Goal: Task Accomplishment & Management: Manage account settings

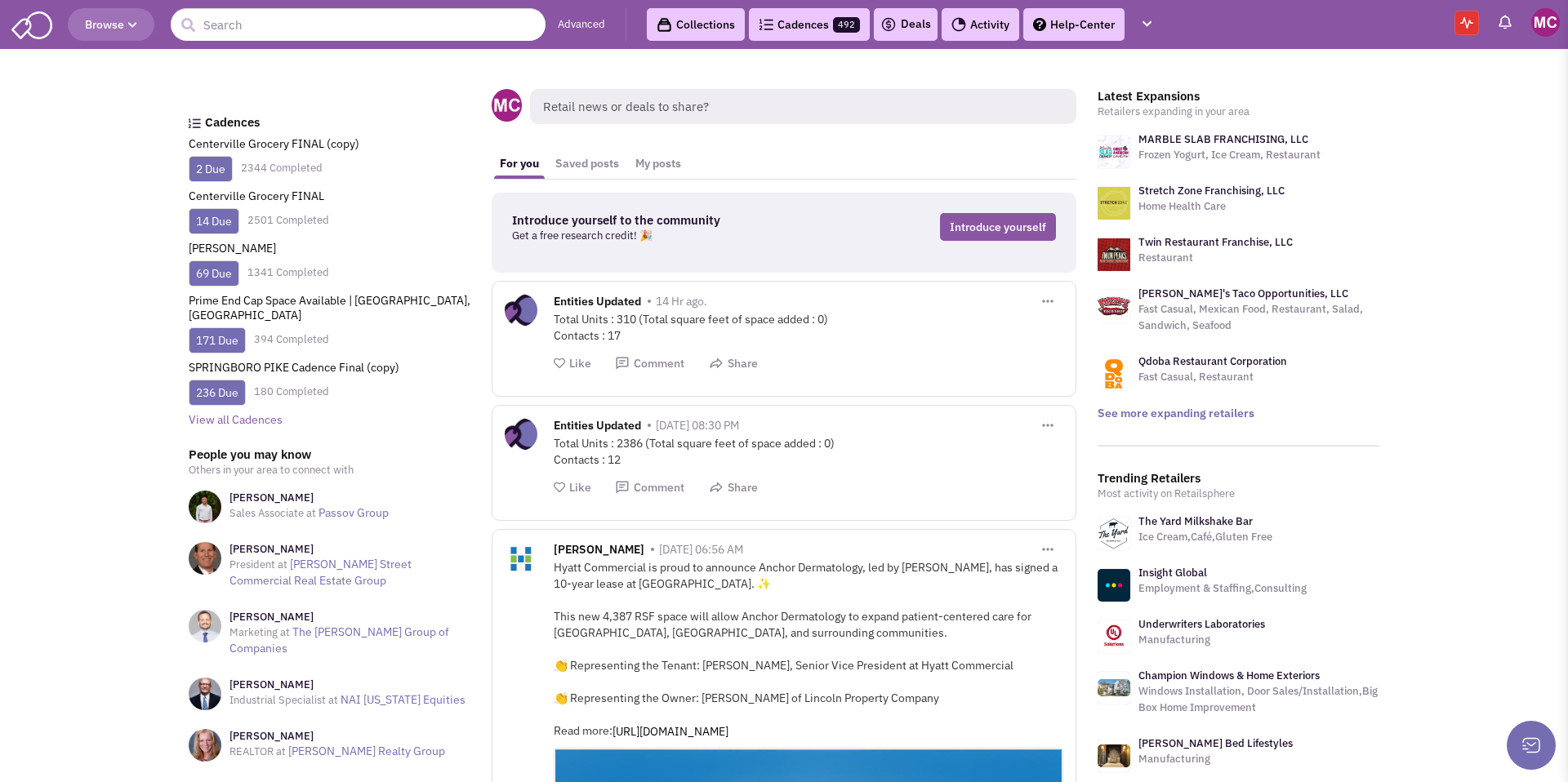
click at [1471, 25] on img at bounding box center [1466, 23] width 13 height 12
click at [1466, 26] on img at bounding box center [1466, 23] width 13 height 12
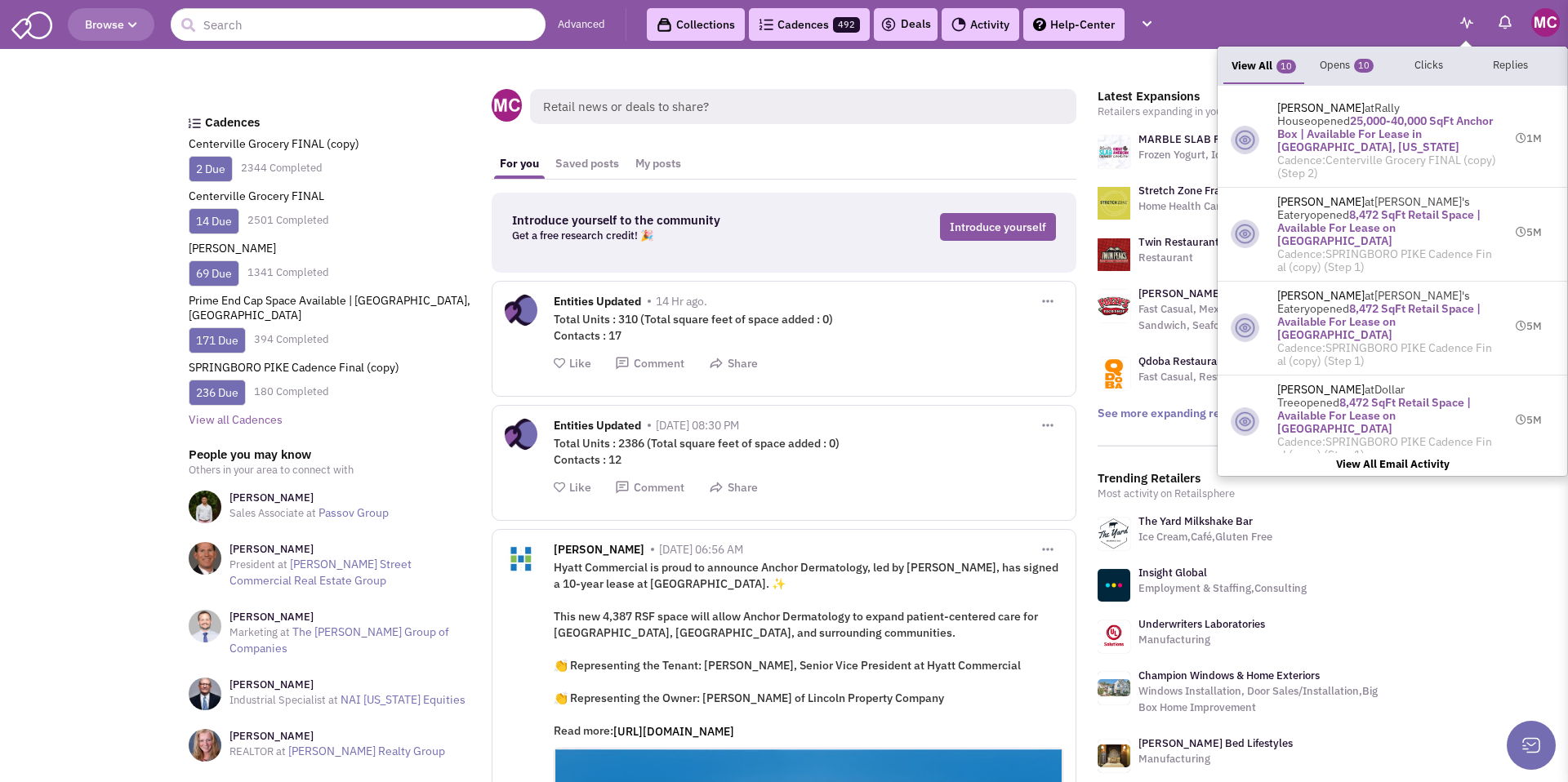
click at [1390, 469] on b "View All Email Activity" at bounding box center [1392, 464] width 113 height 14
click at [1402, 465] on b "View All Email Activity" at bounding box center [1392, 464] width 113 height 14
click at [1379, 462] on b "View All Email Activity" at bounding box center [1392, 464] width 113 height 14
click at [1374, 468] on b "View All Email Activity" at bounding box center [1392, 464] width 113 height 14
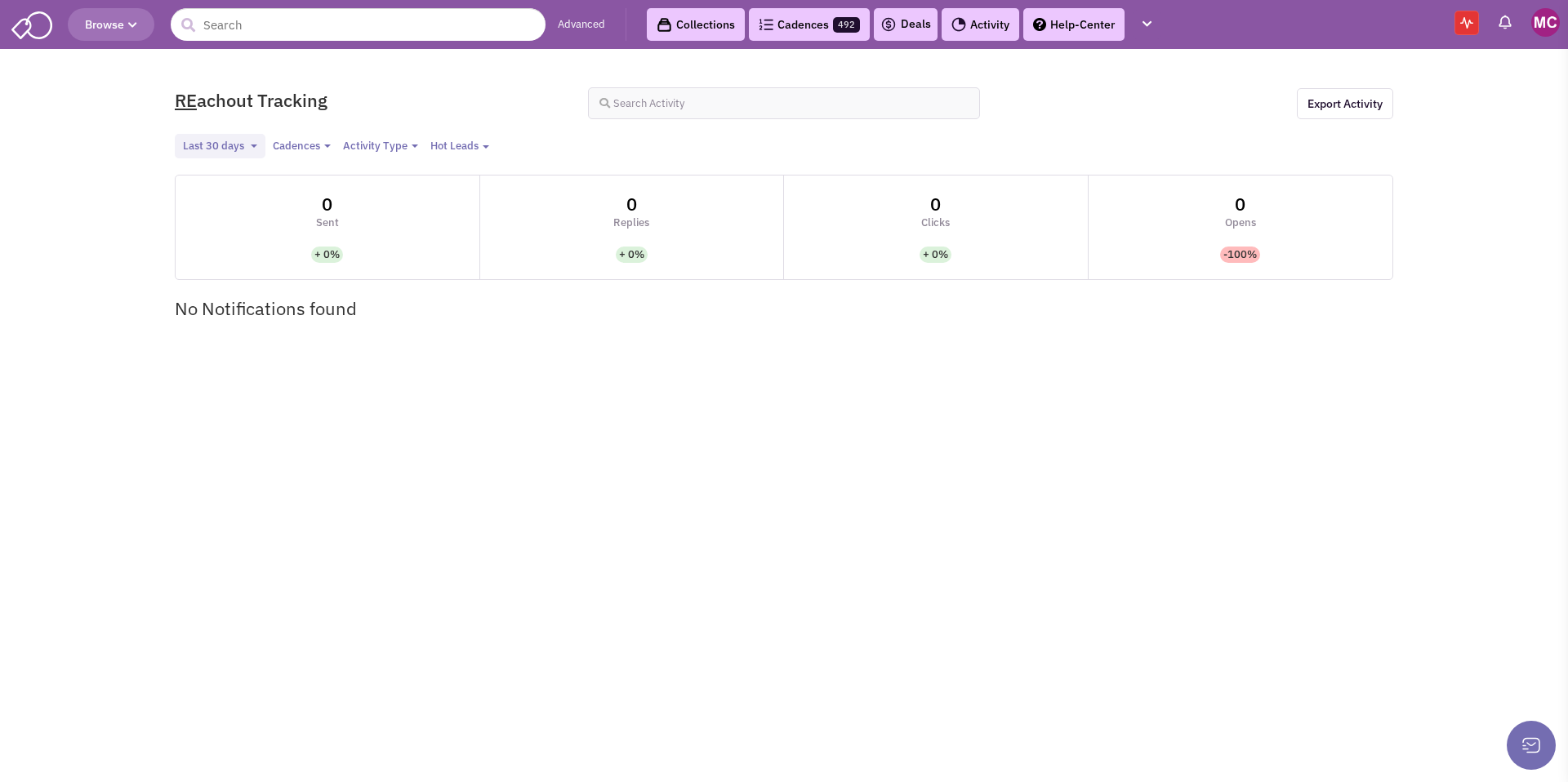
select select
click at [219, 144] on span "Last 30 days" at bounding box center [213, 145] width 61 height 14
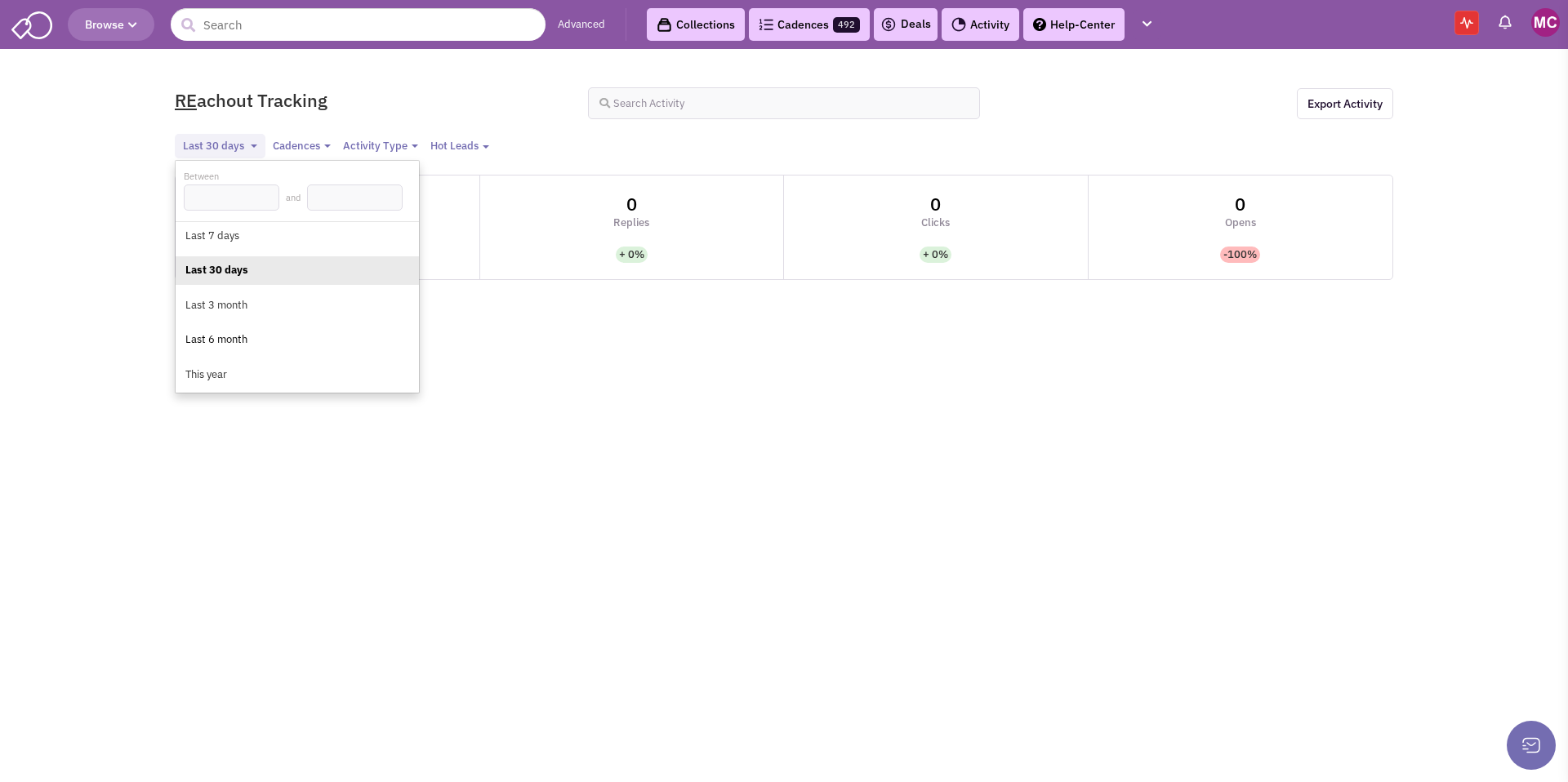
click at [251, 341] on link "Last 6 month" at bounding box center [297, 340] width 227 height 20
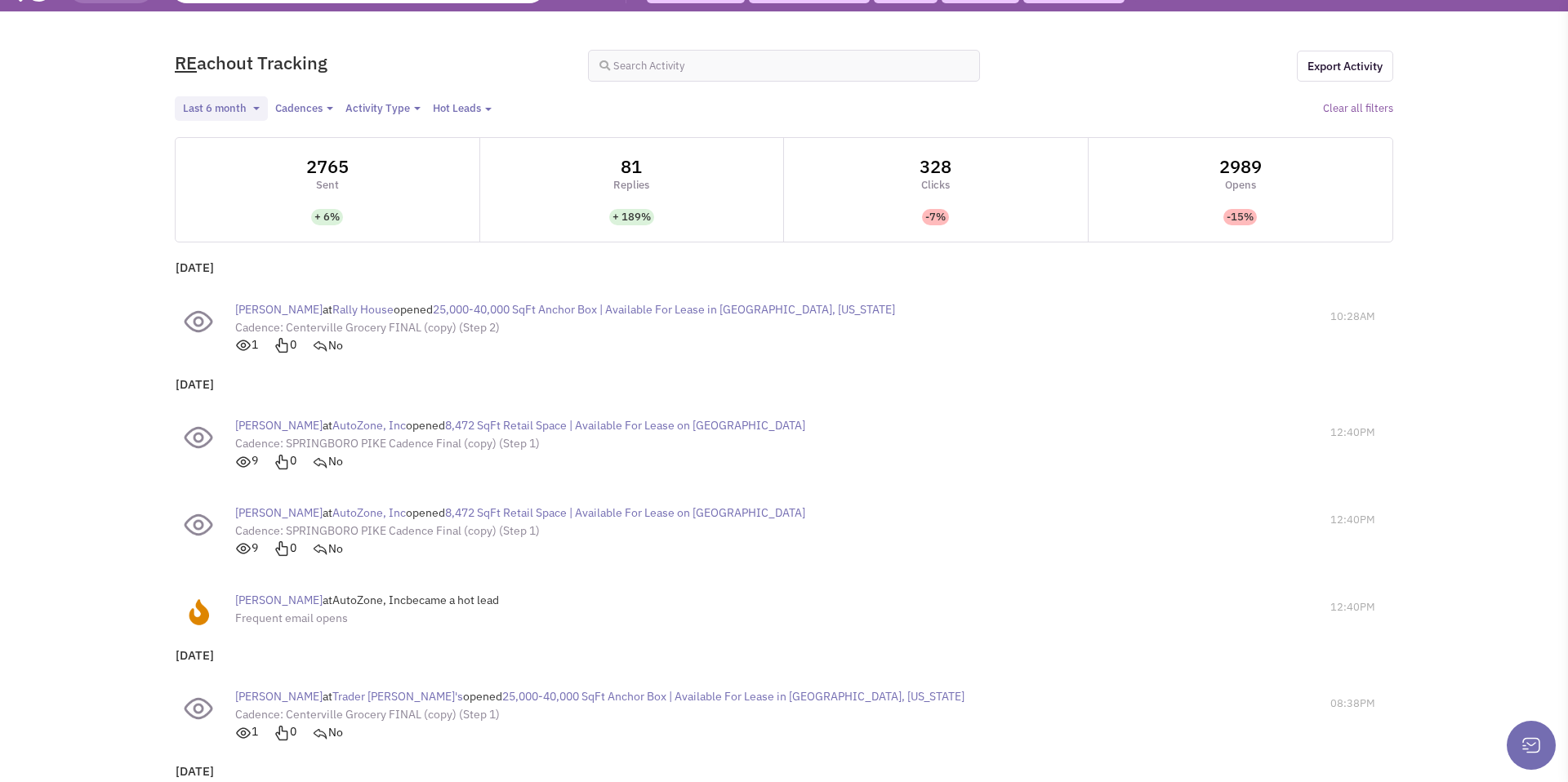
scroll to position [49, 0]
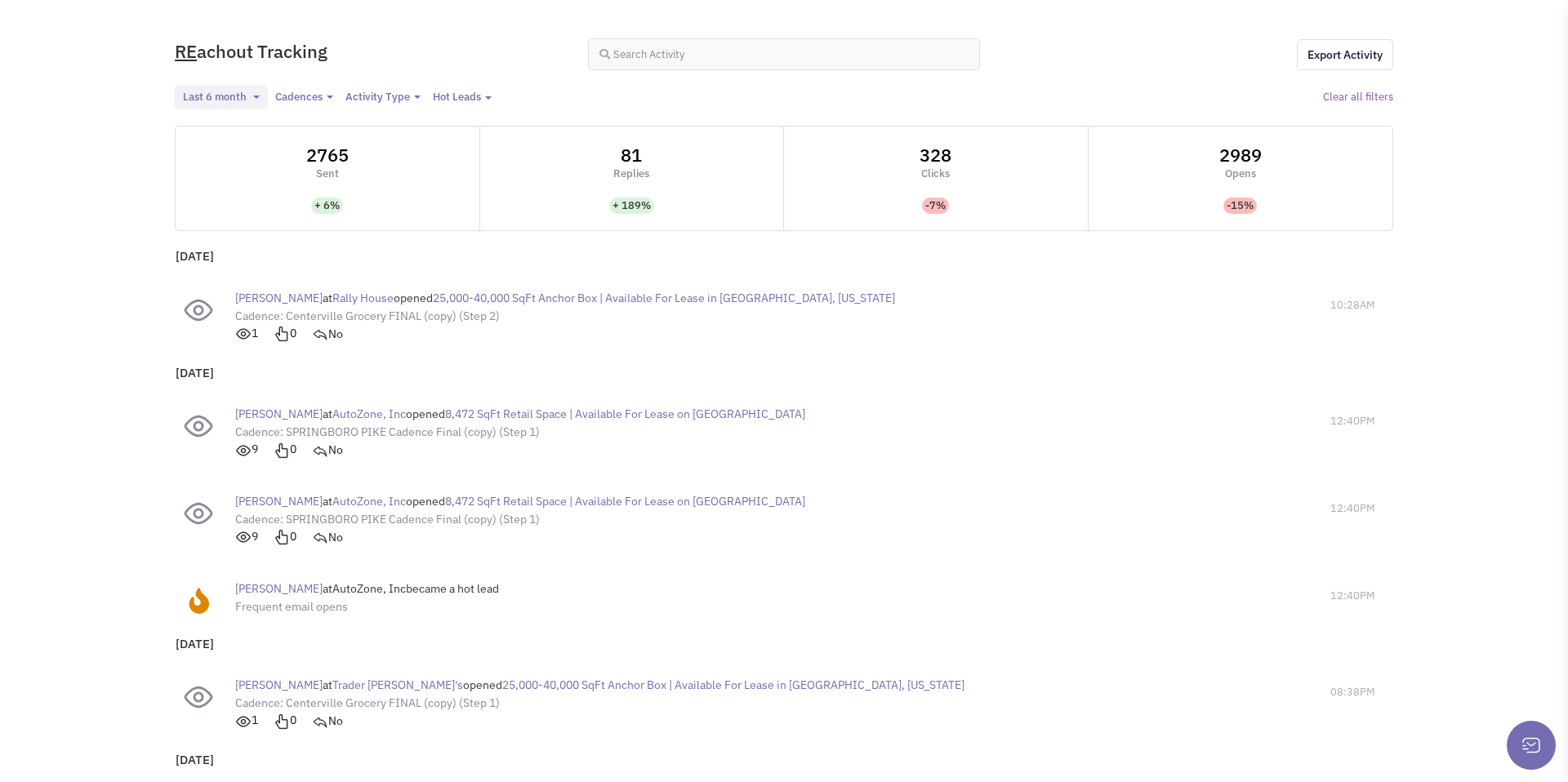
click at [332, 408] on span "AutoZone, Inc" at bounding box center [369, 413] width 74 height 14
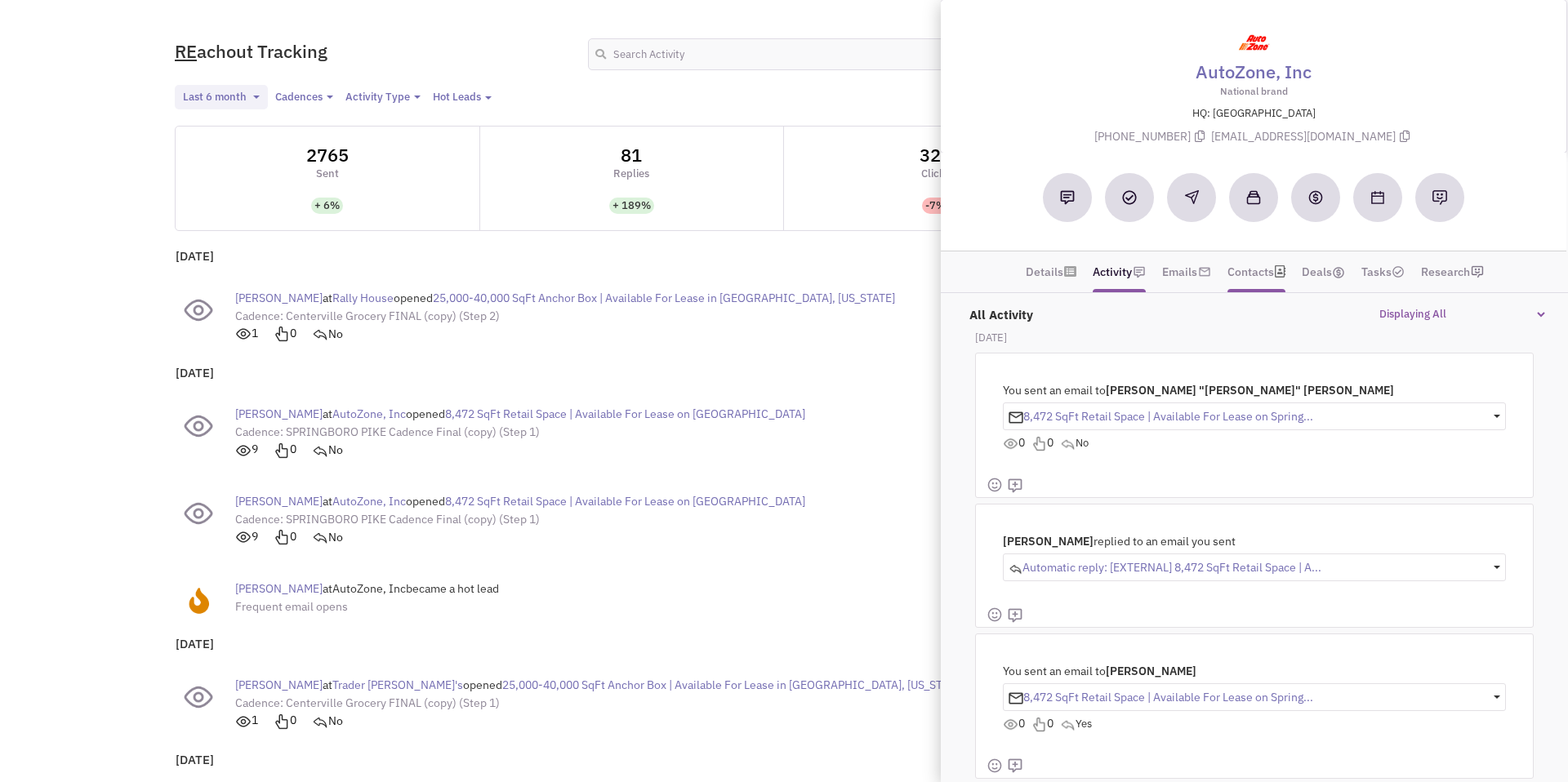
click at [1256, 265] on link "Contacts" at bounding box center [1250, 271] width 46 height 25
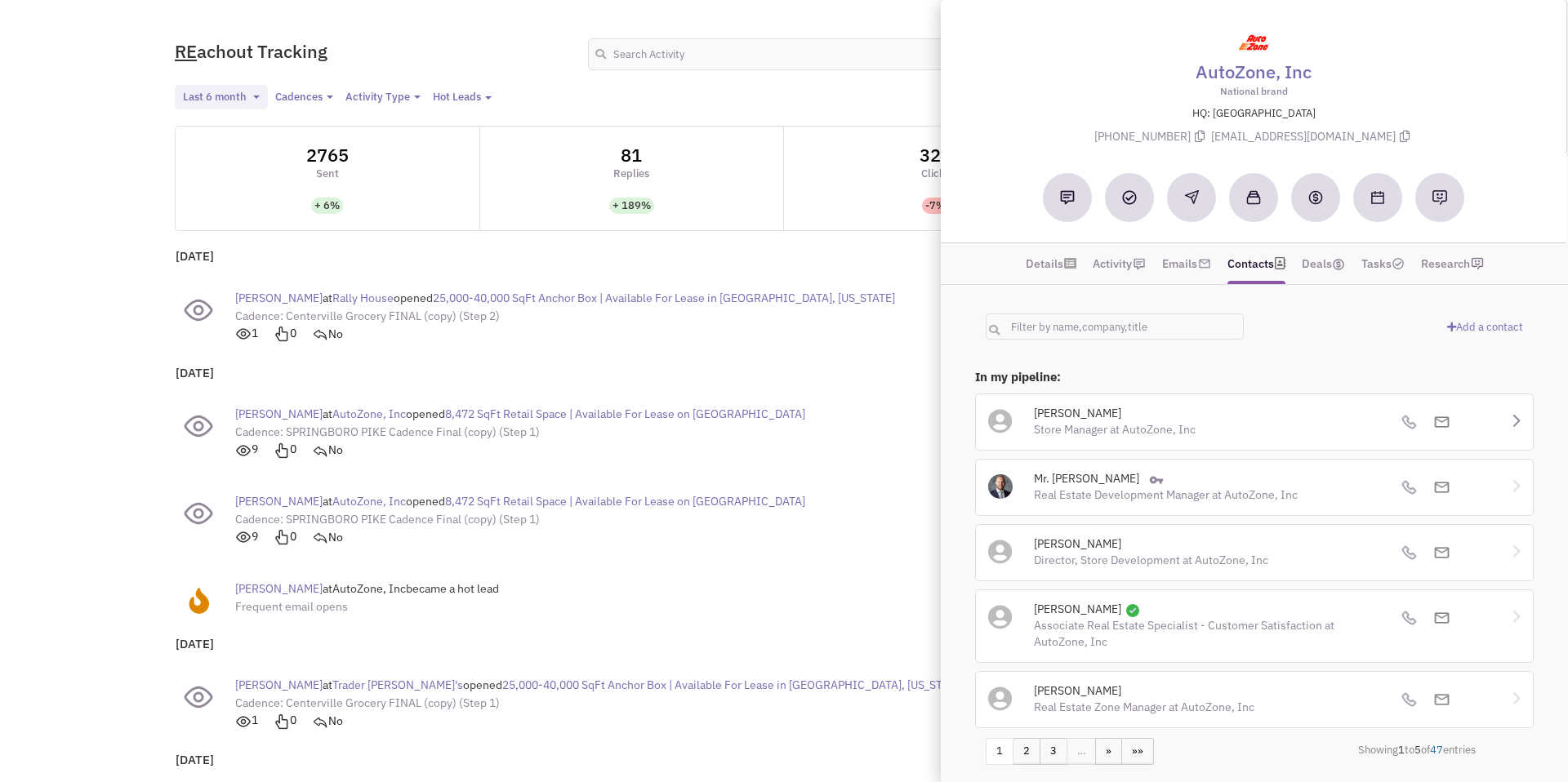
scroll to position [26, 0]
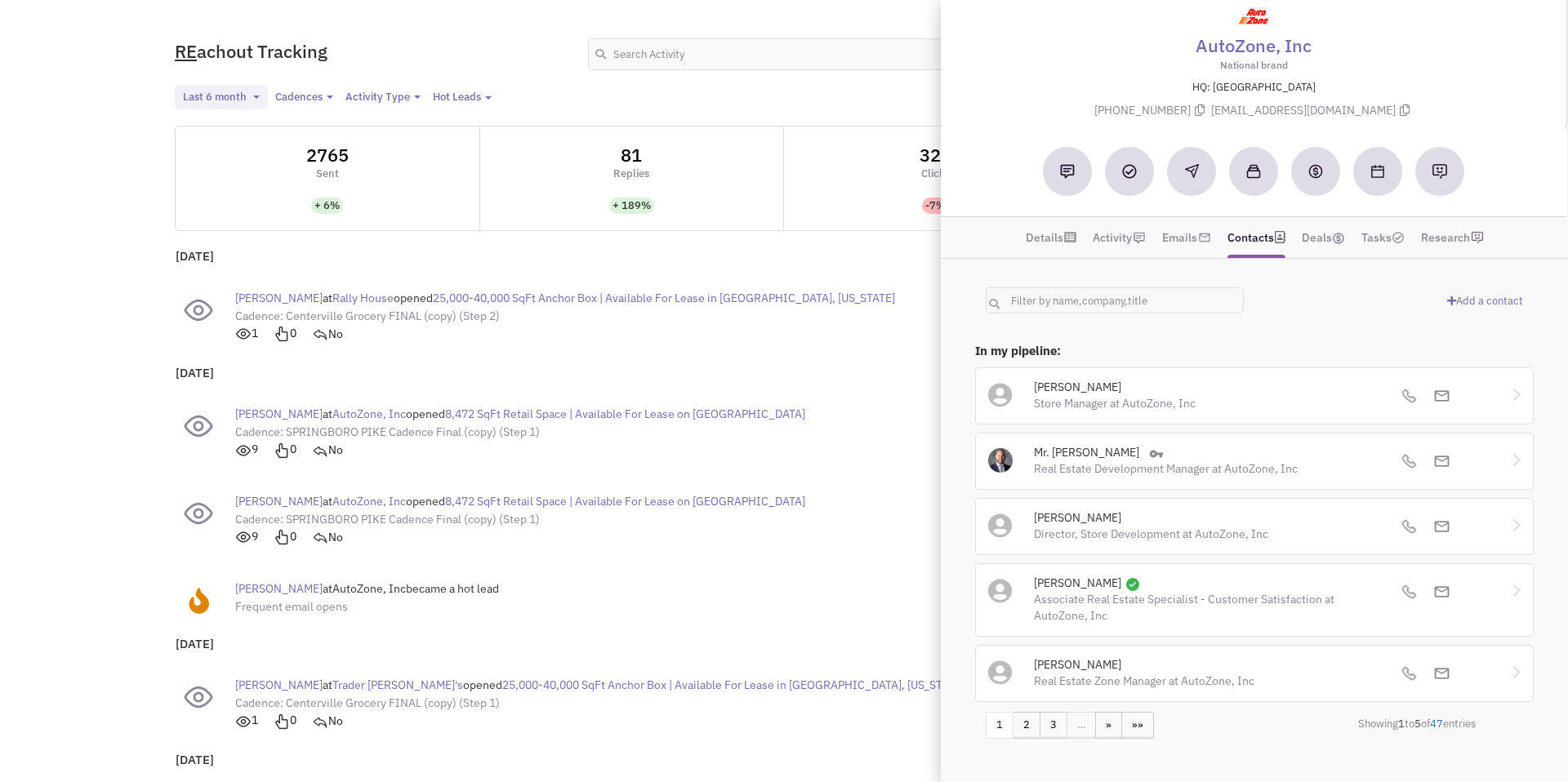
click at [842, 281] on div "Aaron Liebert at Rally House opened 25,000-40,000 SqFt Anchor Box | Available F…" at bounding box center [683, 316] width 1003 height 71
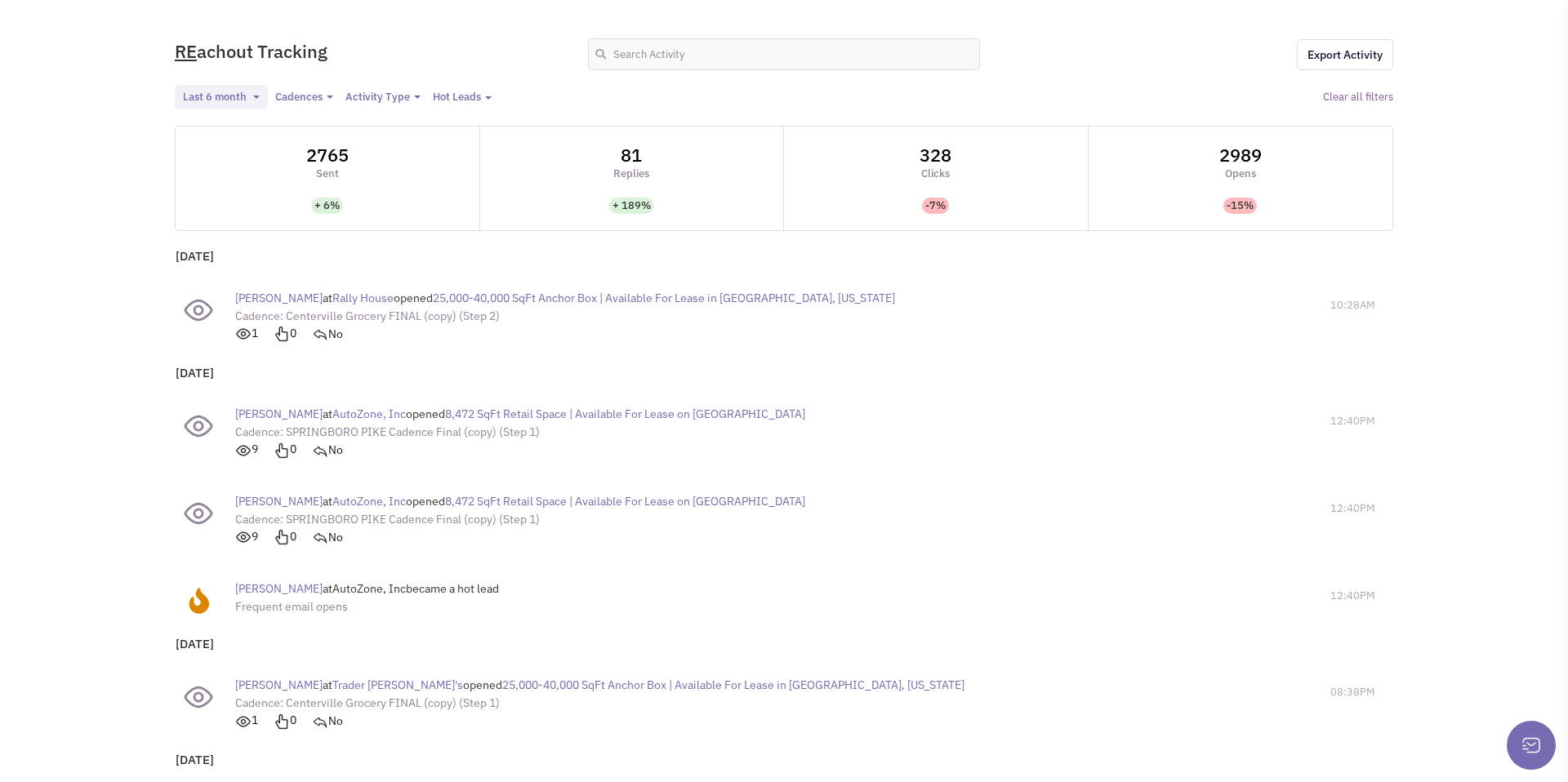
click at [281, 301] on span "Aaron Liebert" at bounding box center [278, 298] width 87 height 14
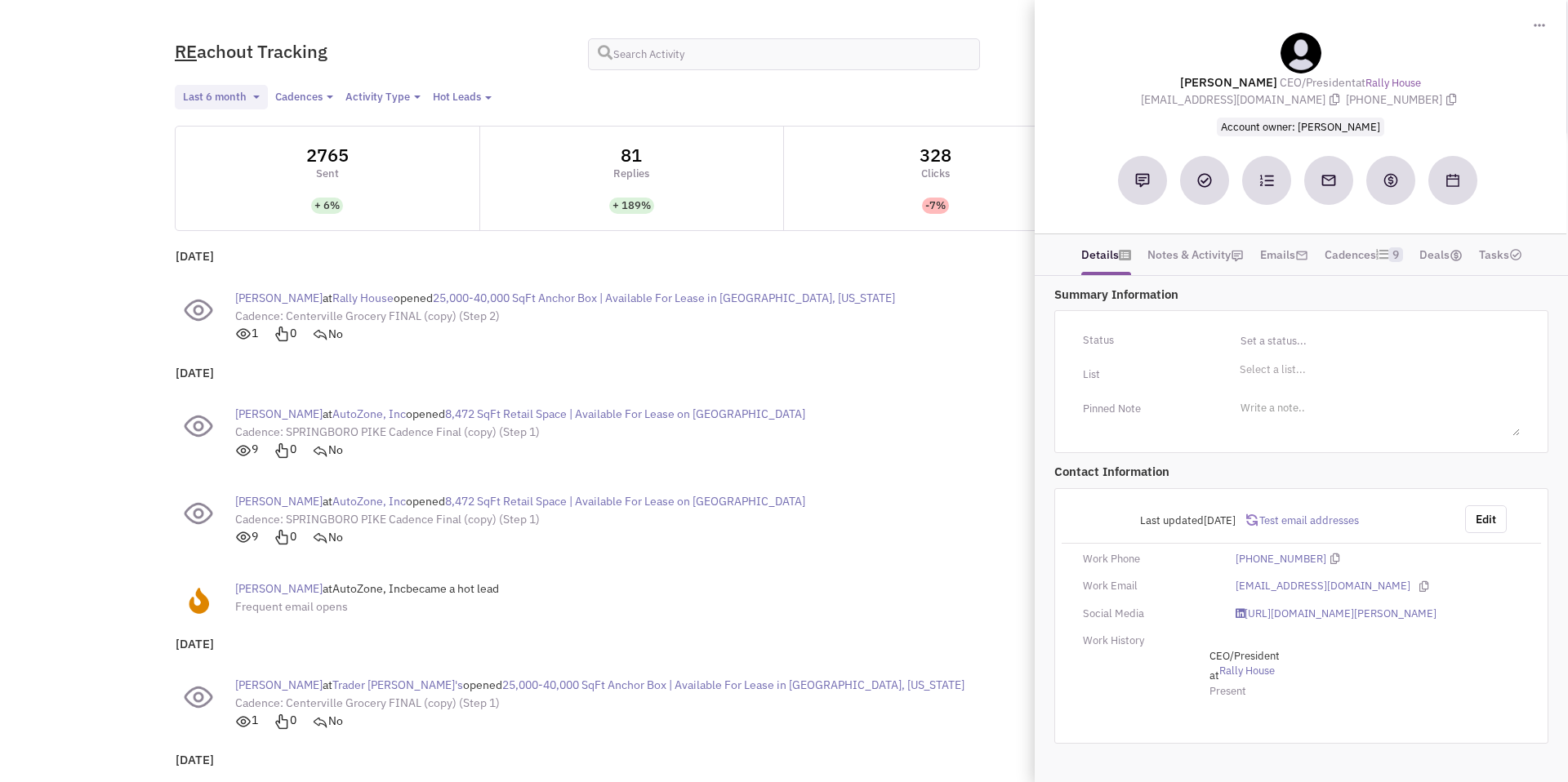
click at [776, 299] on span "25,000-40,000 SqFt Anchor Box | Available For Lease in Centerville, Ohio" at bounding box center [664, 298] width 462 height 14
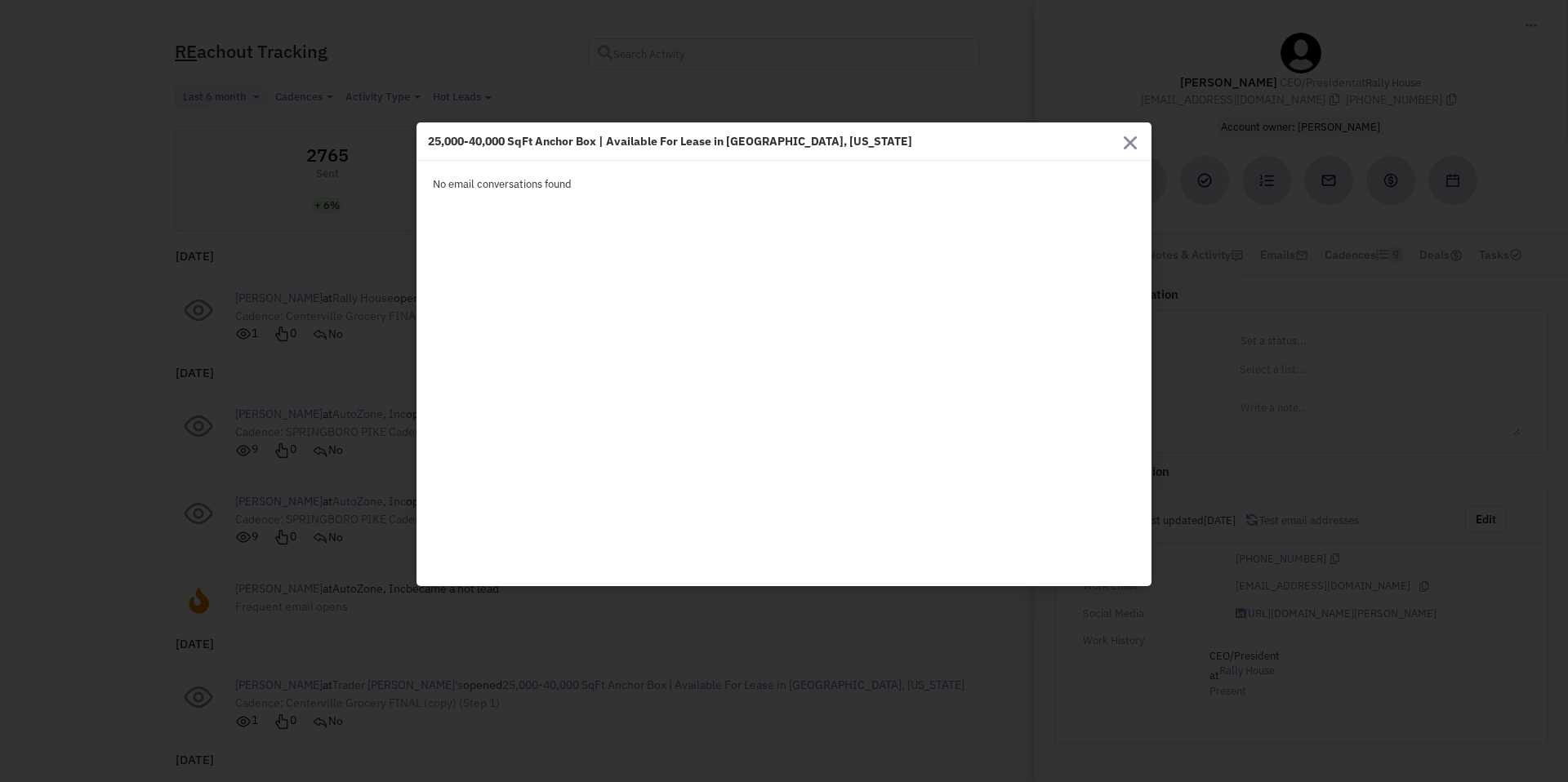
click at [1133, 134] on button "button" at bounding box center [1129, 141] width 13 height 14
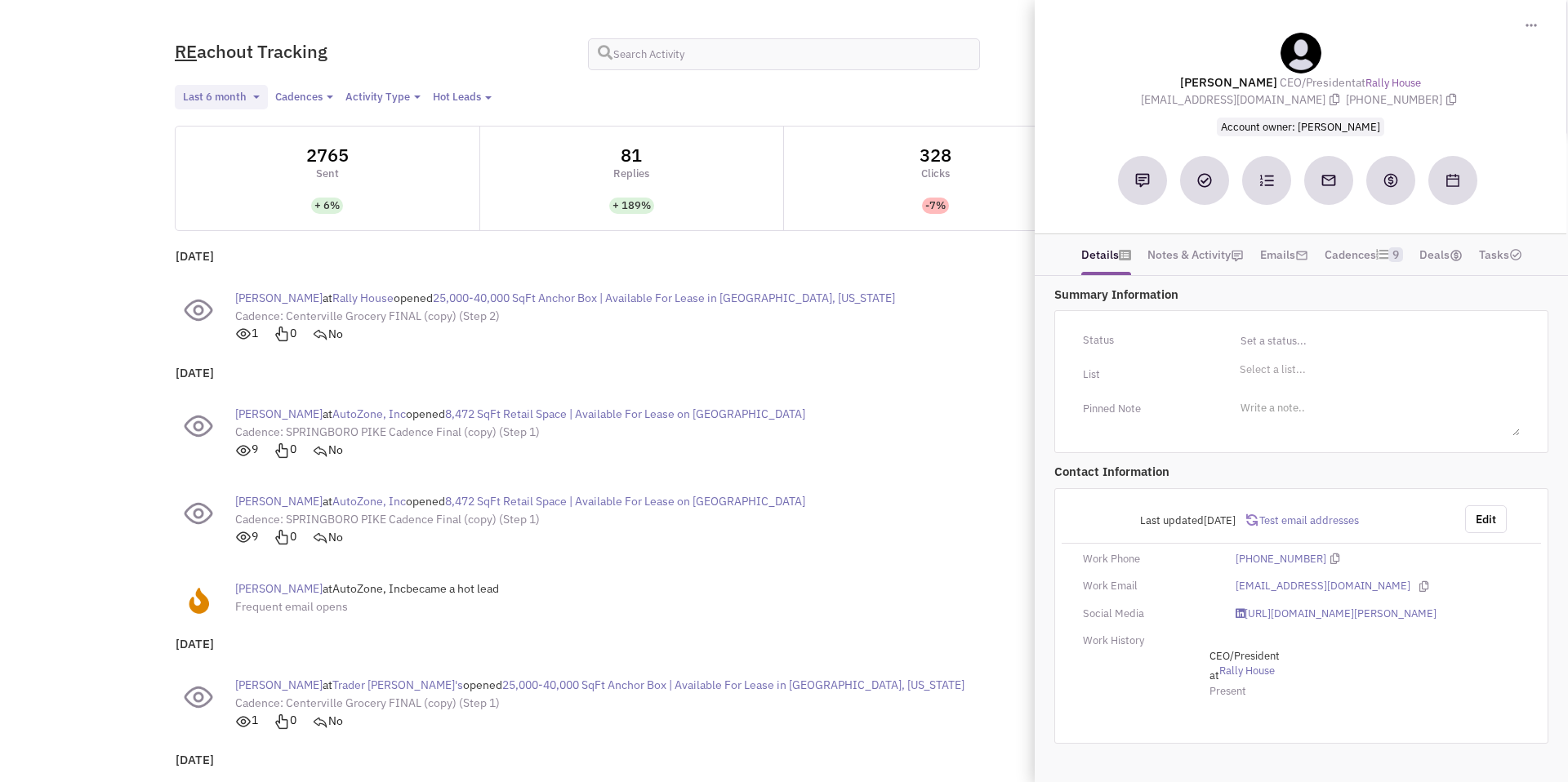
click at [916, 305] on div "Aaron Liebert at Rally House opened 25,000-40,000 SqFt Anchor Box | Available F…" at bounding box center [683, 316] width 1003 height 71
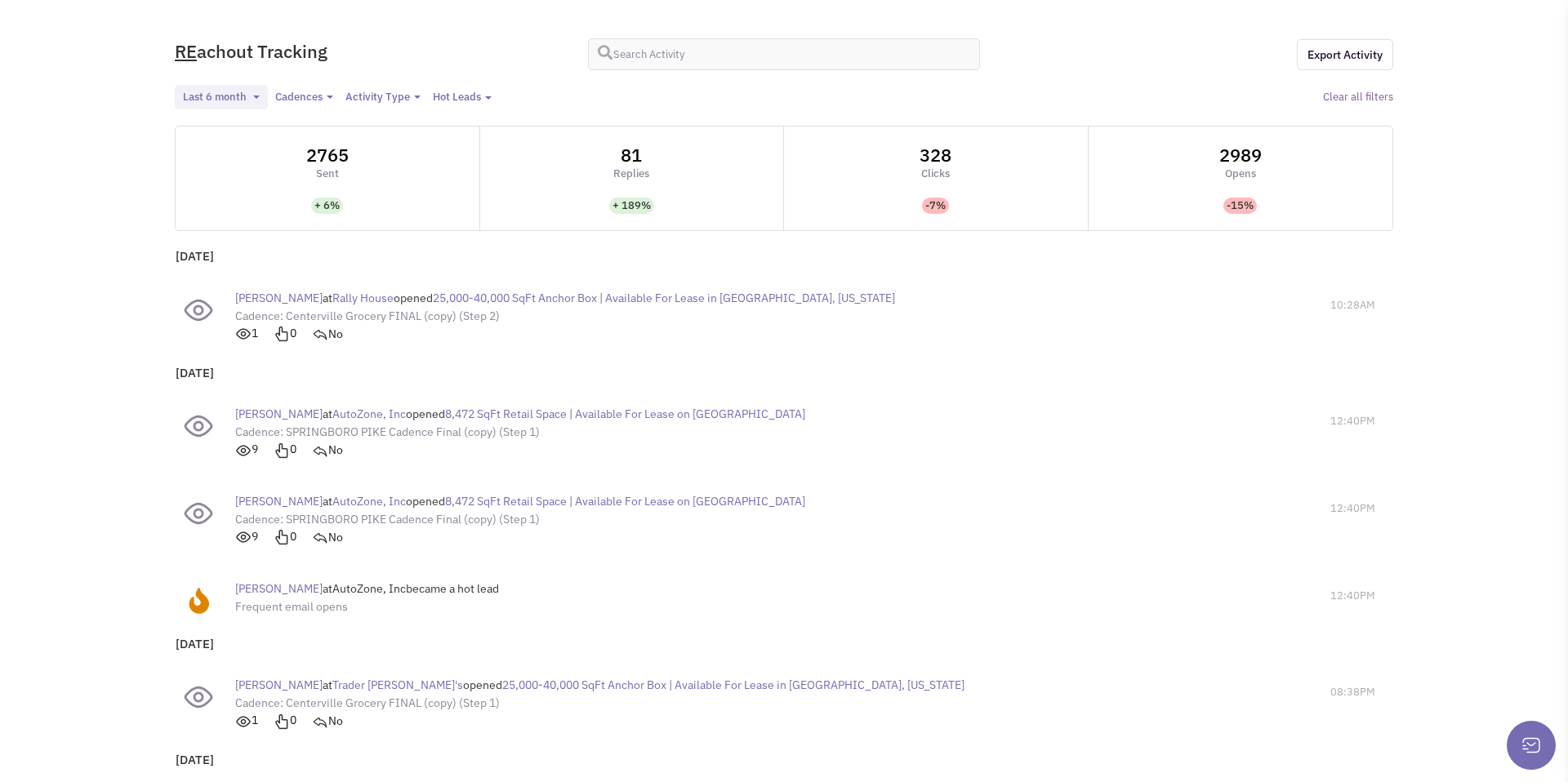
click at [449, 95] on div "Hot Leads" at bounding box center [456, 97] width 48 height 15
click at [479, 121] on link "Frequent opens" at bounding box center [483, 126] width 129 height 20
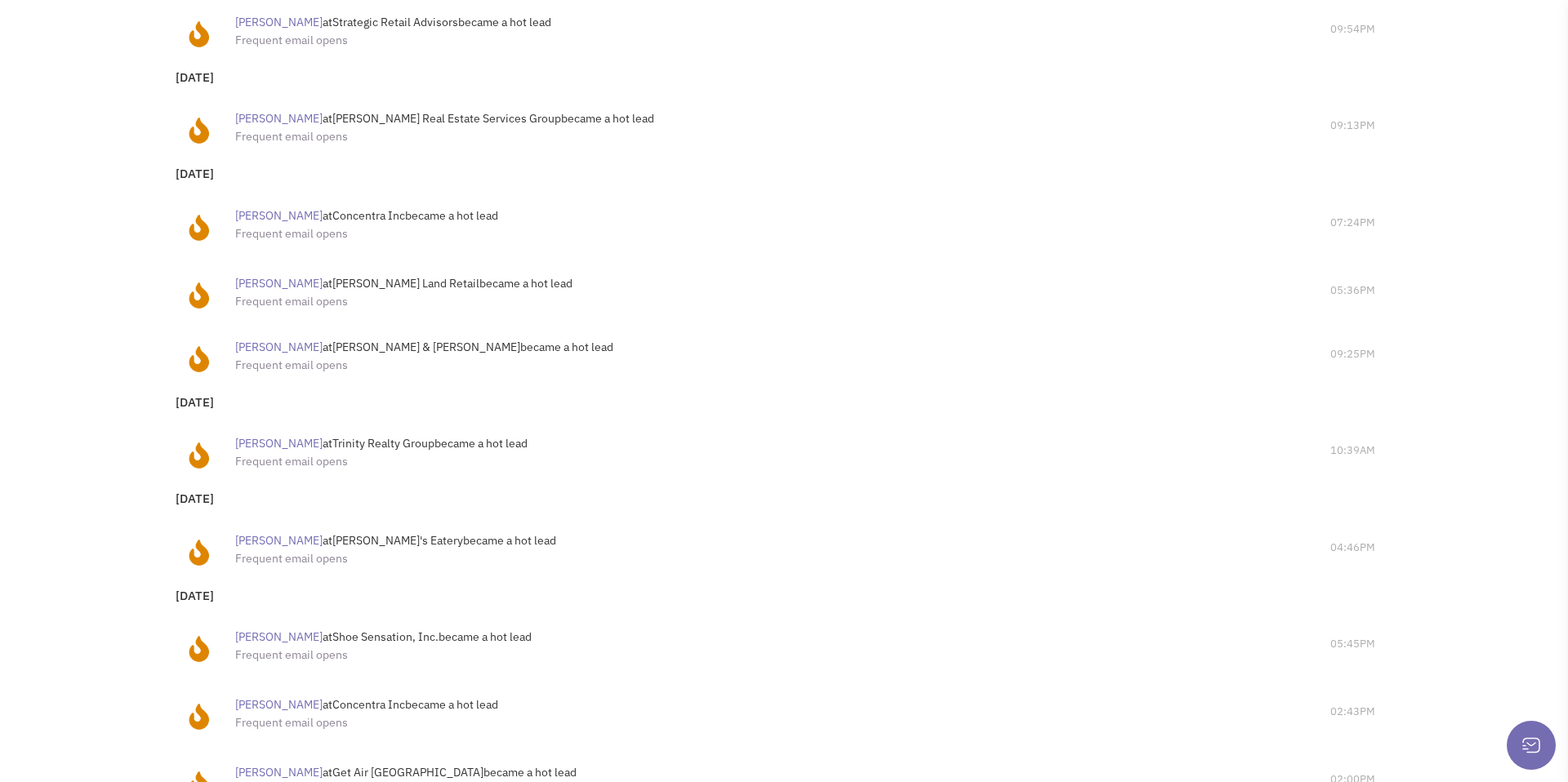
scroll to position [1293, 0]
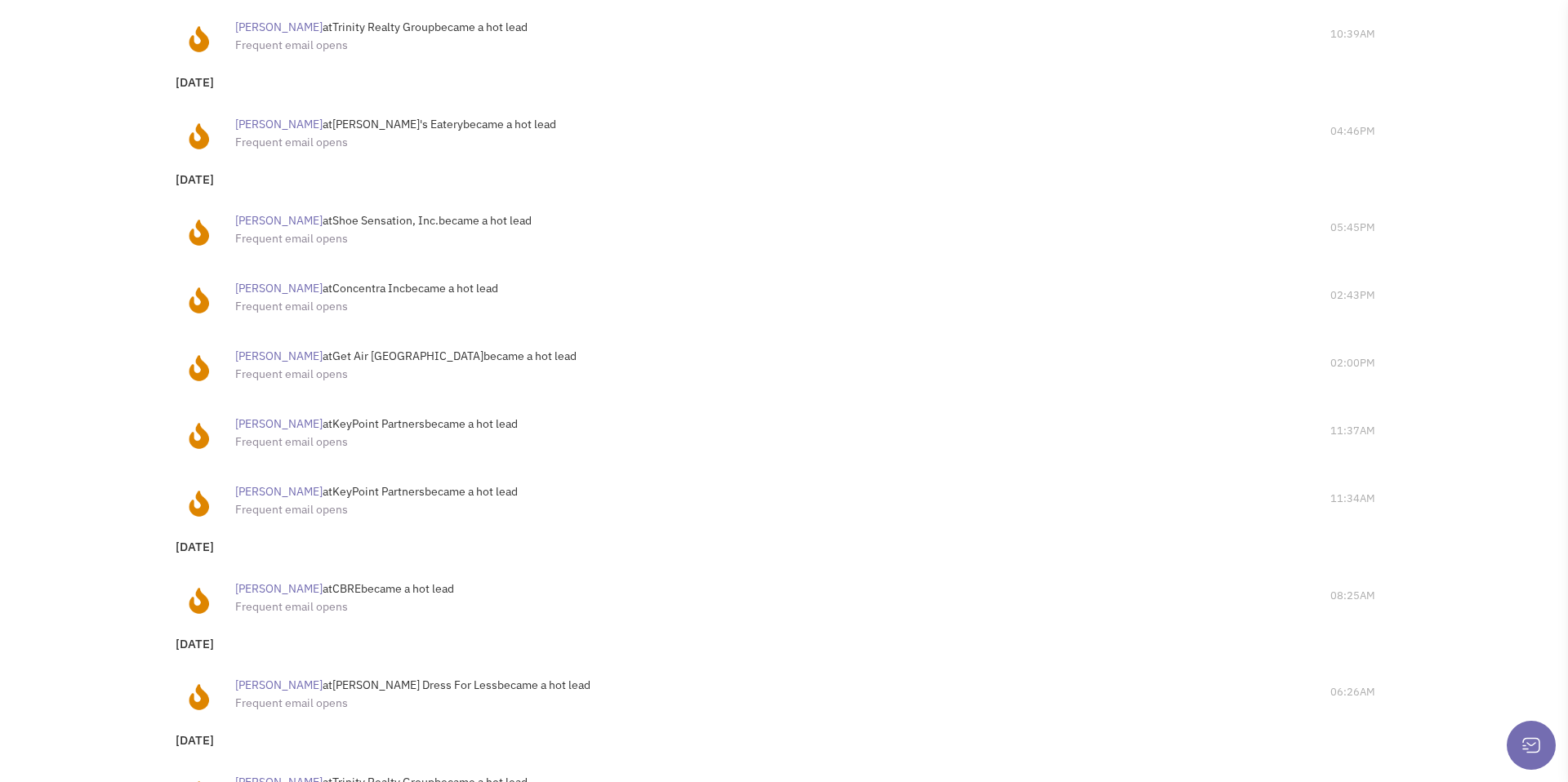
click at [275, 357] on span "Nicole Goodell" at bounding box center [278, 356] width 87 height 14
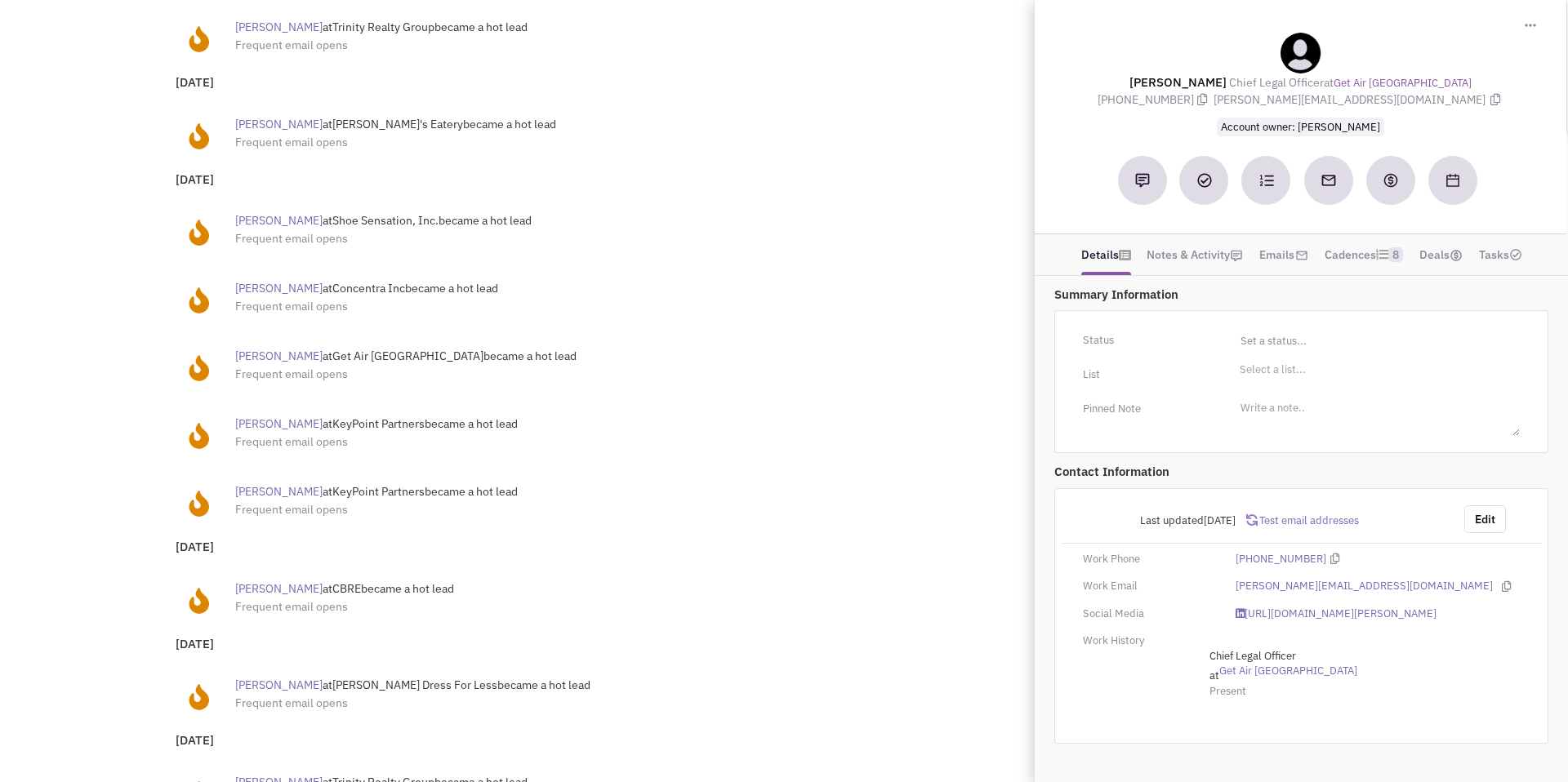
click at [918, 204] on div "Robert Thomson at Shoe Sensation, Inc. became a hot lead Frequent email opens" at bounding box center [683, 229] width 1003 height 52
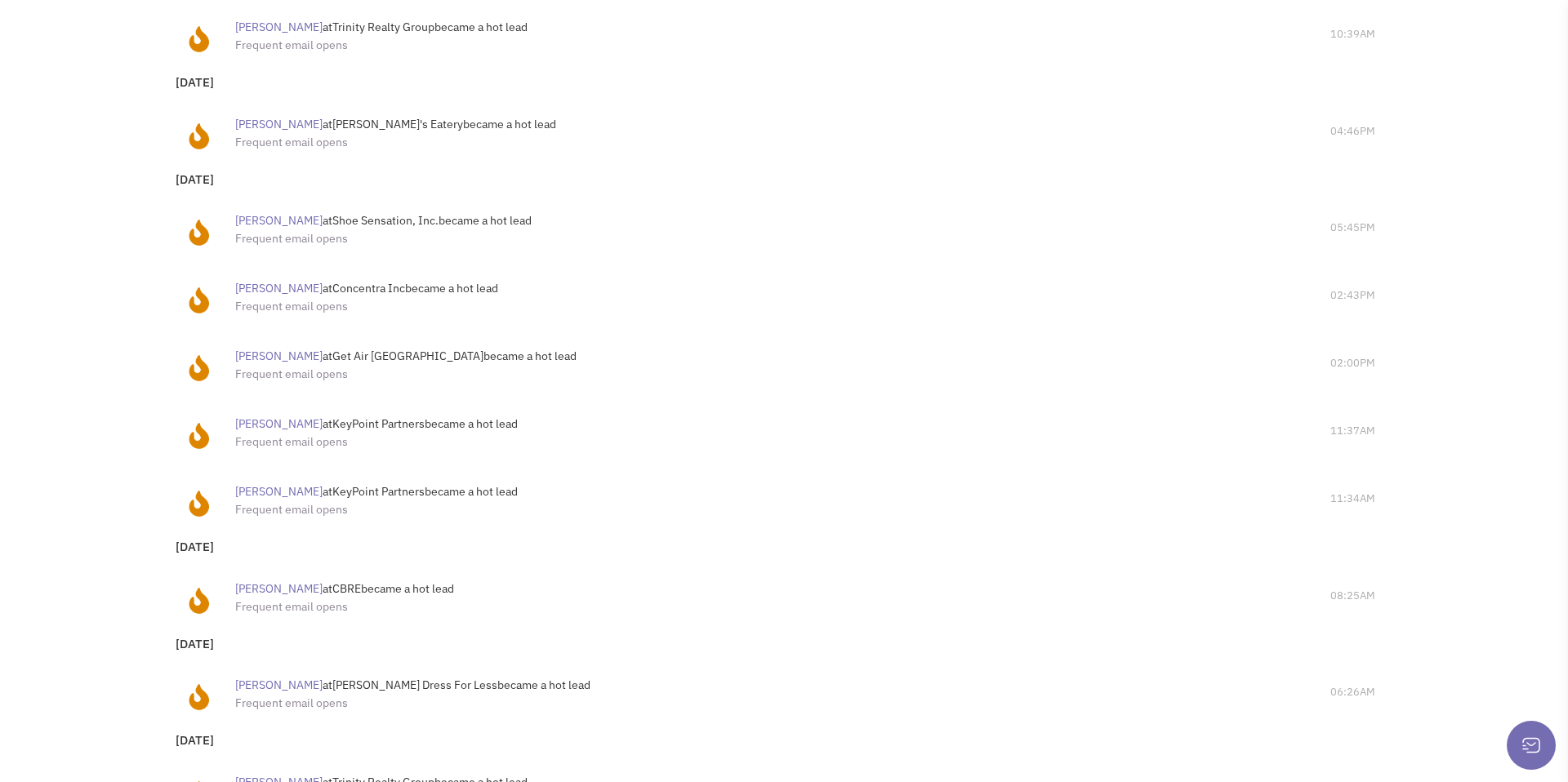
scroll to position [0, 0]
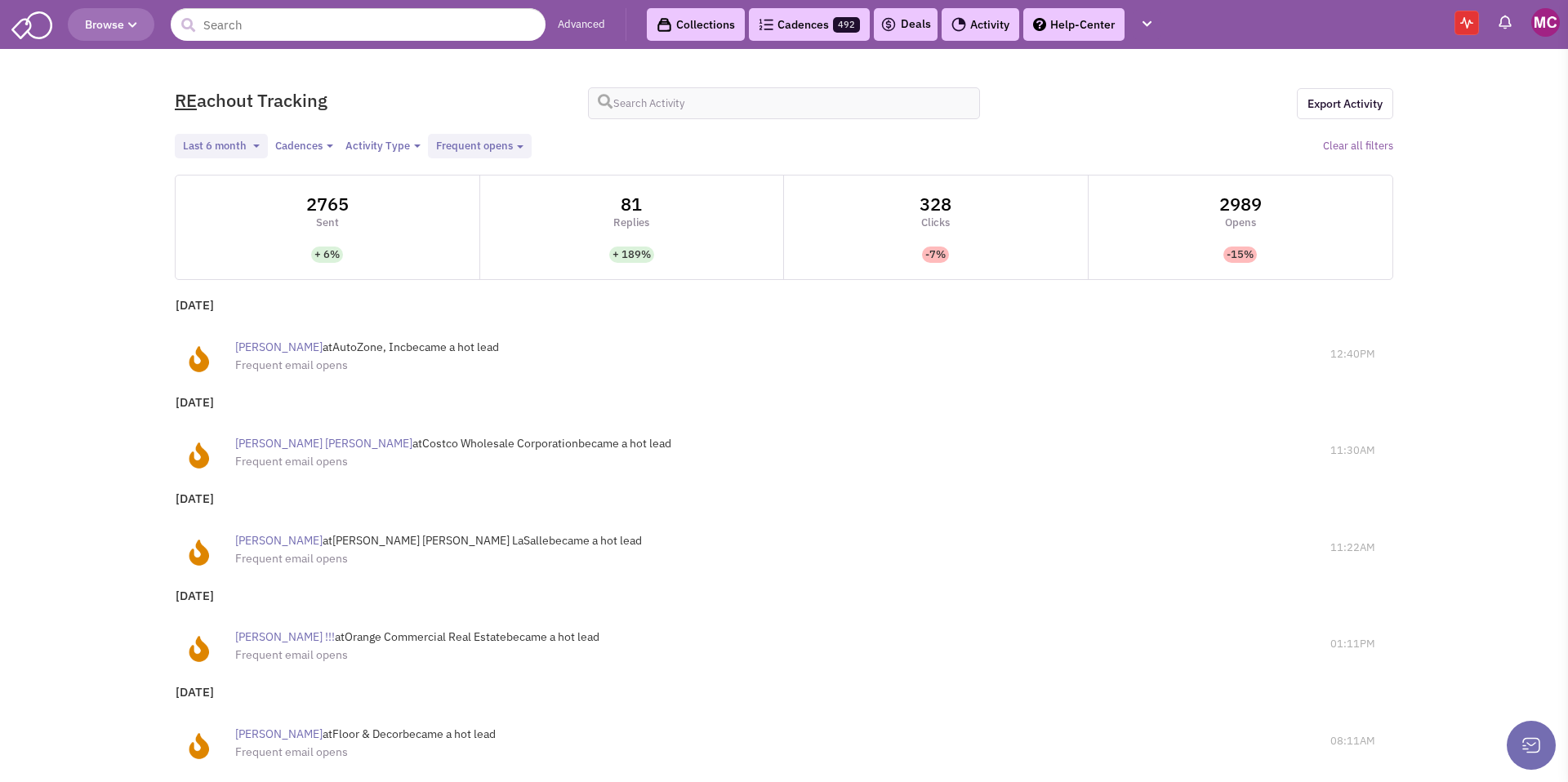
click at [493, 143] on div "Frequent opens" at bounding box center [474, 146] width 77 height 15
click at [493, 198] on link "Multiple link clicks" at bounding box center [483, 195] width 129 height 20
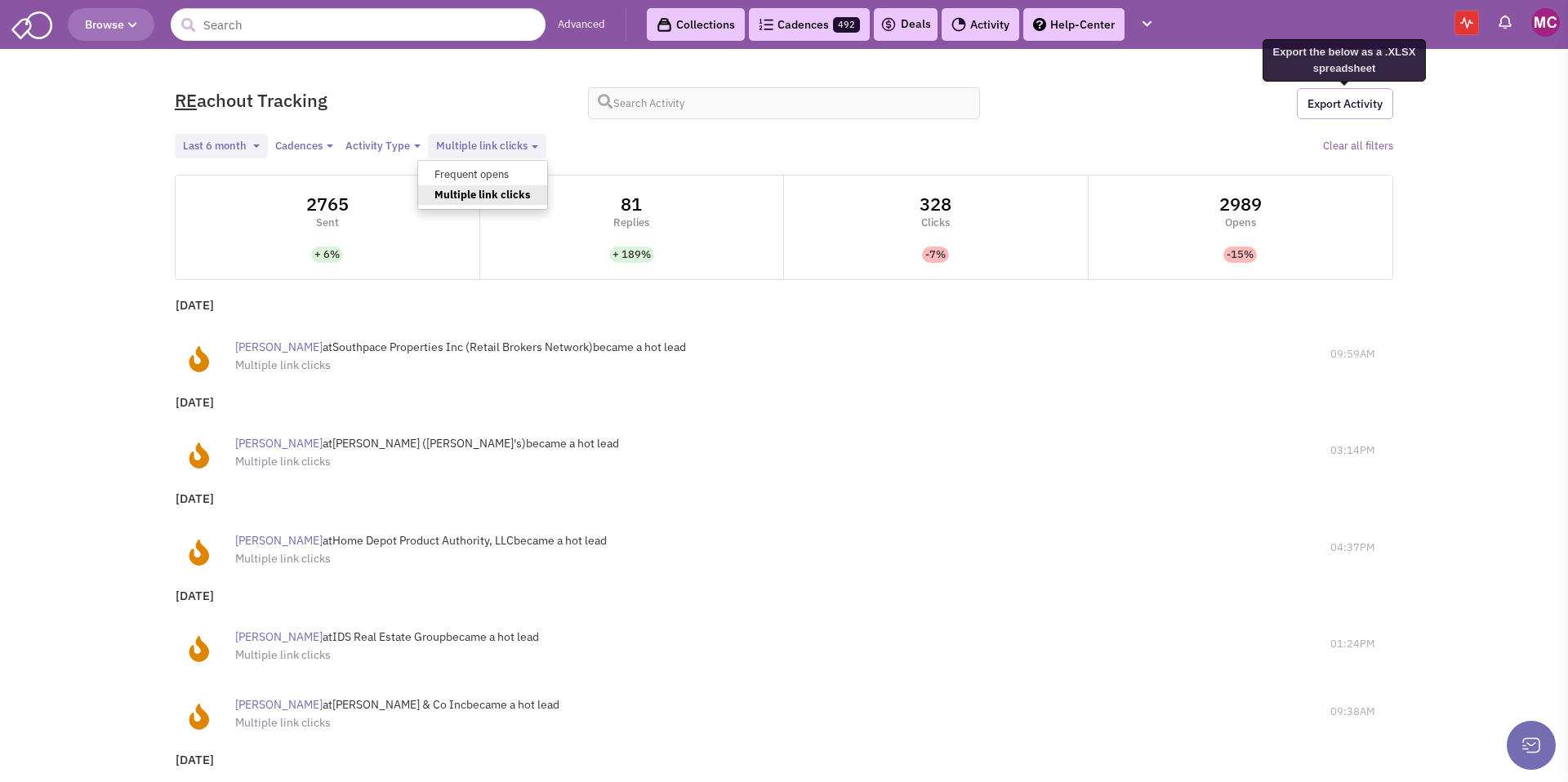
click at [1359, 103] on link "Export Activity" at bounding box center [1345, 103] width 96 height 31
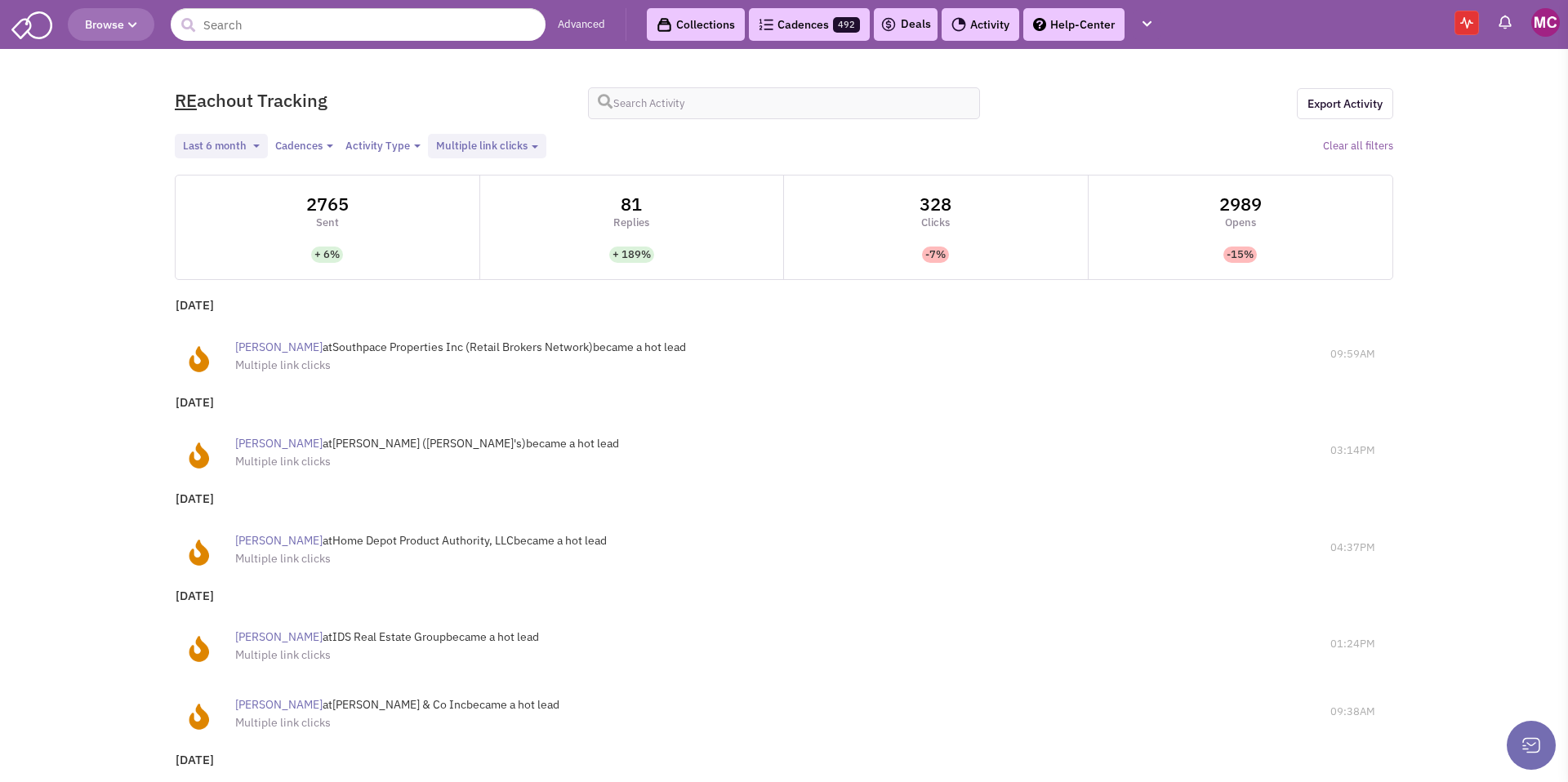
click at [783, 25] on link "Cadences 492" at bounding box center [809, 25] width 121 height 33
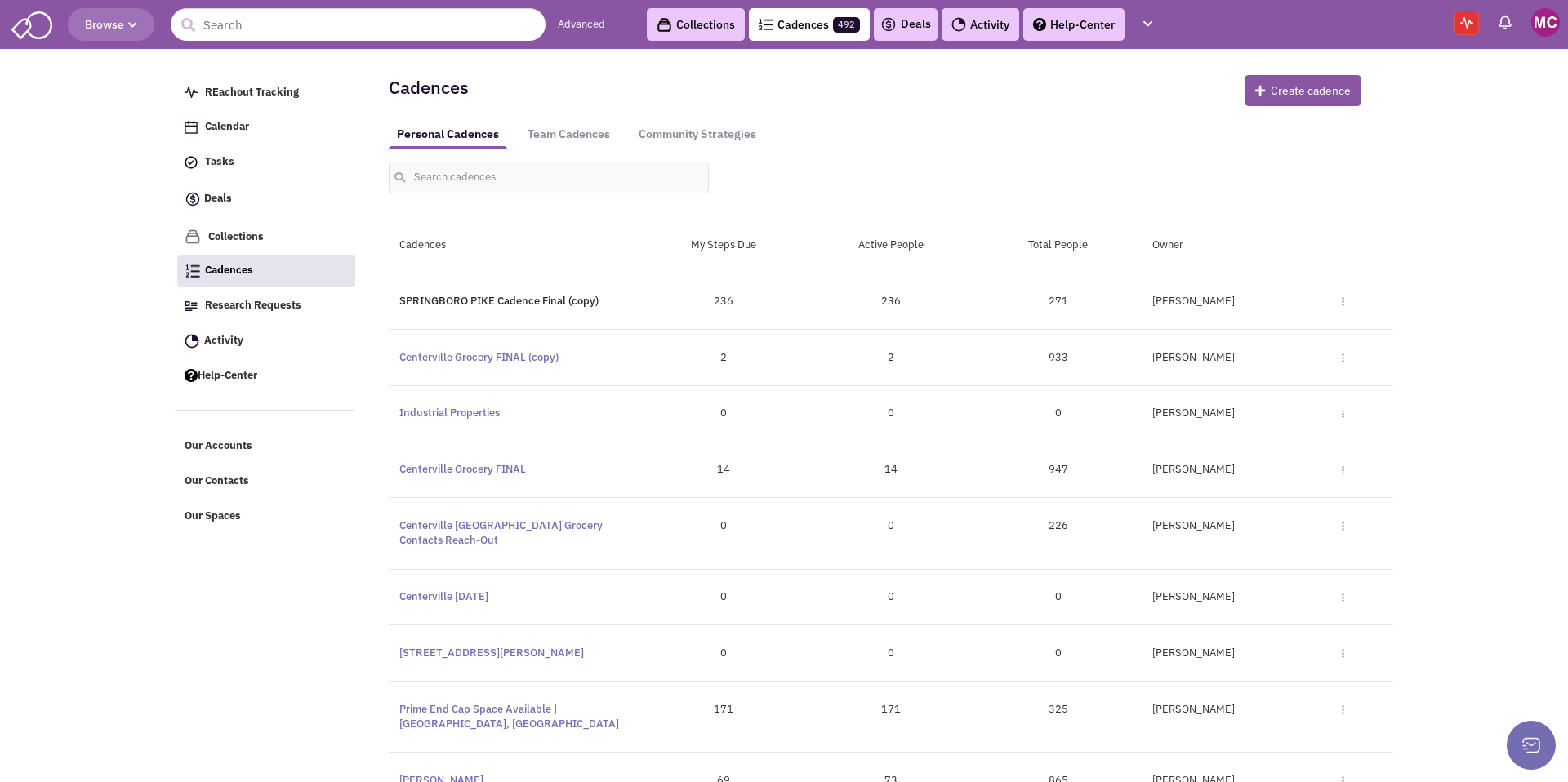
click at [498, 302] on link "SPRINGBORO PIKE Cadence Final (copy)" at bounding box center [499, 301] width 199 height 14
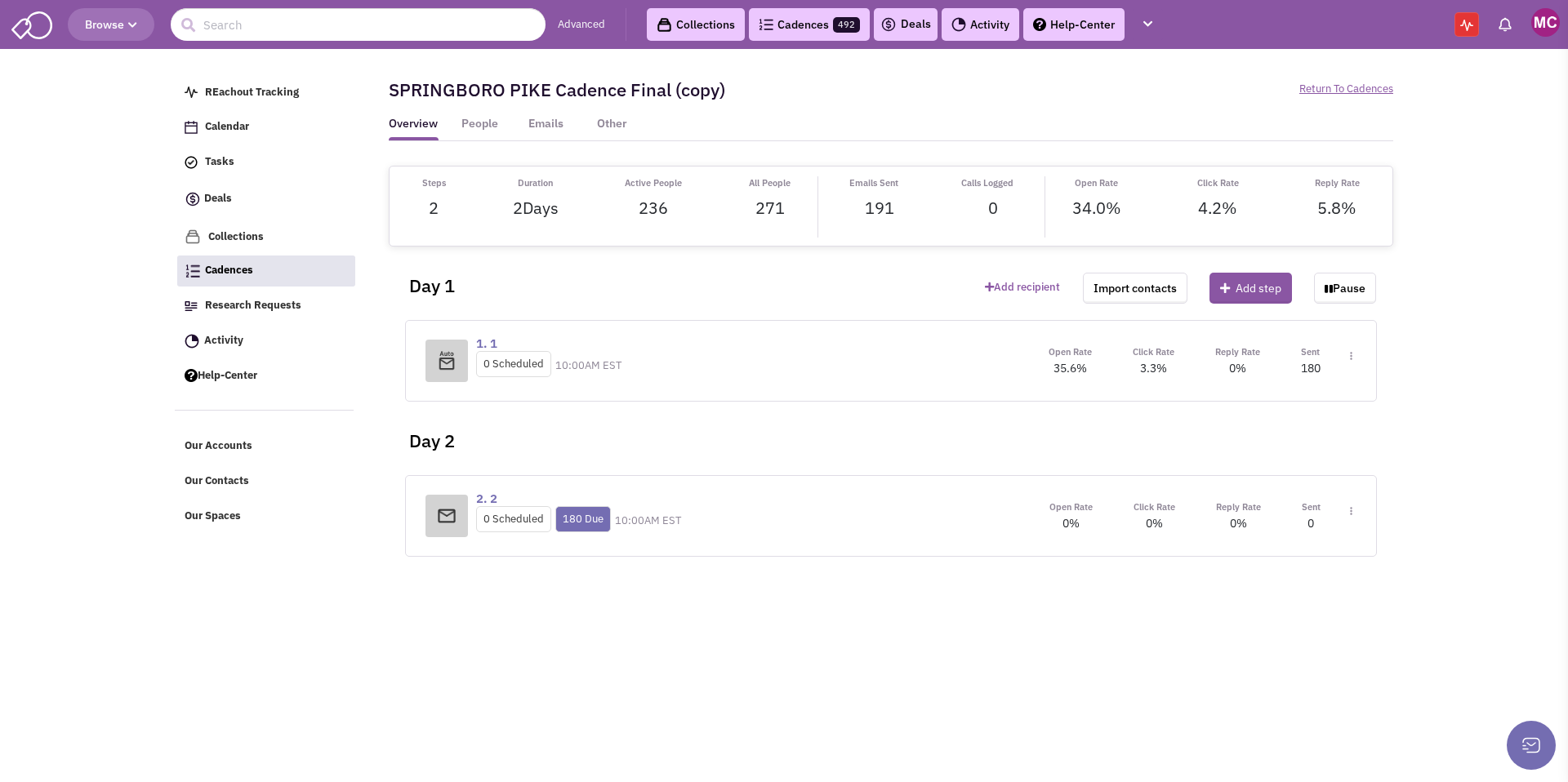
click at [1350, 357] on img at bounding box center [1351, 356] width 3 height 9
click at [1279, 438] on link "Edit content" at bounding box center [1303, 430] width 129 height 30
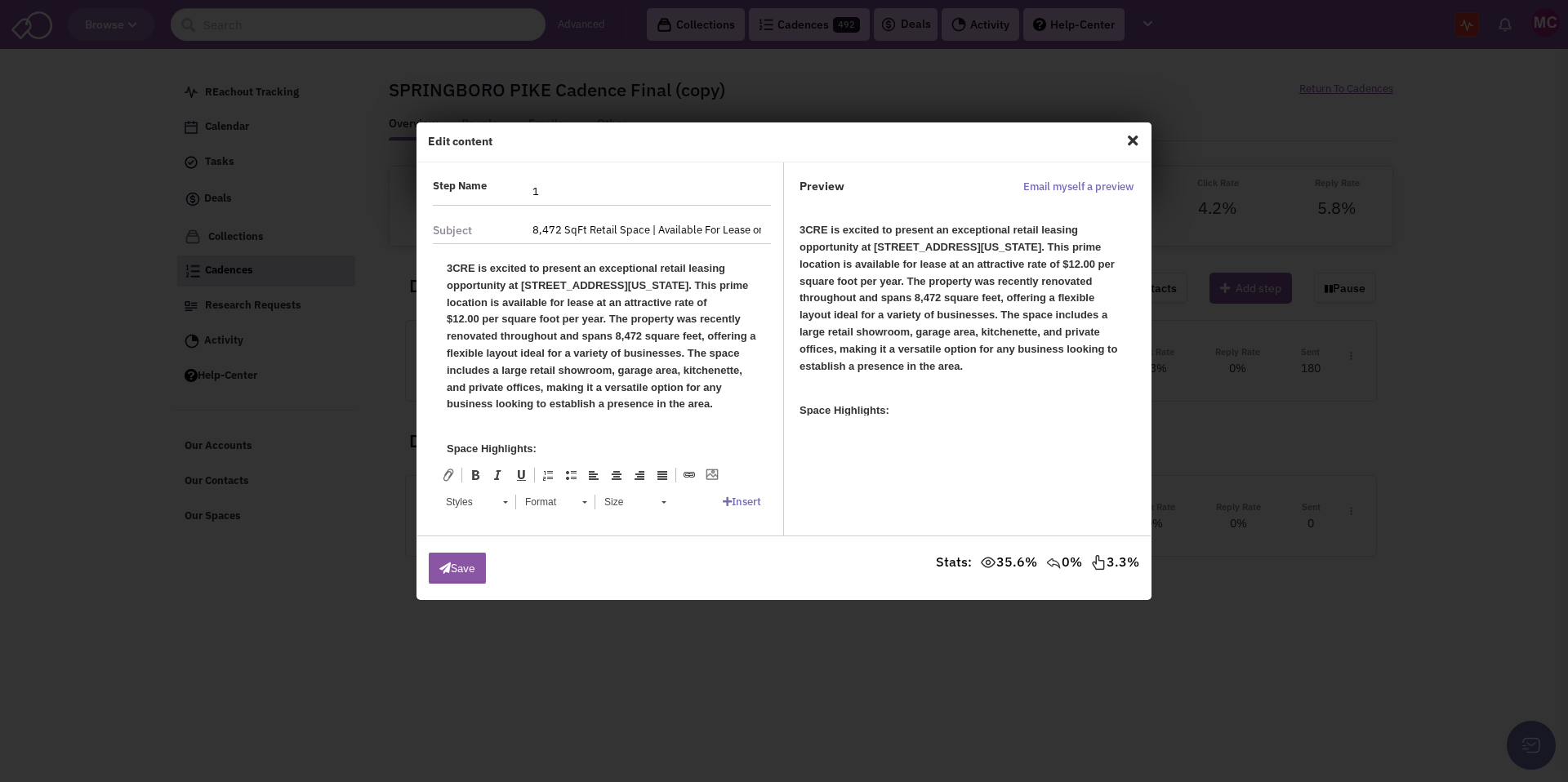
click at [1138, 140] on span "Close" at bounding box center [1132, 140] width 21 height 26
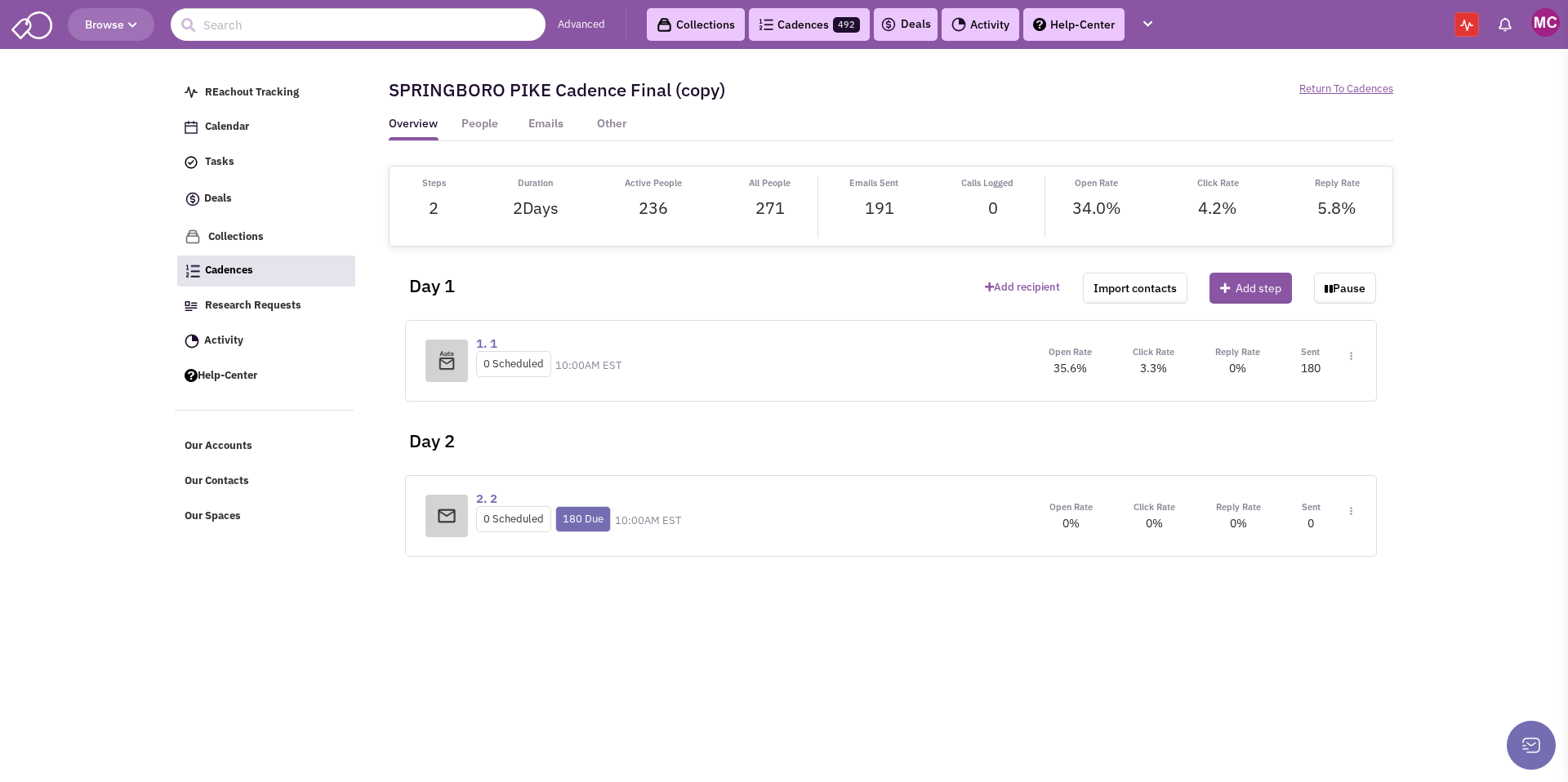
click at [692, 18] on link "Collections" at bounding box center [696, 25] width 98 height 33
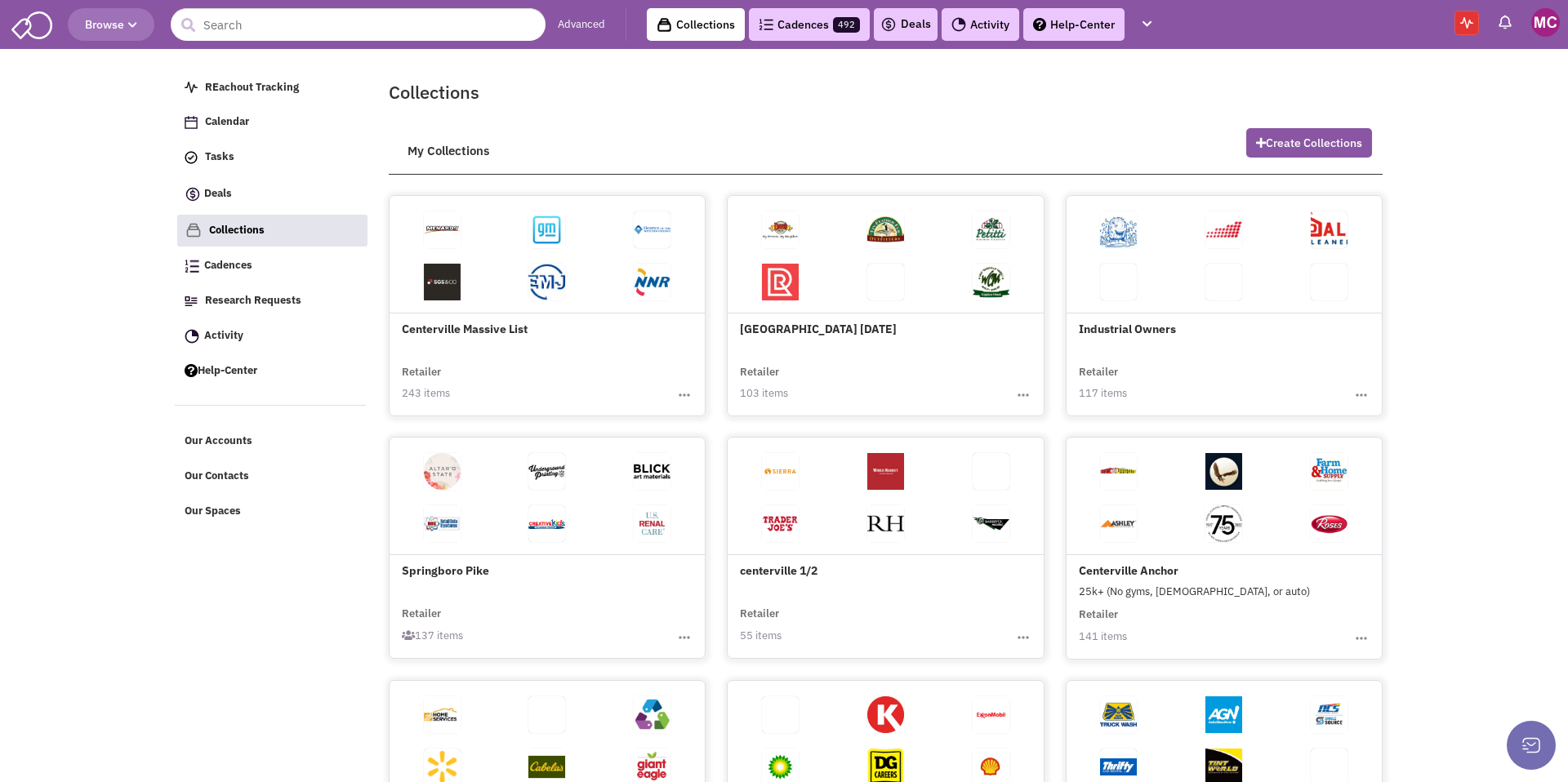
click at [816, 326] on h4 "[GEOGRAPHIC_DATA] [DATE]" at bounding box center [885, 270] width 291 height 134
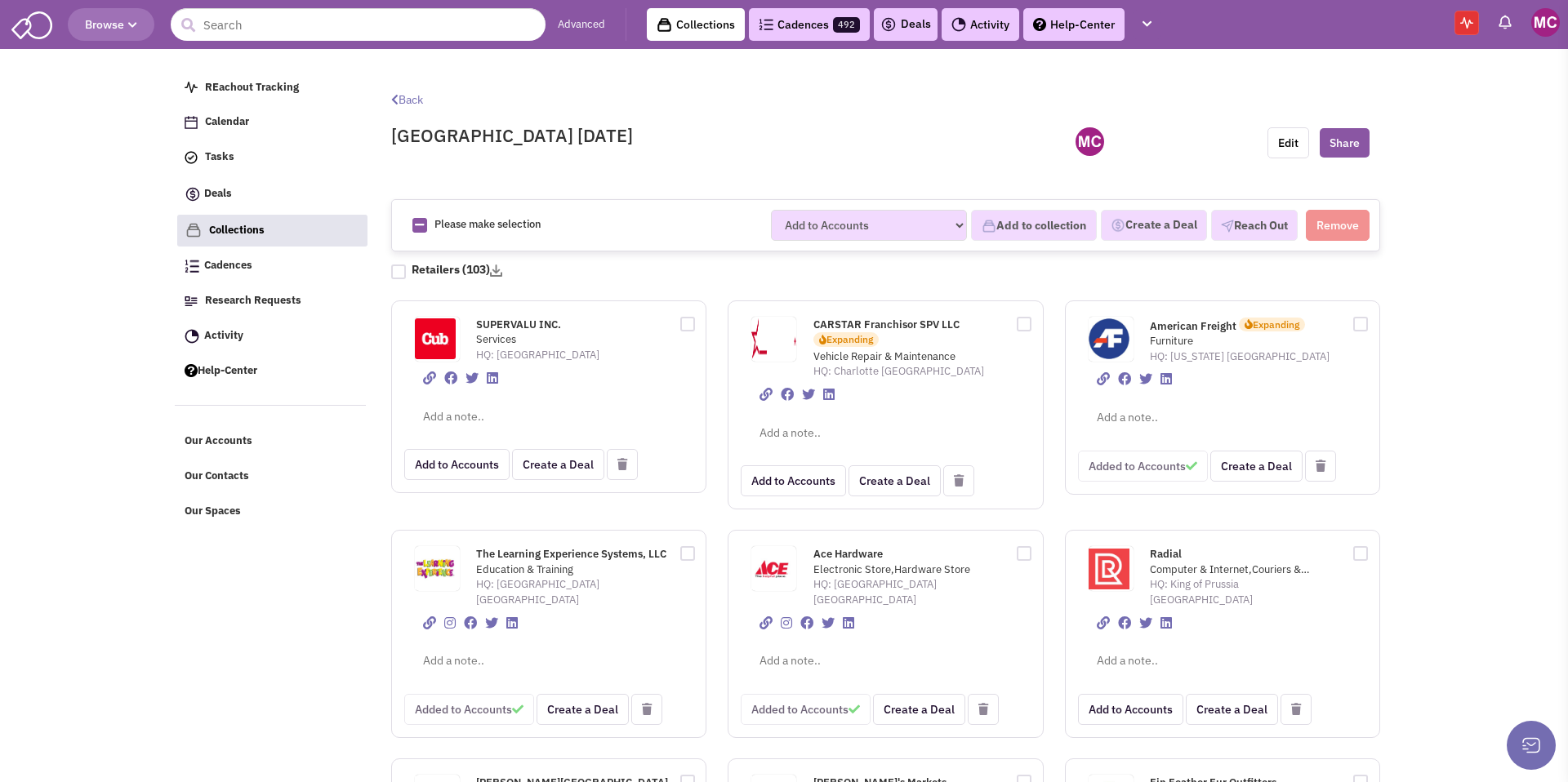
click at [397, 268] on div at bounding box center [398, 271] width 14 height 14
click at [407, 268] on input "checkbox" at bounding box center [412, 268] width 11 height 11
checkbox input "true"
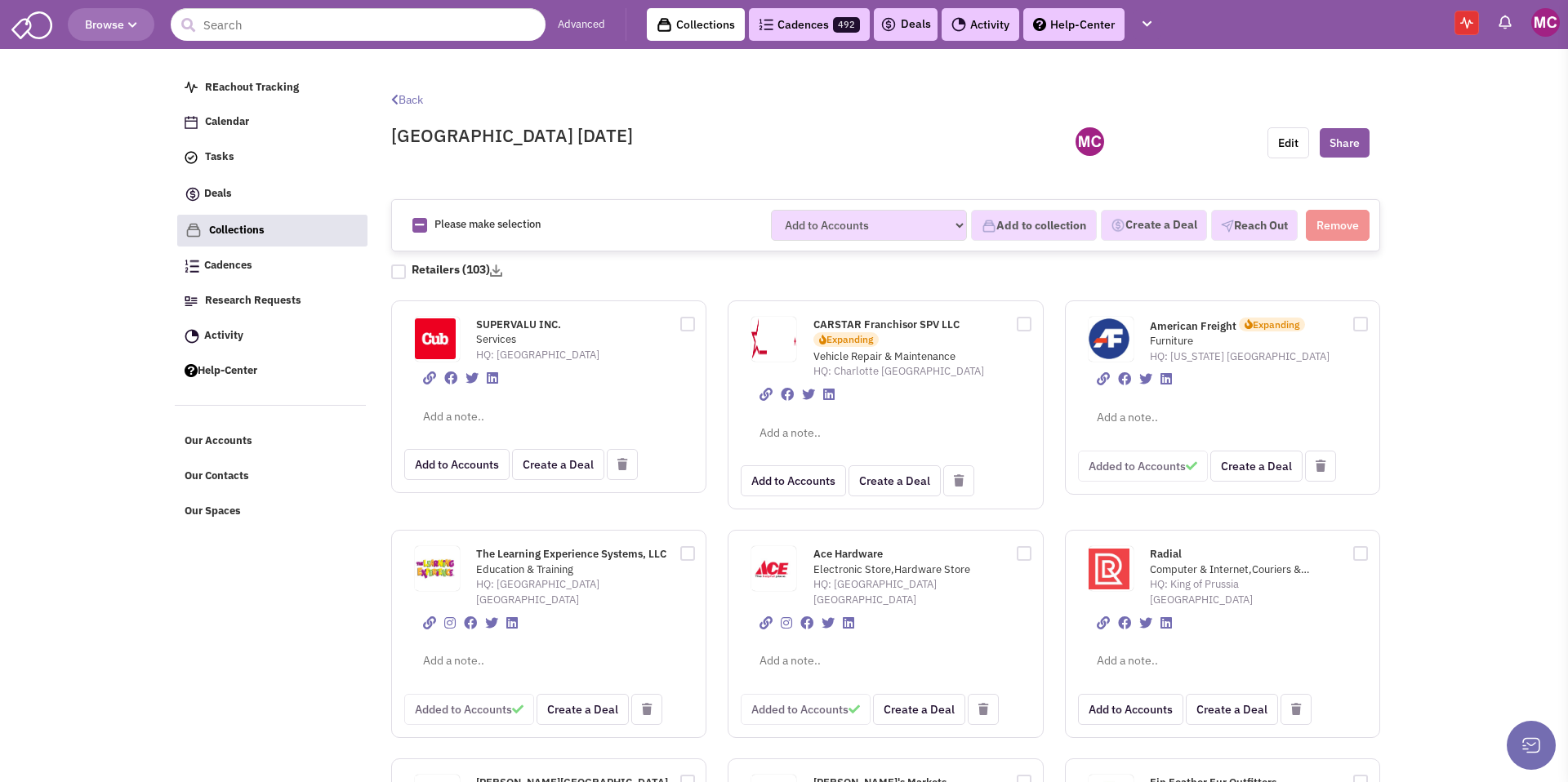
checkbox input "true"
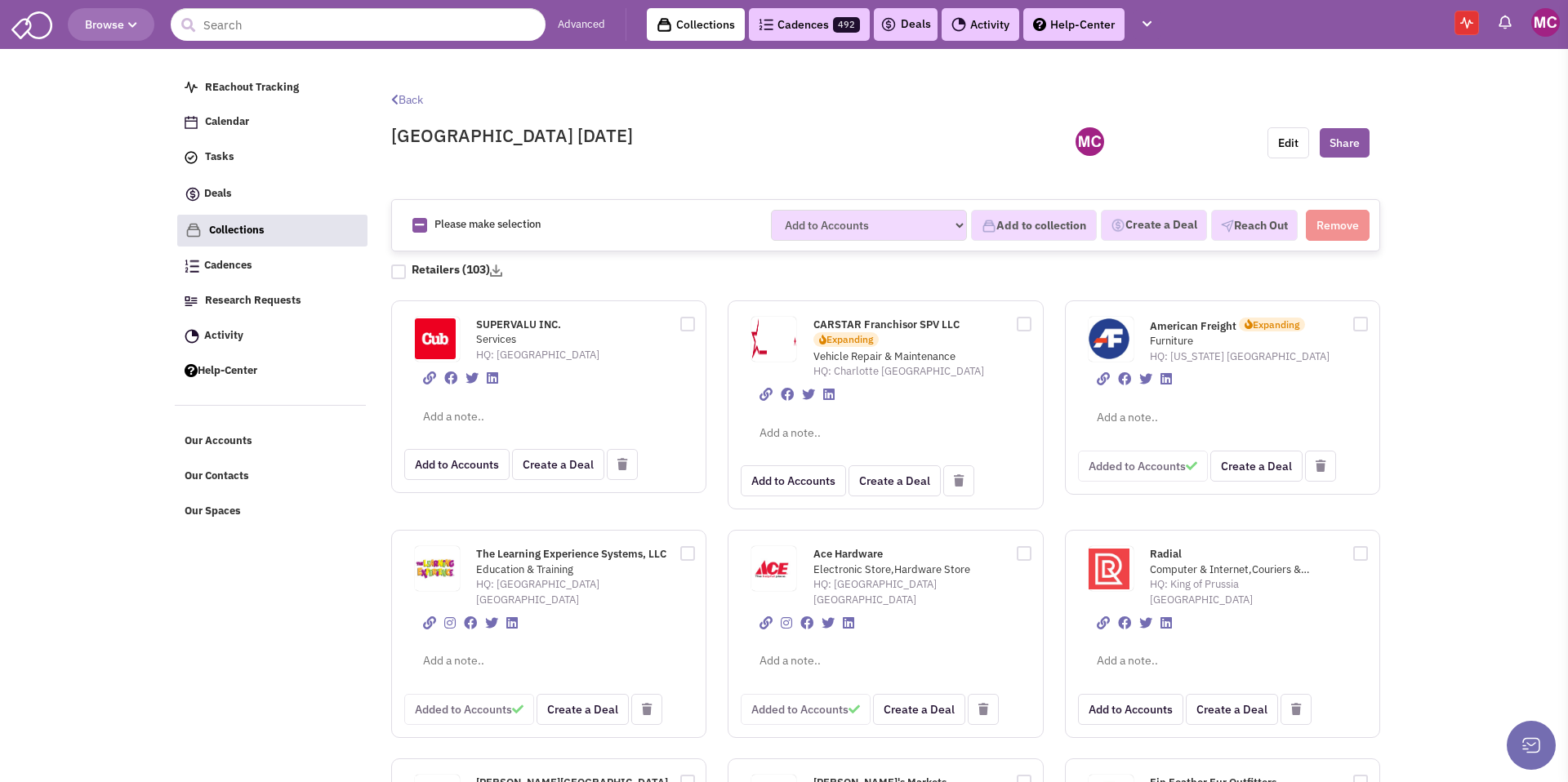
checkbox input "true"
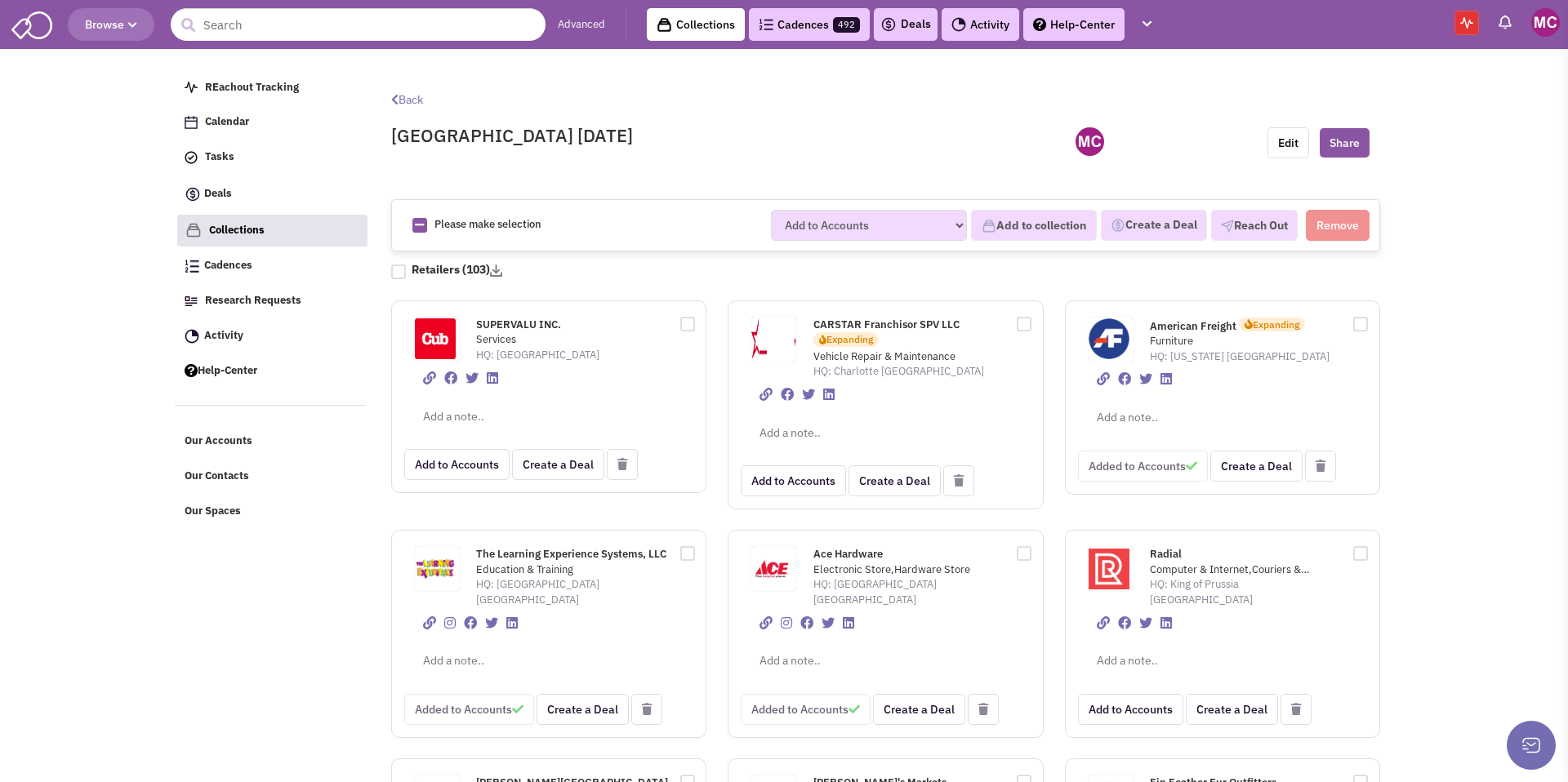
checkbox input "true"
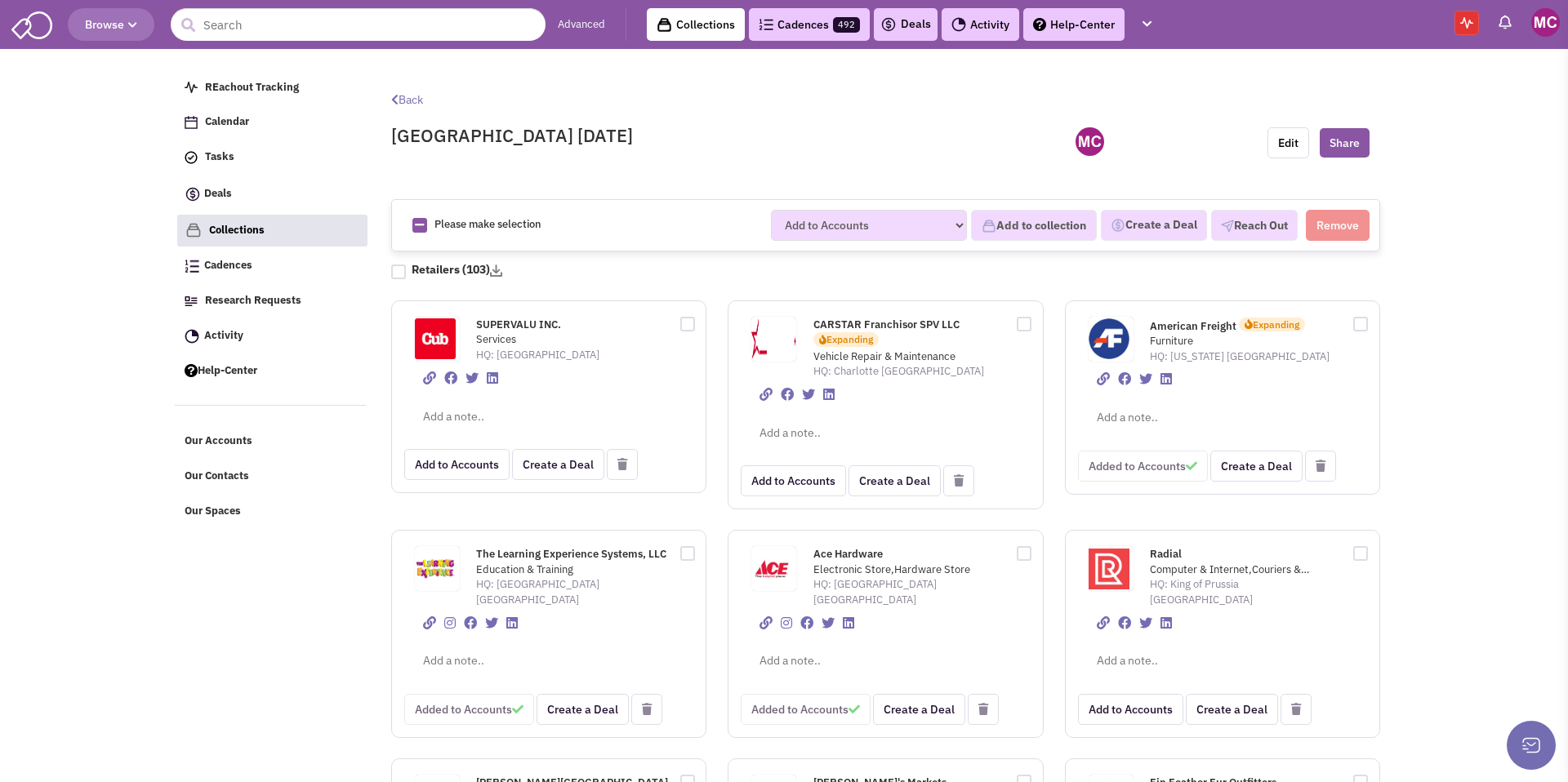
checkbox input "true"
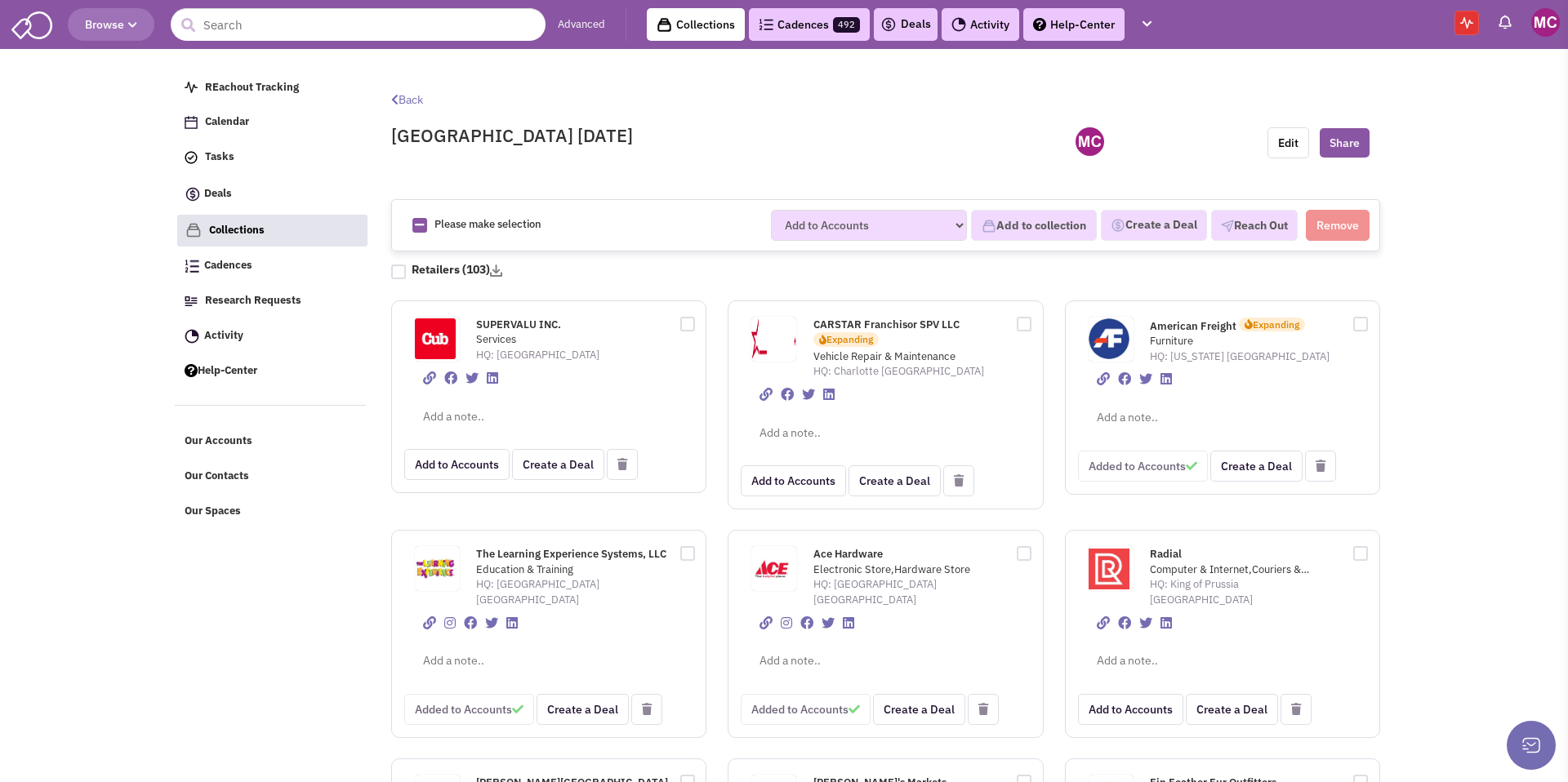
checkbox input "true"
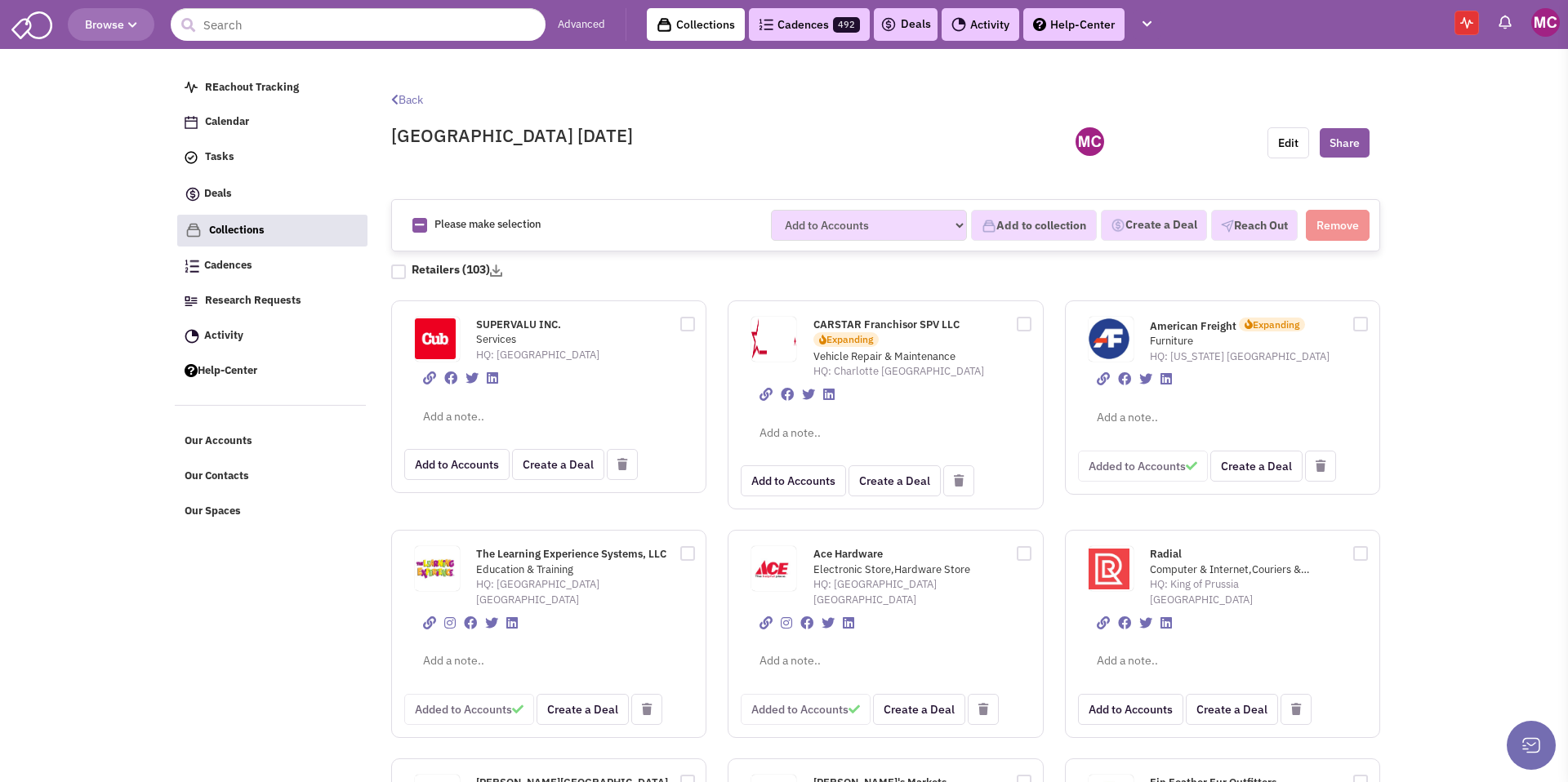
checkbox input "true"
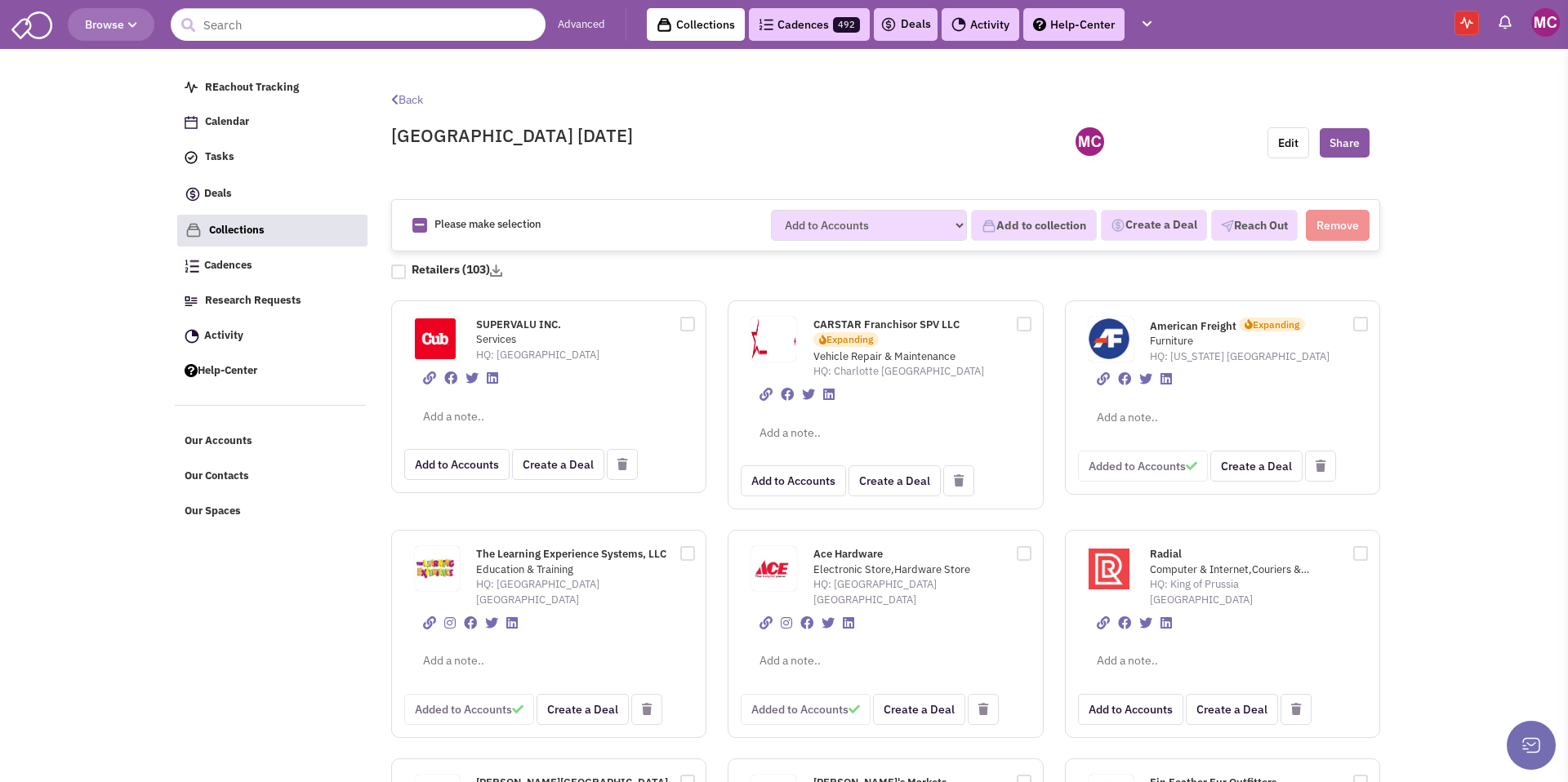
checkbox input "true"
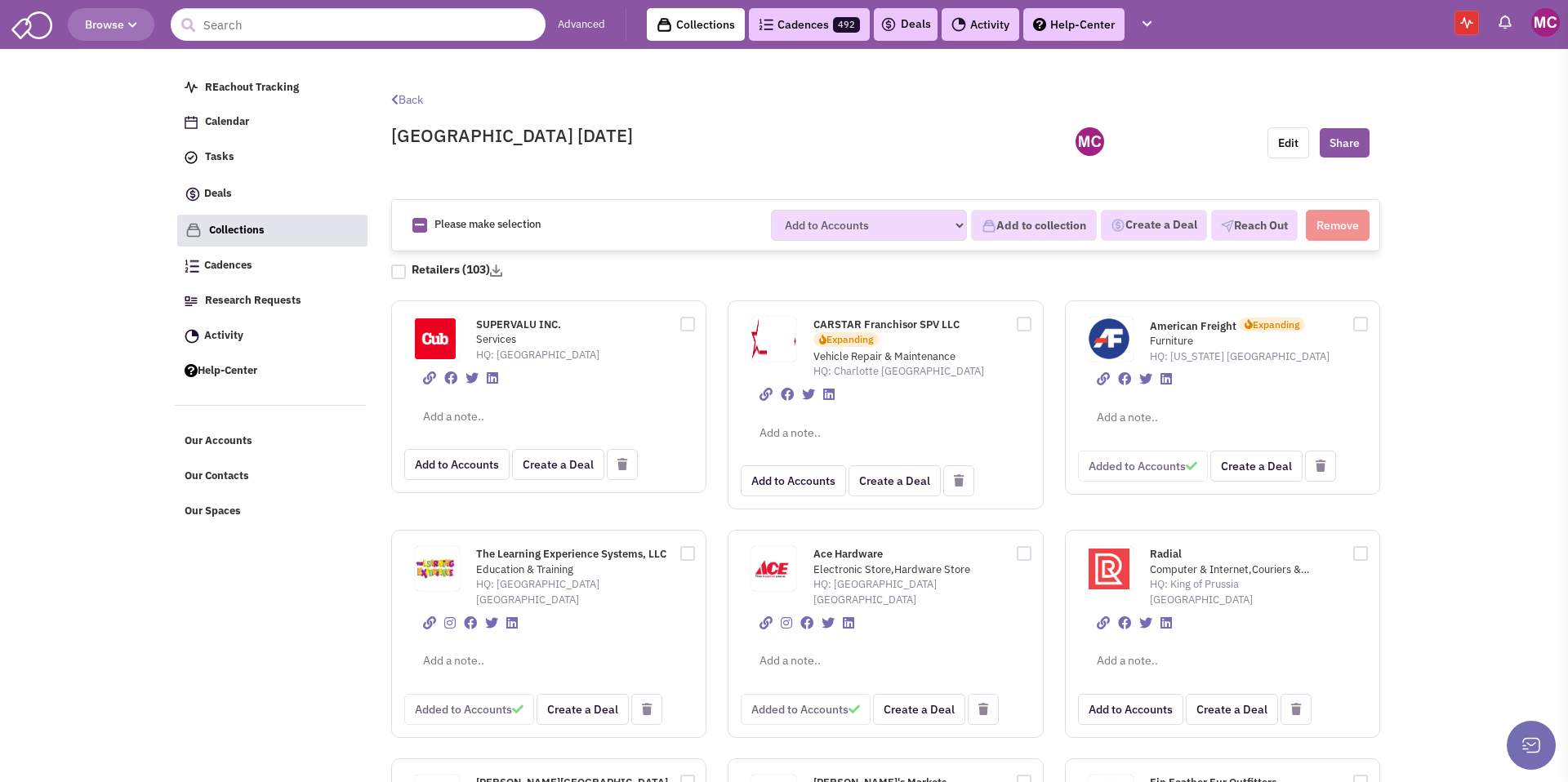
checkbox input "true"
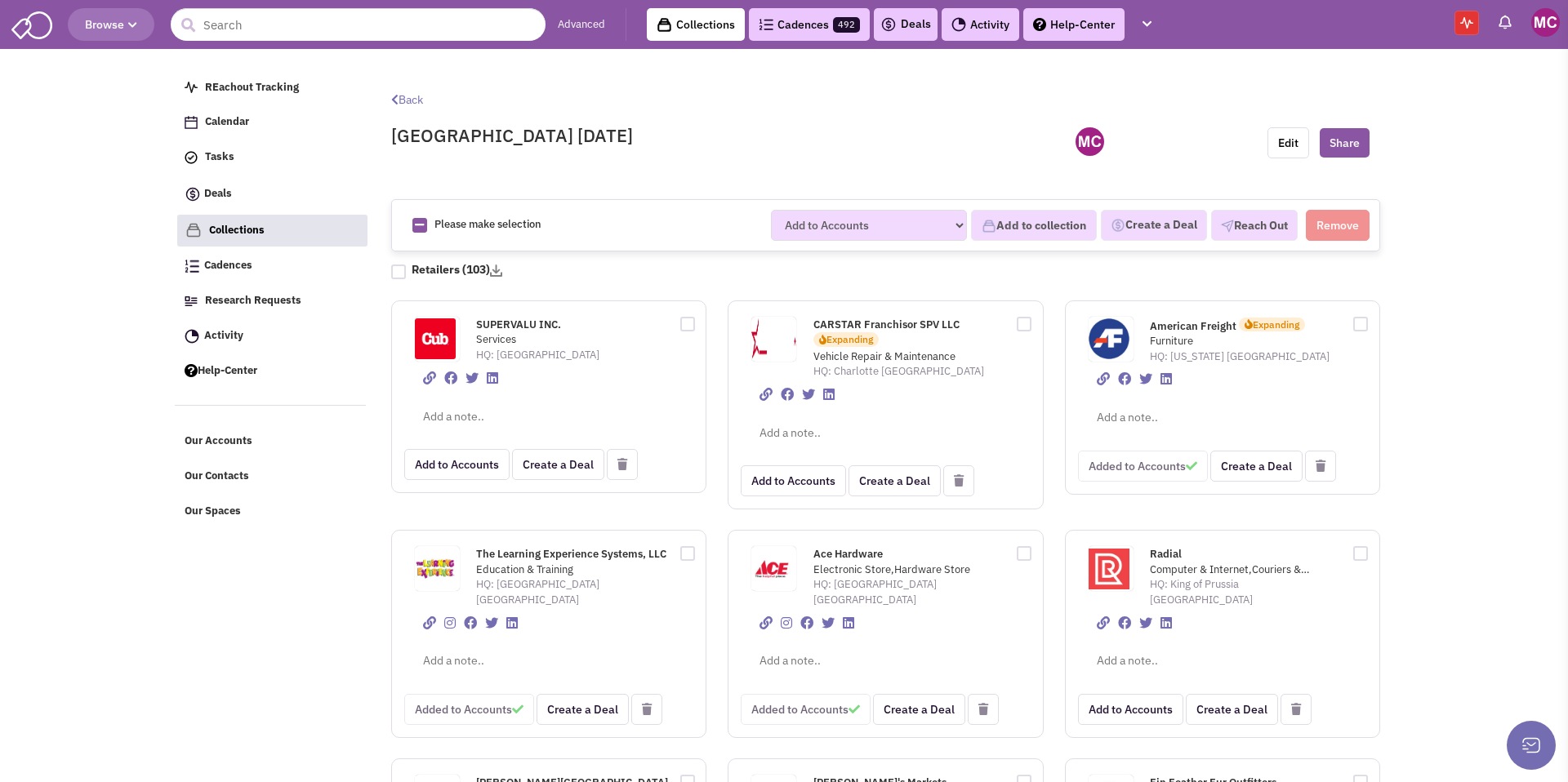
checkbox input "true"
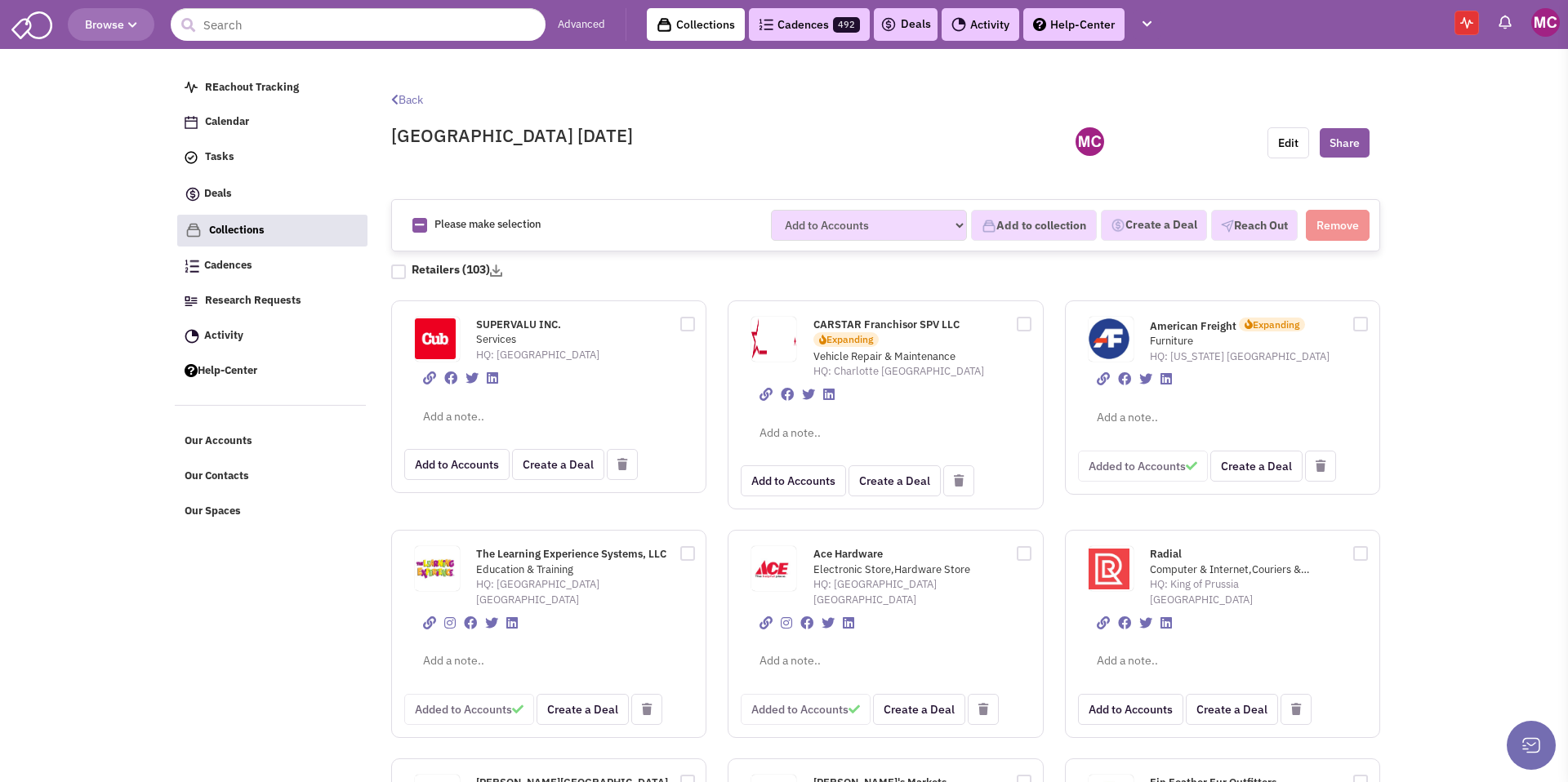
checkbox input "true"
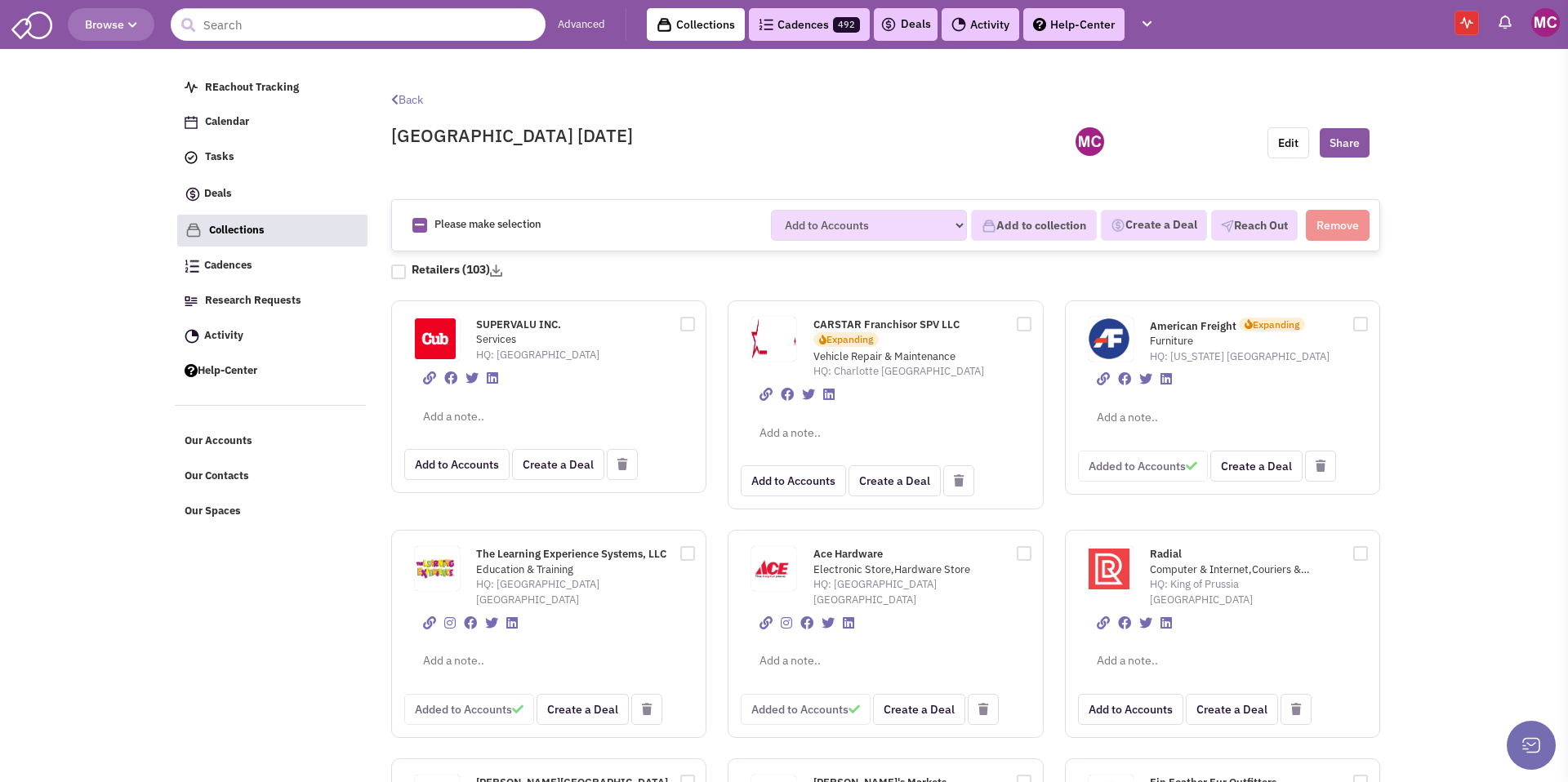
checkbox input "true"
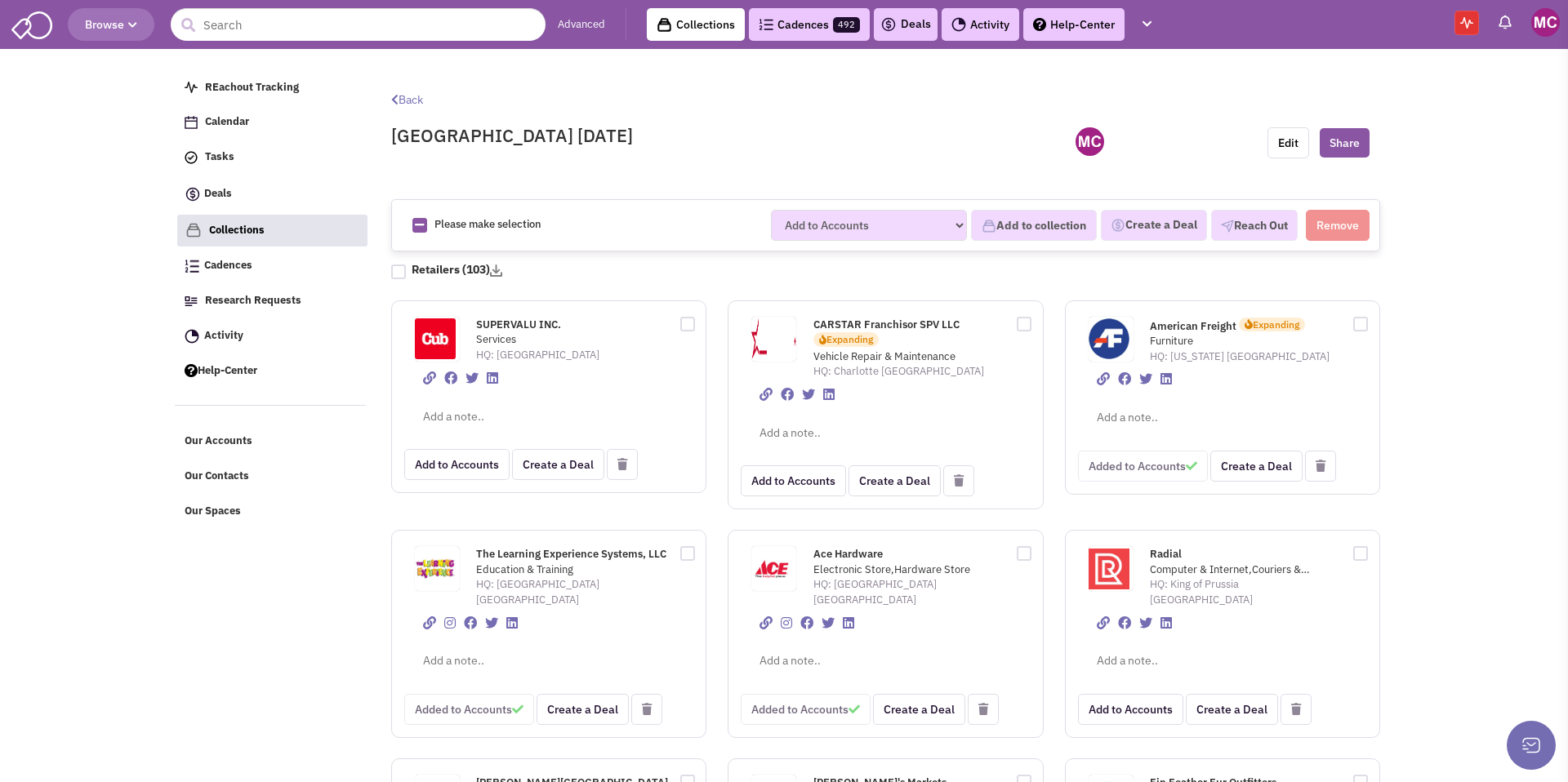
checkbox input "true"
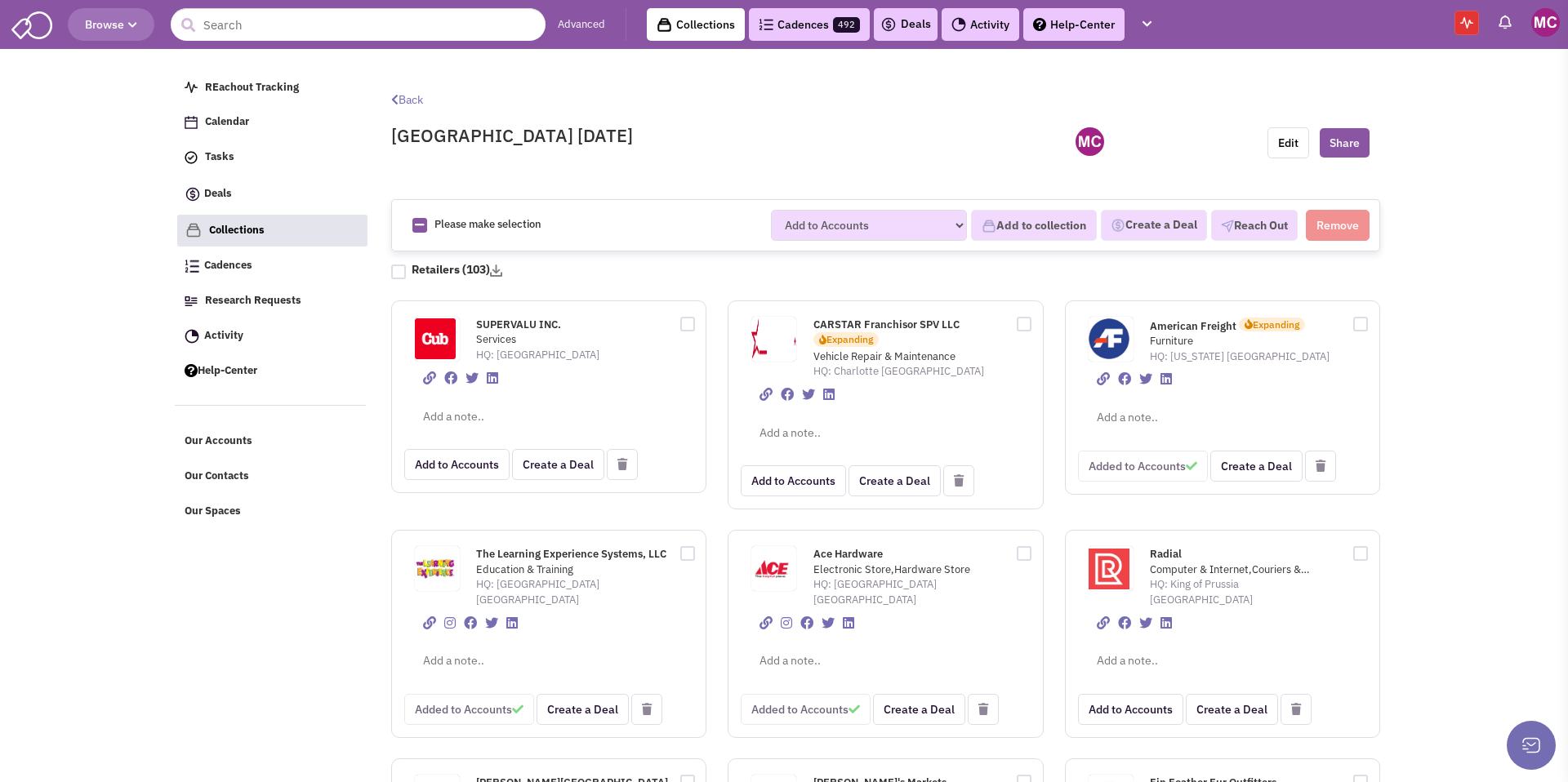
checkbox input "true"
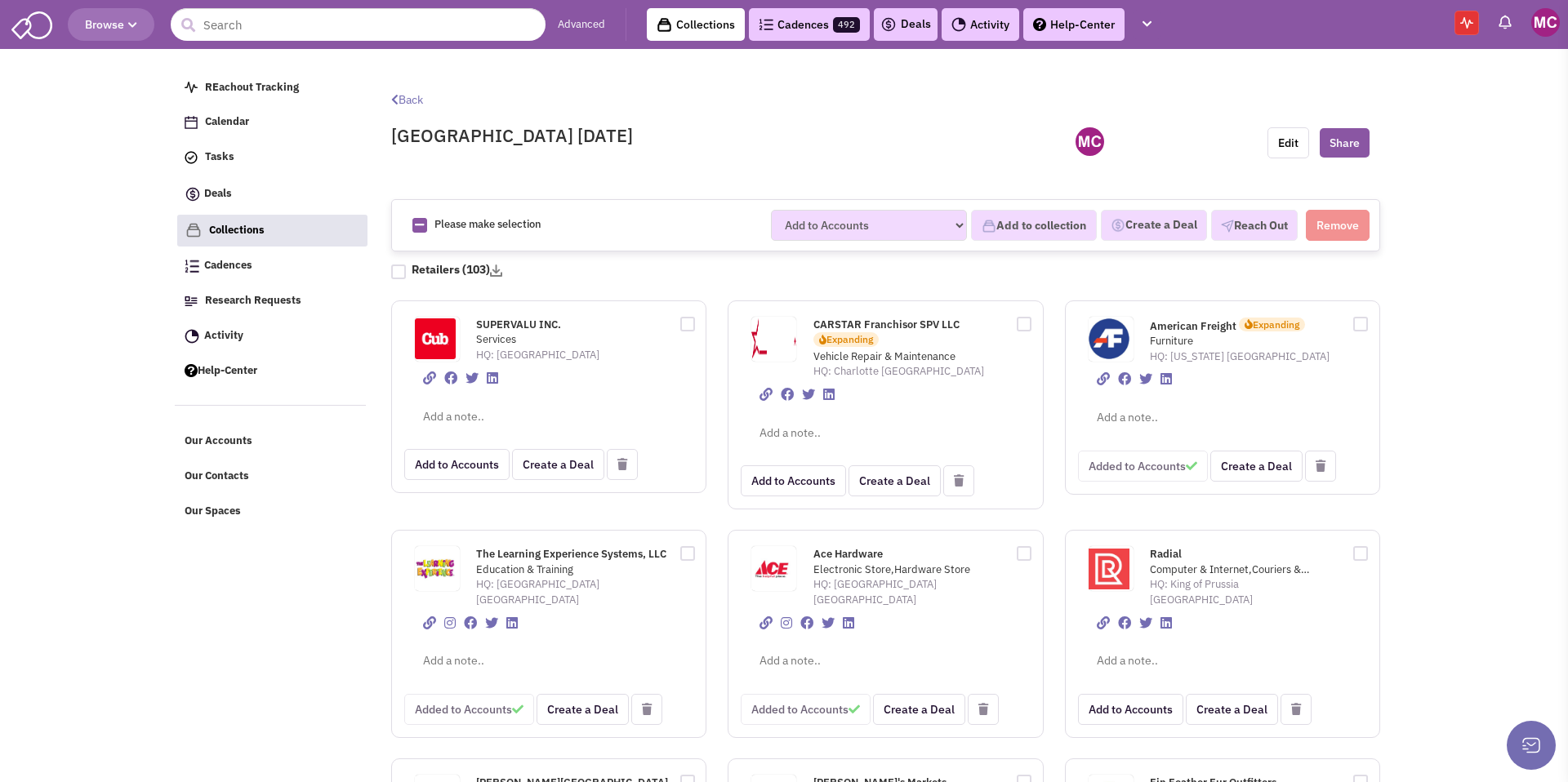
checkbox input "true"
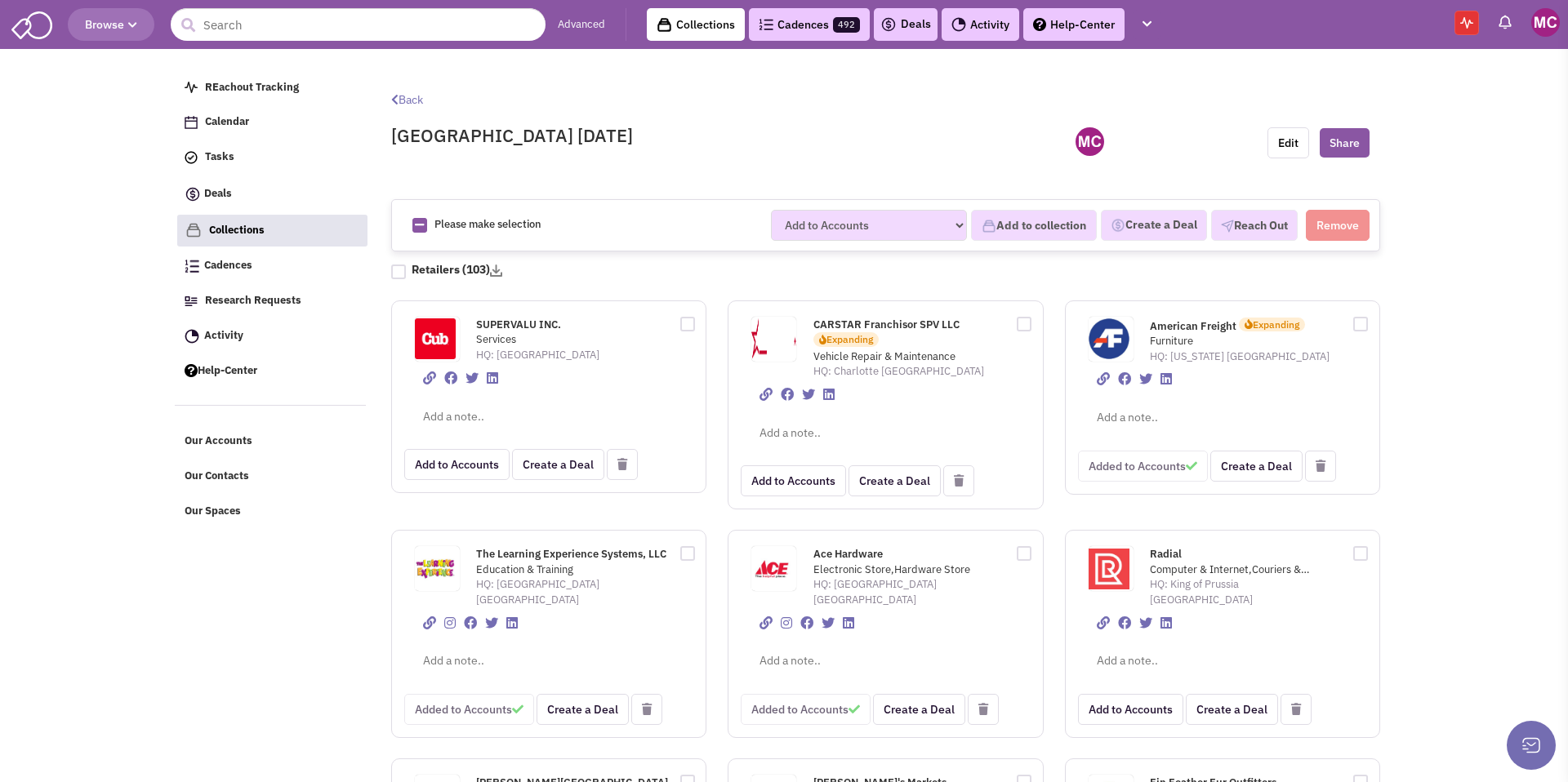
checkbox input "true"
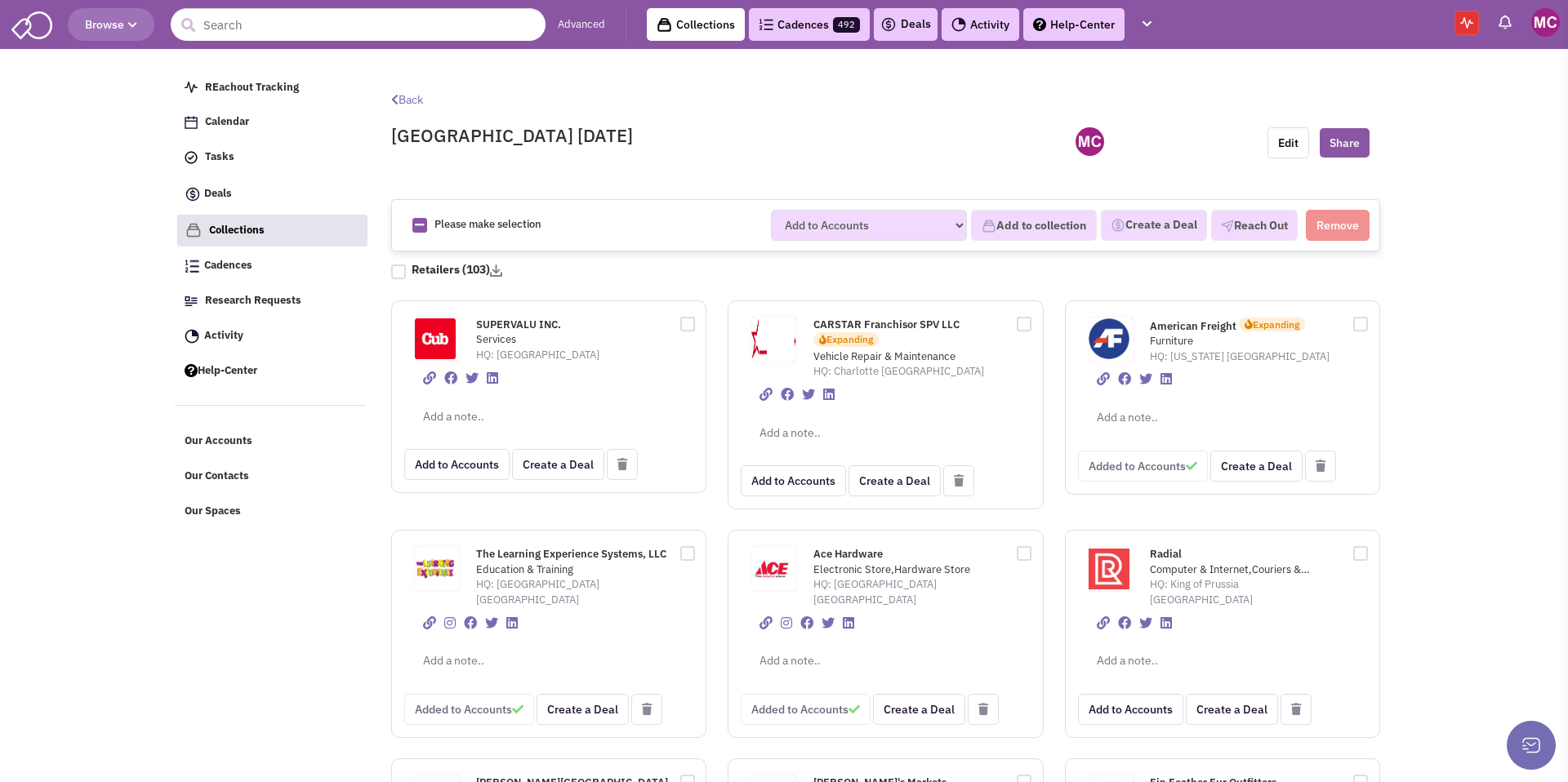
checkbox input "true"
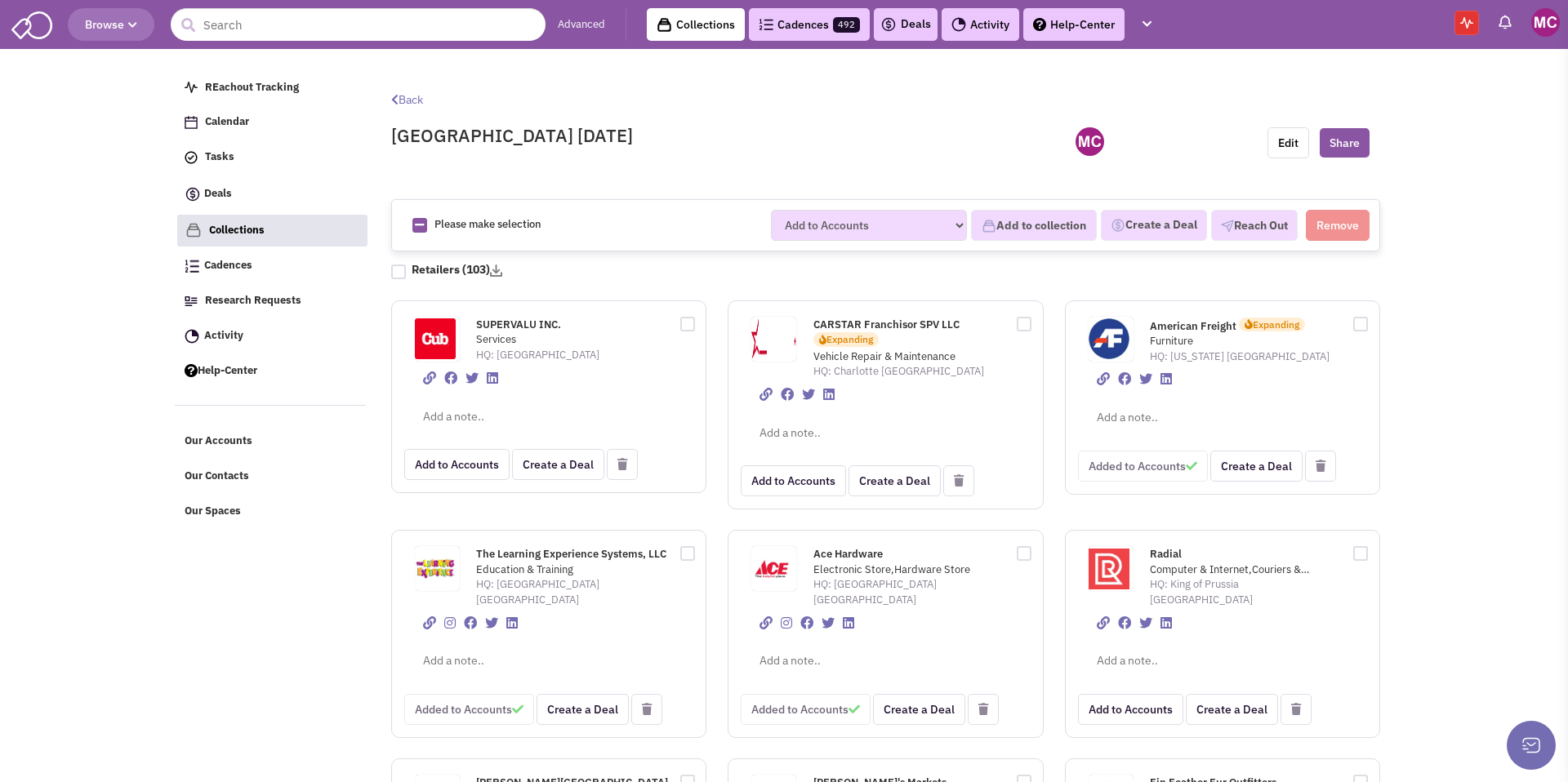
checkbox input "true"
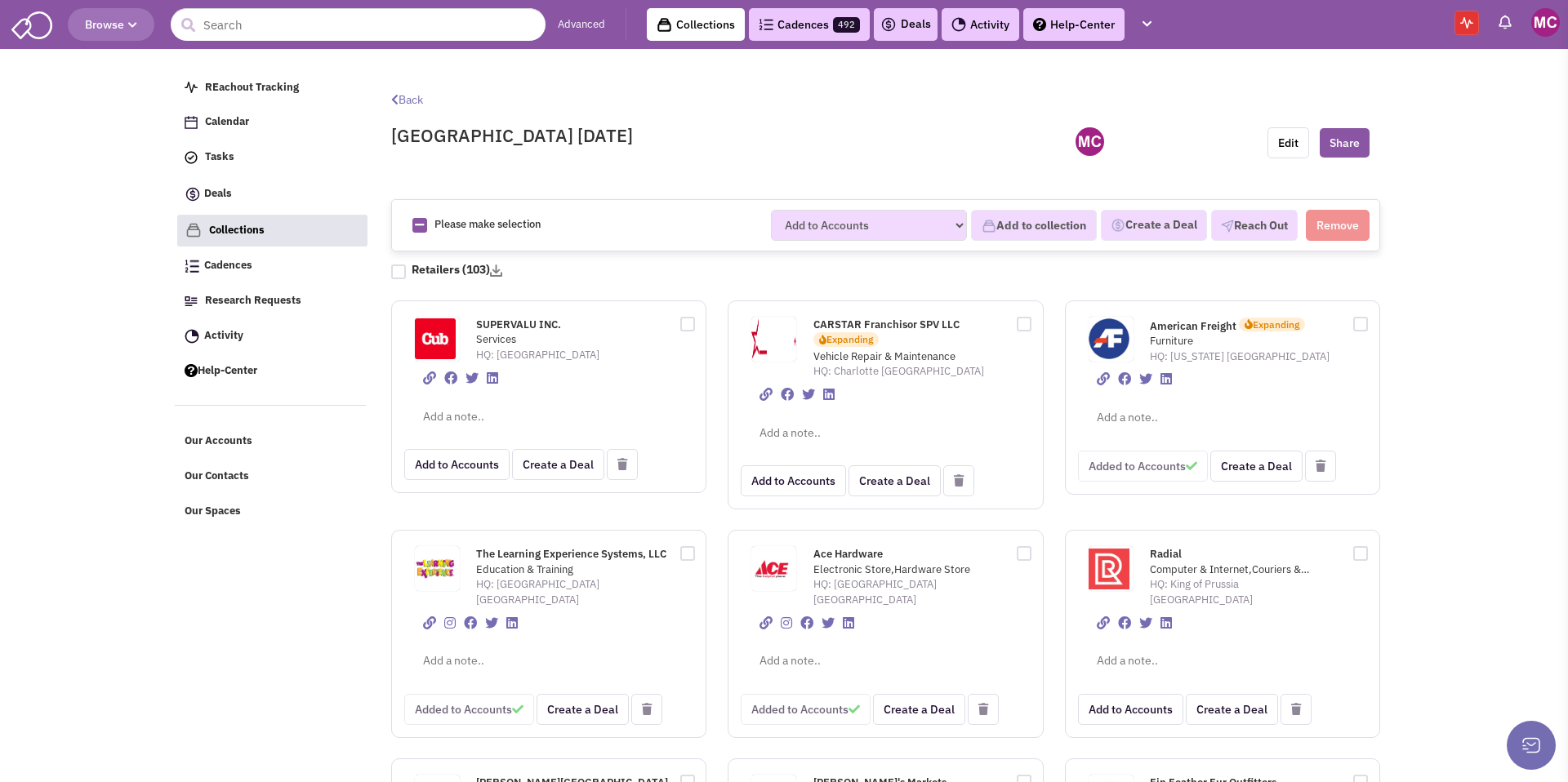
checkbox input "true"
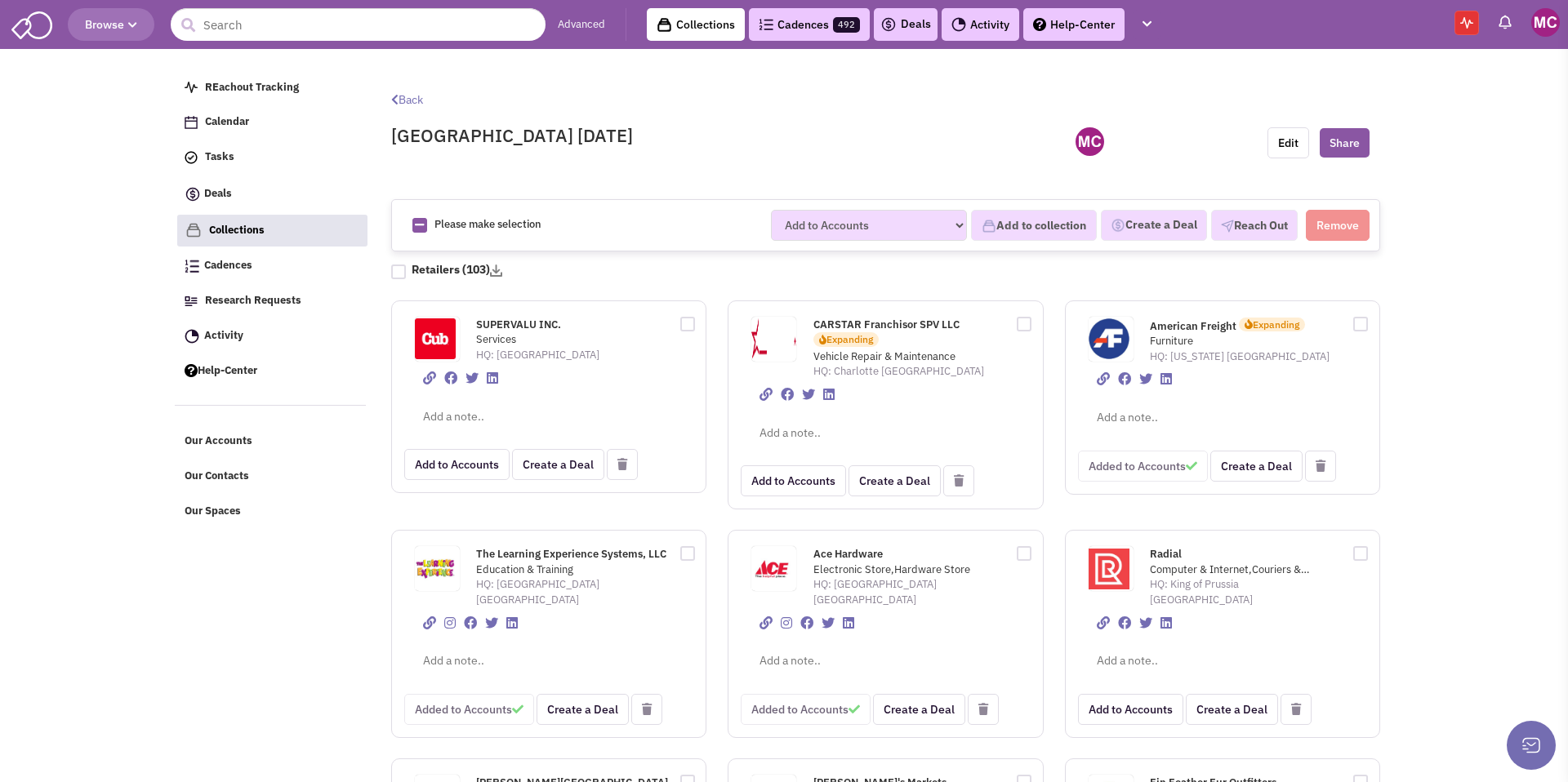
checkbox input "true"
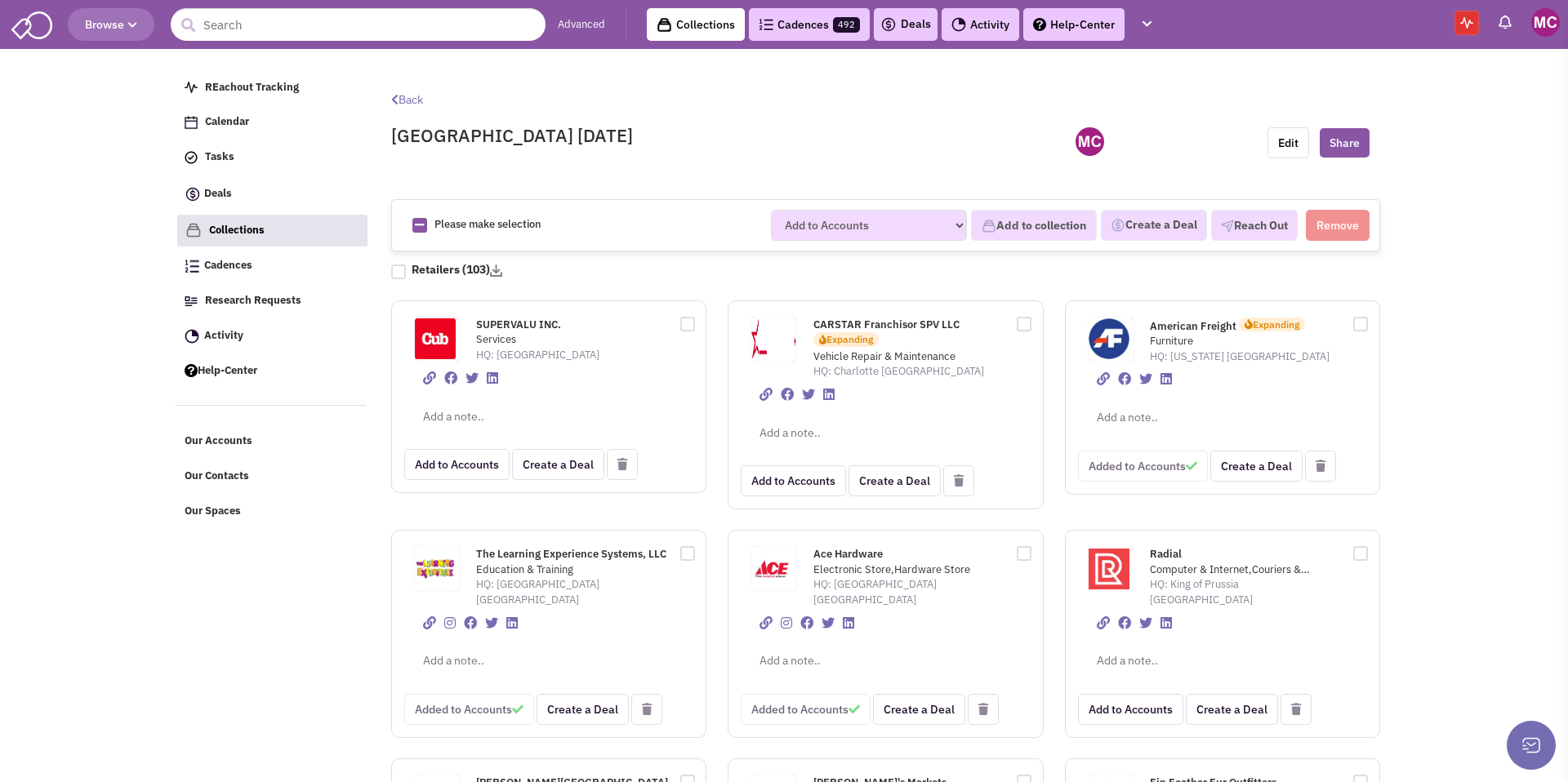
checkbox input "true"
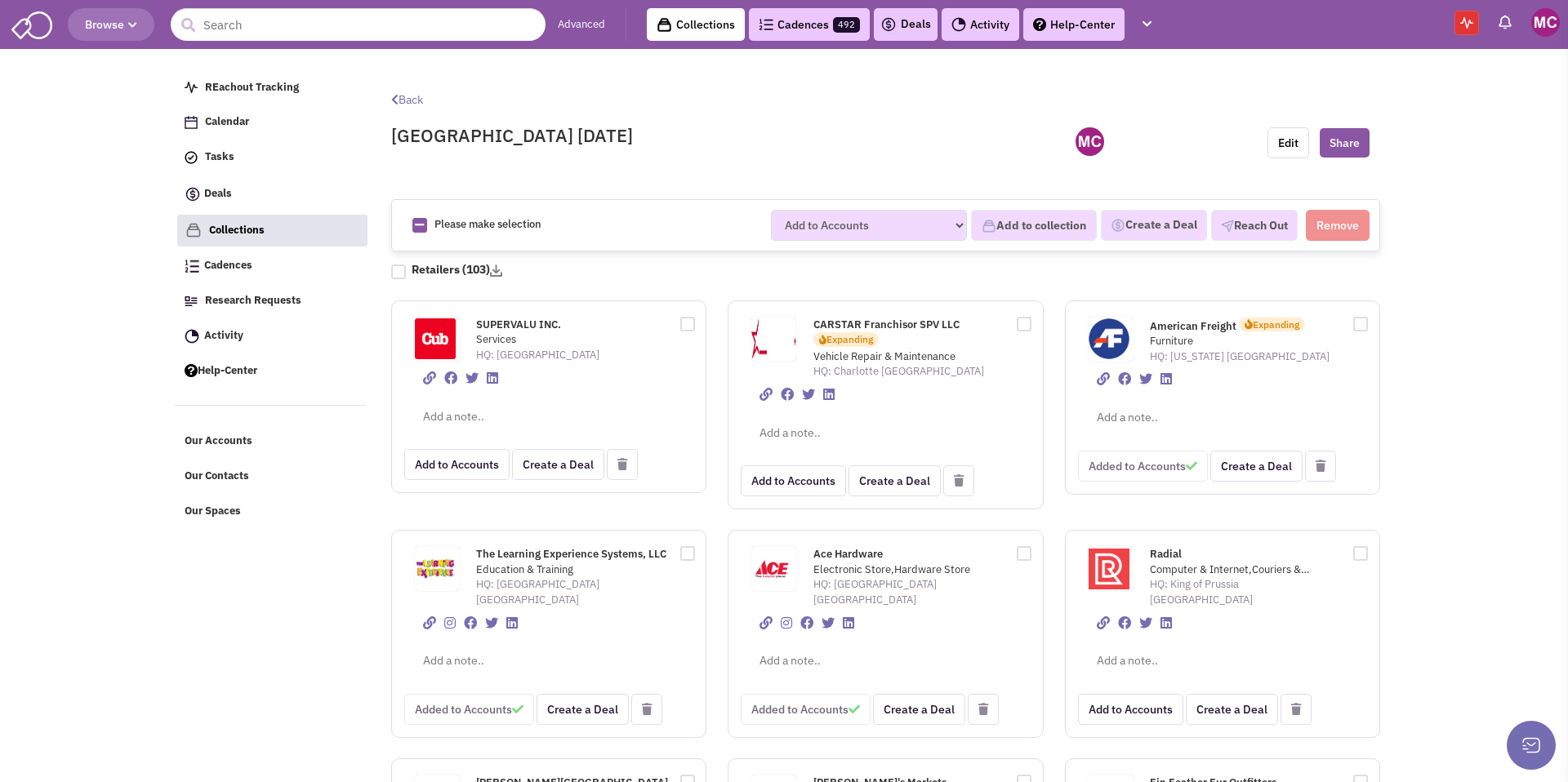
checkbox input "true"
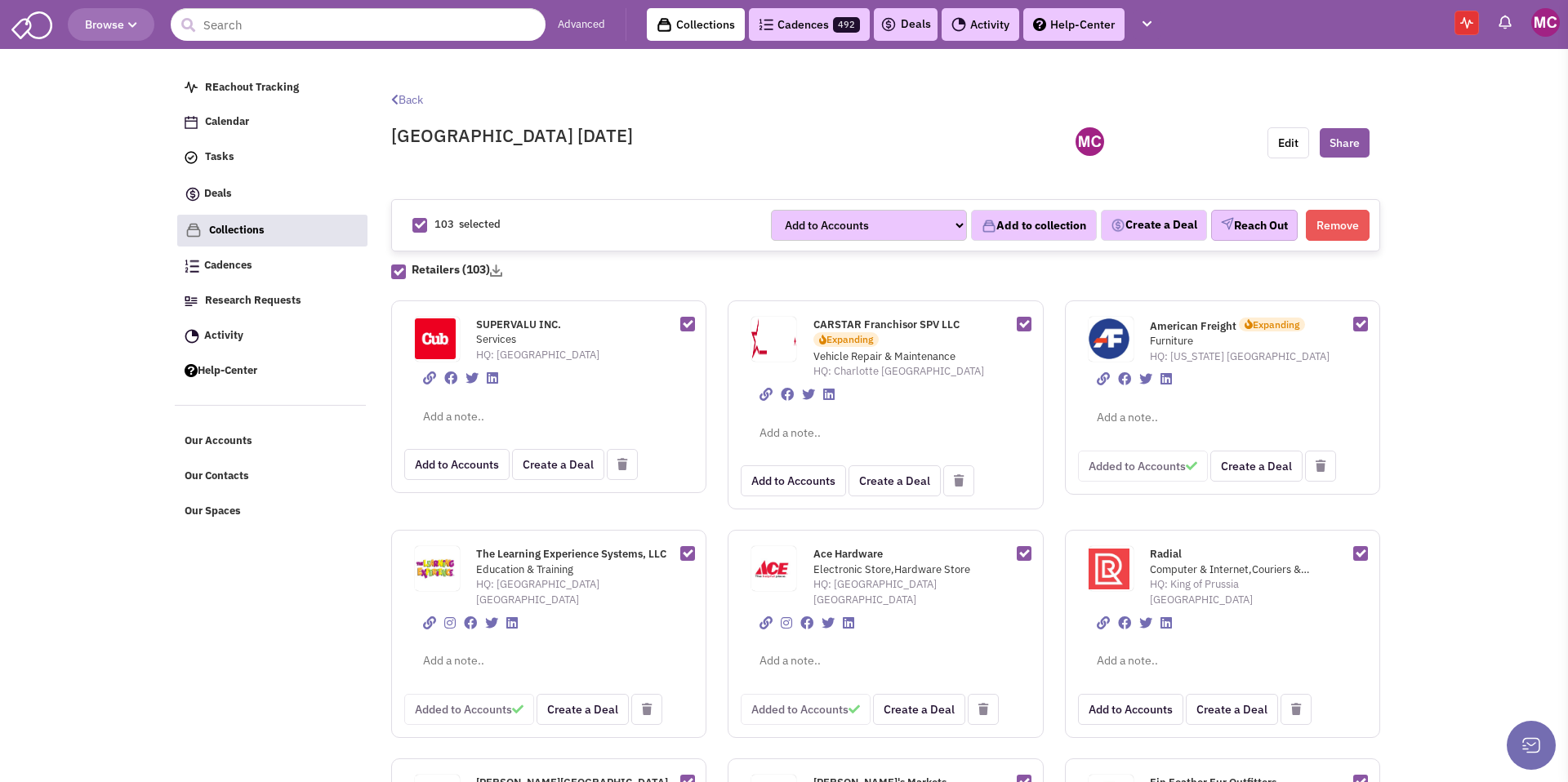
click at [1248, 227] on button "Reach Out" at bounding box center [1254, 225] width 86 height 31
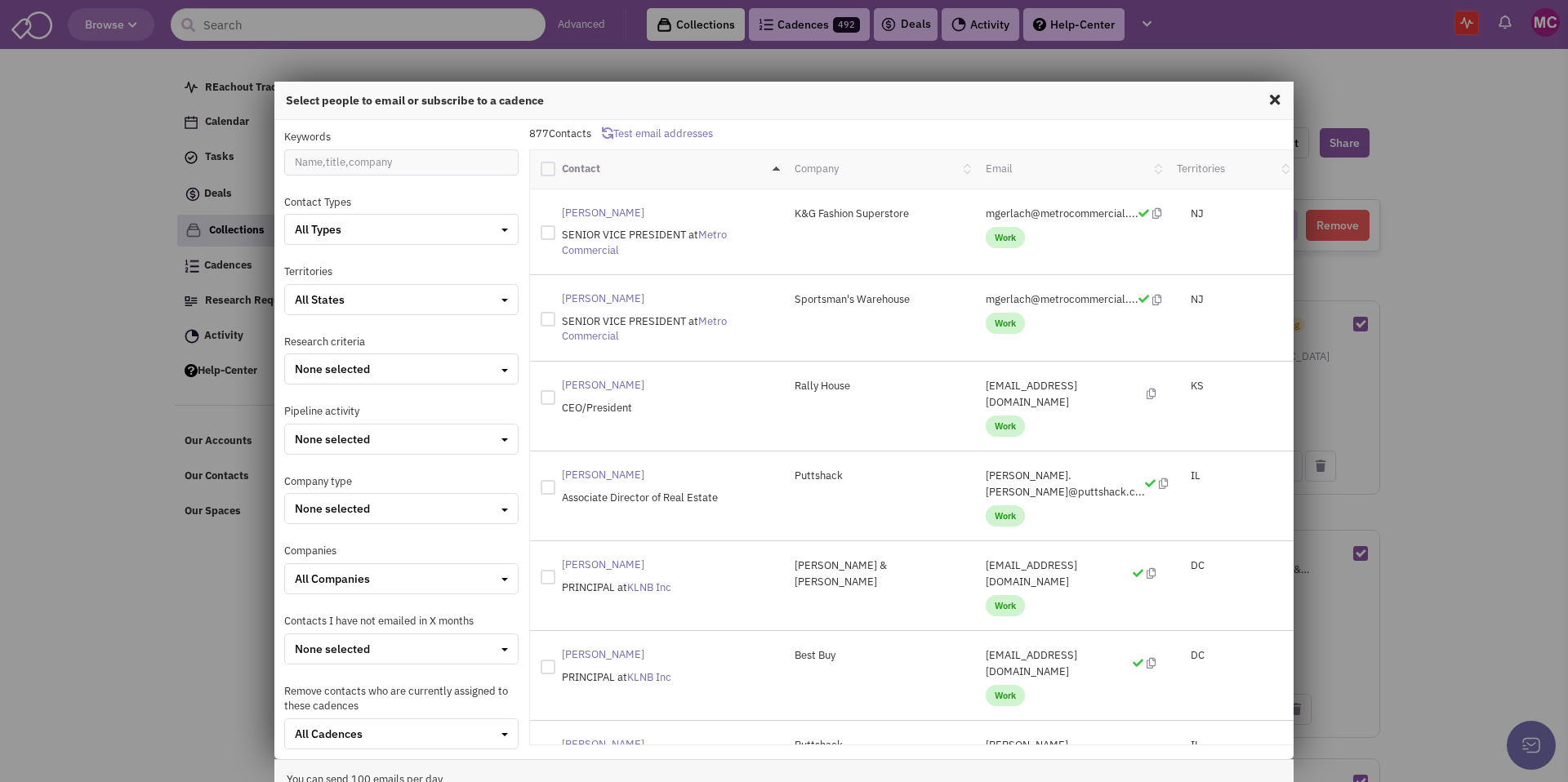
click at [549, 168] on div at bounding box center [548, 168] width 14 height 14
click at [557, 168] on input "checkbox" at bounding box center [562, 167] width 11 height 11
checkbox input "true"
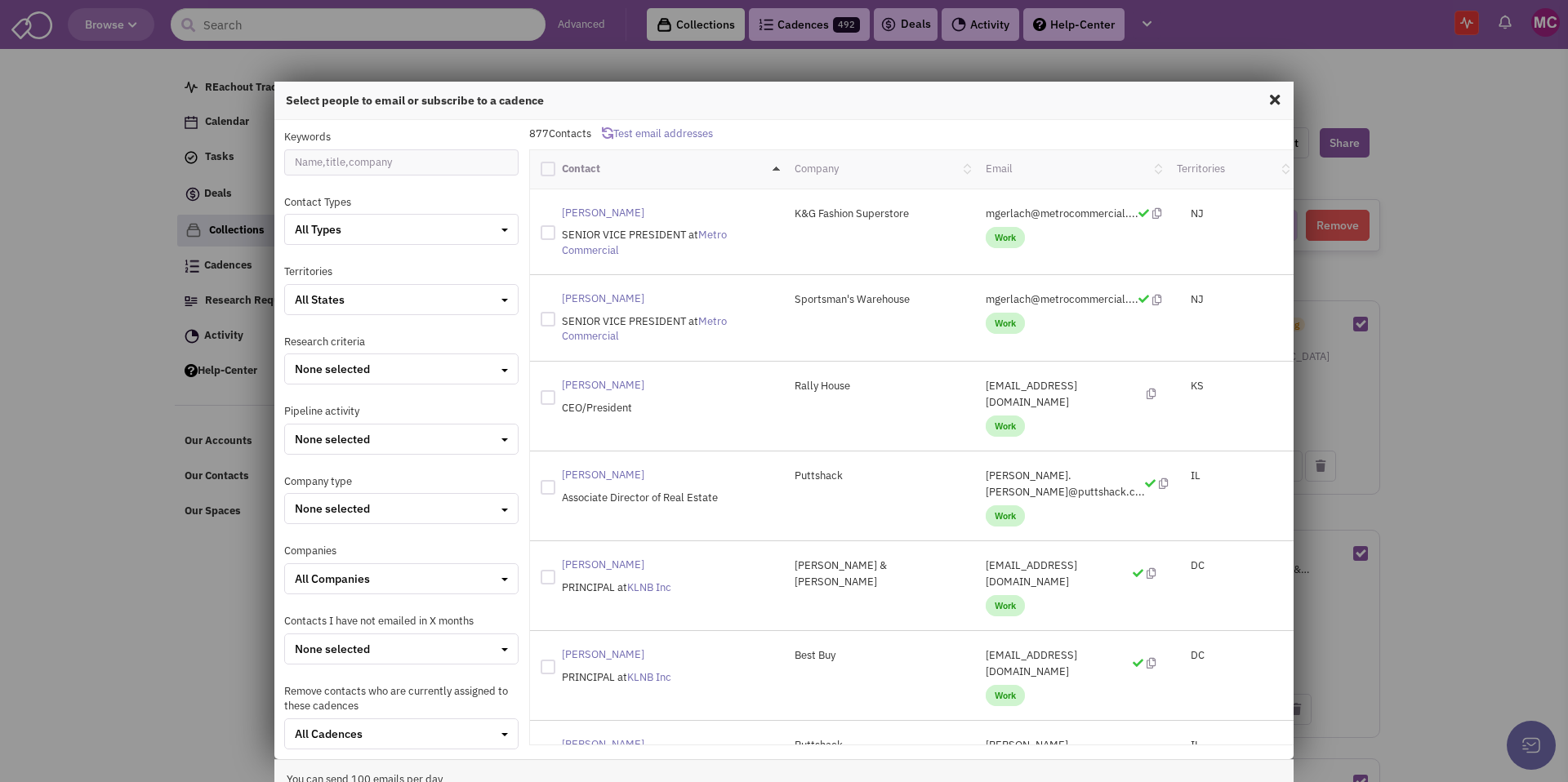
checkbox input "true"
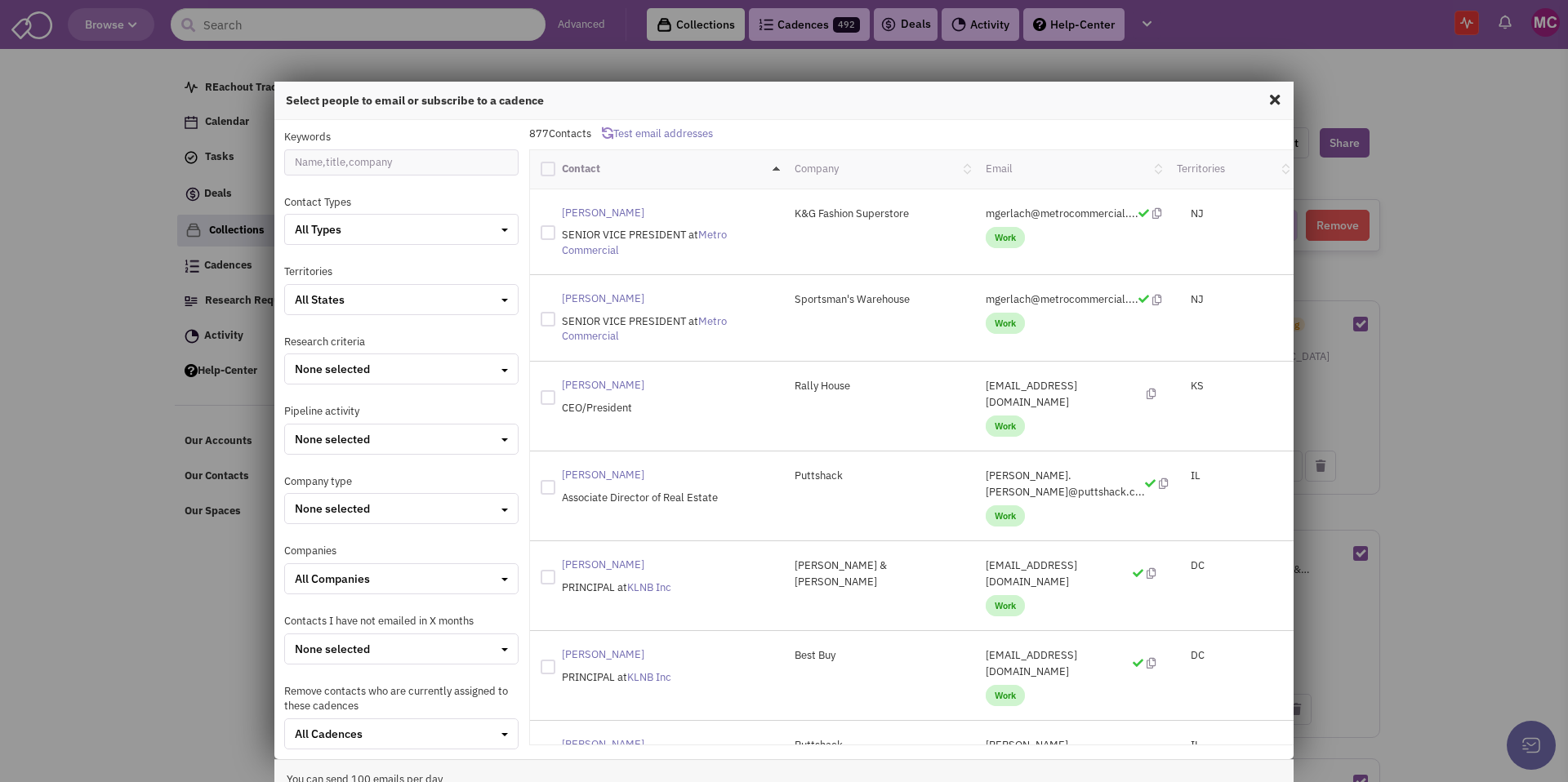
checkbox input "true"
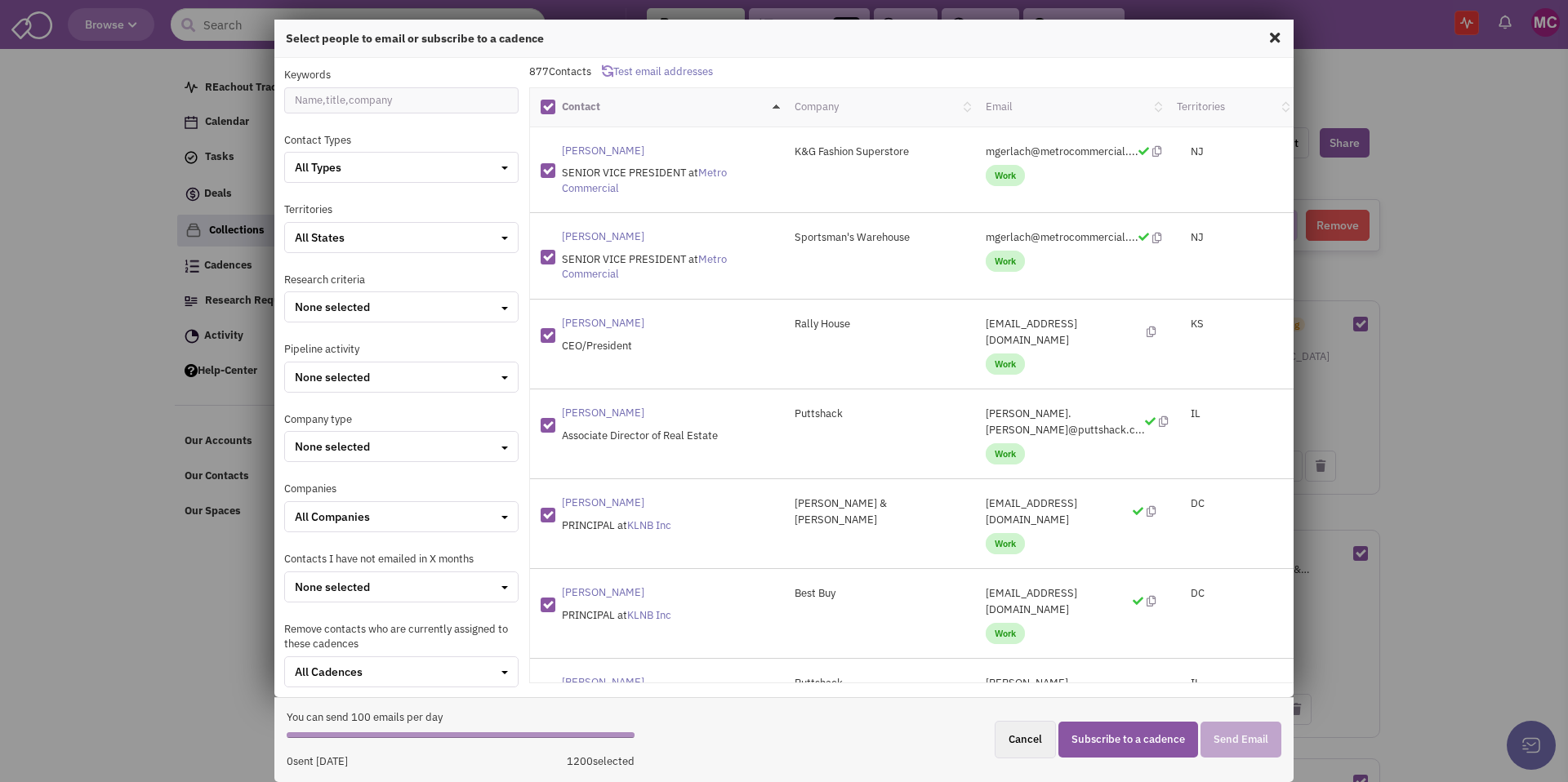
click at [1125, 737] on button "Subscribe to a cadence" at bounding box center [1128, 740] width 139 height 36
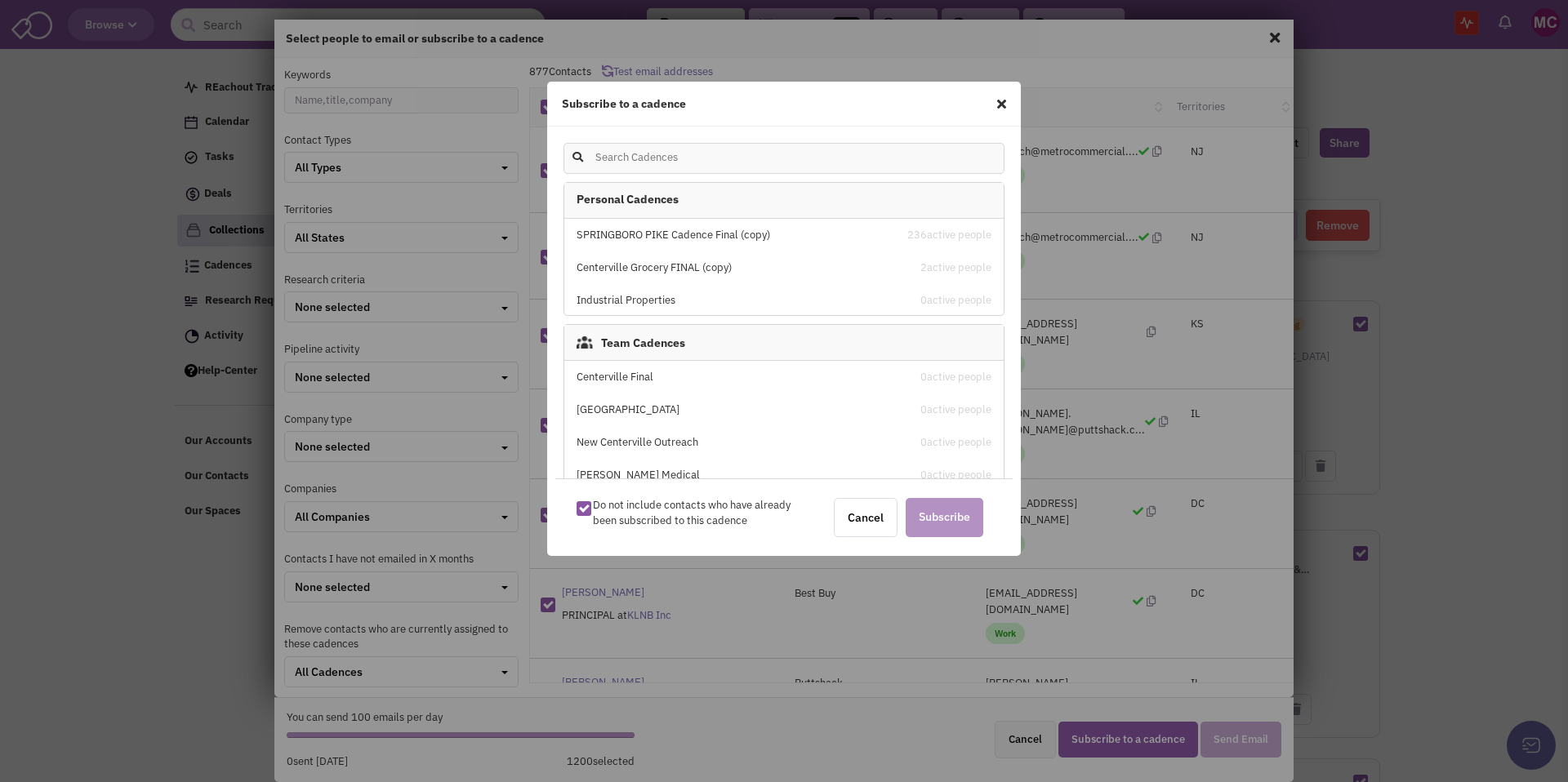
click at [1000, 97] on icon at bounding box center [1002, 103] width 9 height 13
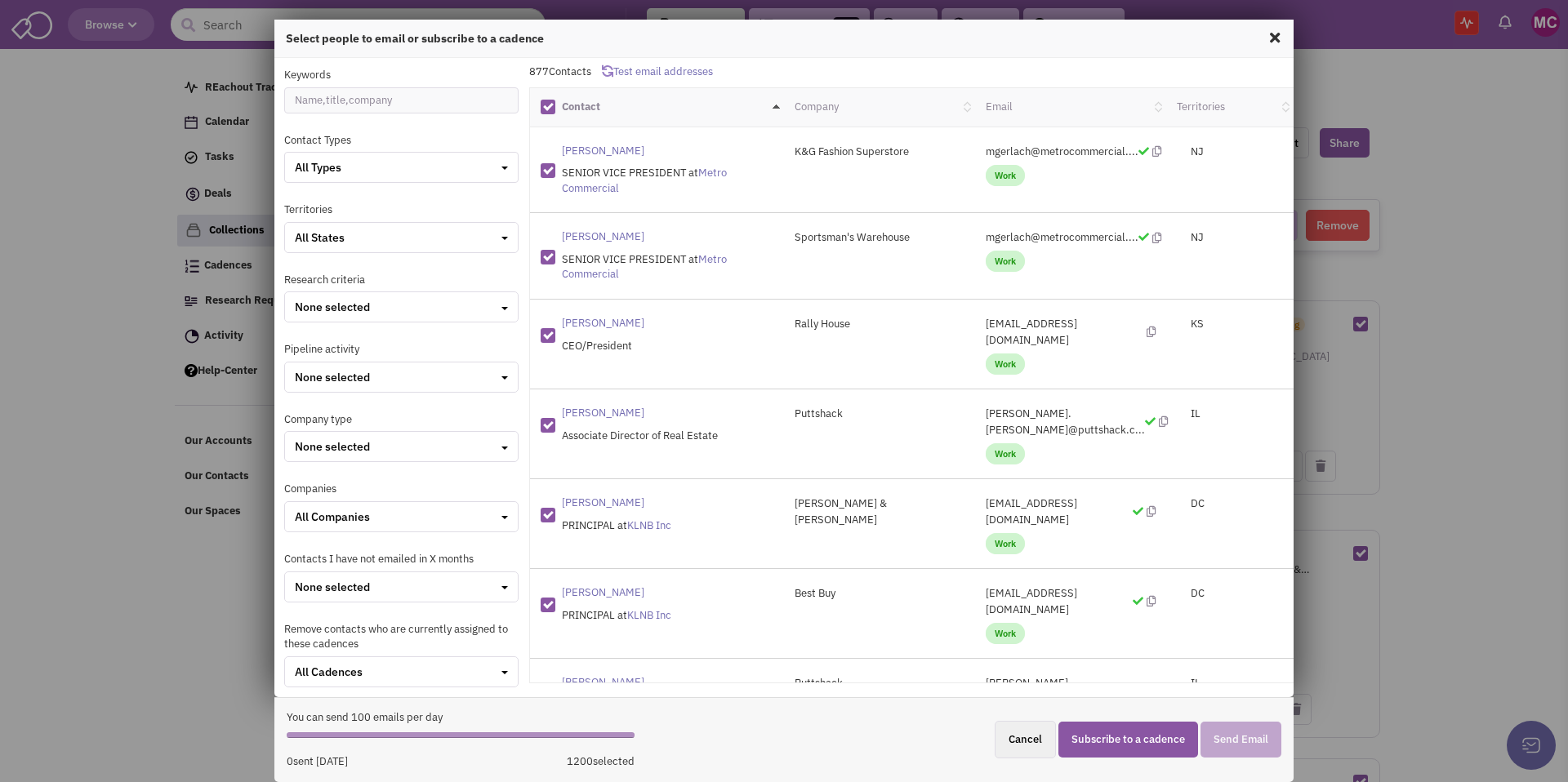
click at [1276, 36] on span at bounding box center [1274, 37] width 21 height 26
checkbox input "false"
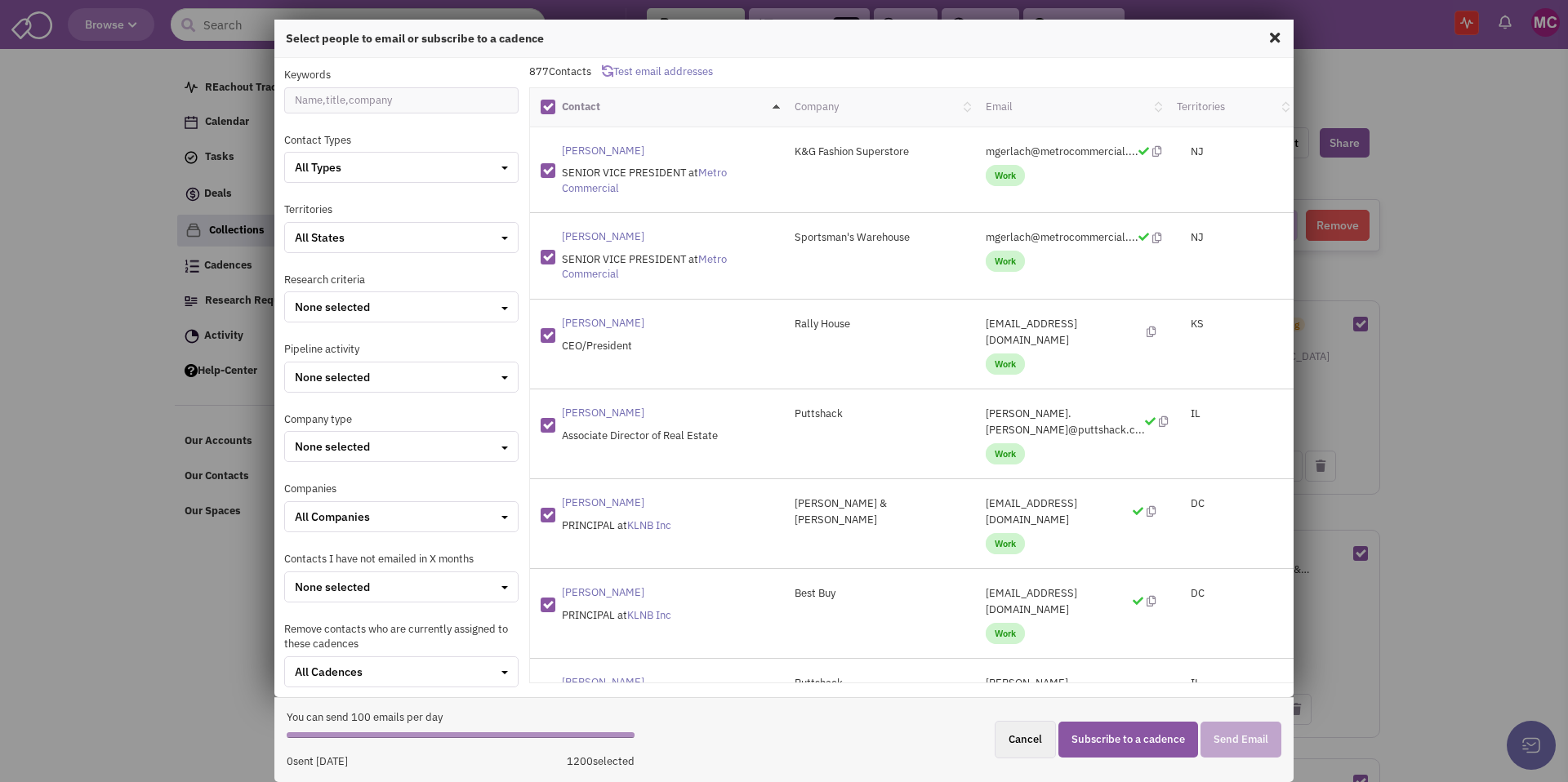
checkbox input "false"
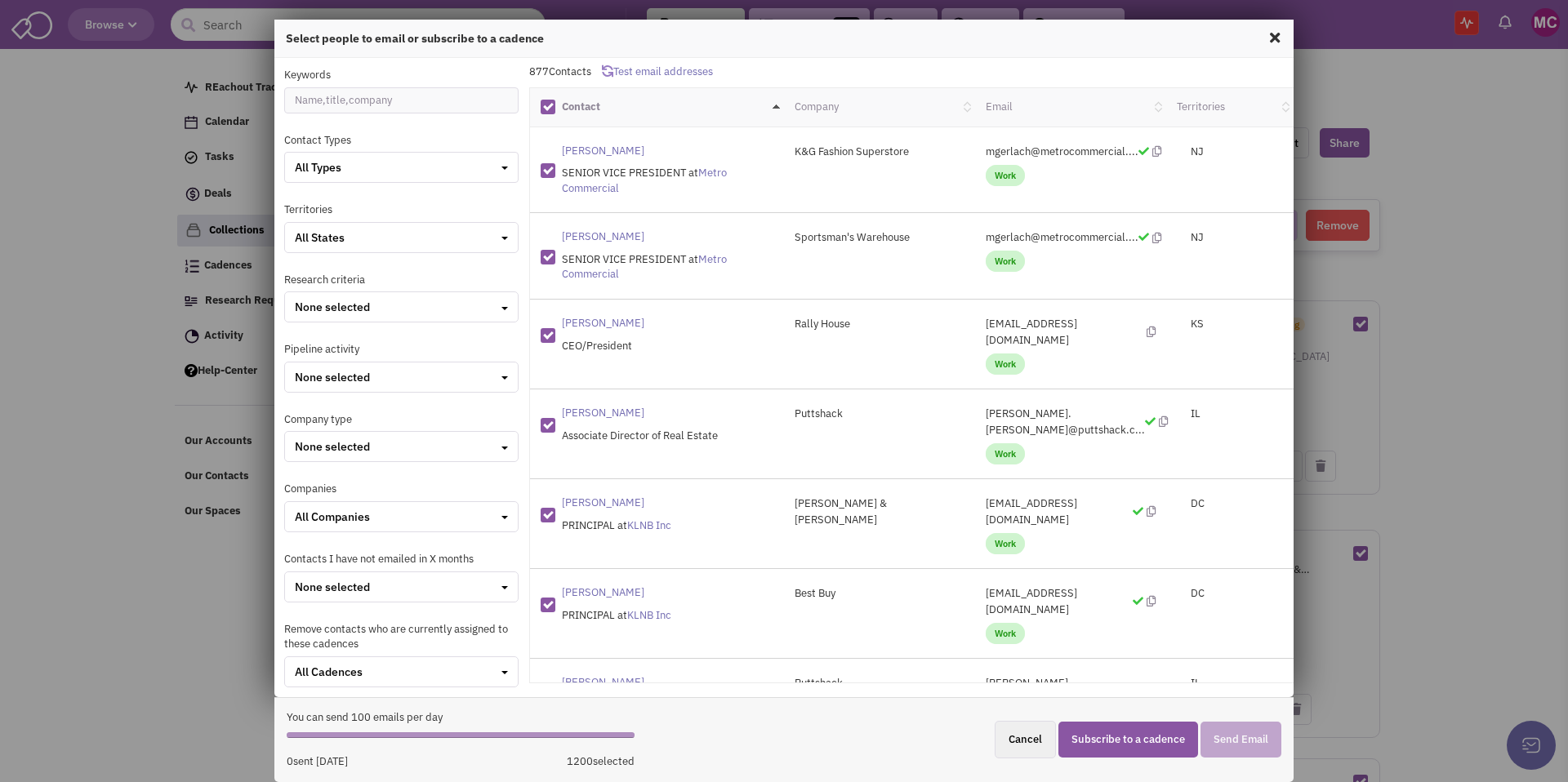
checkbox input "false"
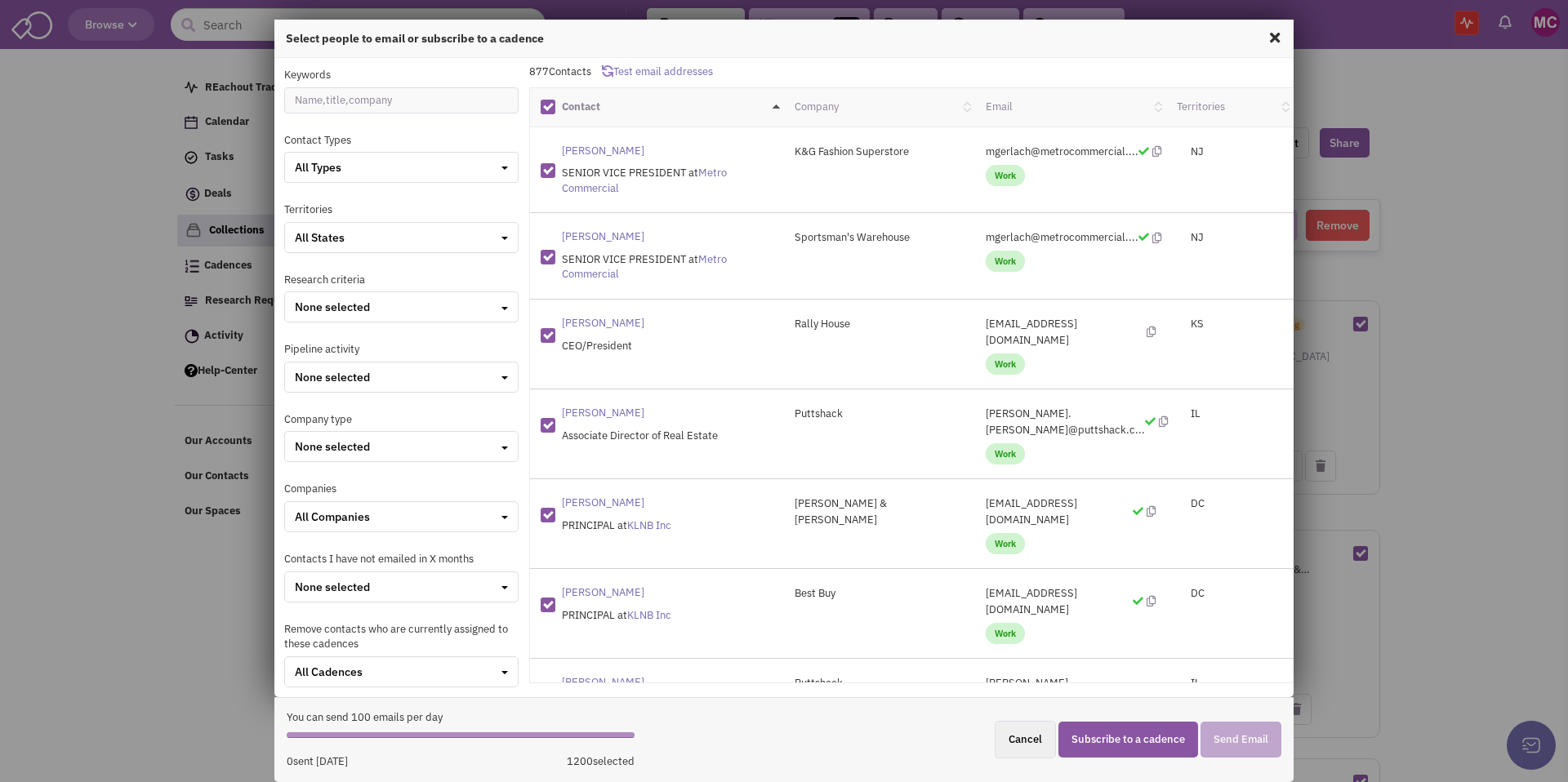
checkbox input "false"
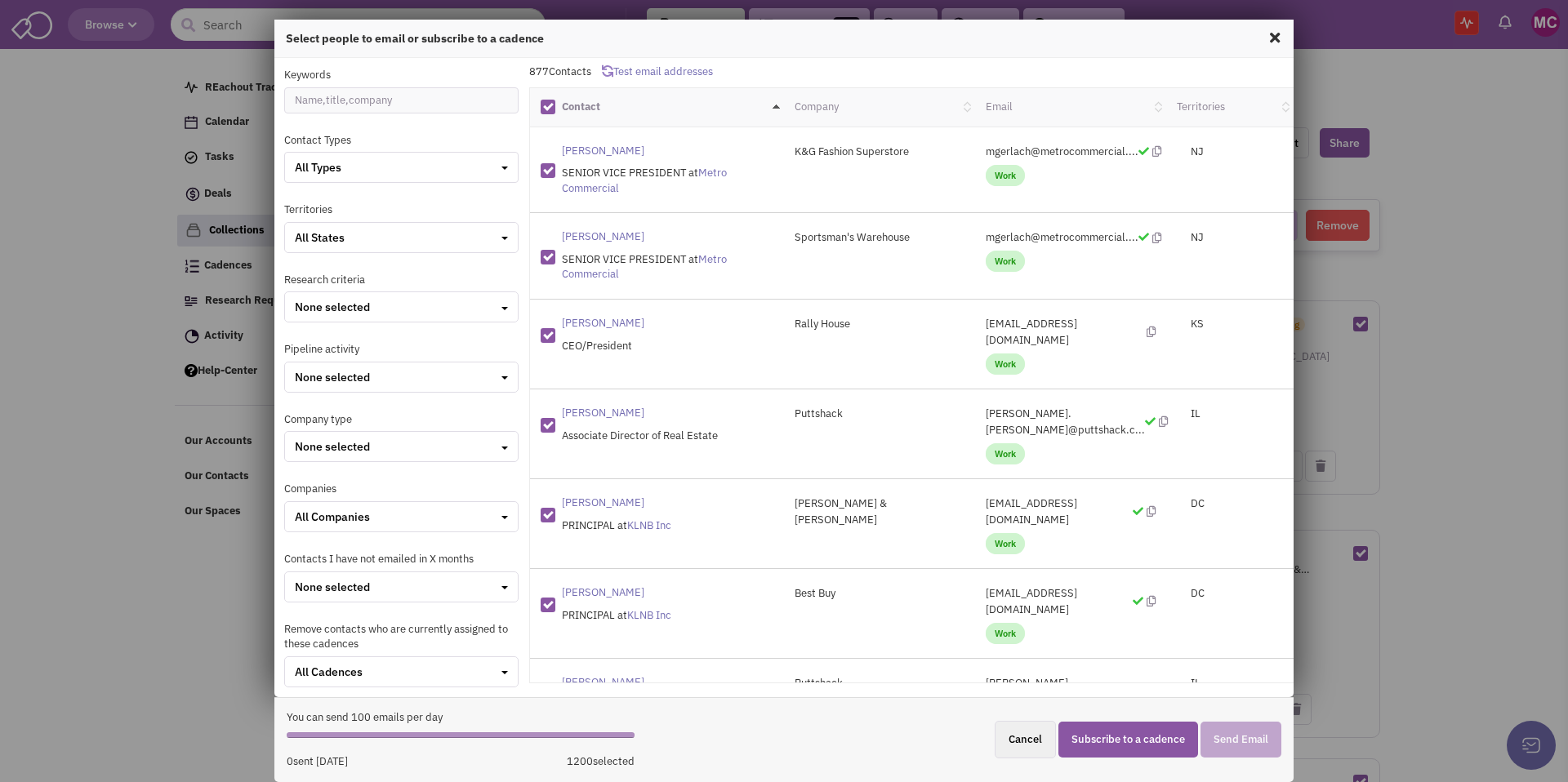
checkbox input "false"
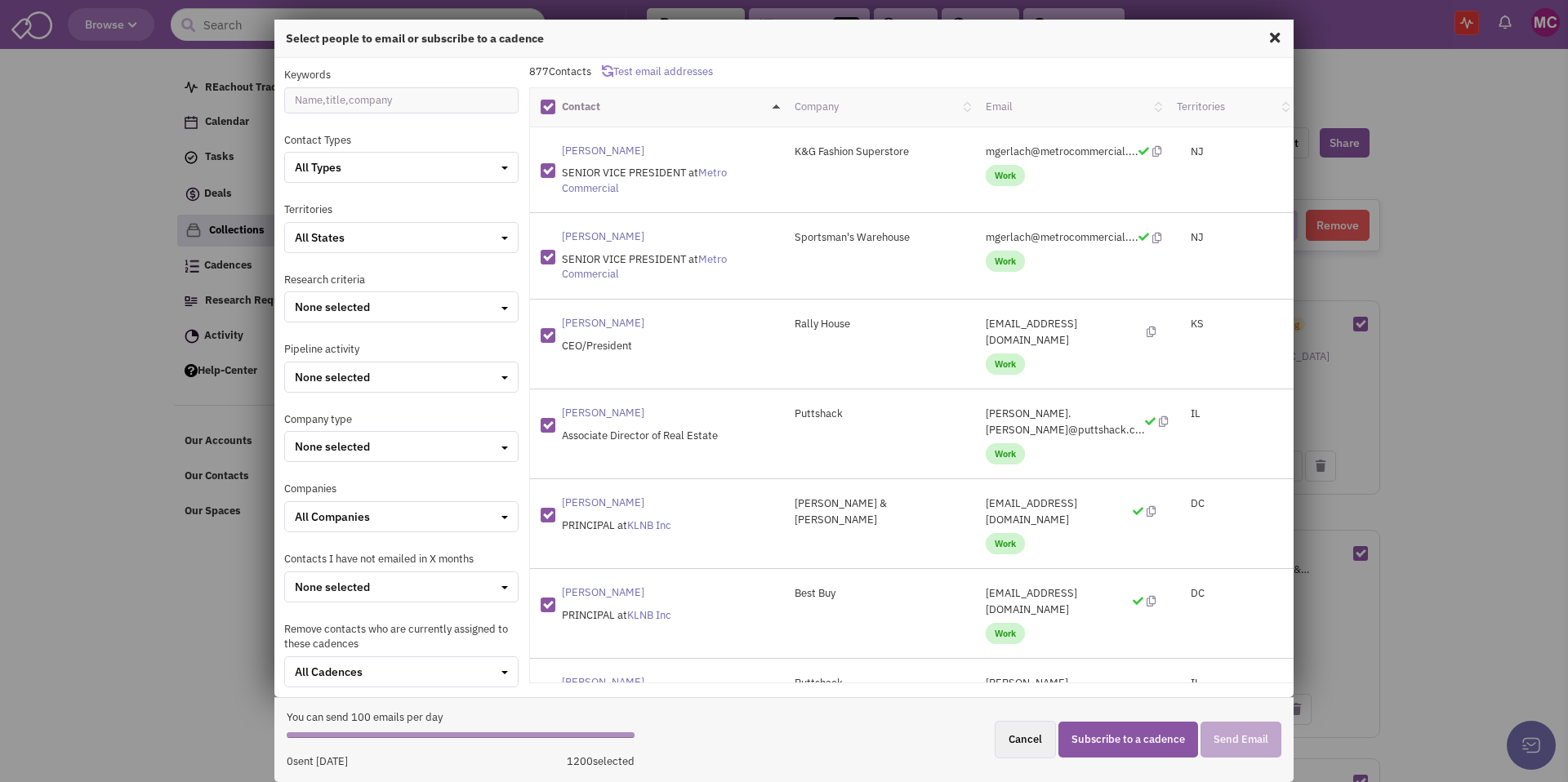
checkbox input "false"
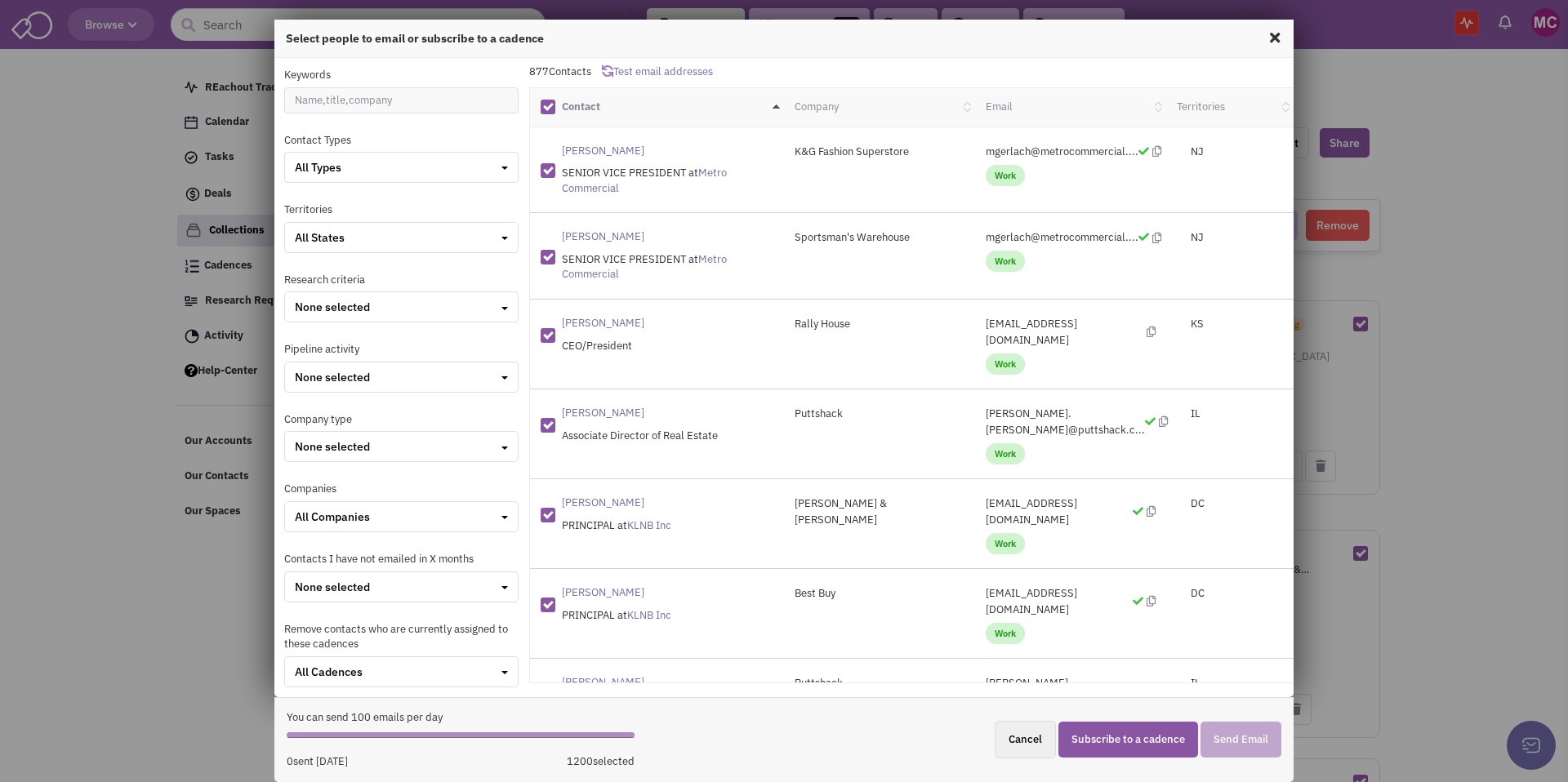
checkbox input "false"
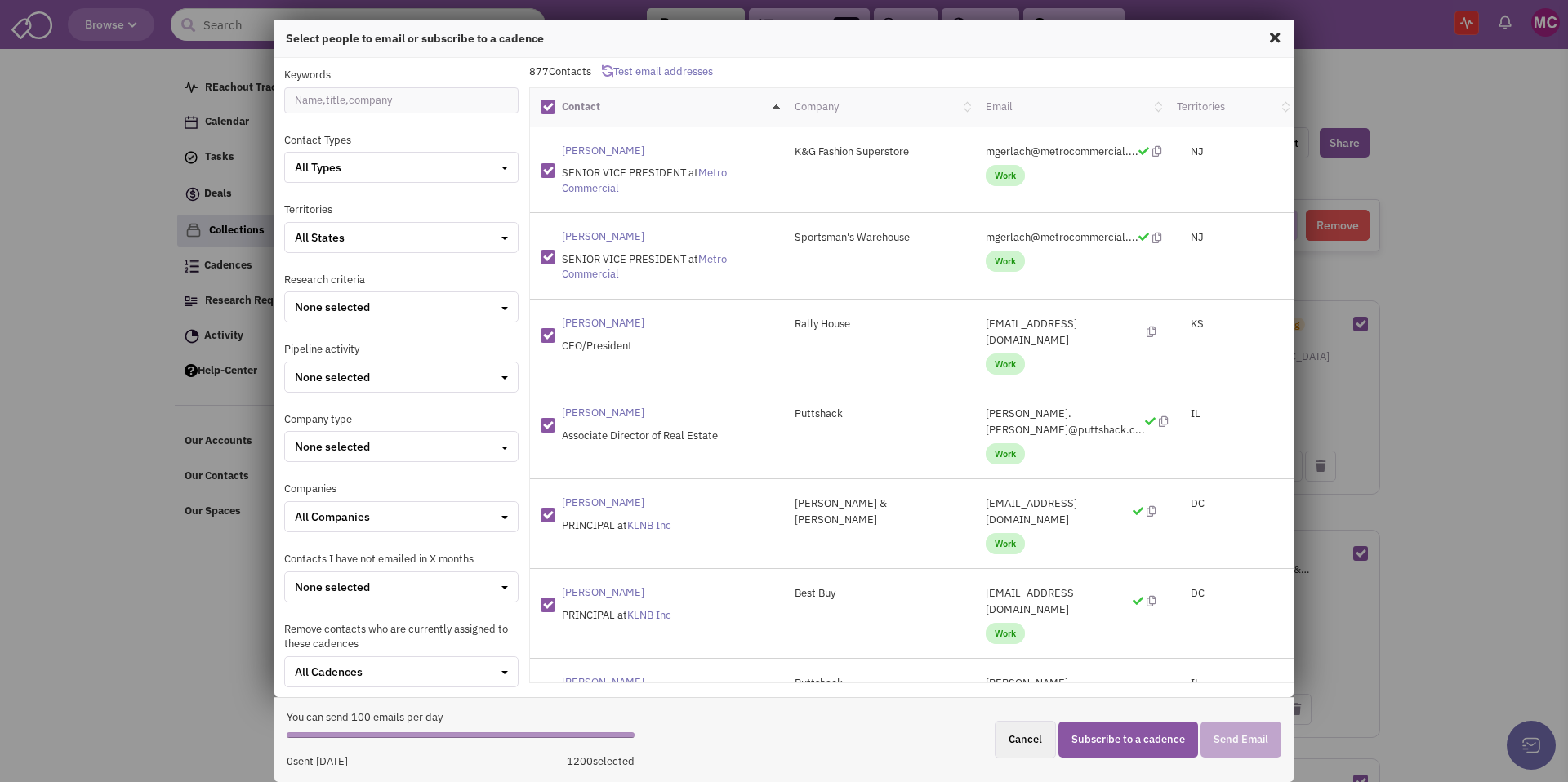
checkbox input "false"
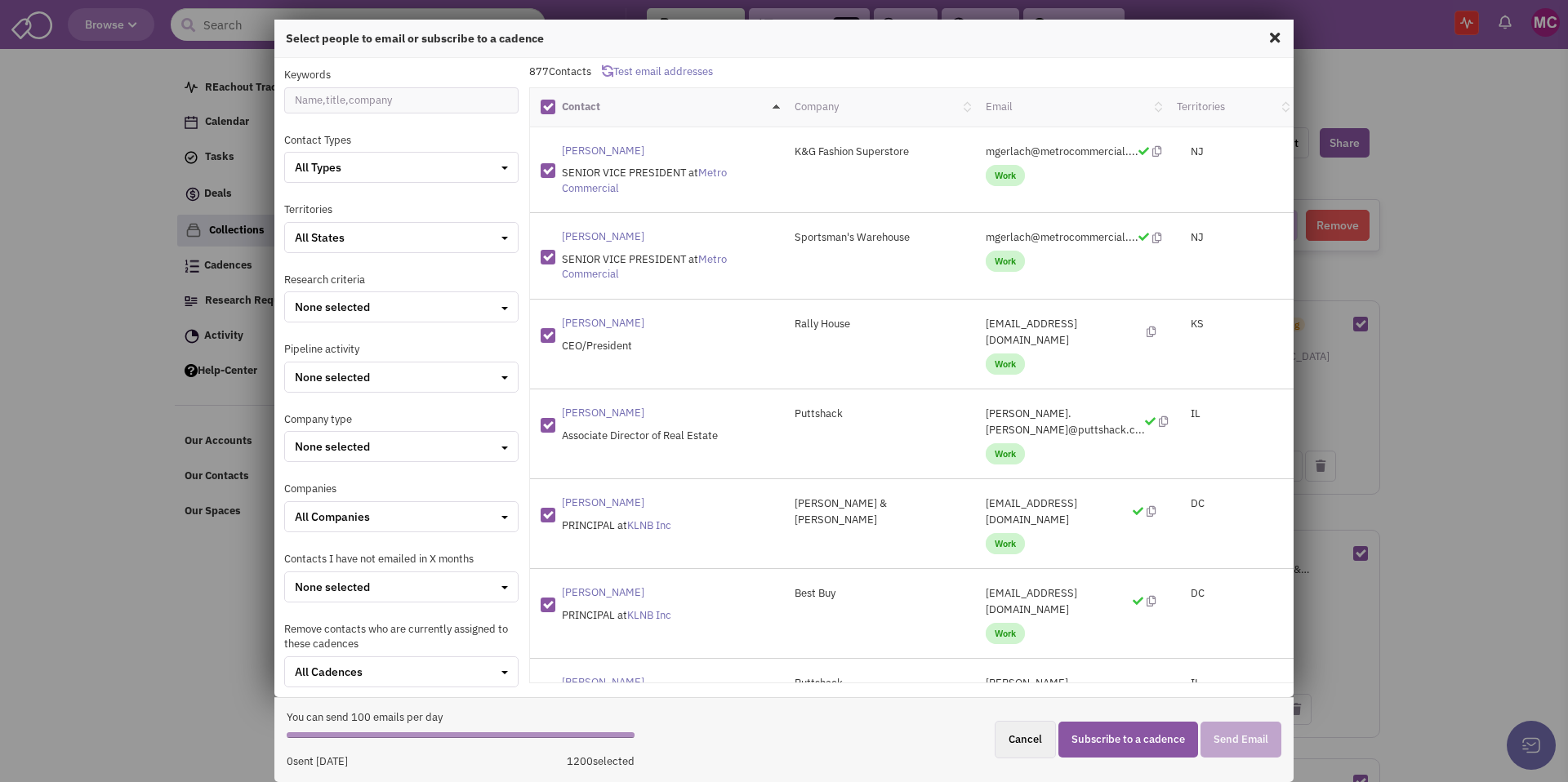
checkbox input "false"
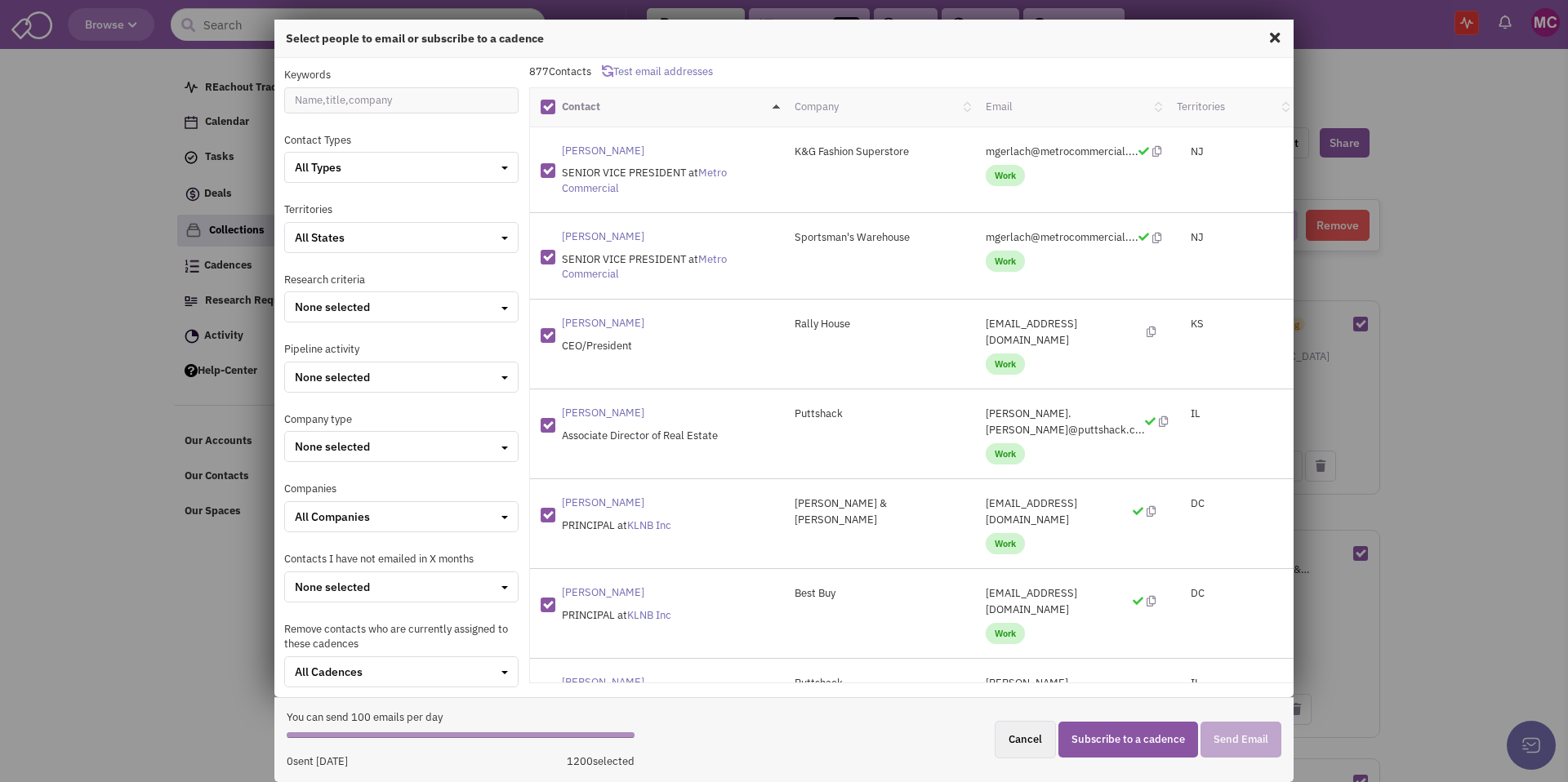
checkbox input "false"
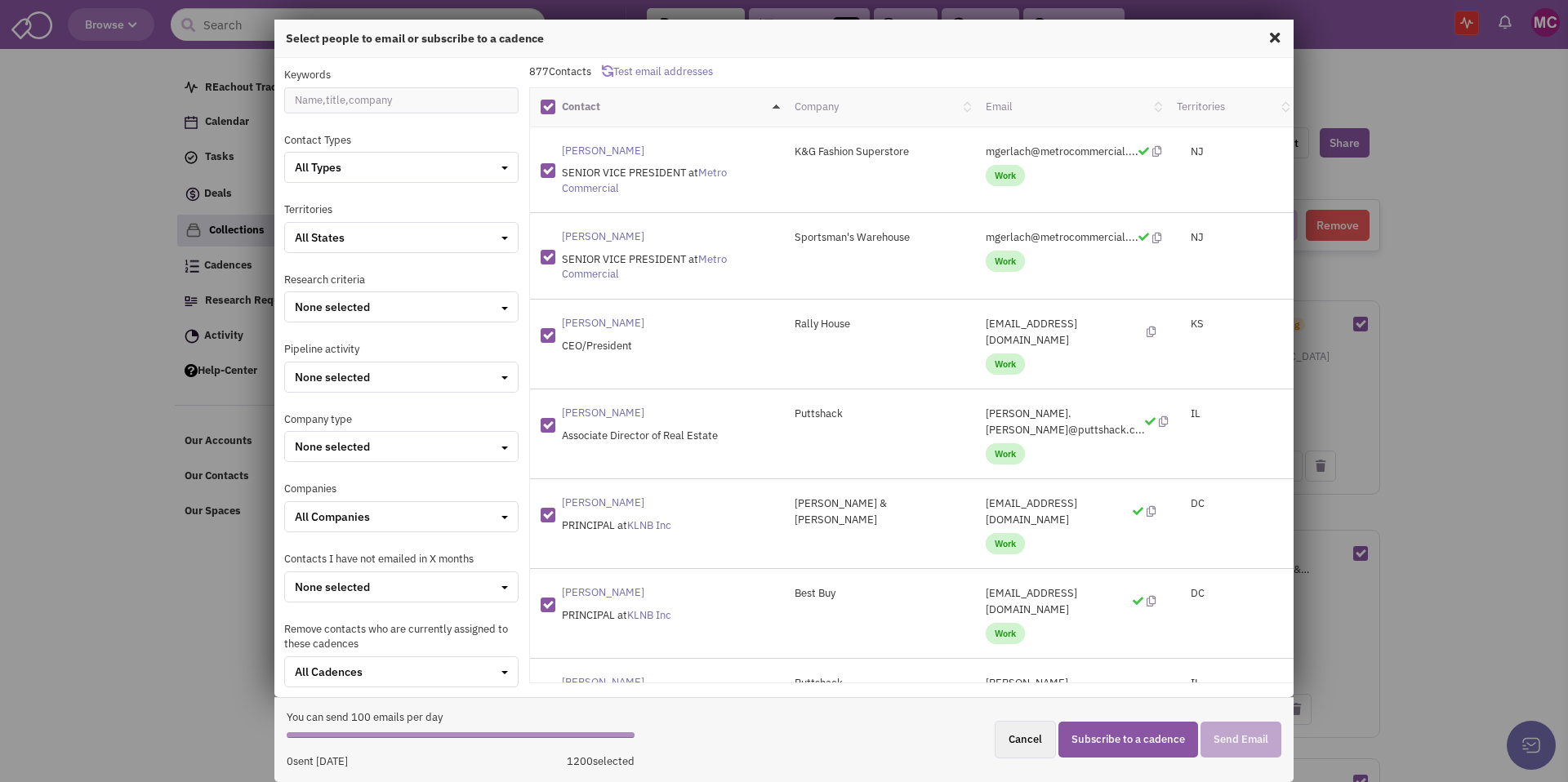
checkbox input "false"
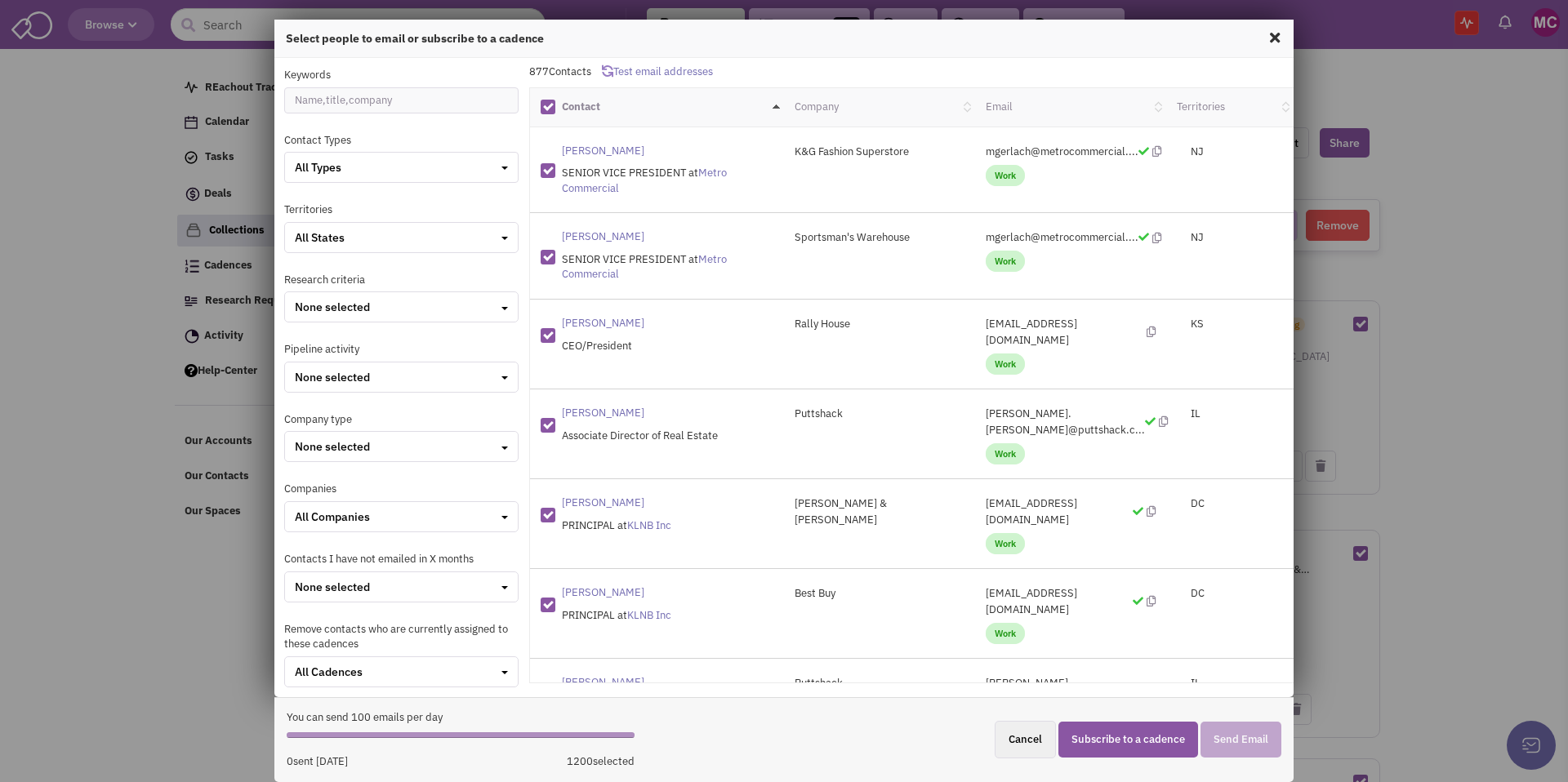
checkbox input "false"
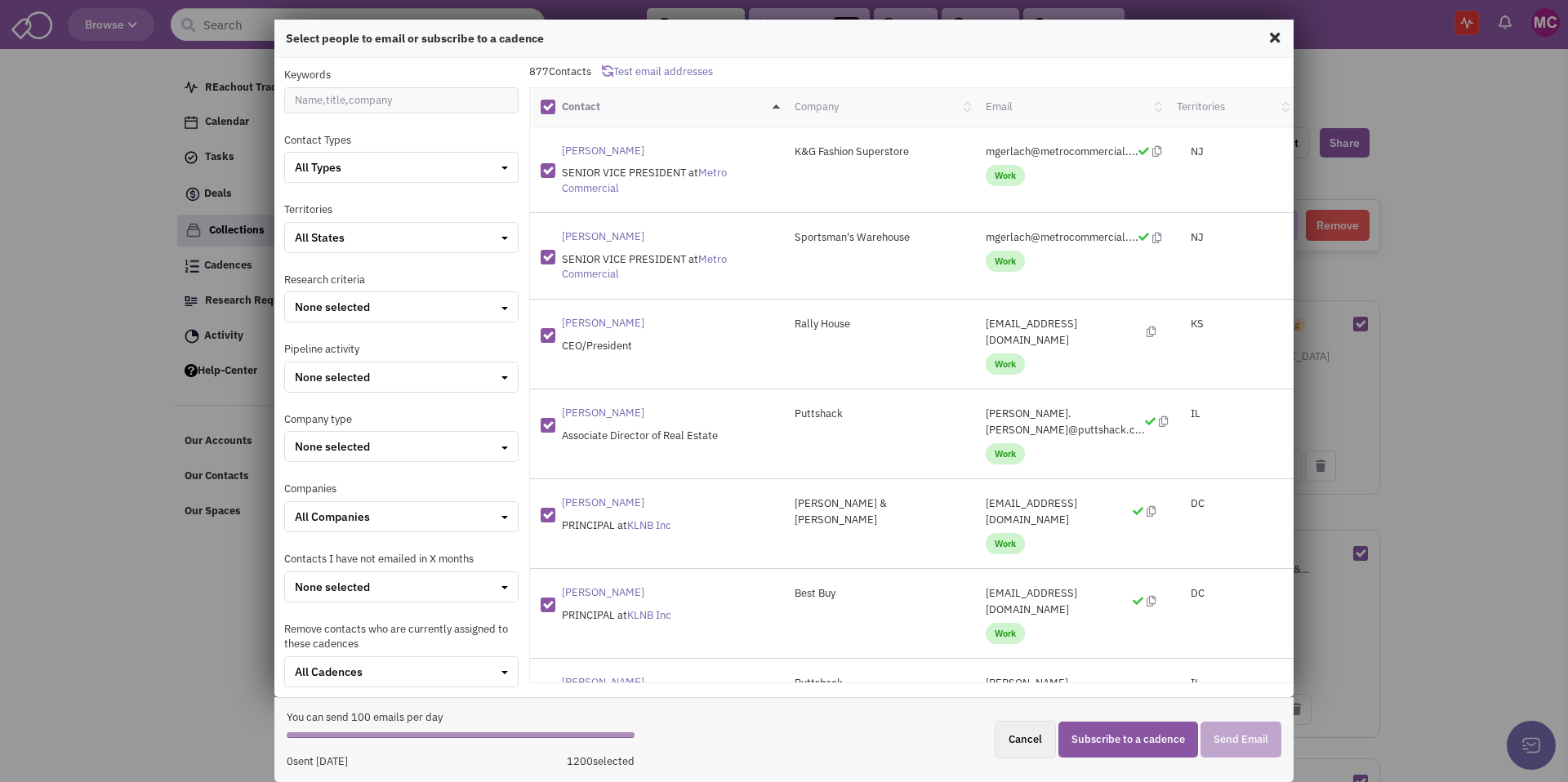
checkbox input "false"
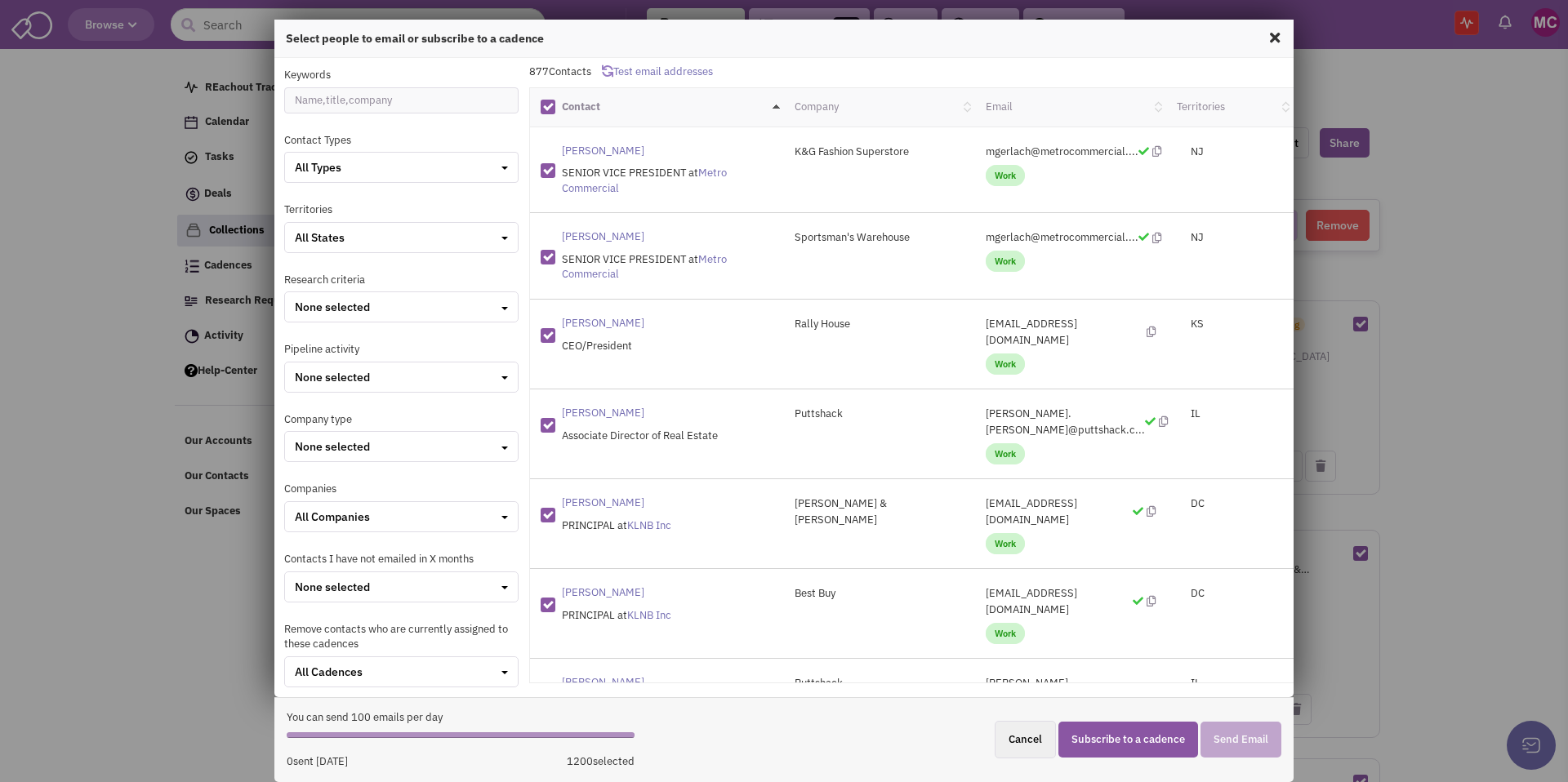
checkbox input "false"
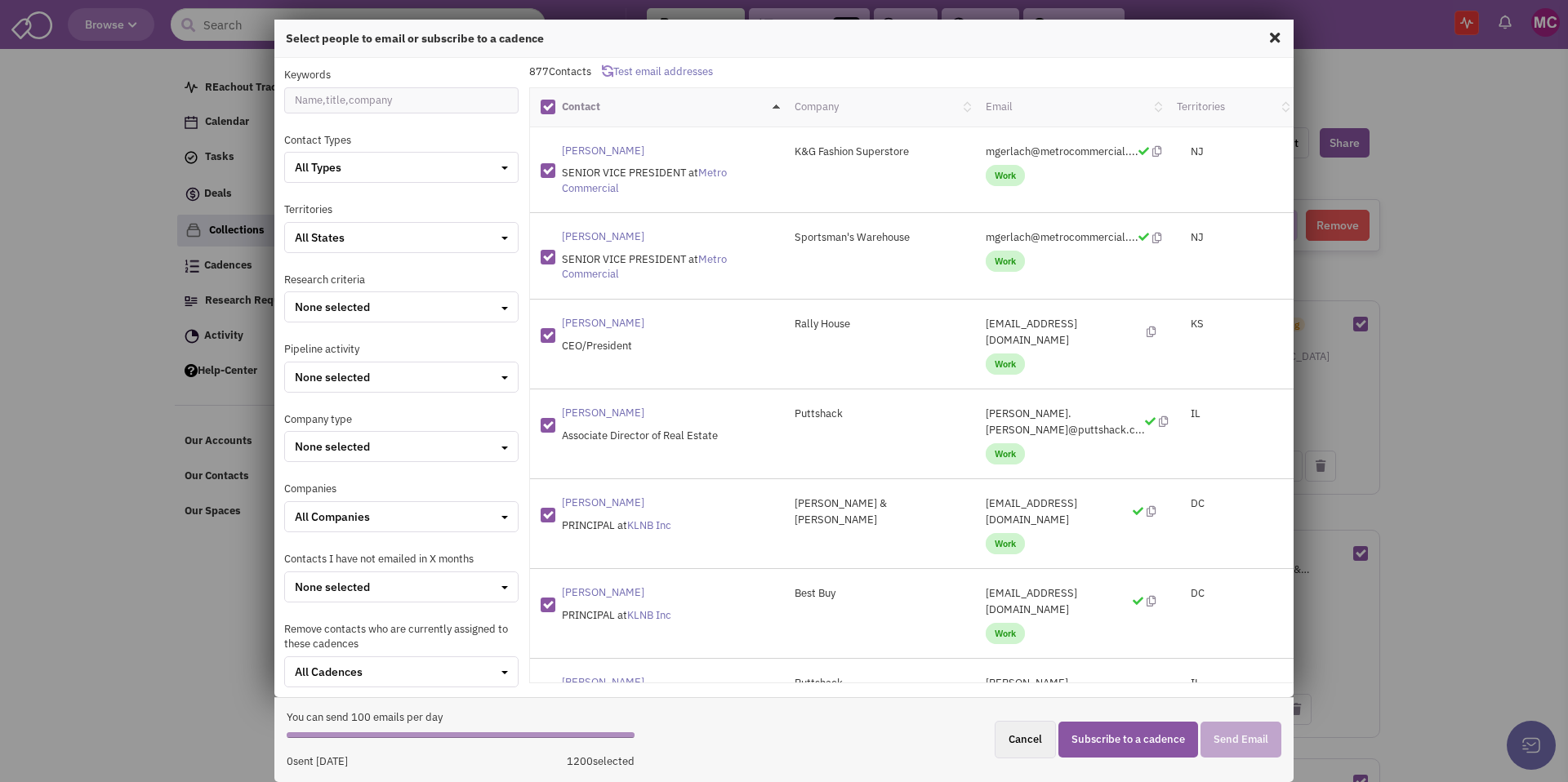
checkbox input "false"
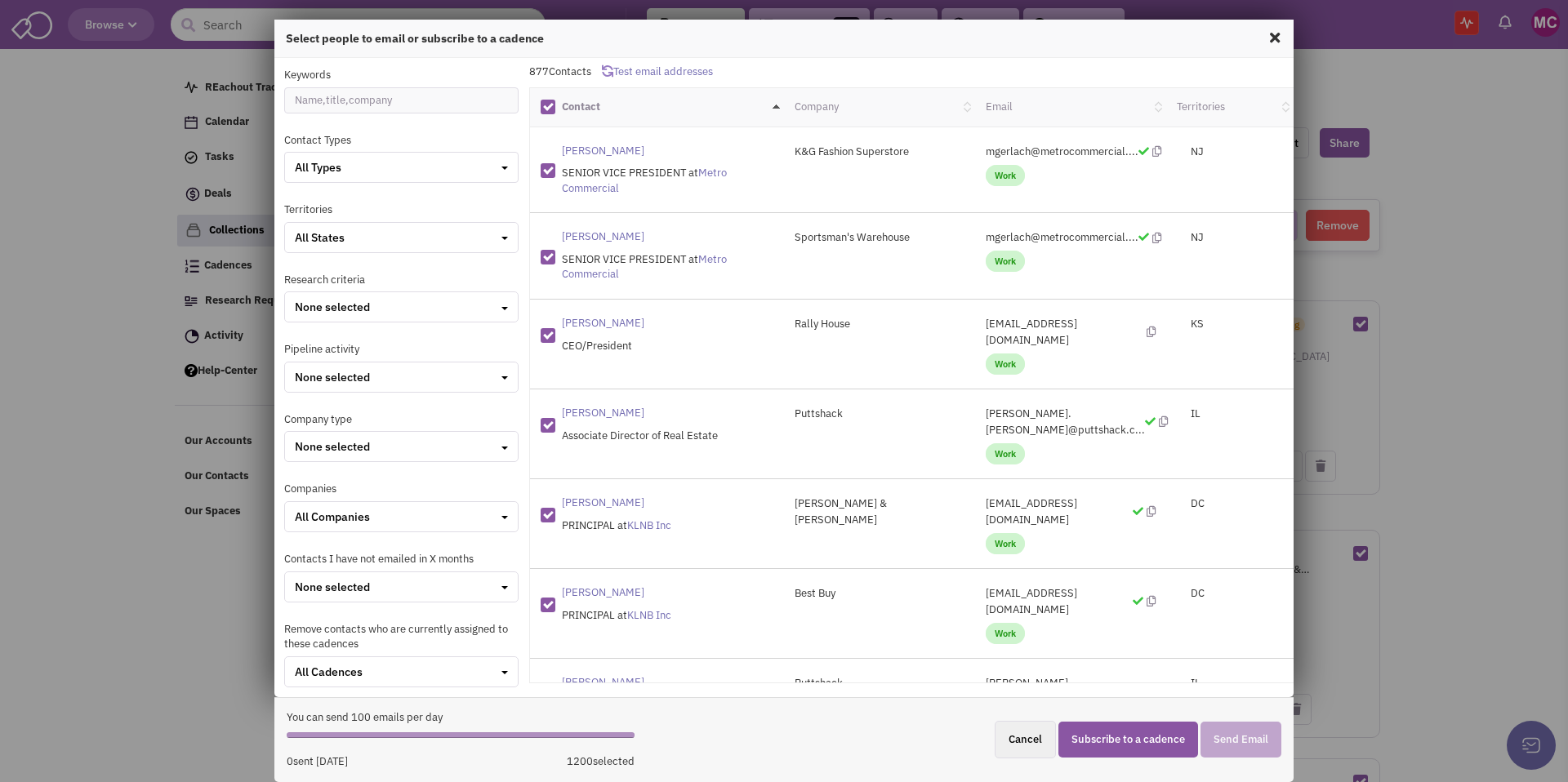
checkbox input "false"
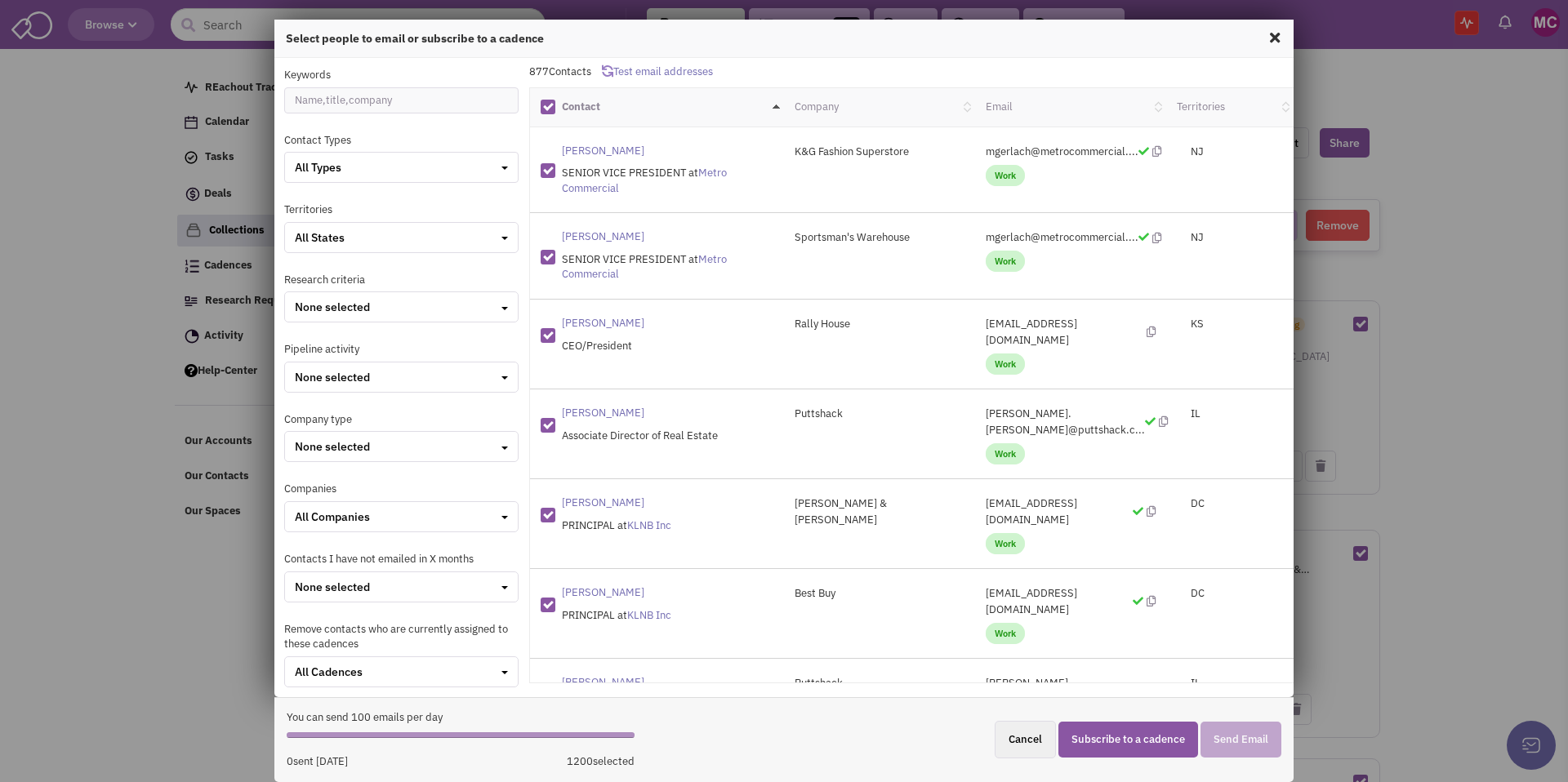
checkbox input "false"
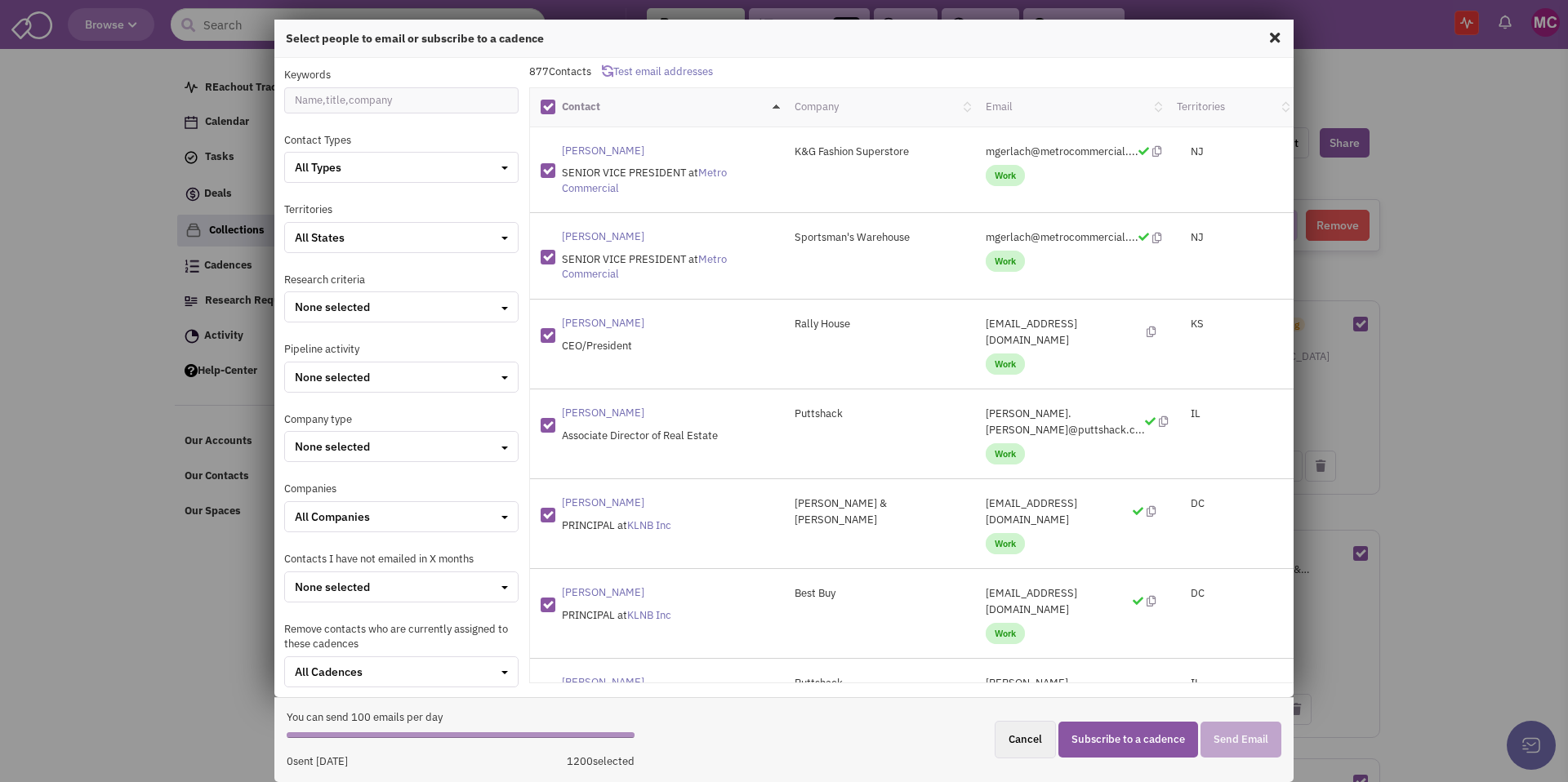
checkbox input "false"
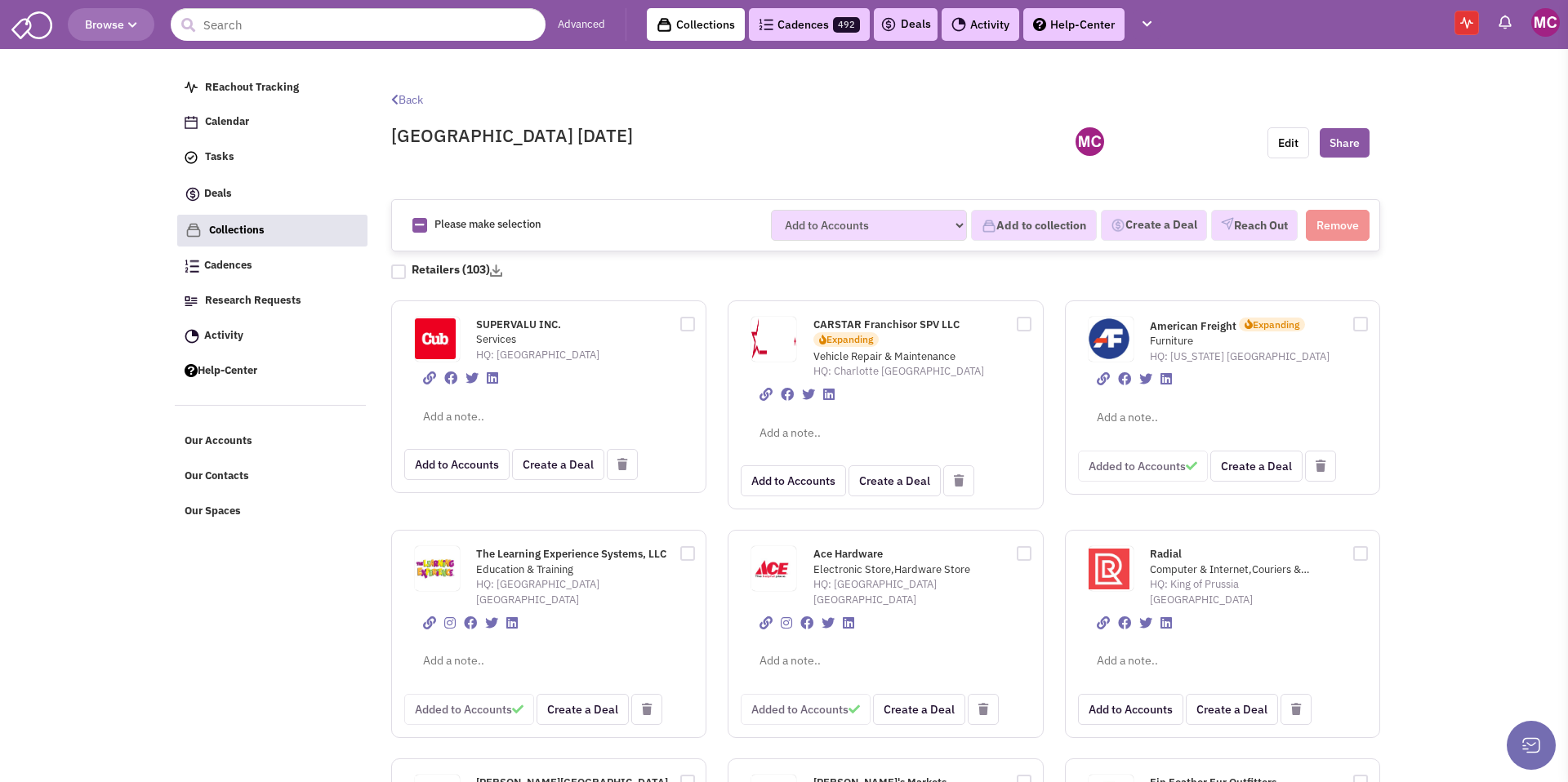
scroll to position [2, 0]
click at [789, 22] on link "Cadences 492" at bounding box center [809, 25] width 121 height 33
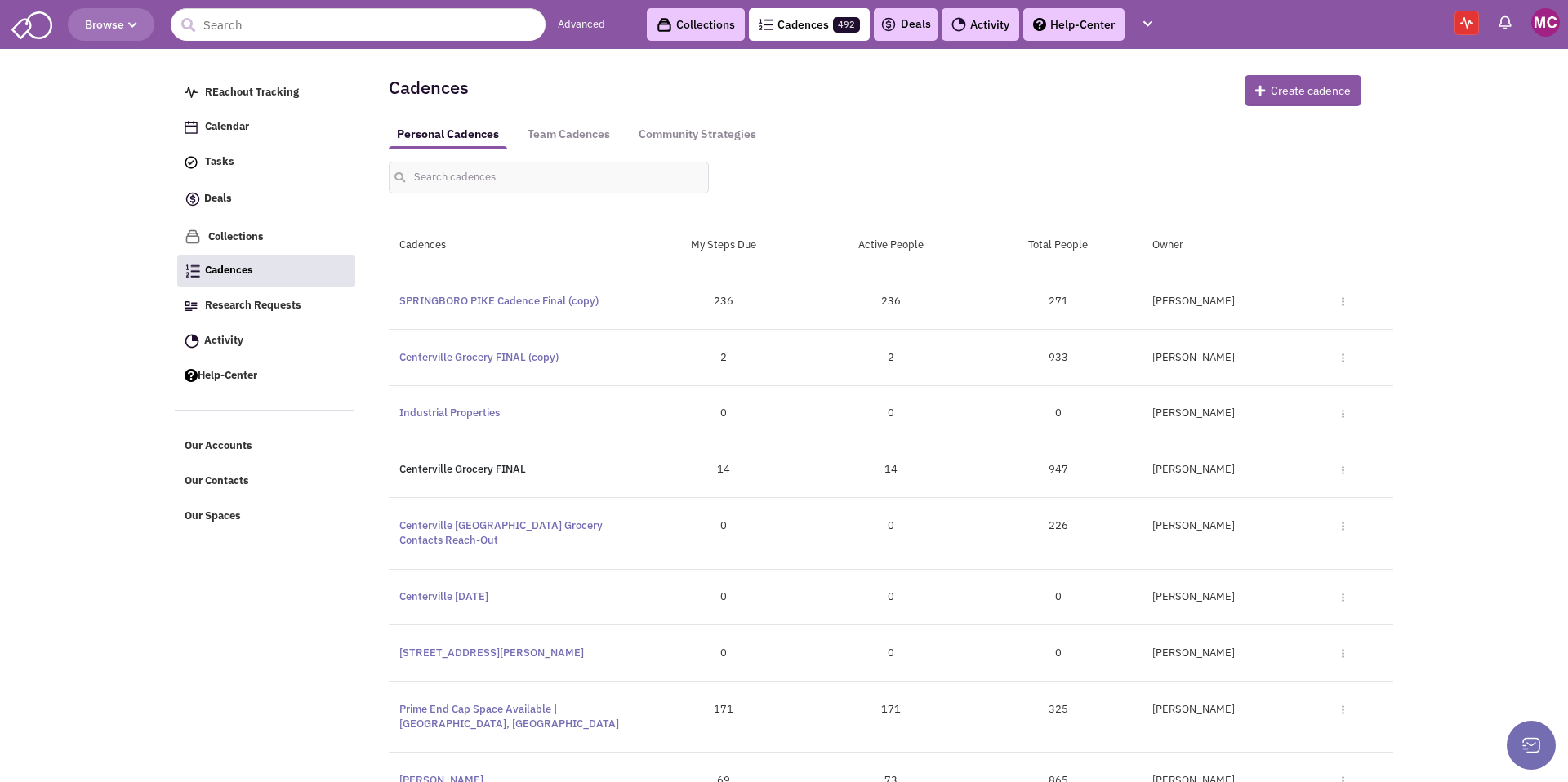
click at [467, 468] on link "Centerville Grocery FINAL" at bounding box center [462, 469] width 127 height 14
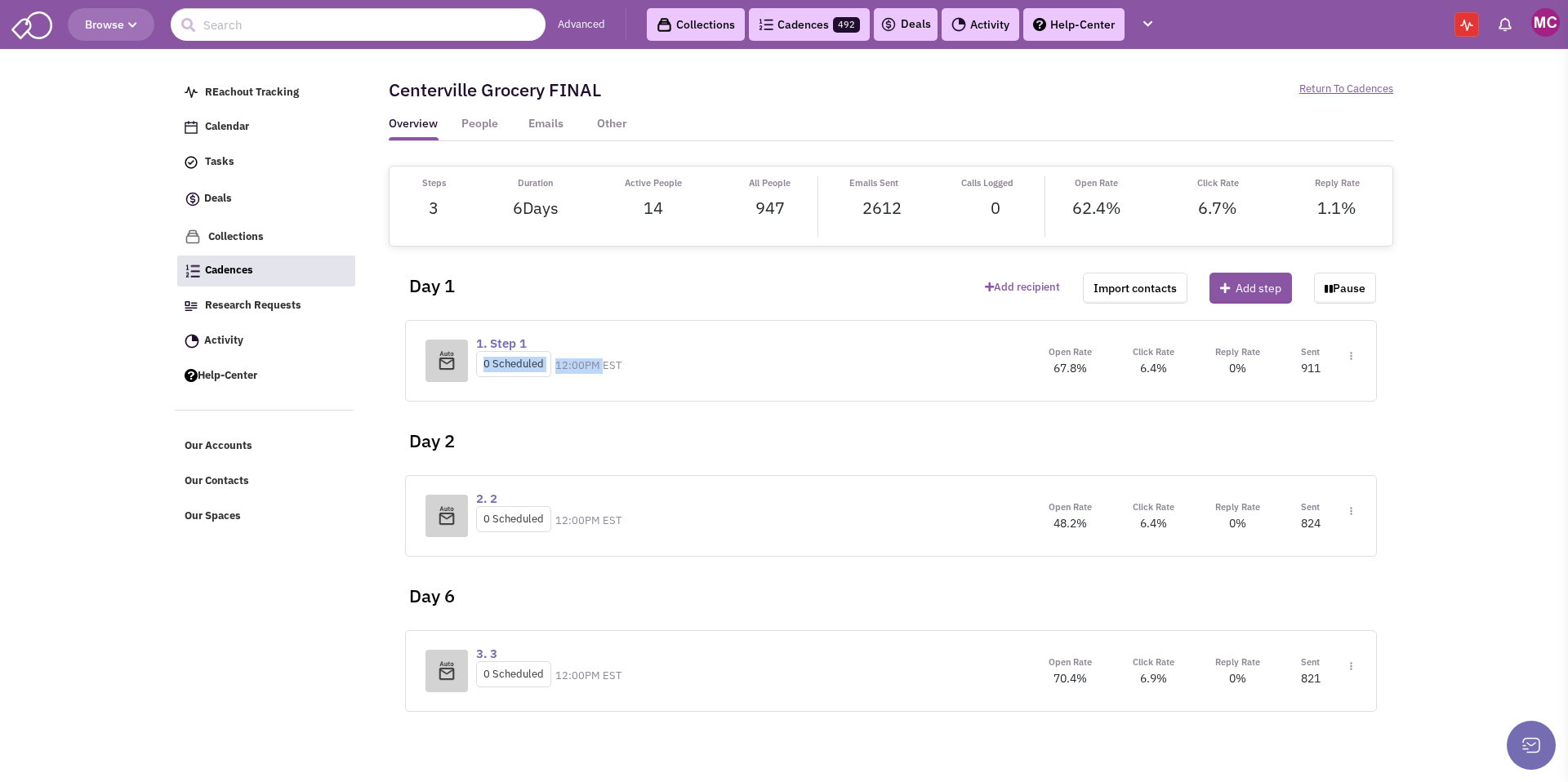
drag, startPoint x: 485, startPoint y: 363, endPoint x: 600, endPoint y: 369, distance: 115.2
click at [600, 369] on div "0 Scheduled 12:00PM EST" at bounding box center [549, 368] width 145 height 35
drag, startPoint x: 542, startPoint y: 369, endPoint x: 473, endPoint y: 366, distance: 69.1
click at [473, 366] on div "1. Step 1 0 Scheduled 12:00PM EST" at bounding box center [583, 361] width 316 height 49
click at [501, 363] on p "0 Scheduled" at bounding box center [513, 364] width 75 height 27
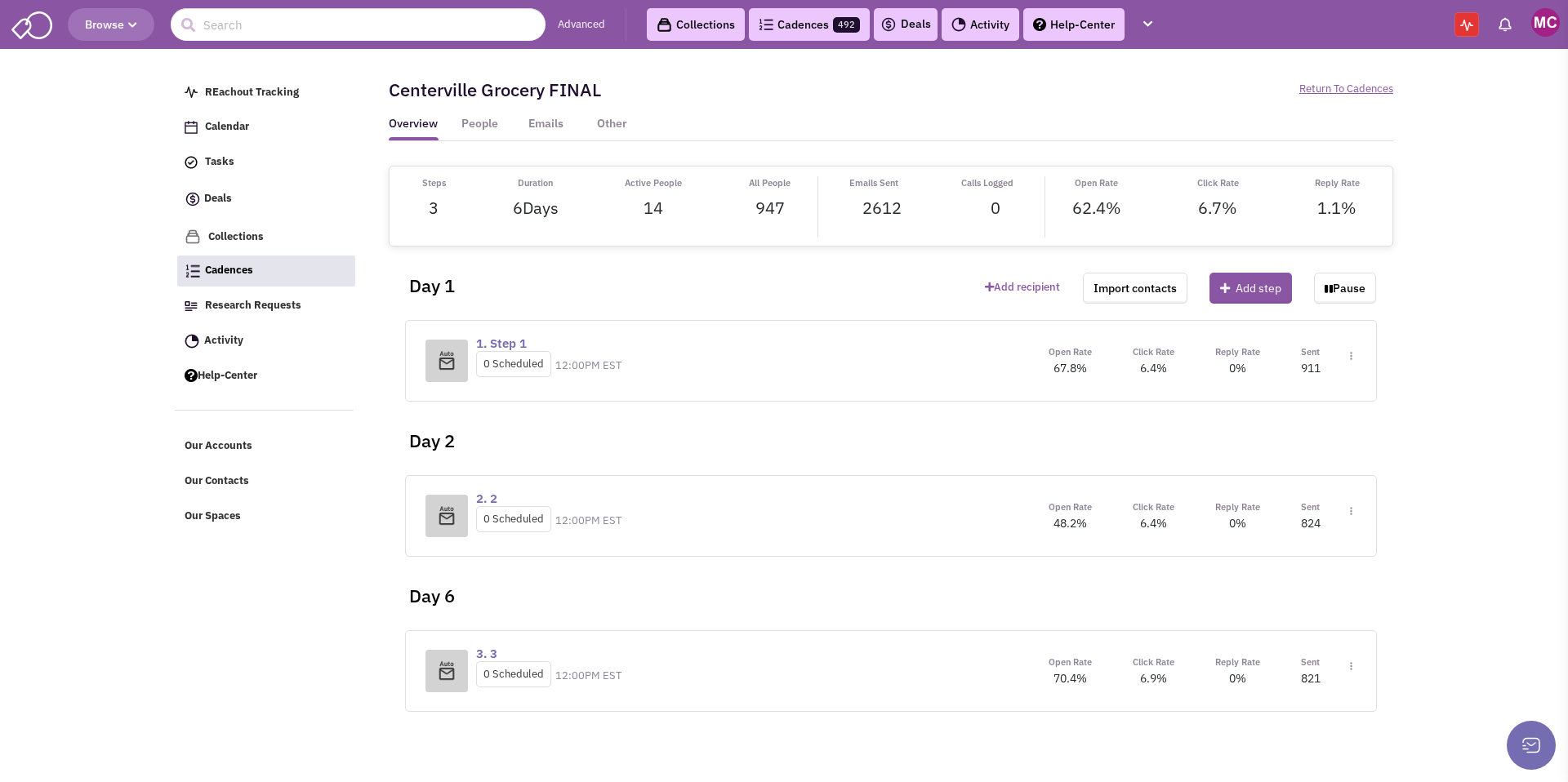
click at [533, 362] on p "0 Scheduled" at bounding box center [513, 364] width 75 height 27
click at [651, 202] on span "14" at bounding box center [653, 208] width 19 height 22
click at [474, 113] on div "Centerville Grocery FINAL Paused" at bounding box center [634, 90] width 513 height 52
click at [479, 124] on link "People" at bounding box center [479, 128] width 50 height 25
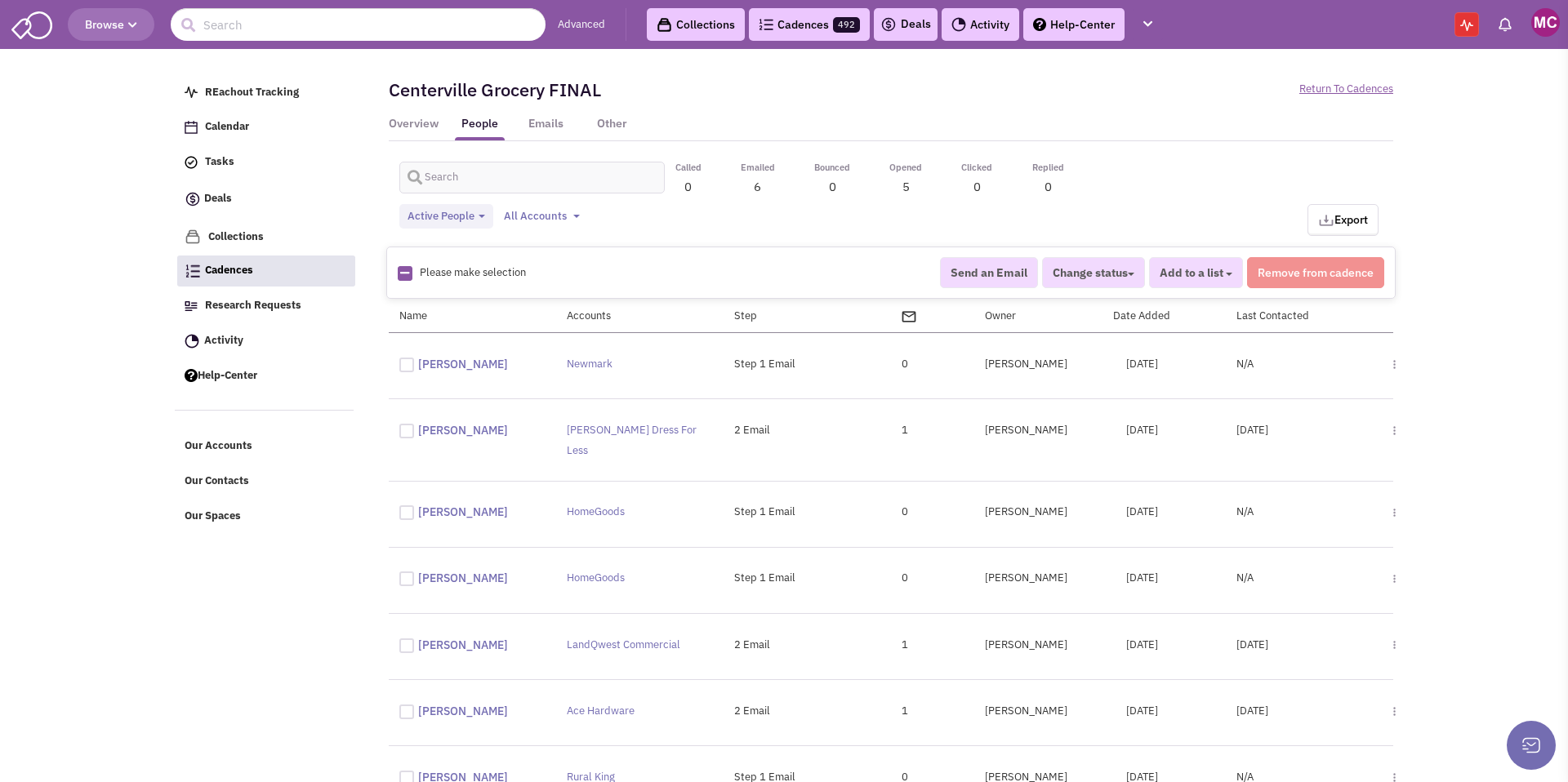
click at [402, 361] on div at bounding box center [406, 364] width 14 height 14
click at [416, 361] on input "checkbox" at bounding box center [421, 363] width 11 height 11
click at [244, 80] on link "REachout Tracking" at bounding box center [265, 93] width 178 height 31
click at [257, 94] on span "REachout Tracking" at bounding box center [251, 91] width 94 height 14
click at [402, 362] on div at bounding box center [406, 364] width 14 height 14
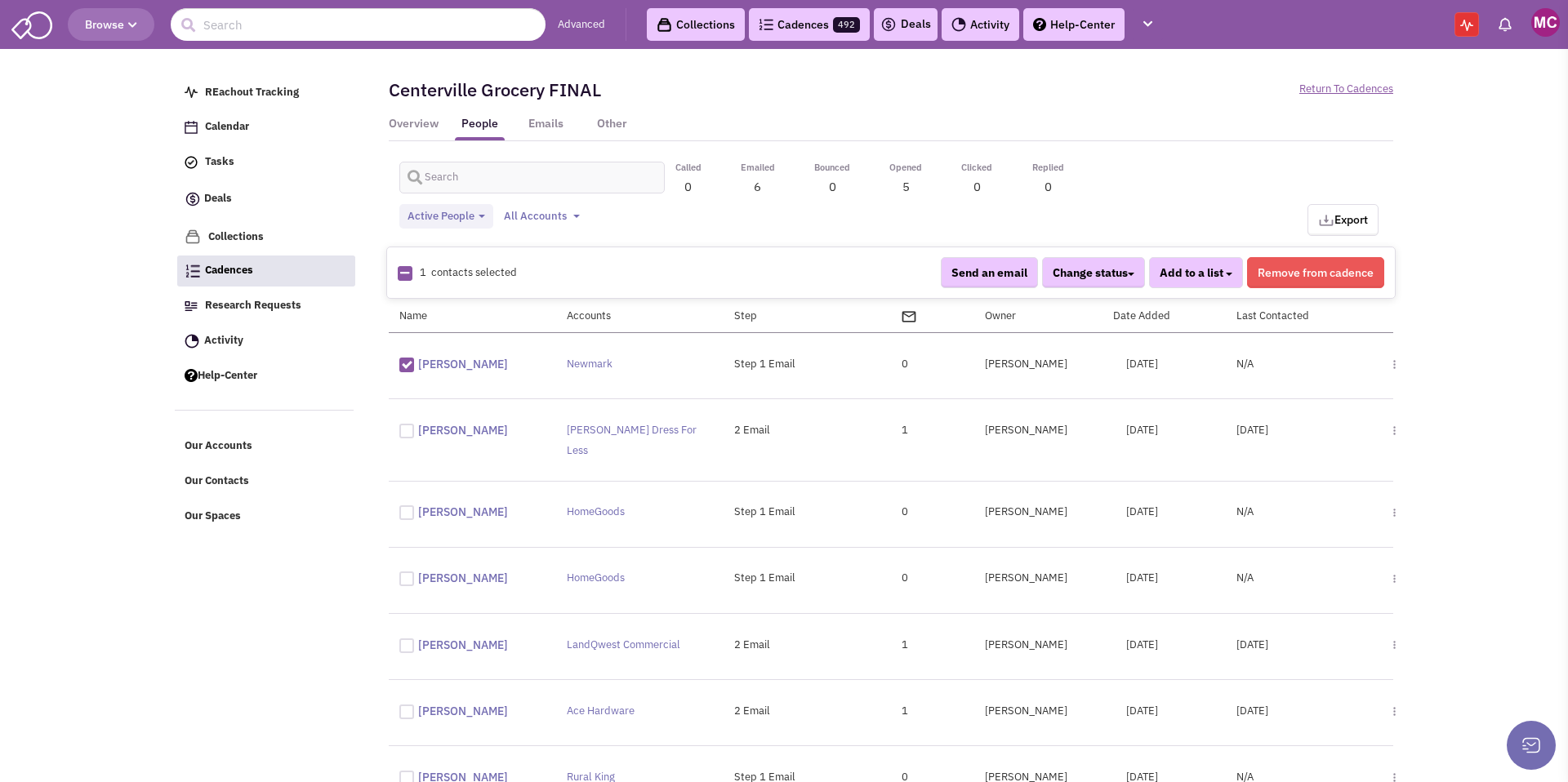
click at [416, 362] on input "checkbox" at bounding box center [421, 363] width 11 height 11
checkbox input "false"
click at [687, 21] on link "Collections" at bounding box center [696, 25] width 98 height 33
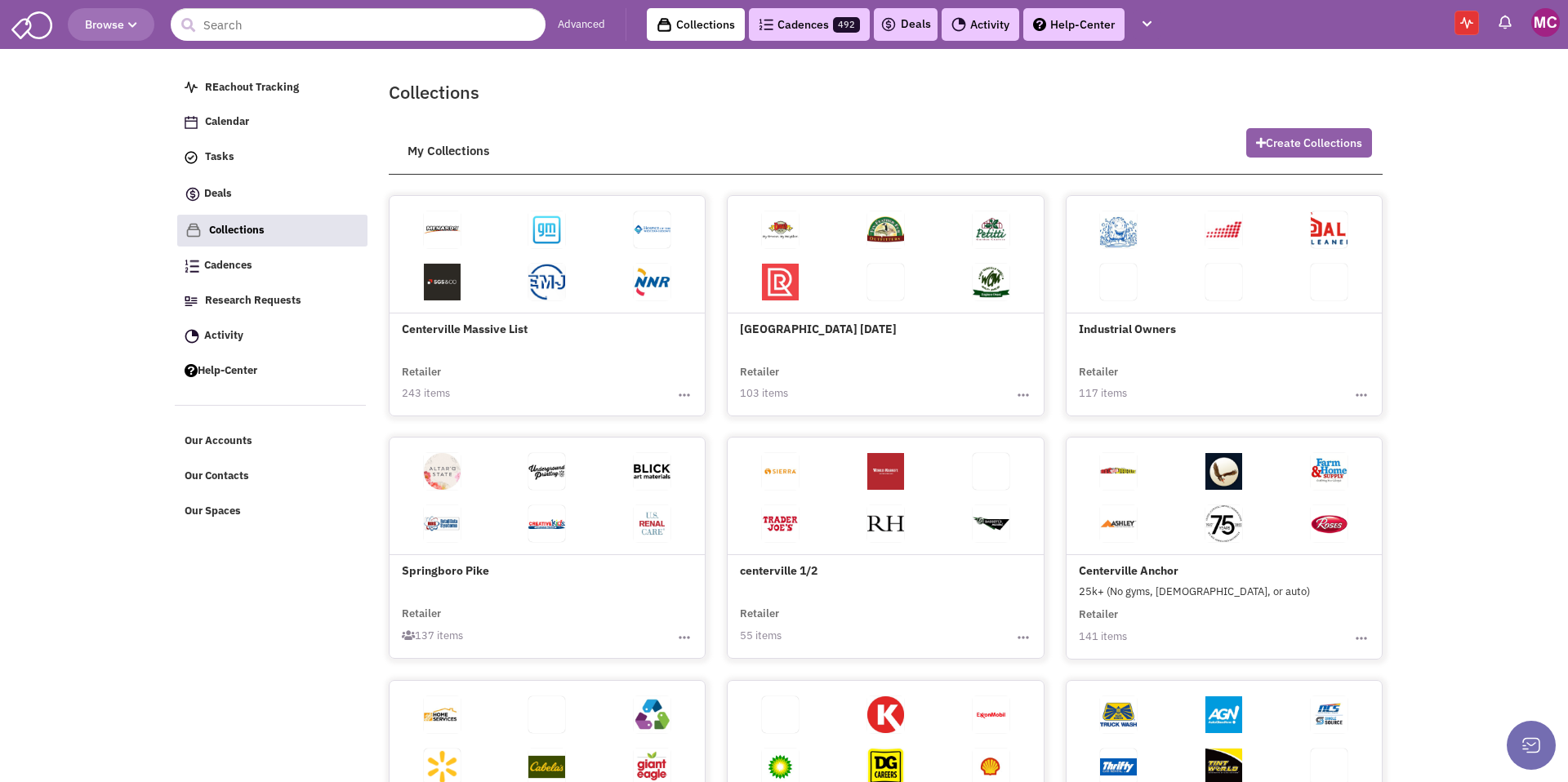
click at [1289, 150] on button "Create Collections" at bounding box center [1308, 143] width 126 height 30
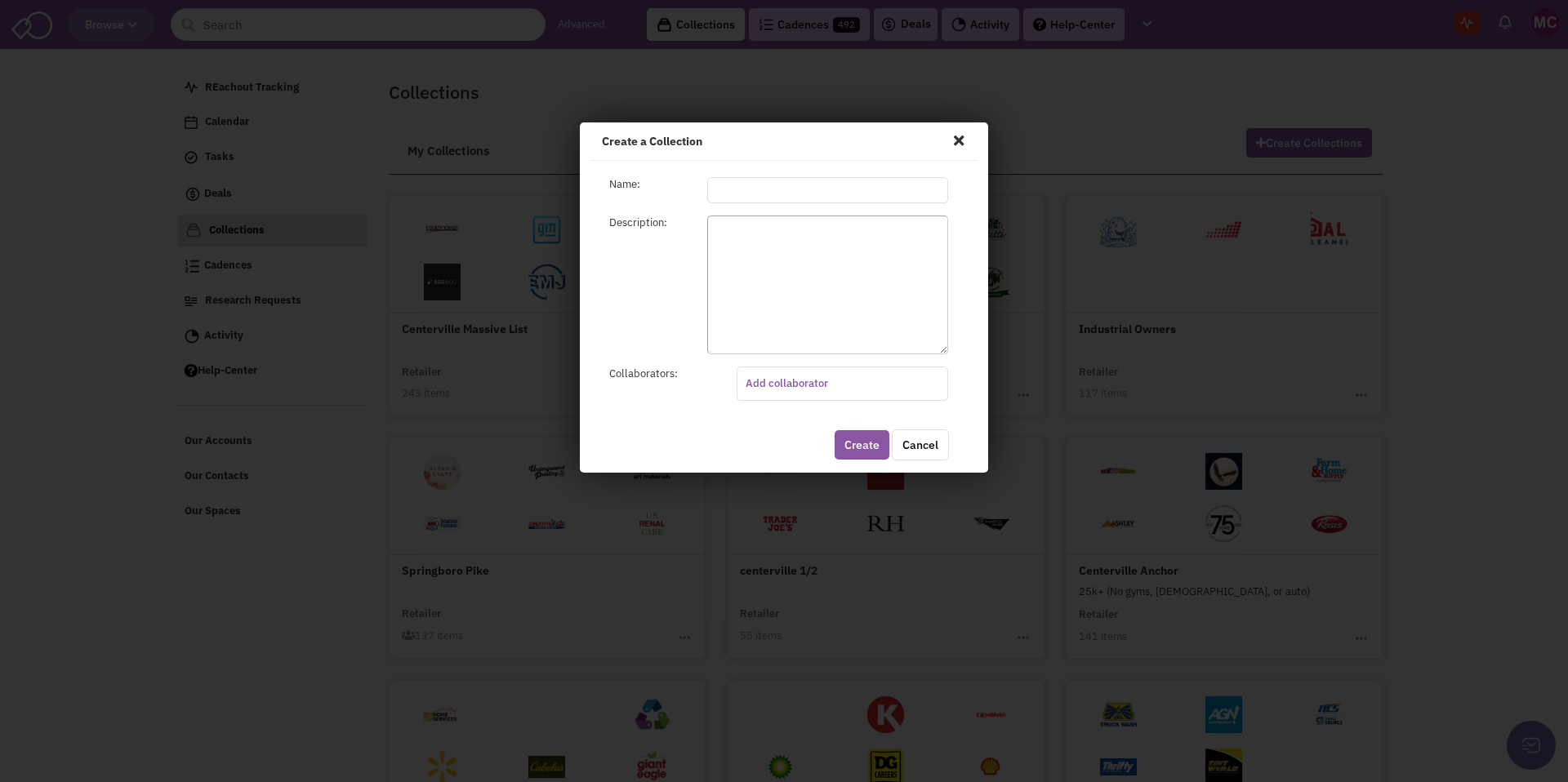
click at [731, 194] on input "text" at bounding box center [828, 190] width 241 height 26
type input "Retail 2,500-10,000"
click at [961, 142] on span at bounding box center [959, 140] width 21 height 26
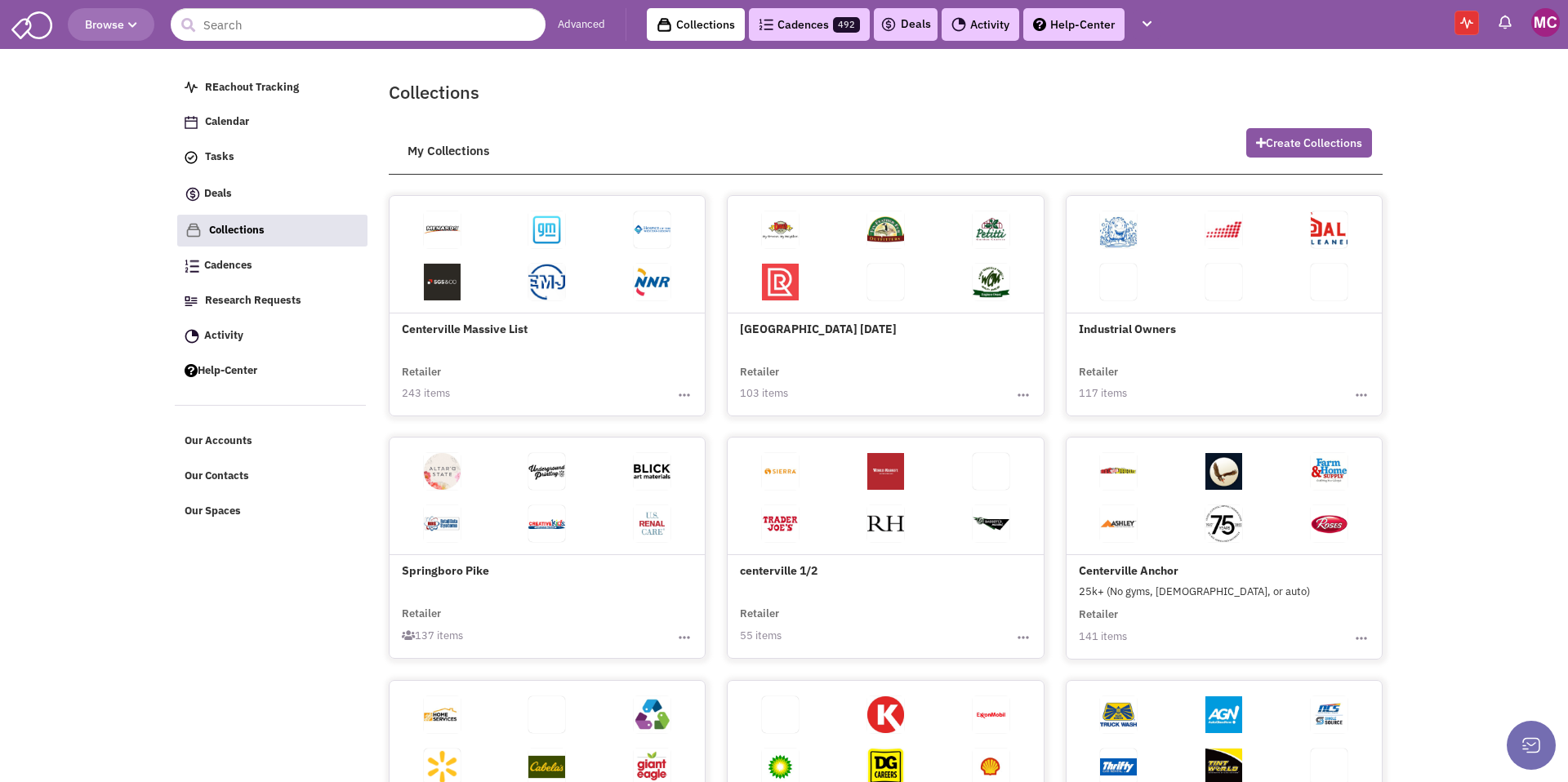
click at [798, 30] on link "Cadences 492" at bounding box center [809, 25] width 121 height 33
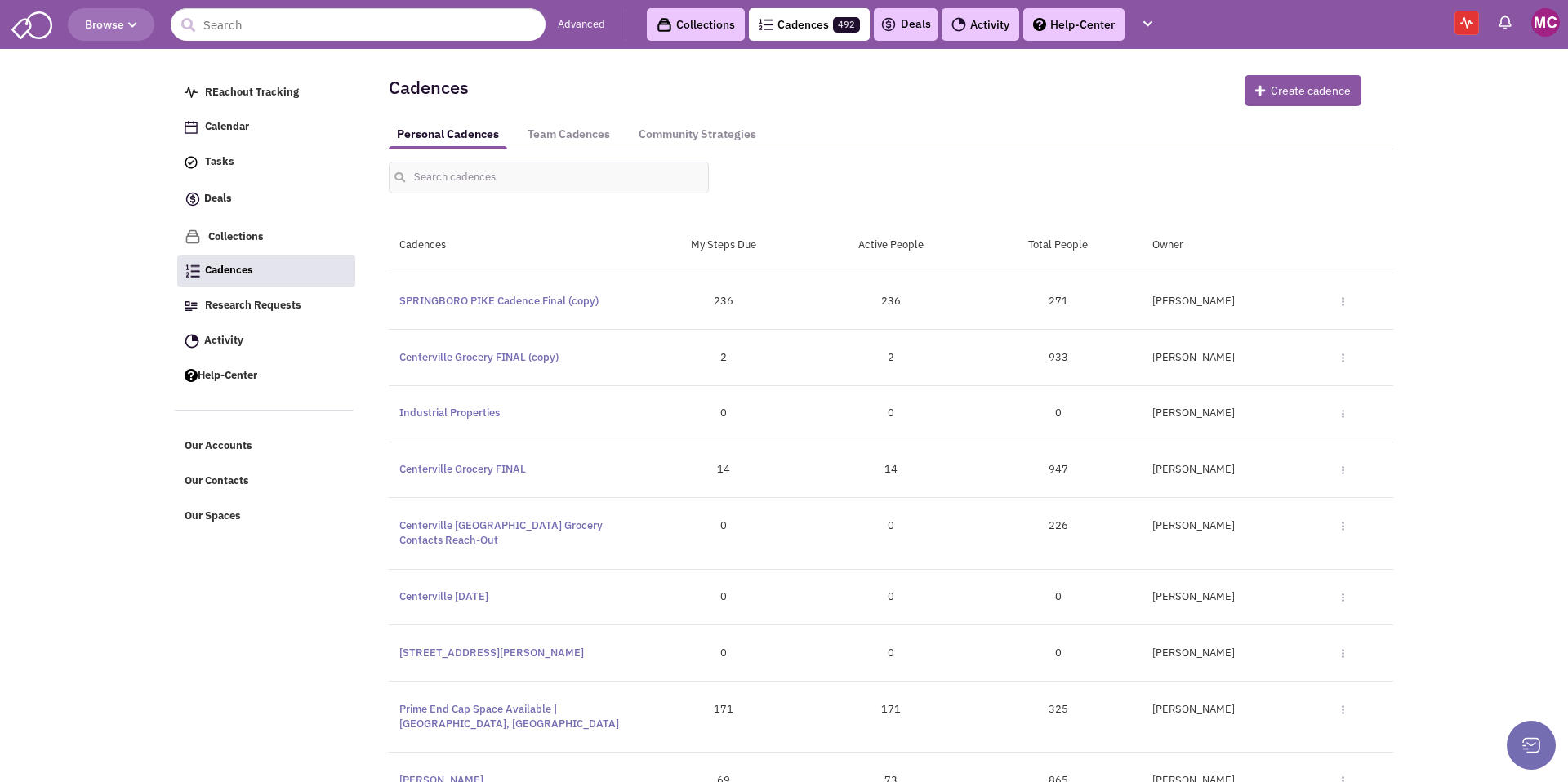
click at [1342, 304] on img at bounding box center [1342, 302] width 3 height 9
click at [1264, 359] on link "Duplicate" at bounding box center [1286, 359] width 151 height 29
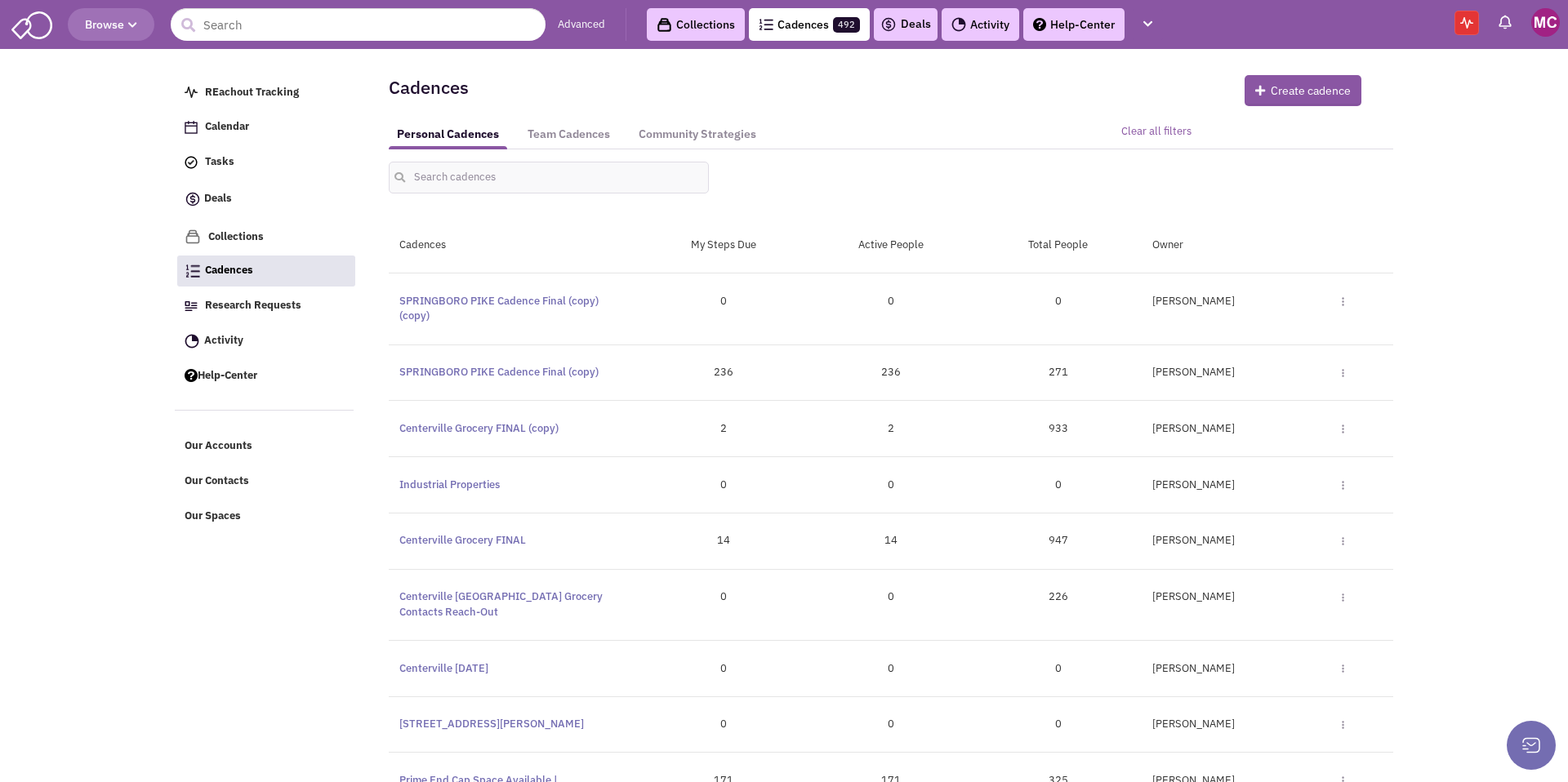
click at [1344, 301] on div "[PERSON_NAME] Toggle Dropdown Edit Duplicate Community Strategy Delete" at bounding box center [1268, 302] width 252 height 15
click at [1342, 302] on img at bounding box center [1342, 302] width 3 height 9
click at [1292, 330] on link "Edit" at bounding box center [1286, 331] width 151 height 29
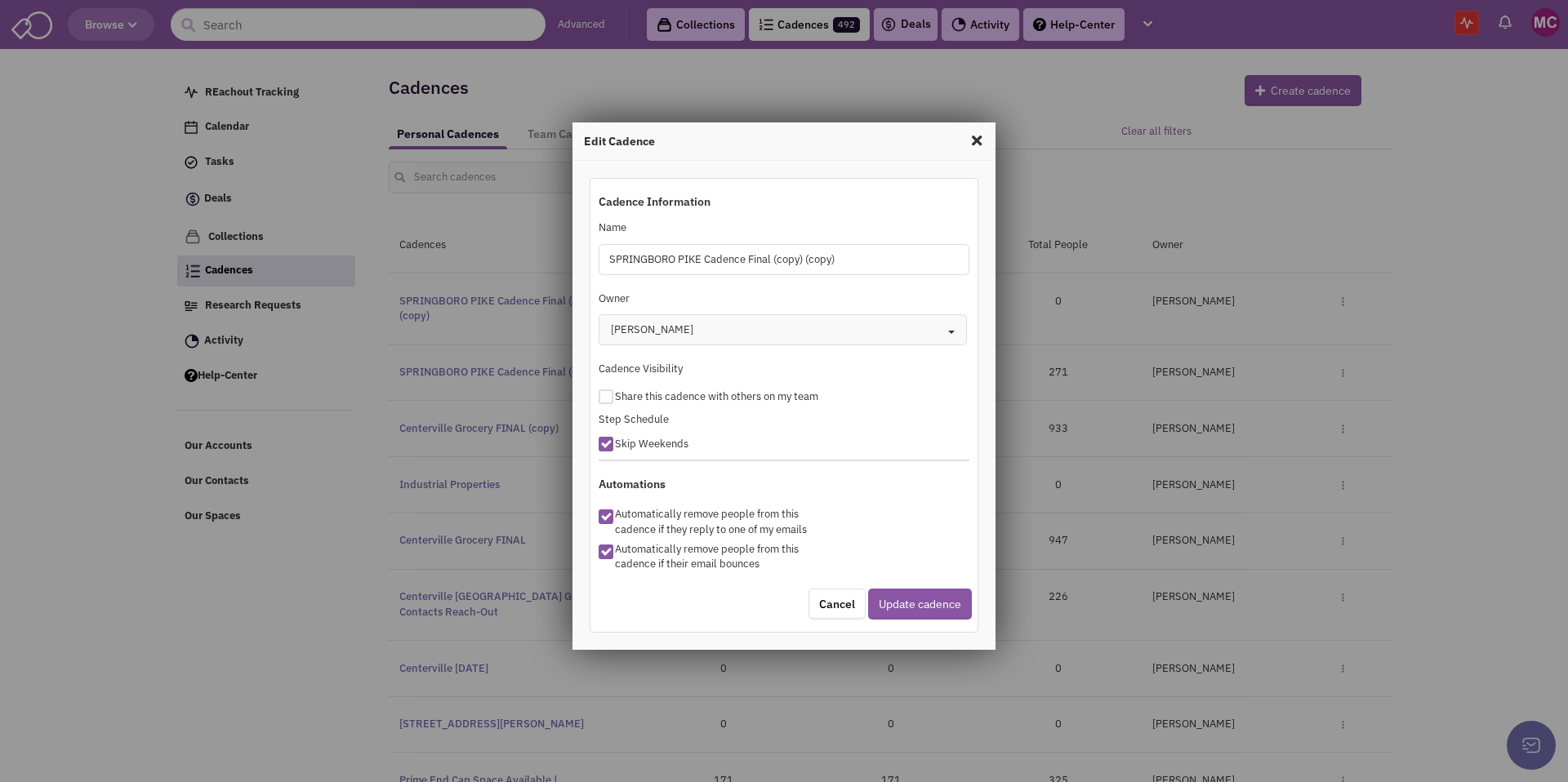
drag, startPoint x: 859, startPoint y: 271, endPoint x: 544, endPoint y: 253, distance: 315.5
click at [544, 253] on div "Edit Cadence Cadence Information Name SPRINGBORO PIKE Cadence Final (copy) (cop…" at bounding box center [784, 391] width 1568 height 782
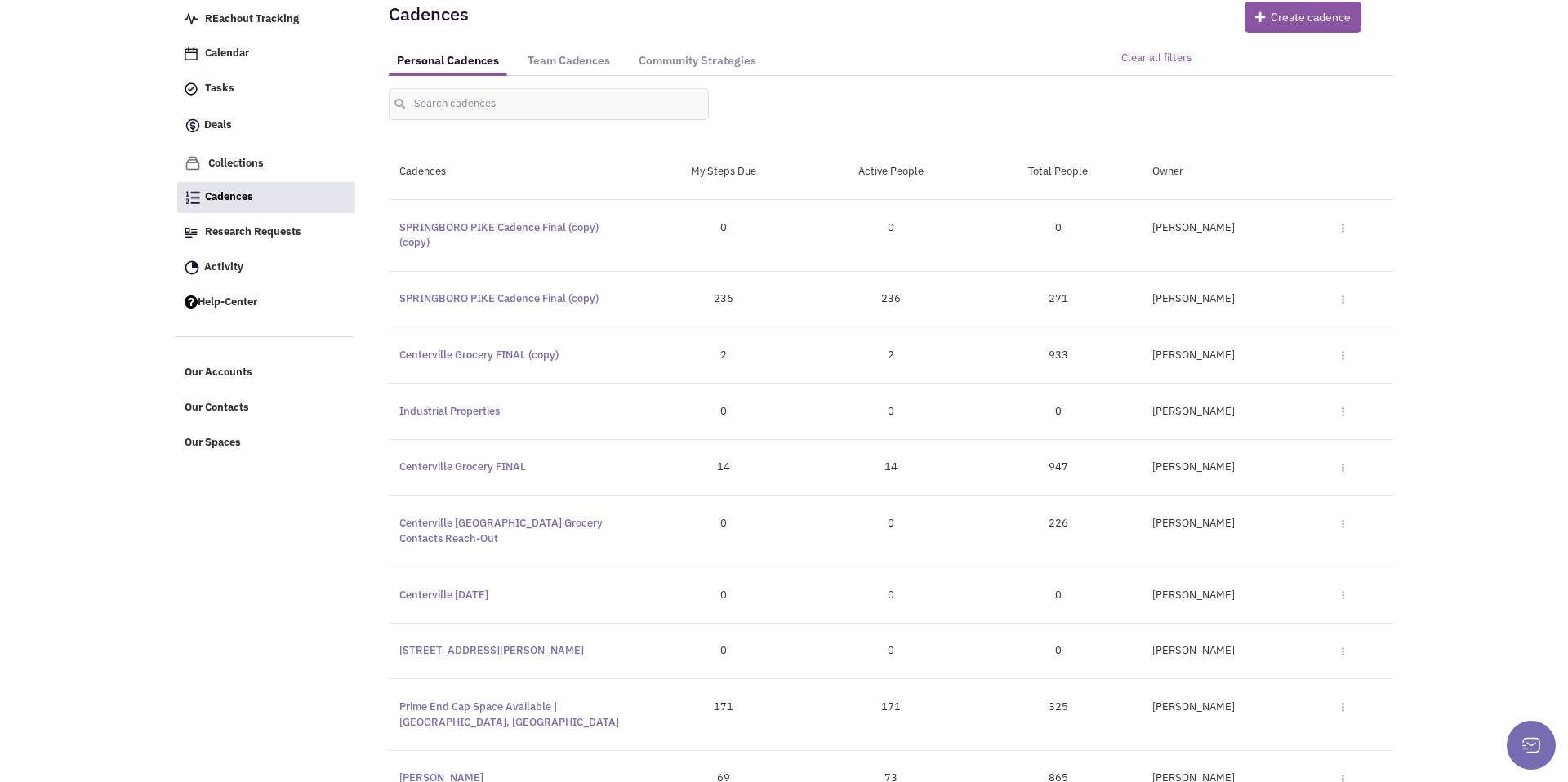
scroll to position [2, 0]
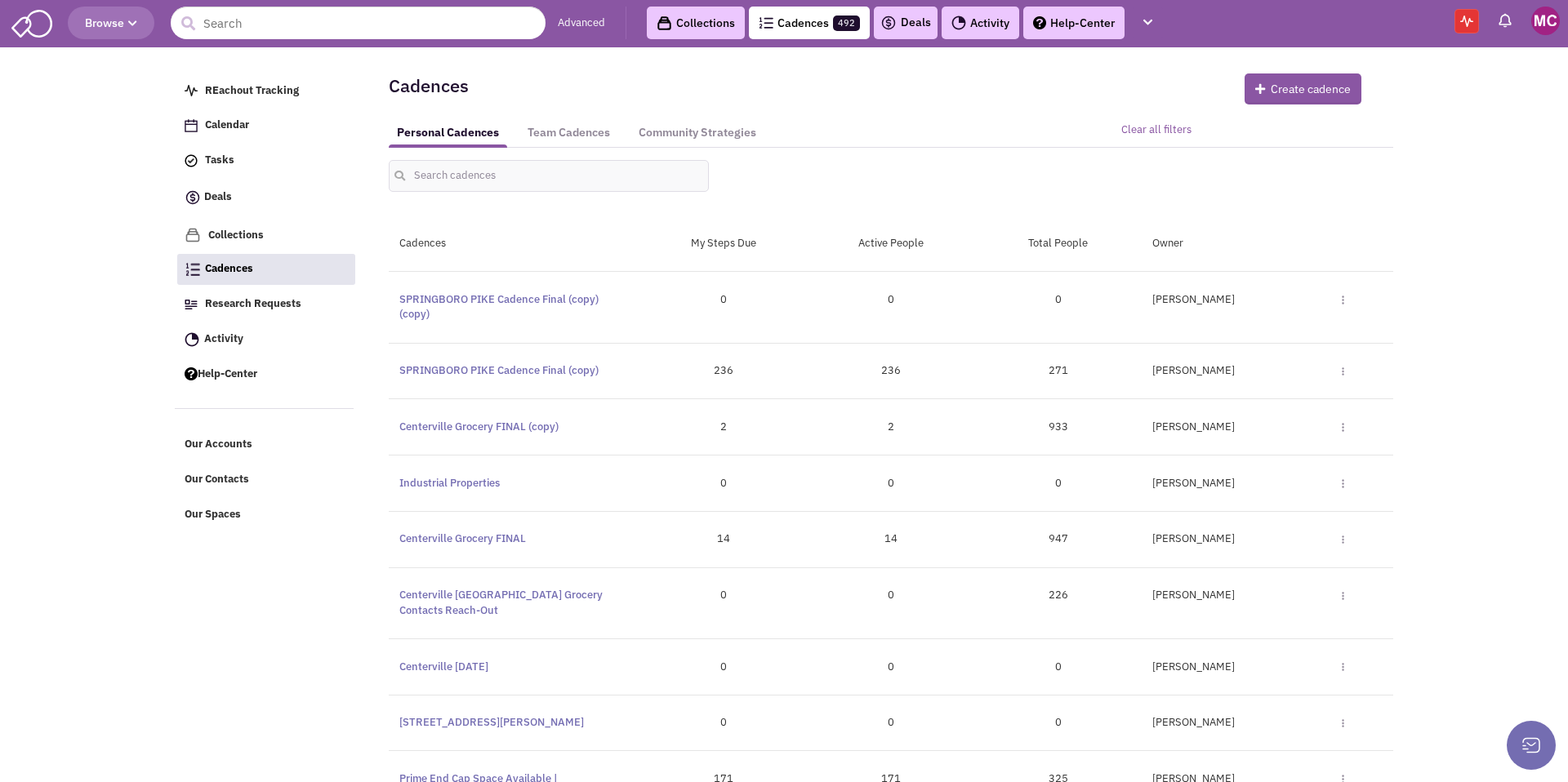
click at [1343, 301] on img at bounding box center [1342, 300] width 3 height 9
click at [1287, 325] on link "Edit" at bounding box center [1286, 330] width 151 height 29
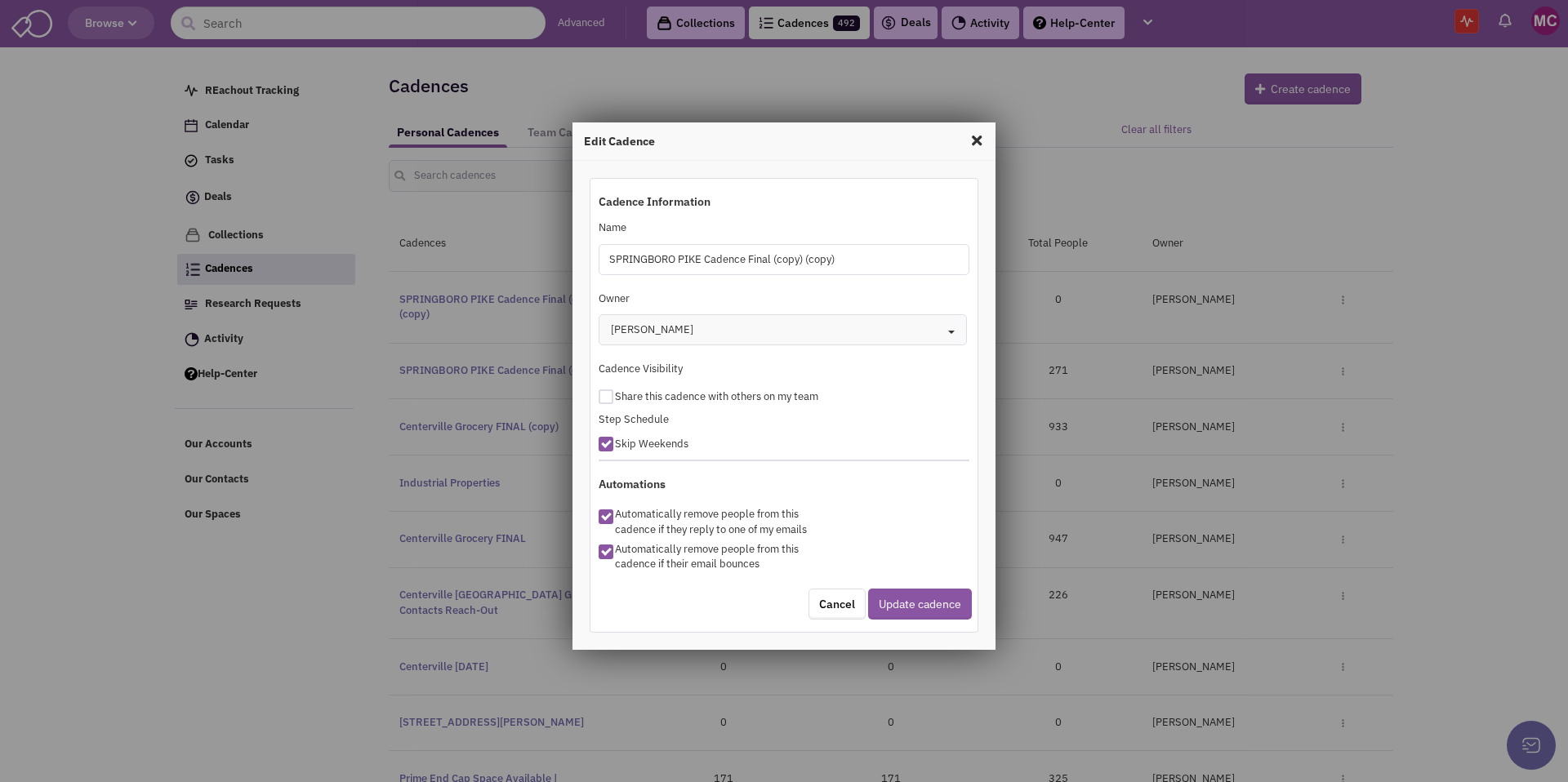
click at [839, 261] on input "SPRINGBORO PIKE Cadence Final (copy) (copy)" at bounding box center [784, 260] width 371 height 31
drag, startPoint x: 858, startPoint y: 260, endPoint x: 603, endPoint y: 260, distance: 255.0
click at [603, 260] on input "SPRINGBORO PIKE Cadence Final (copy) (copy)" at bounding box center [784, 260] width 371 height 31
type input "Centerville With Cassie"
click at [606, 396] on div at bounding box center [605, 396] width 14 height 14
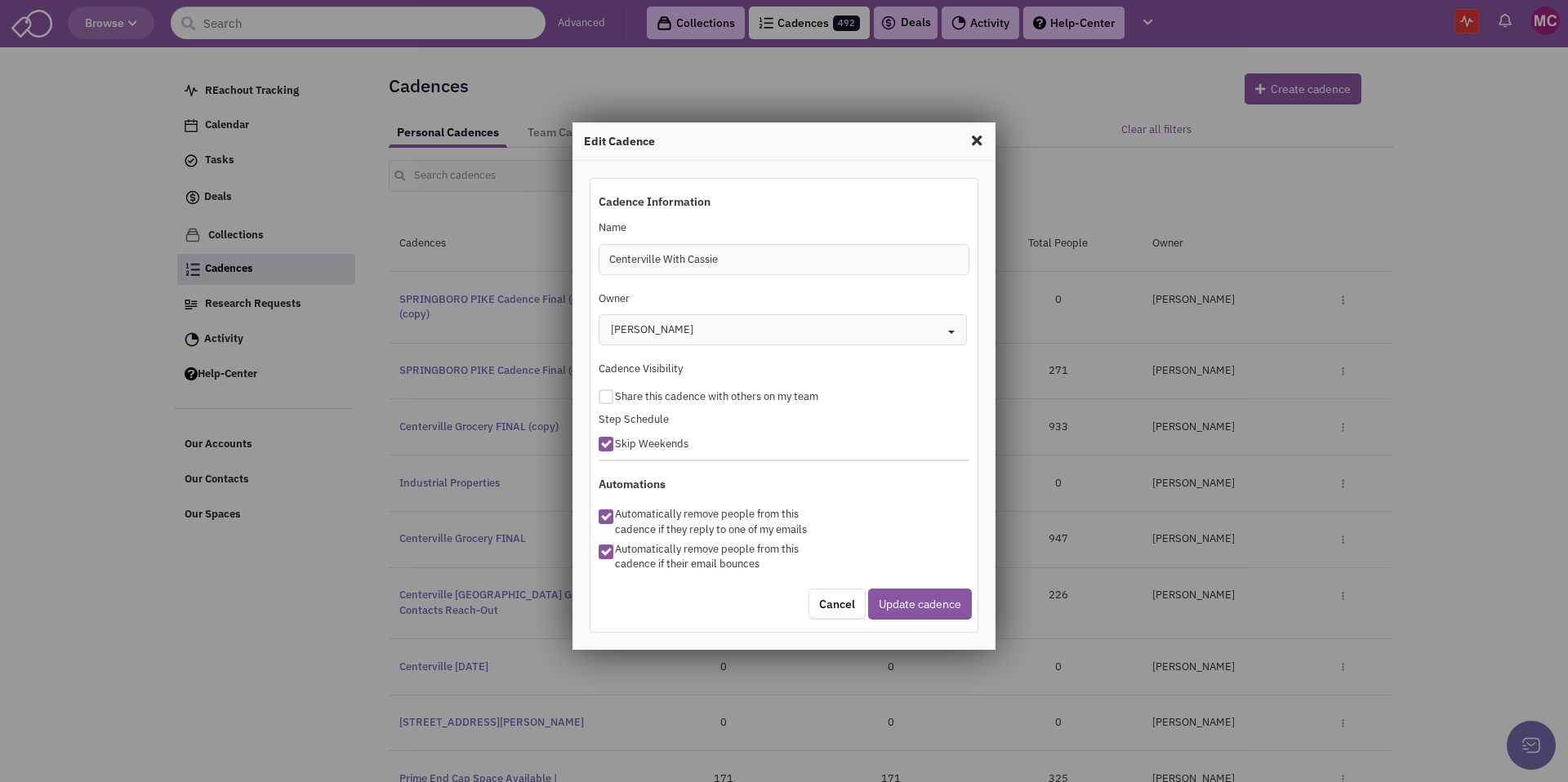
click at [615, 396] on input "checkbox" at bounding box center [620, 394] width 11 height 11
checkbox input "true"
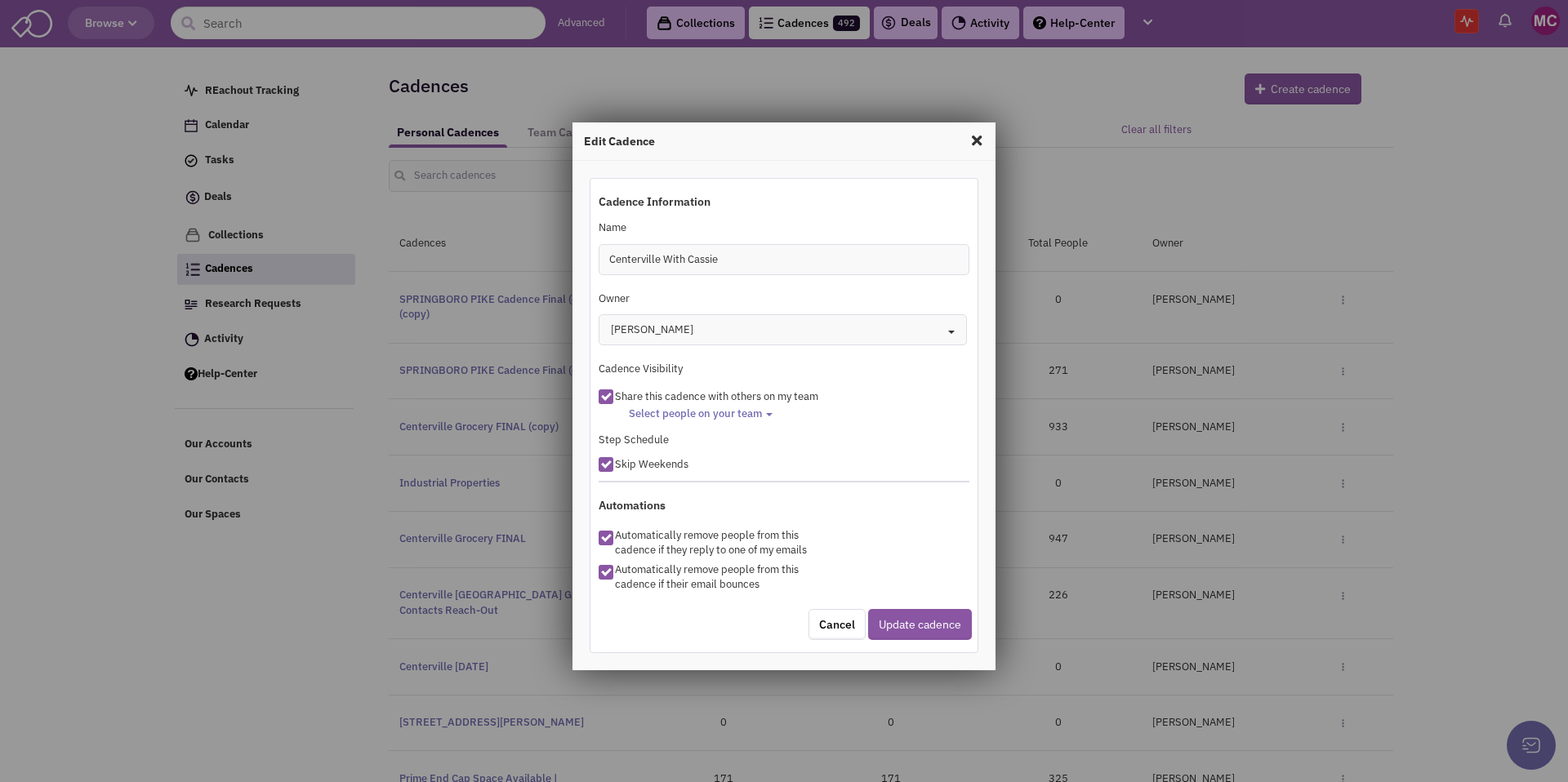
click at [751, 418] on span "Select people on your team" at bounding box center [695, 413] width 133 height 14
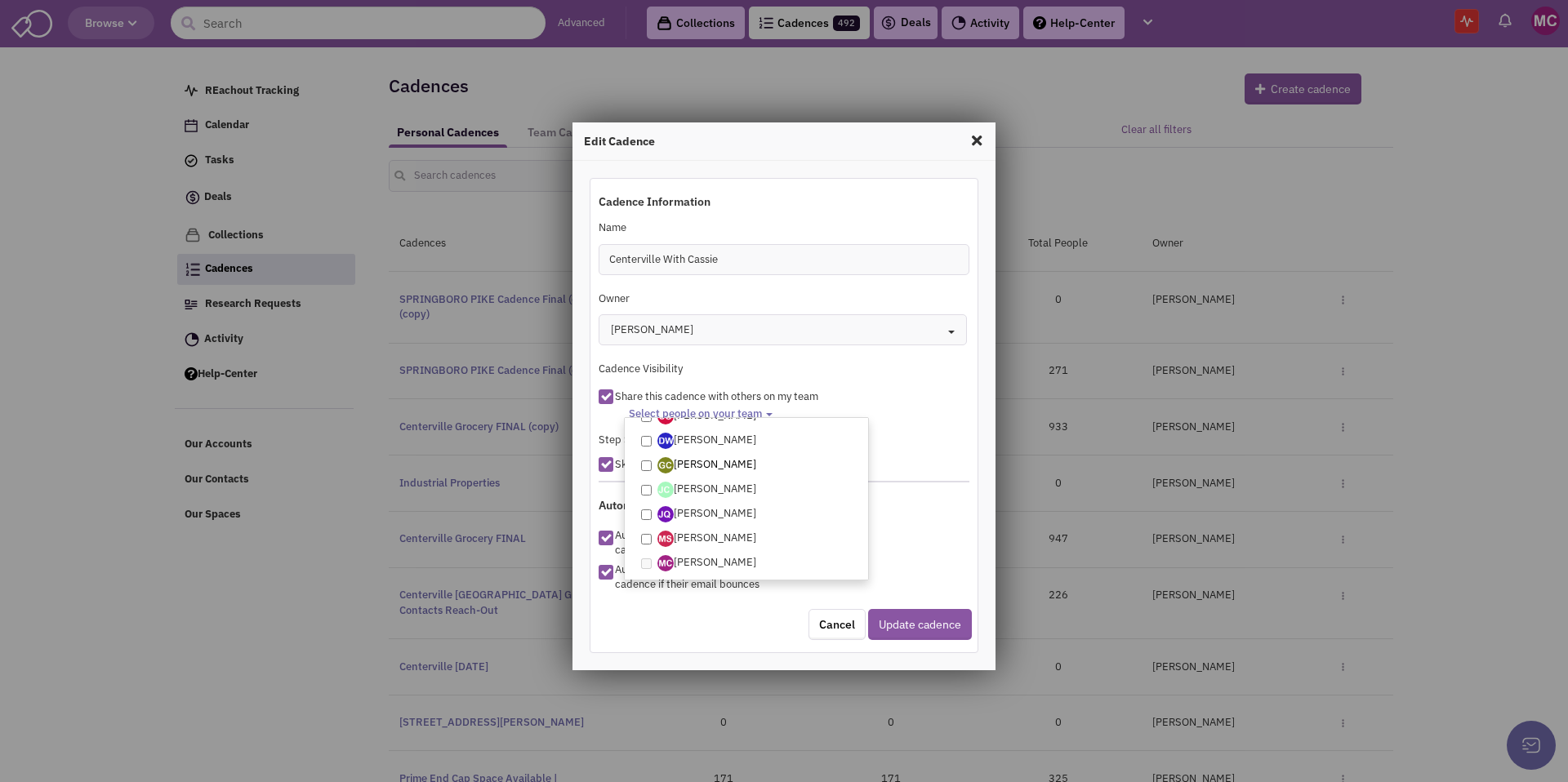
scroll to position [34, 0]
click at [645, 462] on input "[PERSON_NAME]" at bounding box center [646, 457] width 11 height 11
checkbox input "true"
select select "2246"
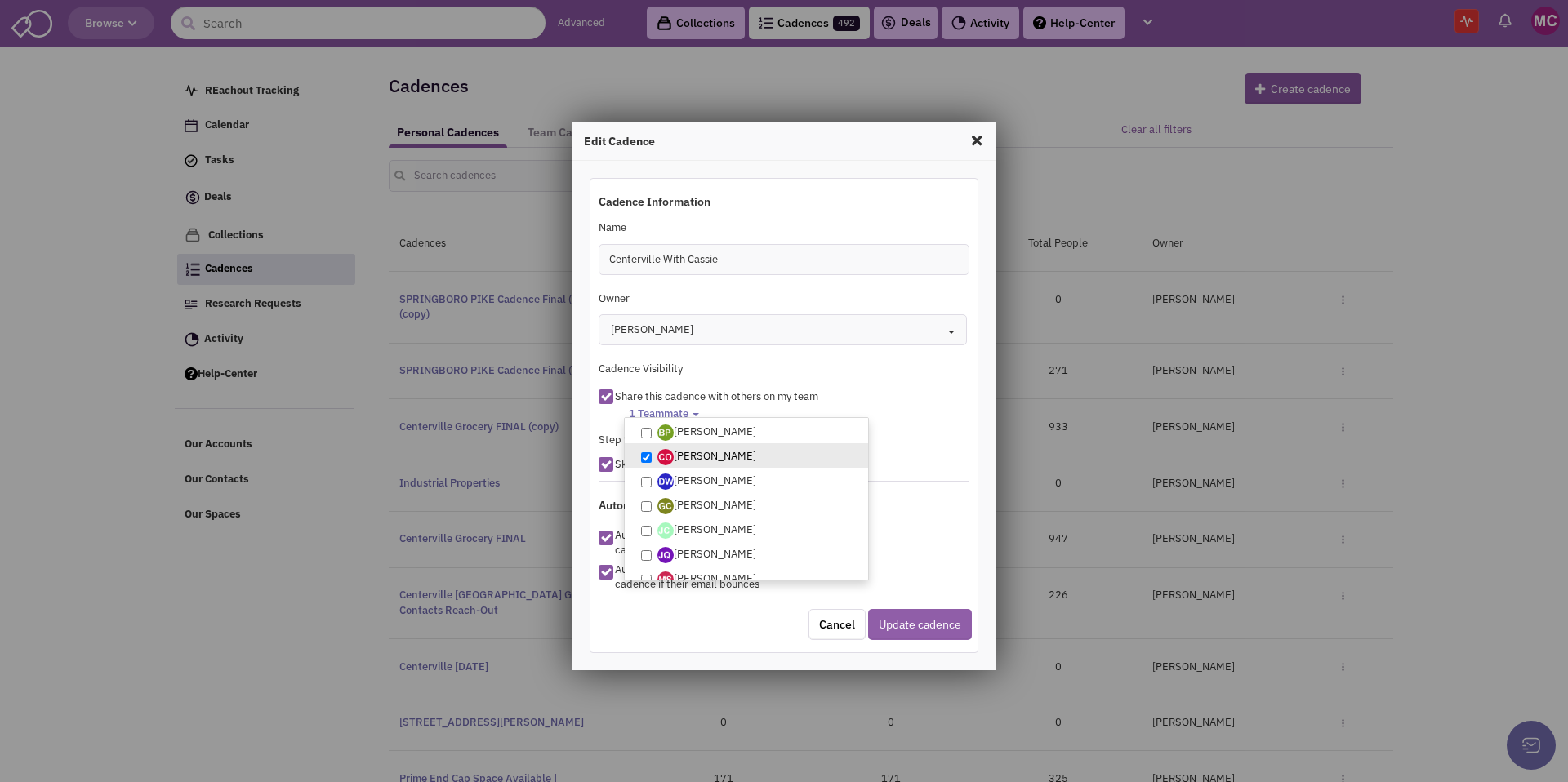
click at [906, 621] on button "Update cadence" at bounding box center [920, 625] width 104 height 31
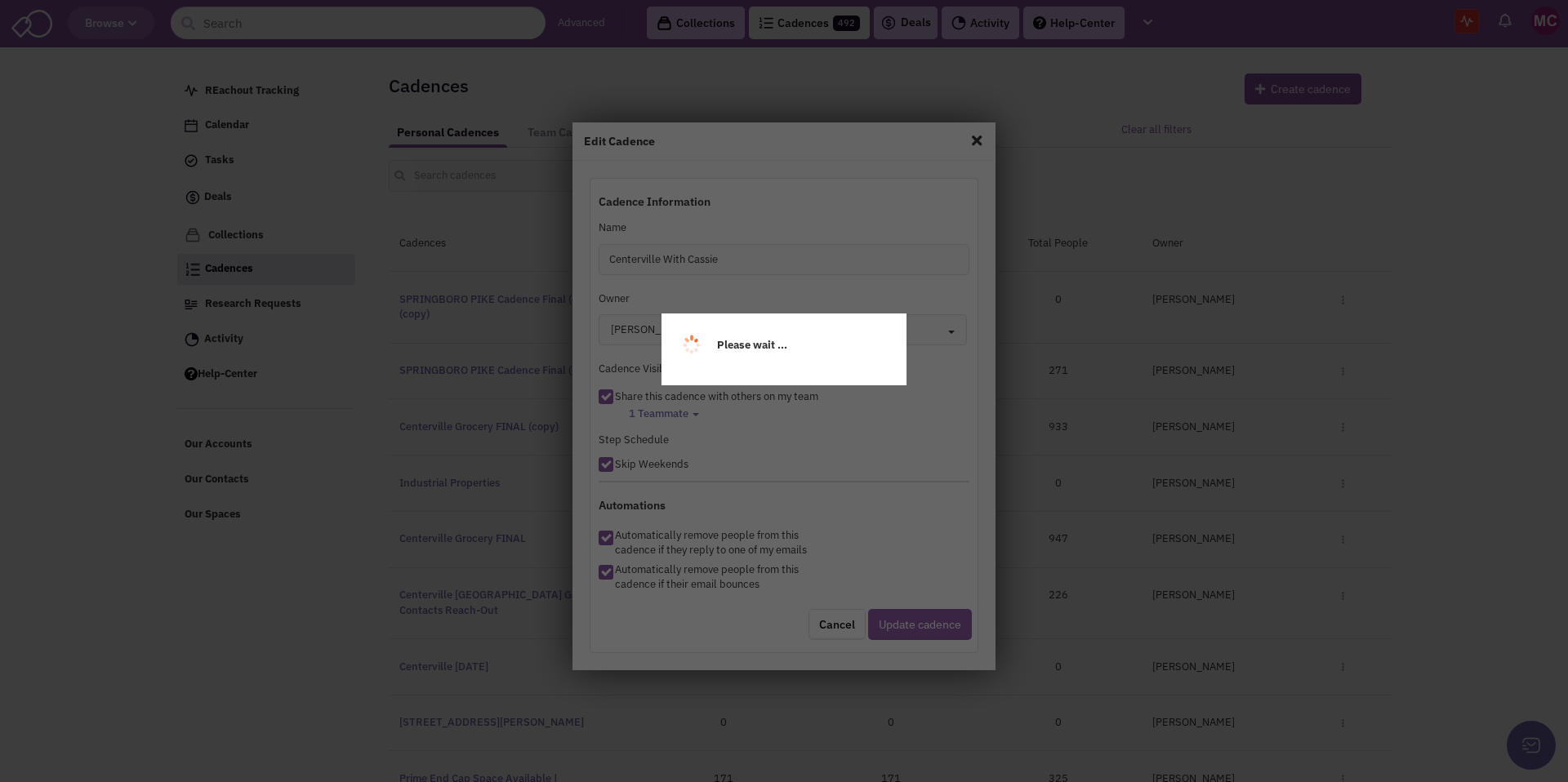
scroll to position [0, 0]
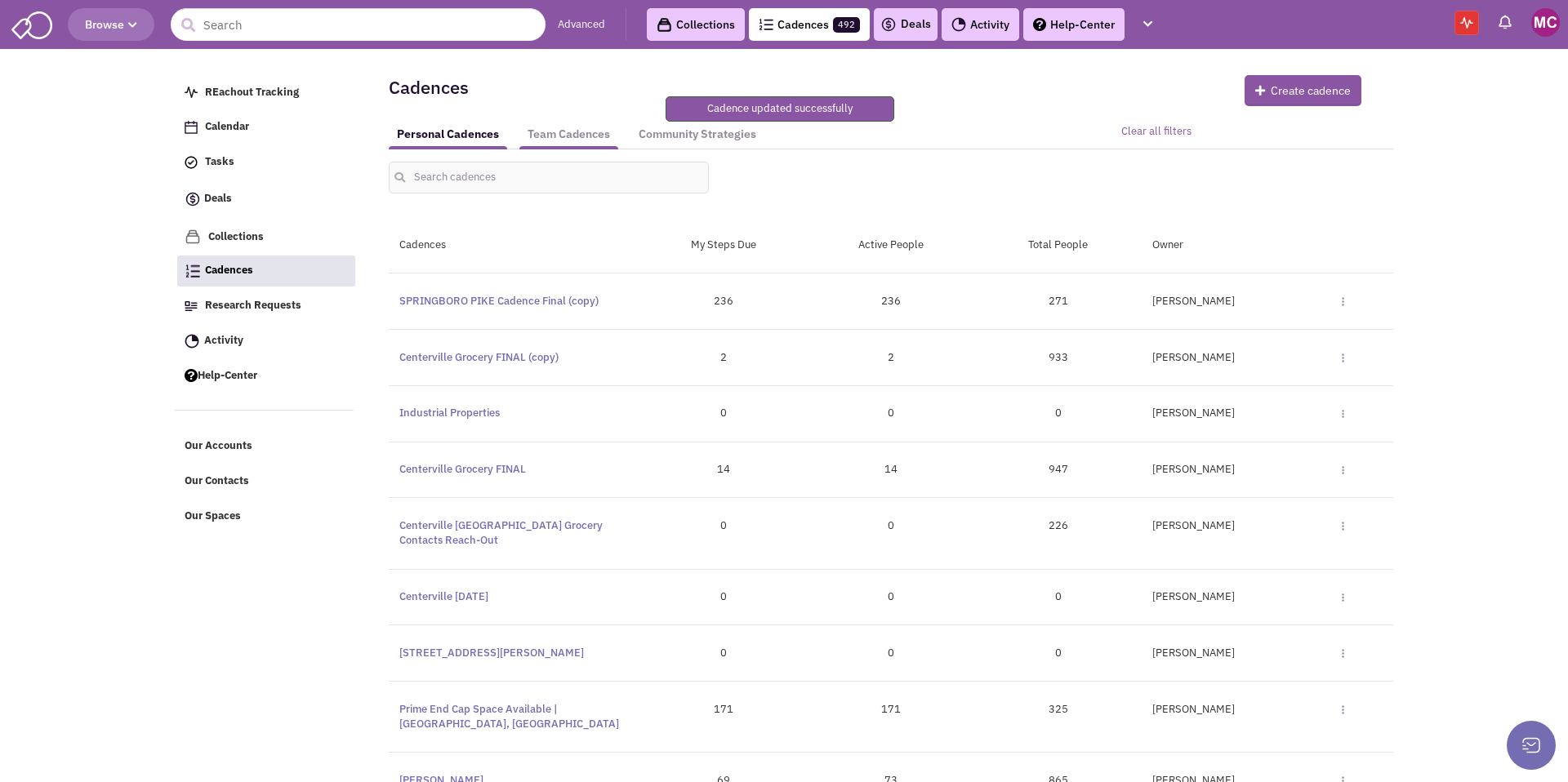
click at [576, 139] on link "Team Cadences" at bounding box center [568, 134] width 99 height 30
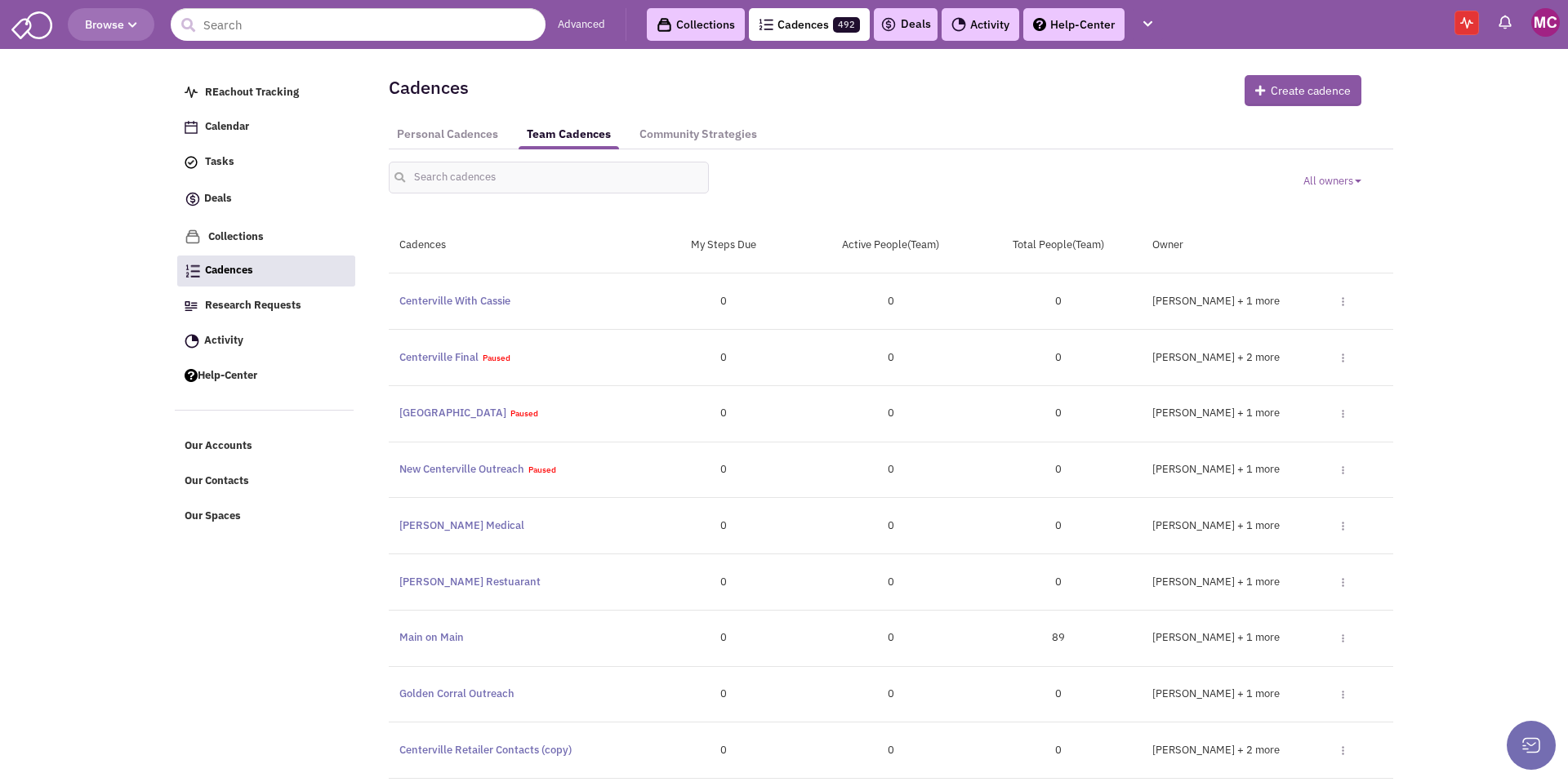
click at [1344, 299] on div "[PERSON_NAME] [PERSON_NAME] + 1 more Toggle Dropdown Edit Duplicate Community S…" at bounding box center [1268, 302] width 252 height 15
click at [1343, 301] on div "[PERSON_NAME] [PERSON_NAME] + 1 more Toggle Dropdown Edit Duplicate Community S…" at bounding box center [1268, 302] width 252 height 15
click at [1343, 301] on img at bounding box center [1342, 302] width 3 height 9
click at [438, 302] on link "Centerville With Cassie" at bounding box center [454, 301] width 111 height 14
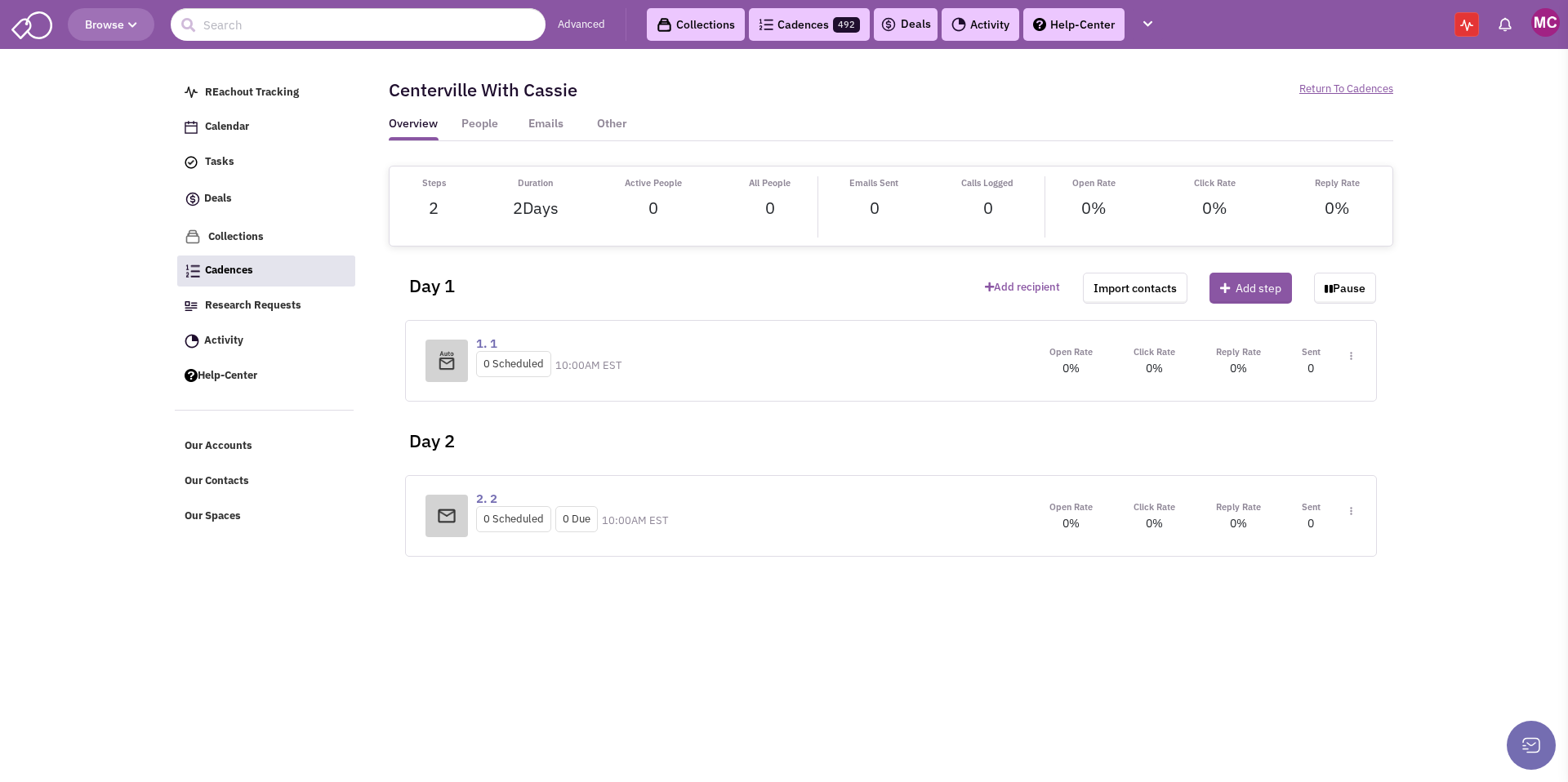
click at [1352, 354] on img at bounding box center [1351, 356] width 3 height 9
click at [1300, 431] on link "Edit content" at bounding box center [1303, 430] width 129 height 30
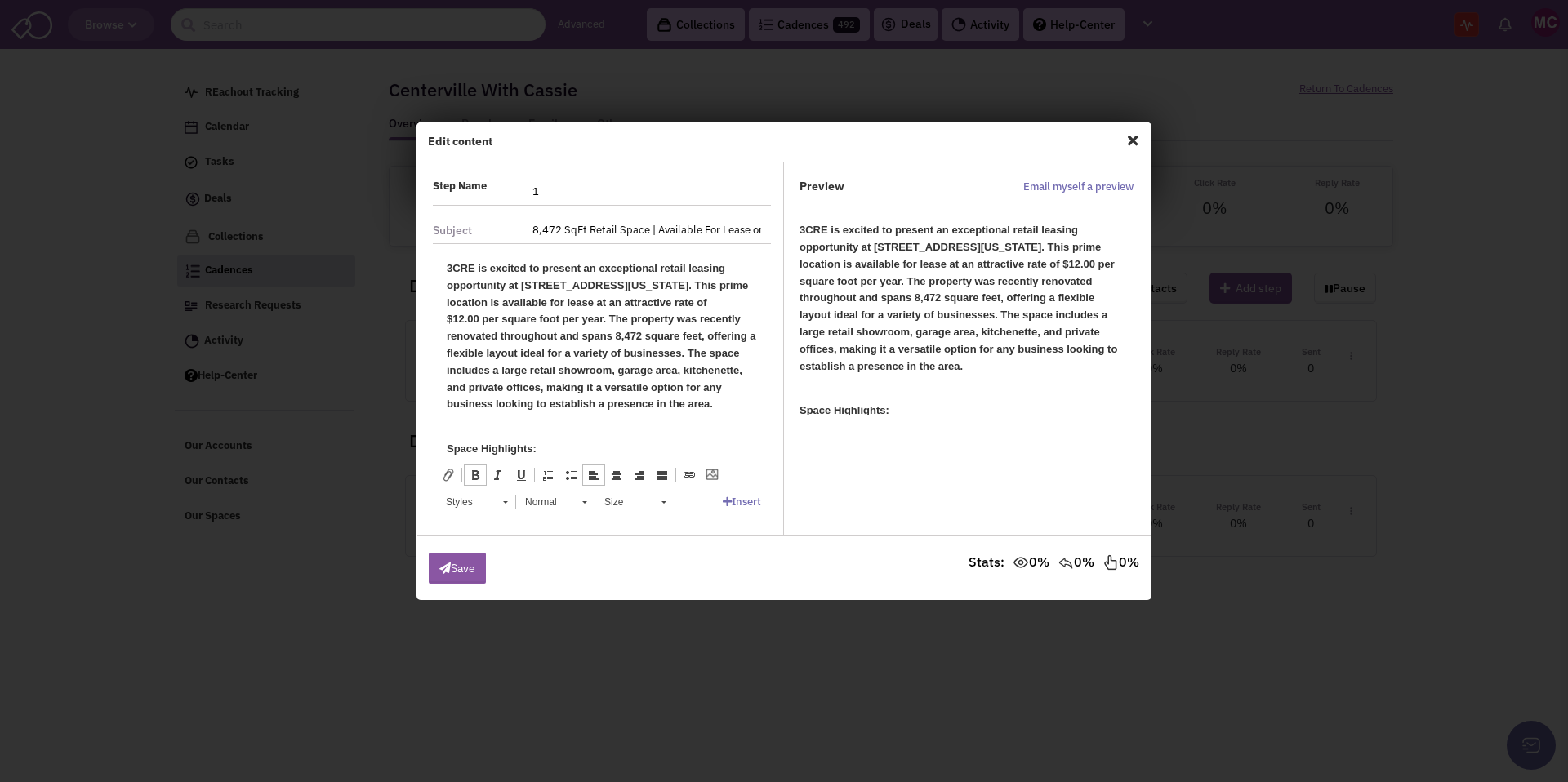
drag, startPoint x: 715, startPoint y: 396, endPoint x: 485, endPoint y: 281, distance: 257.1
click at [485, 281] on p "3CRE is excited to present an exceptional retail leasing opportunity at 464 N S…" at bounding box center [601, 336] width 310 height 153
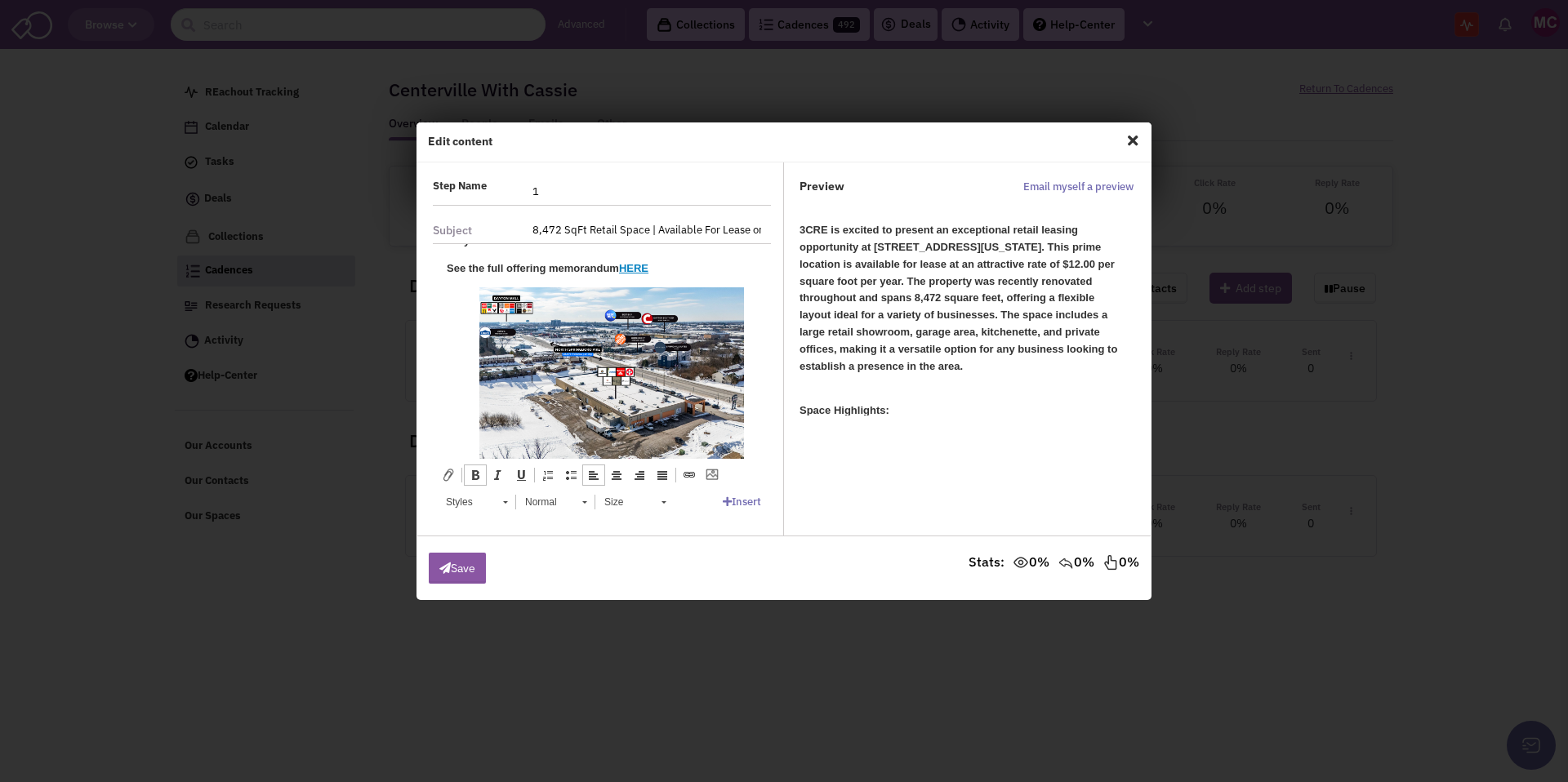
scroll to position [441, 0]
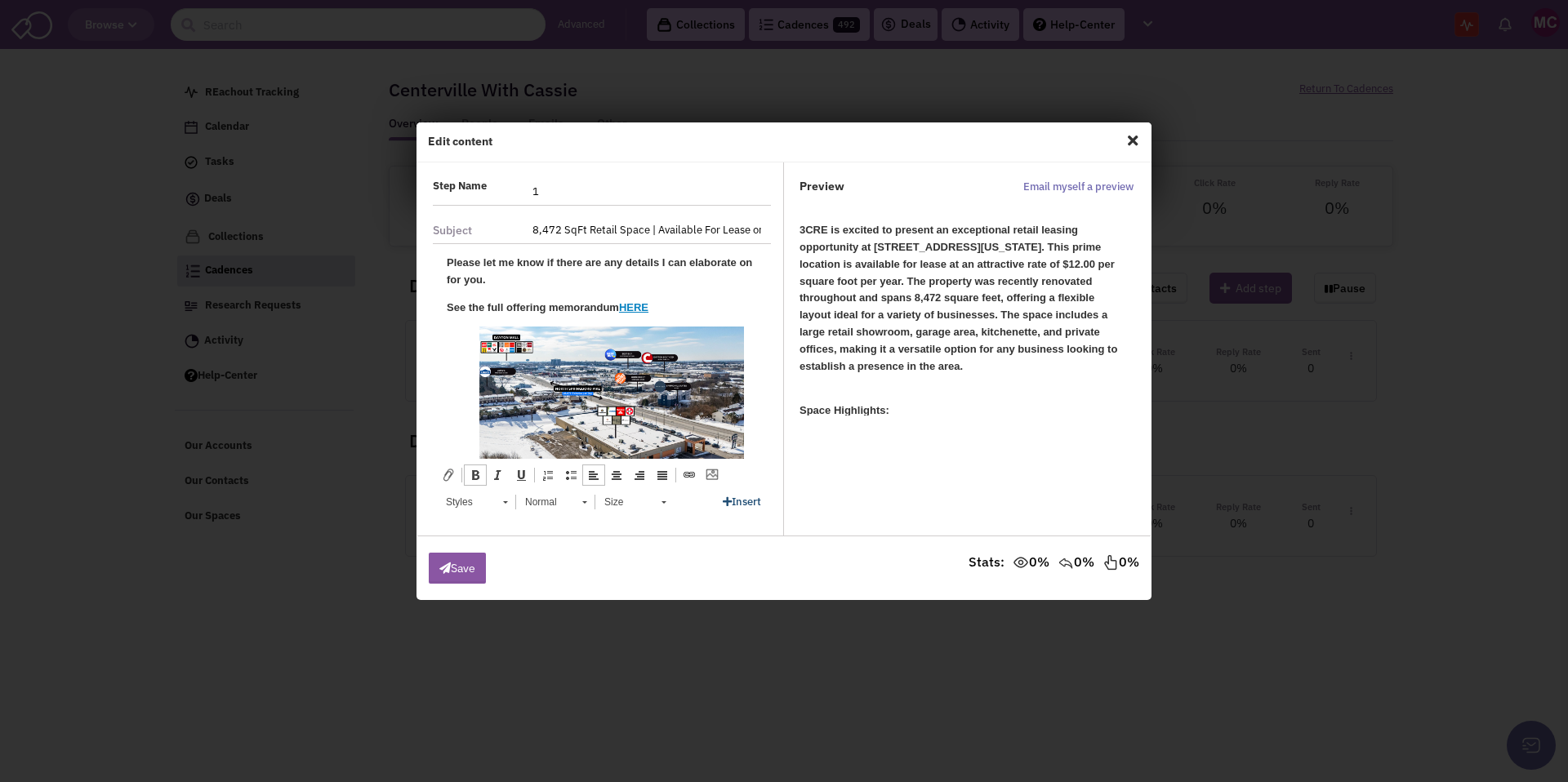
click at [738, 500] on link "Insert" at bounding box center [741, 501] width 38 height 14
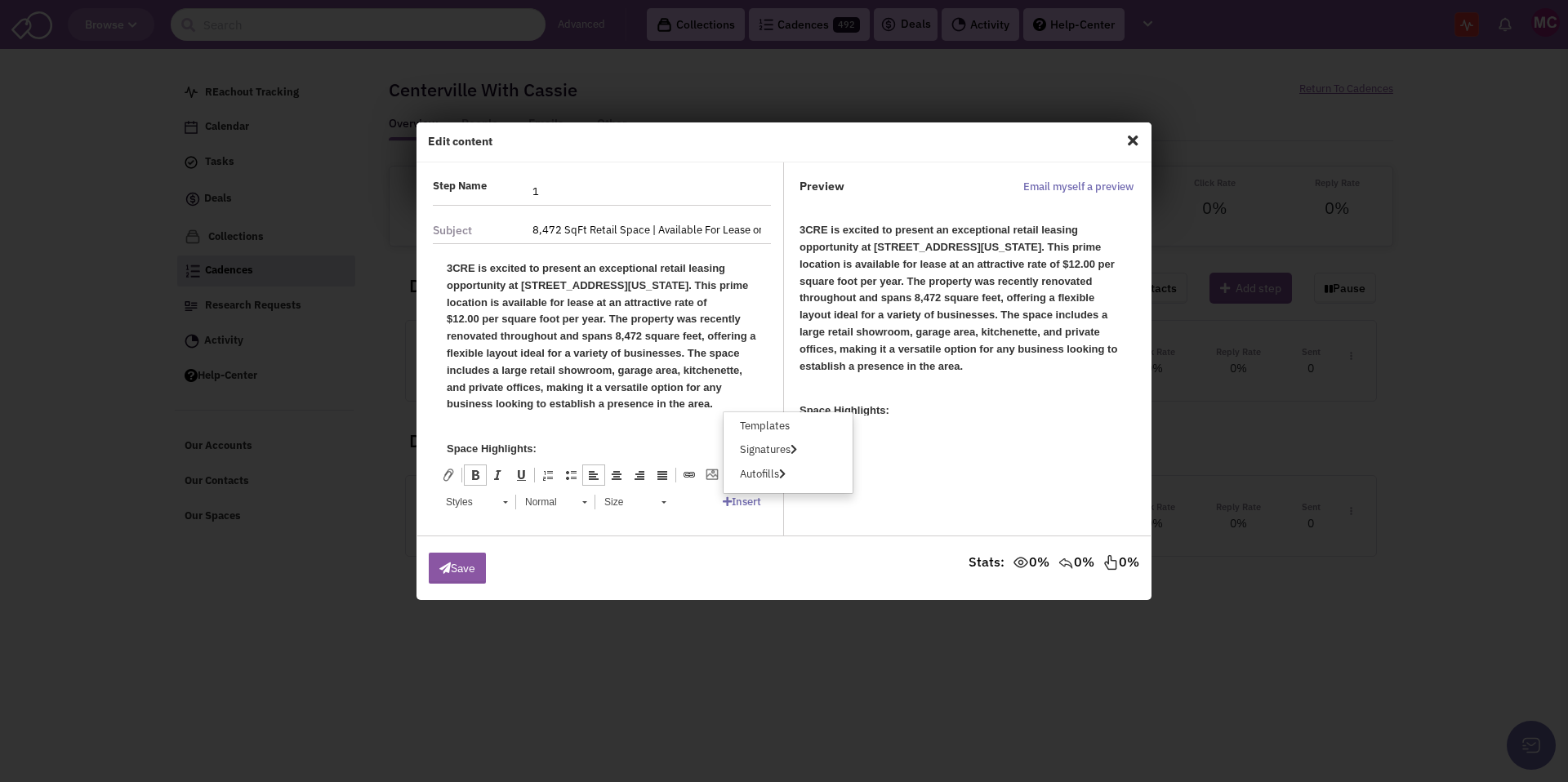
click at [445, 259] on html "3CRE is excited to present an exceptional retail leasing opportunity at 464 N S…" at bounding box center [602, 720] width 343 height 954
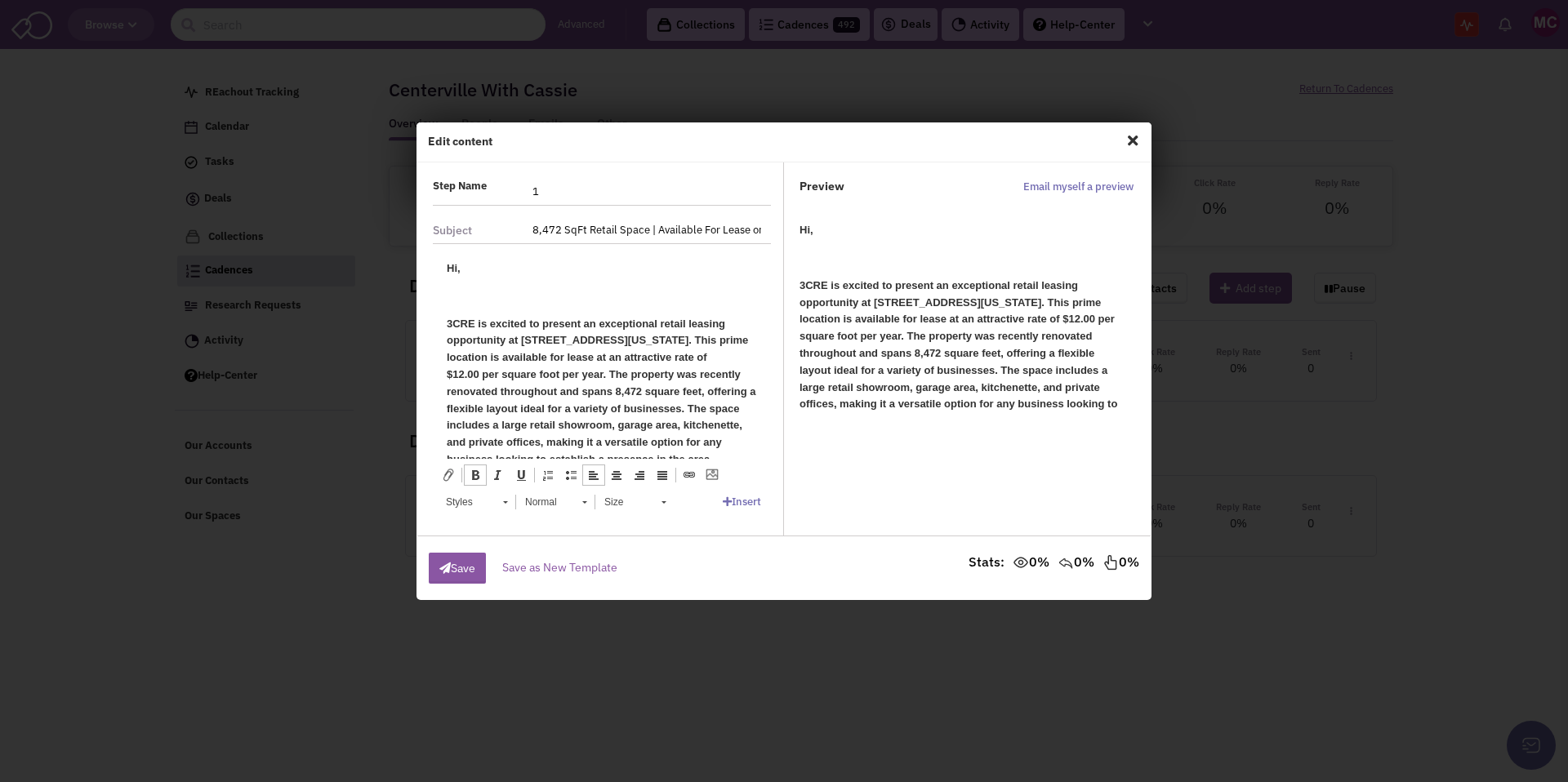
click at [456, 271] on b "Hi," at bounding box center [453, 267] width 14 height 12
click at [727, 500] on icon at bounding box center [727, 501] width 9 height 11
click at [769, 471] on link "Autofills" at bounding box center [762, 475] width 79 height 20
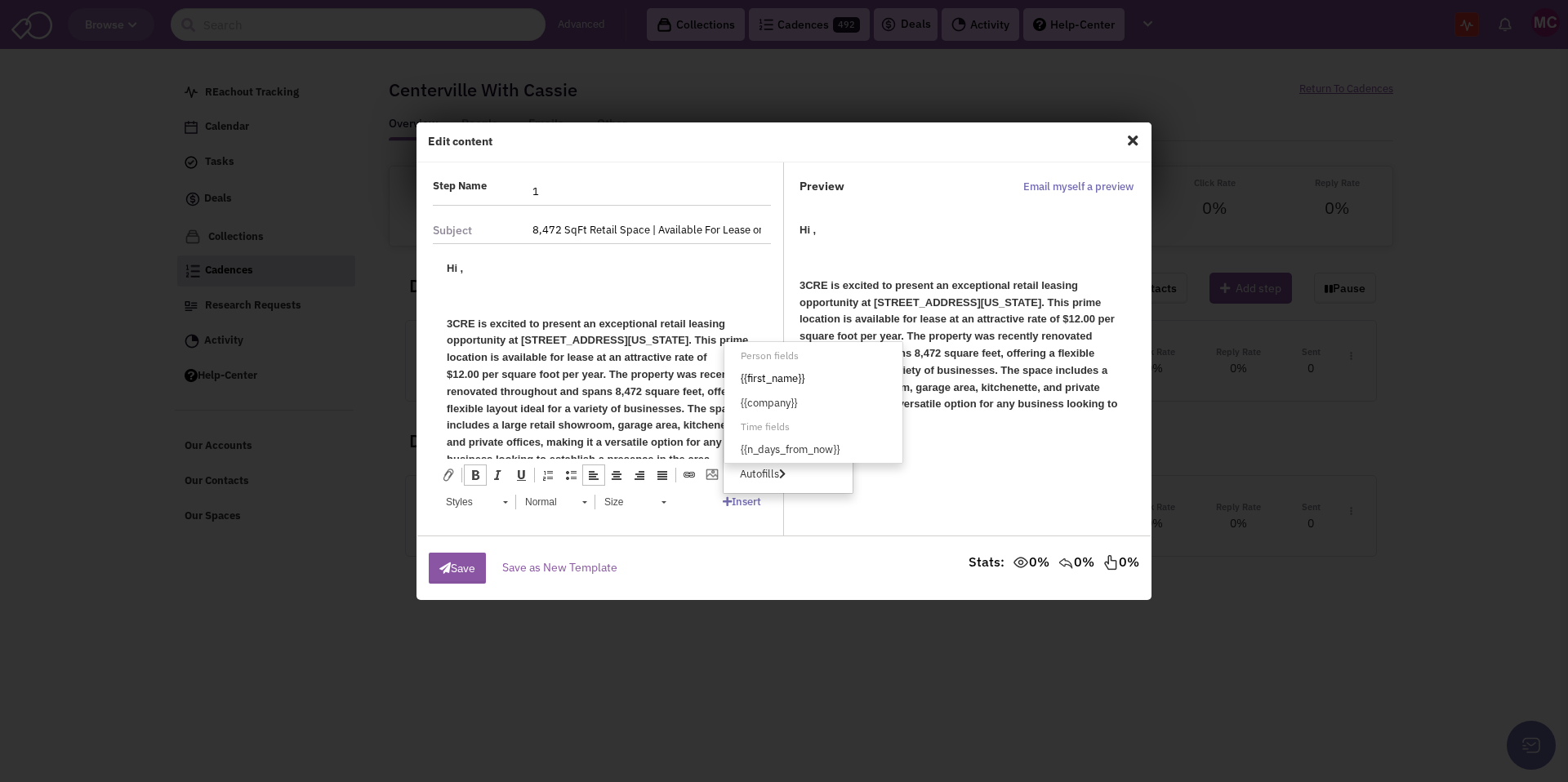
click at [797, 377] on link "{{first_name}}" at bounding box center [813, 380] width 178 height 20
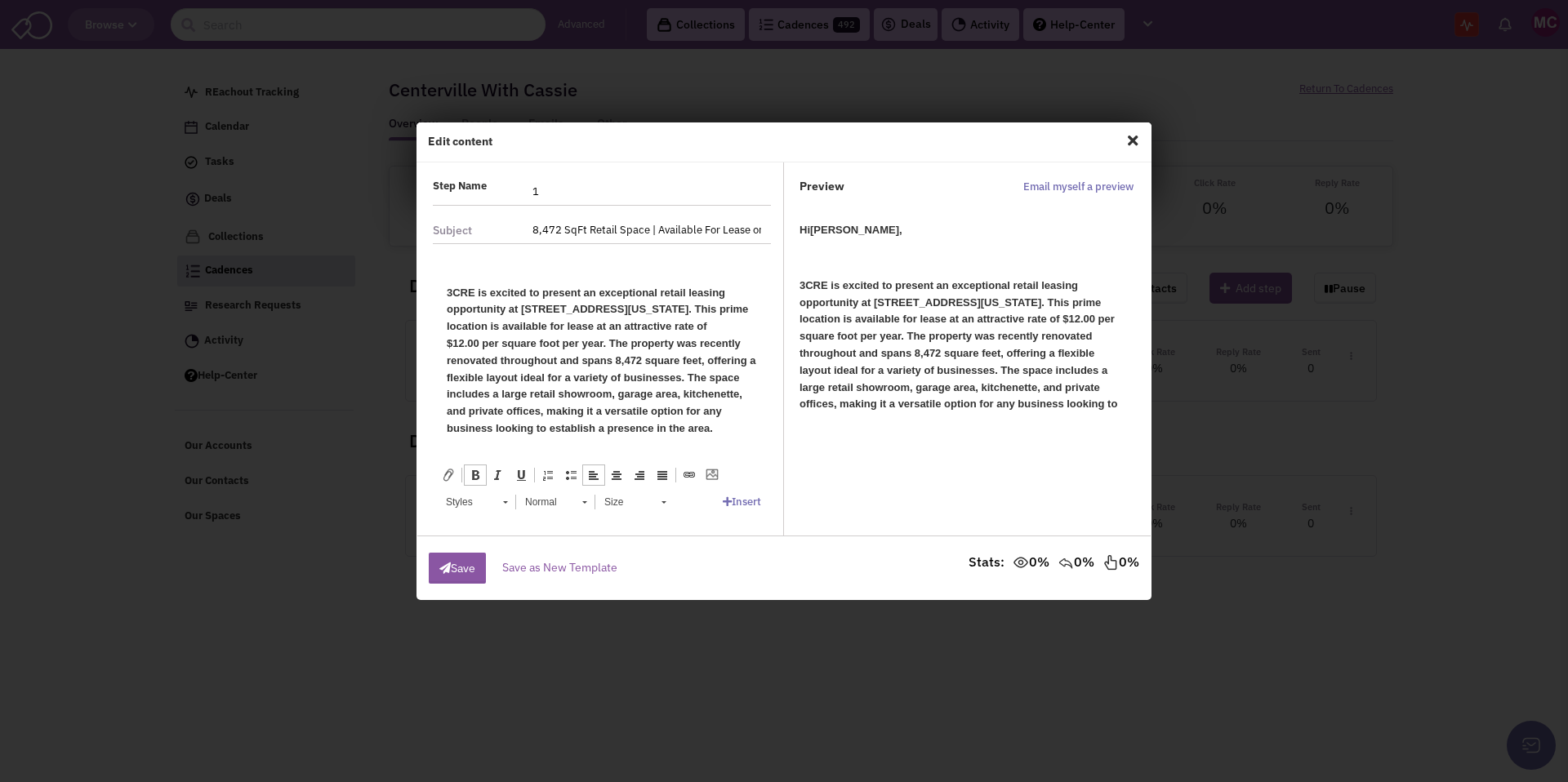
scroll to position [30, 0]
click at [462, 571] on button "Save" at bounding box center [457, 568] width 57 height 31
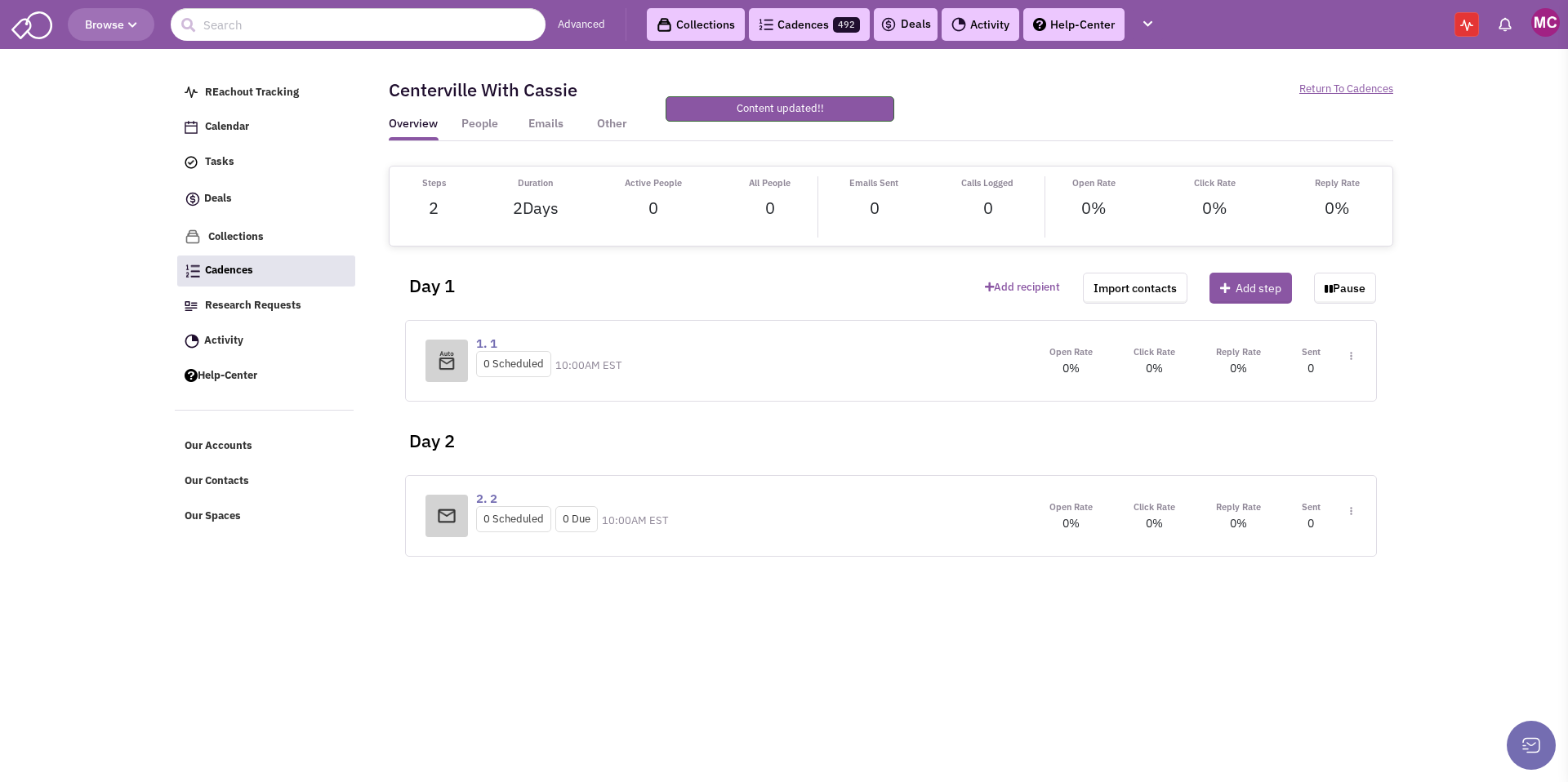
scroll to position [0, 0]
click at [1352, 358] on img at bounding box center [1351, 356] width 3 height 9
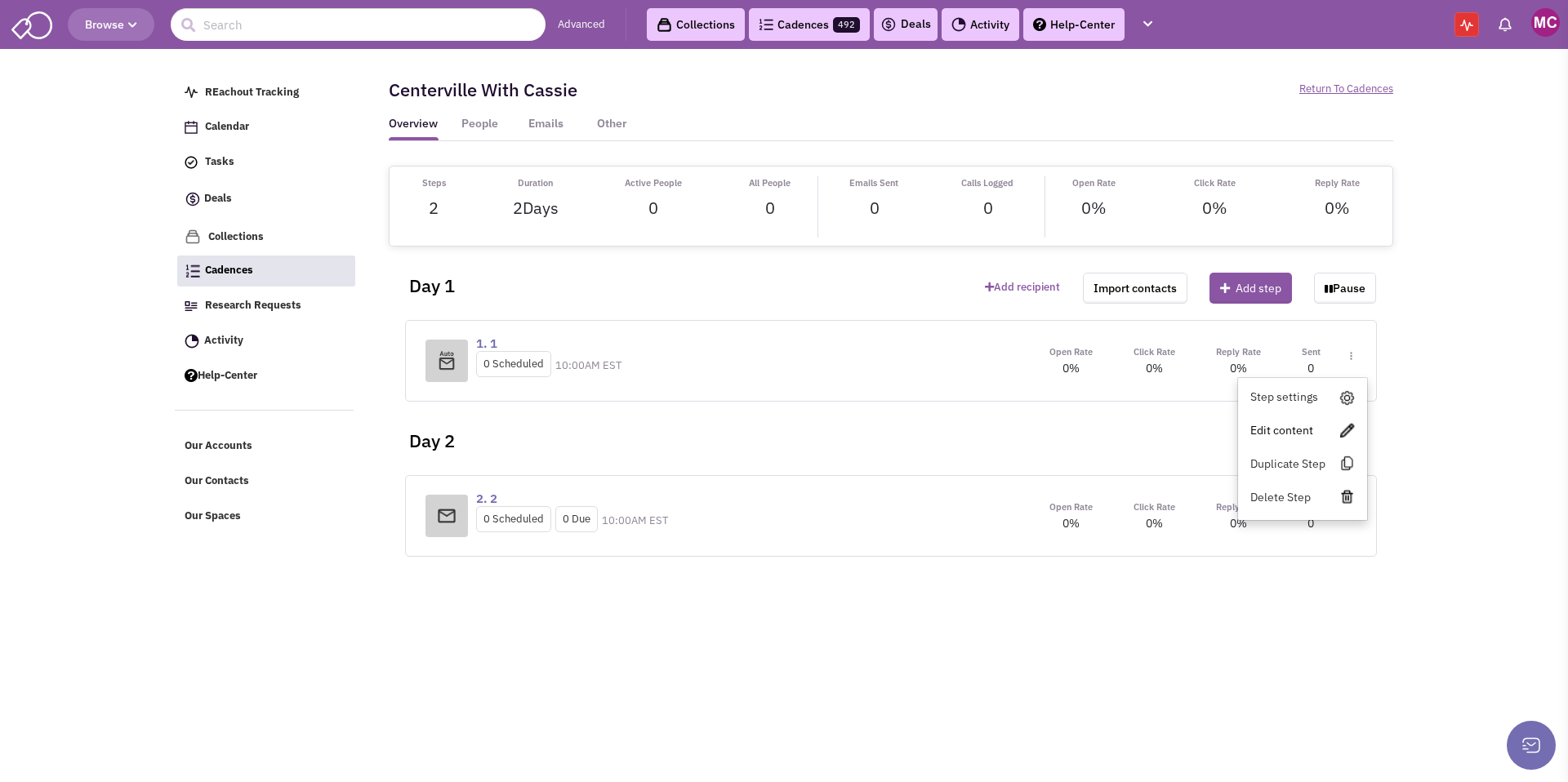
click at [1282, 432] on link "Edit content" at bounding box center [1303, 430] width 129 height 30
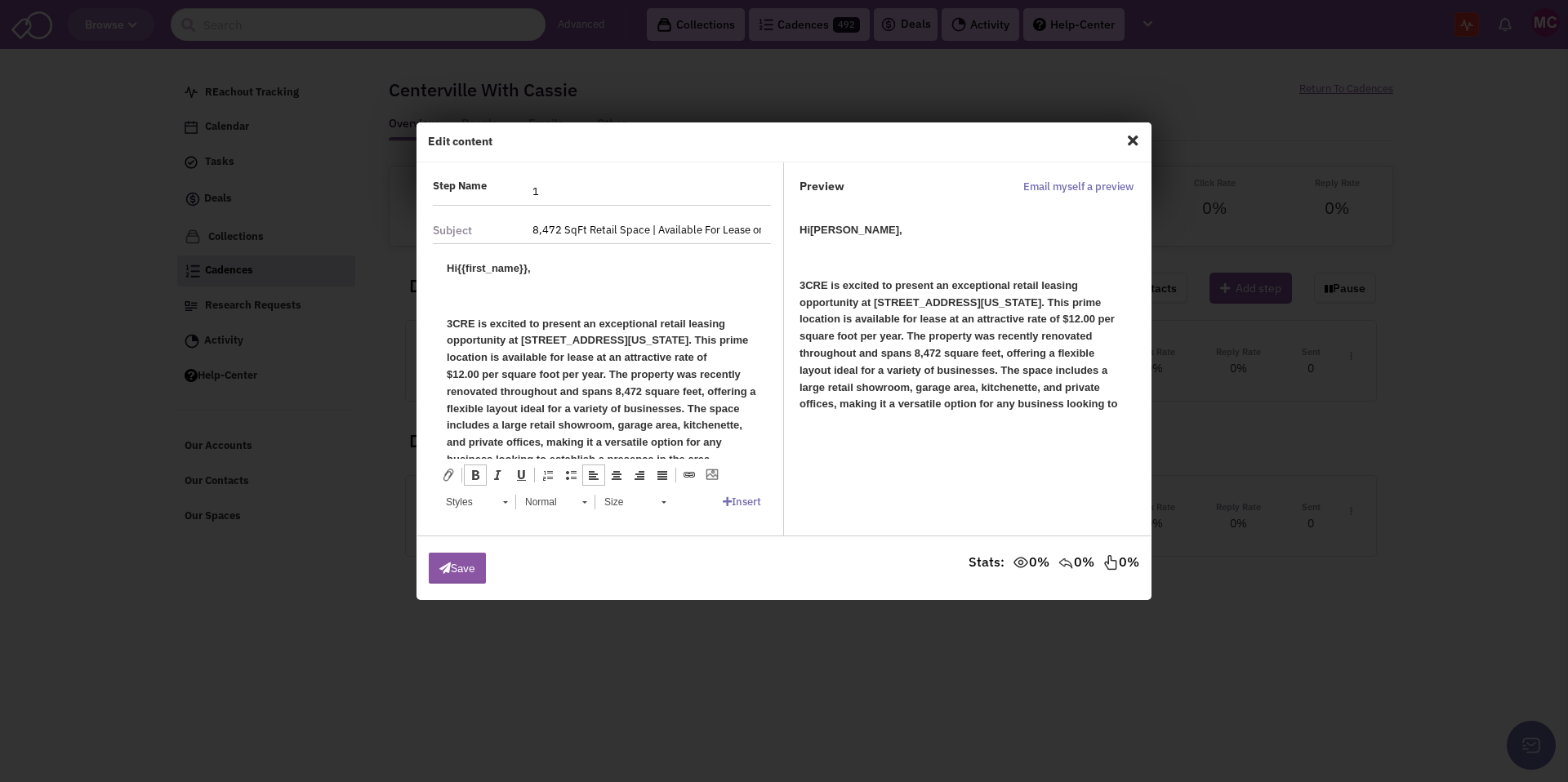
click at [525, 295] on p at bounding box center [601, 296] width 310 height 17
click at [1128, 136] on span "Close" at bounding box center [1132, 140] width 21 height 26
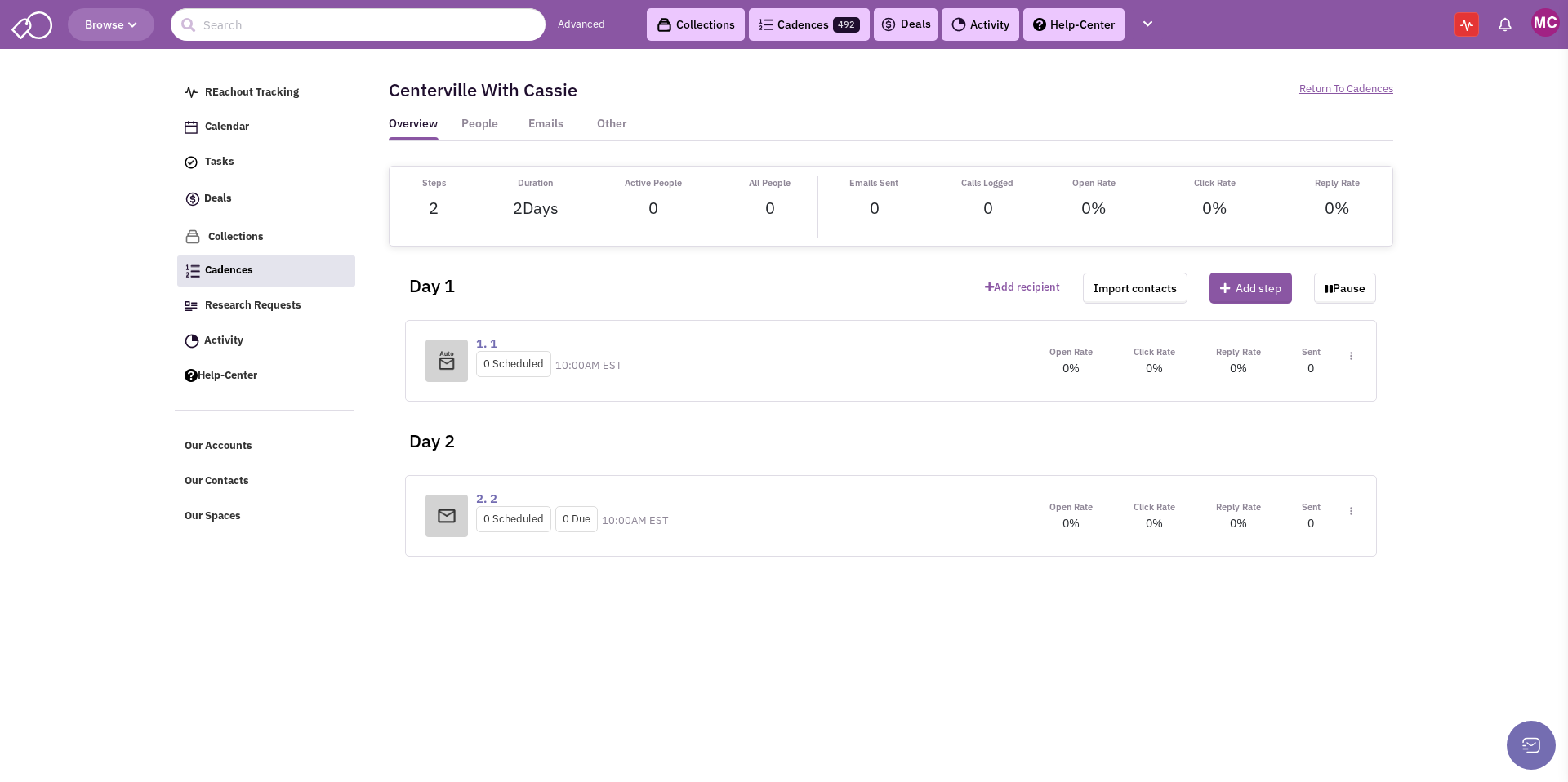
click at [1351, 354] on img at bounding box center [1351, 356] width 3 height 9
click at [1298, 427] on link "Edit content" at bounding box center [1303, 430] width 129 height 30
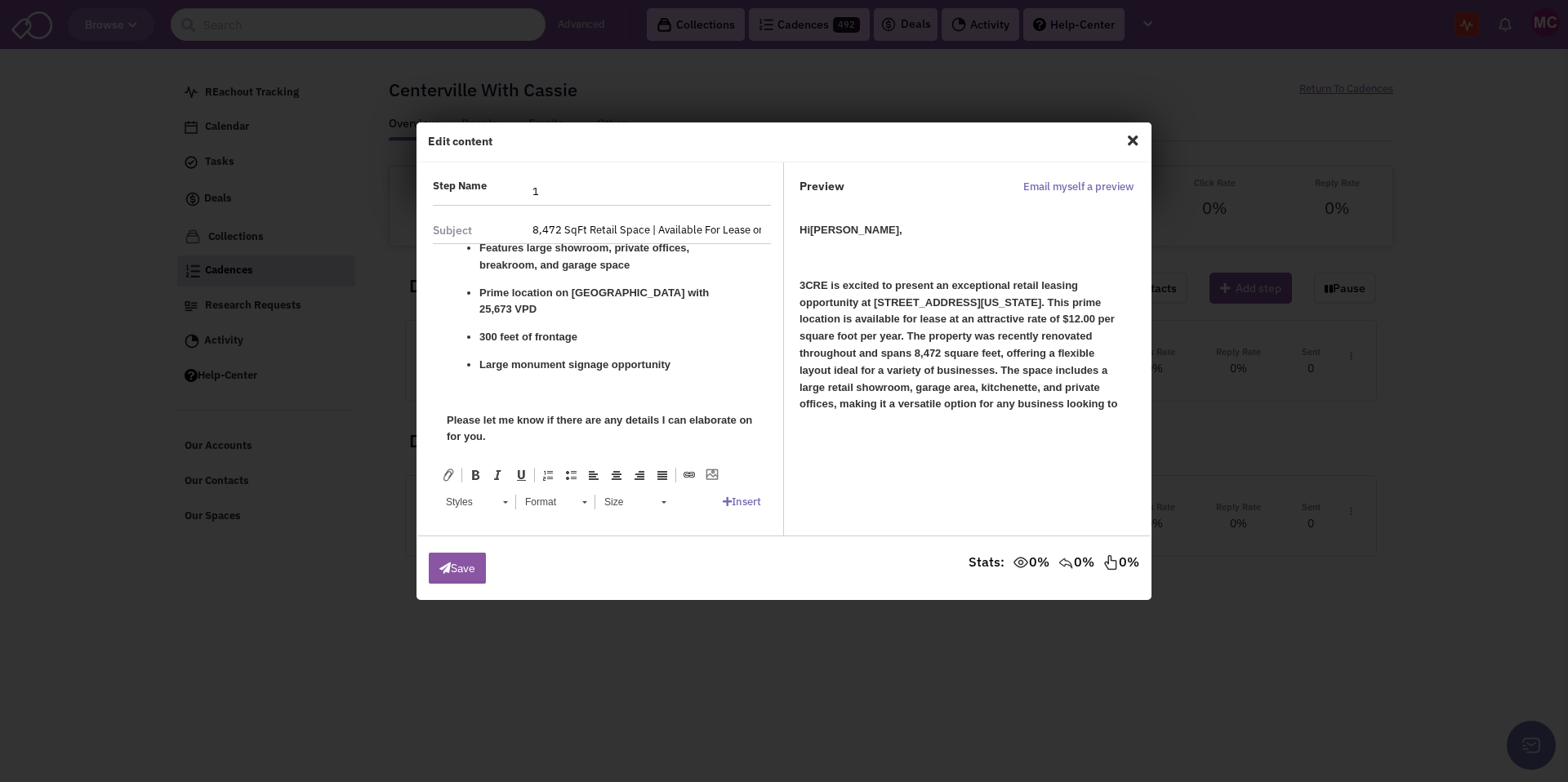
scroll to position [794, 0]
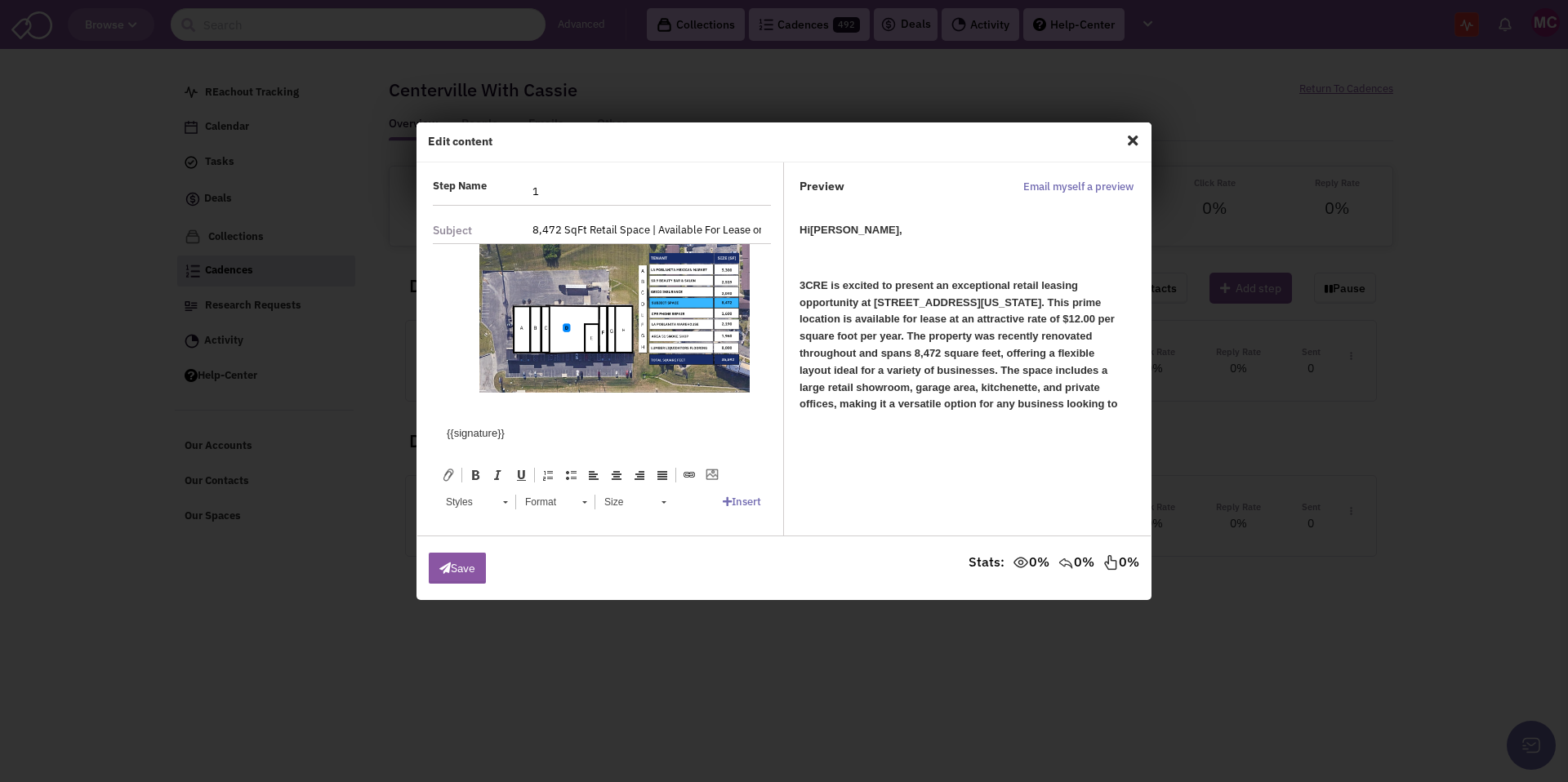
click at [1134, 139] on span "Close" at bounding box center [1132, 140] width 21 height 26
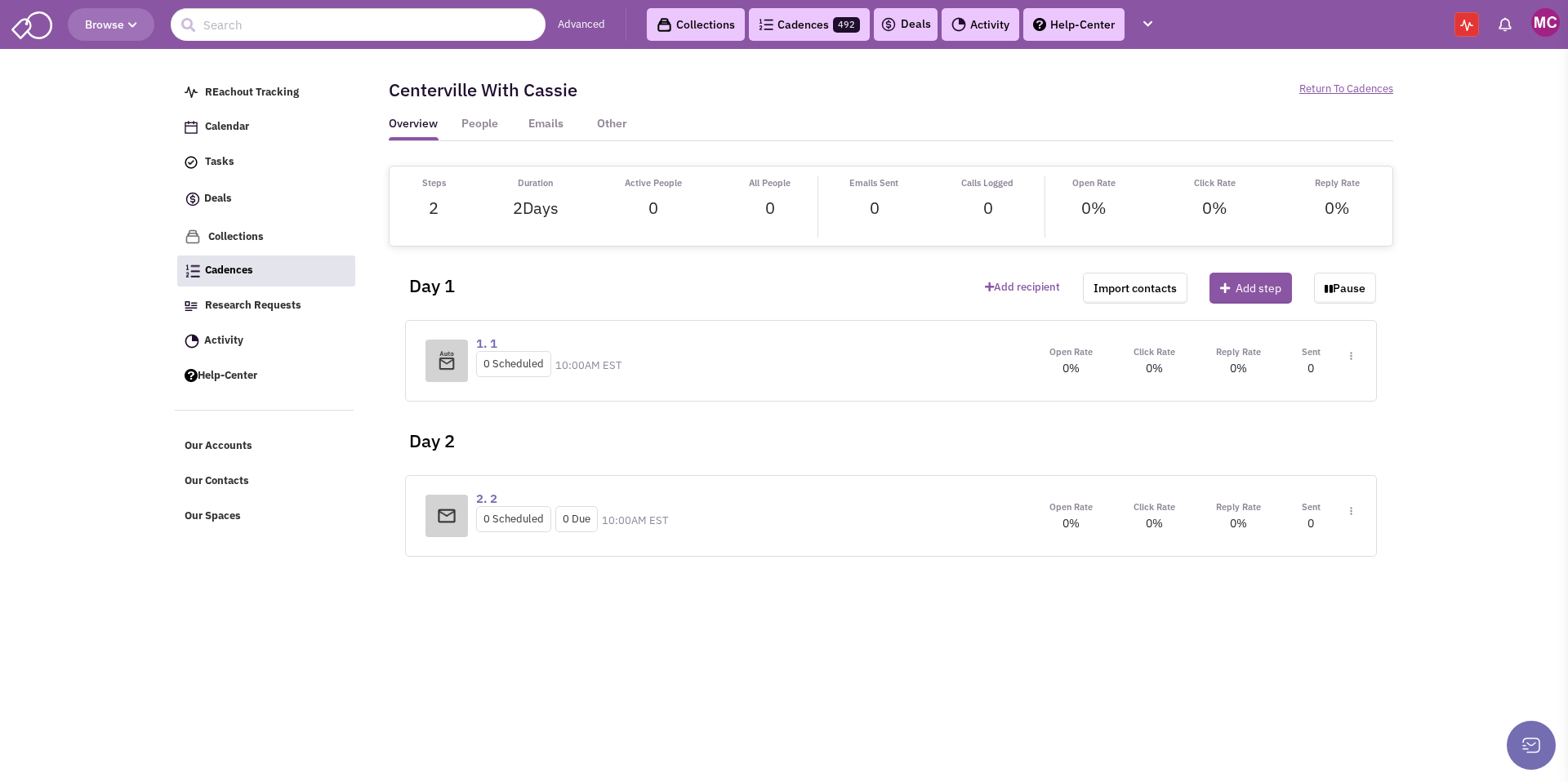
scroll to position [0, 0]
click at [1257, 277] on button "Add step" at bounding box center [1251, 288] width 83 height 31
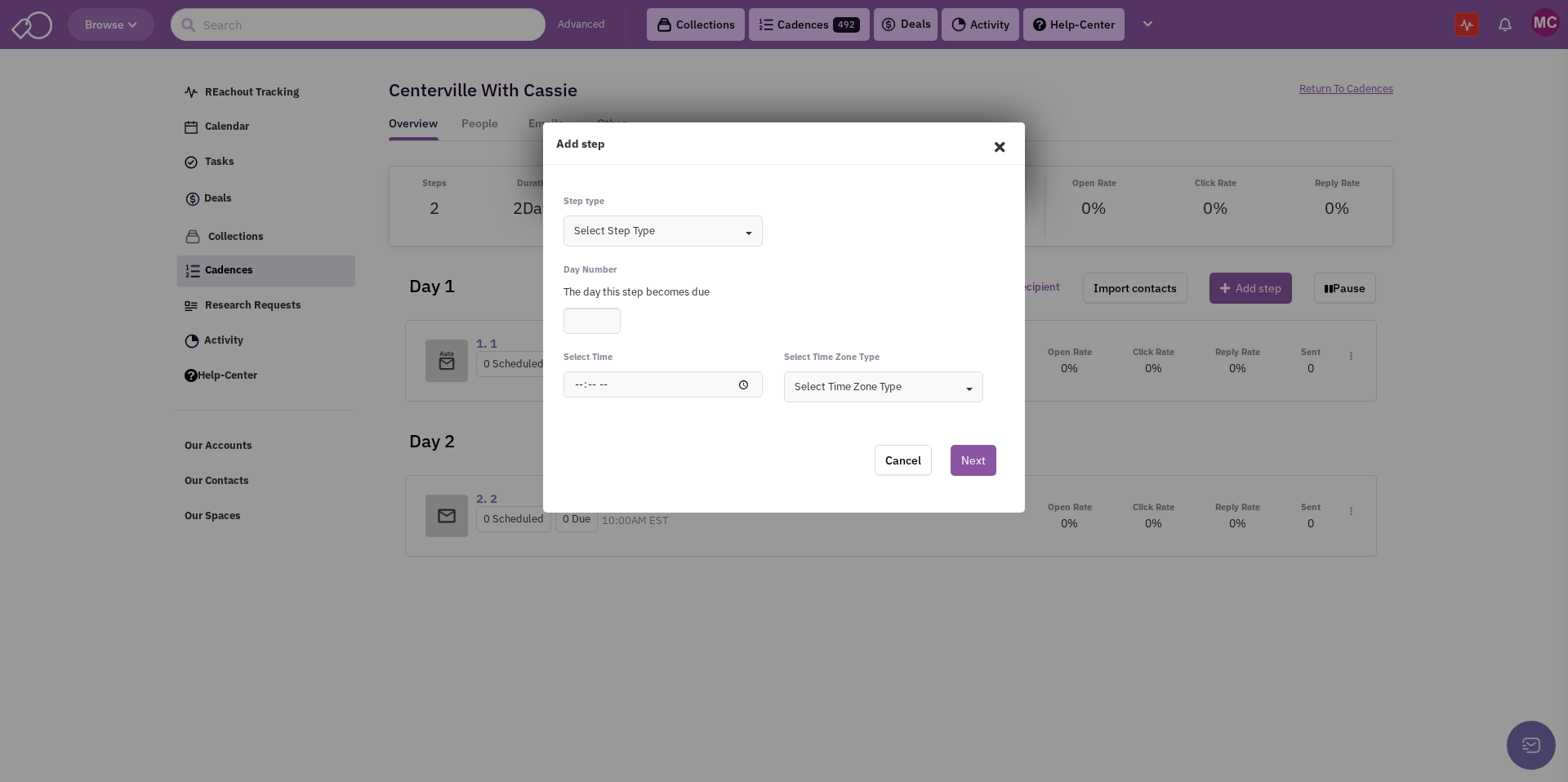
click at [589, 229] on div "Select Step Type" at bounding box center [615, 232] width 81 height 15
click at [593, 281] on div "Email" at bounding box center [650, 281] width 176 height 15
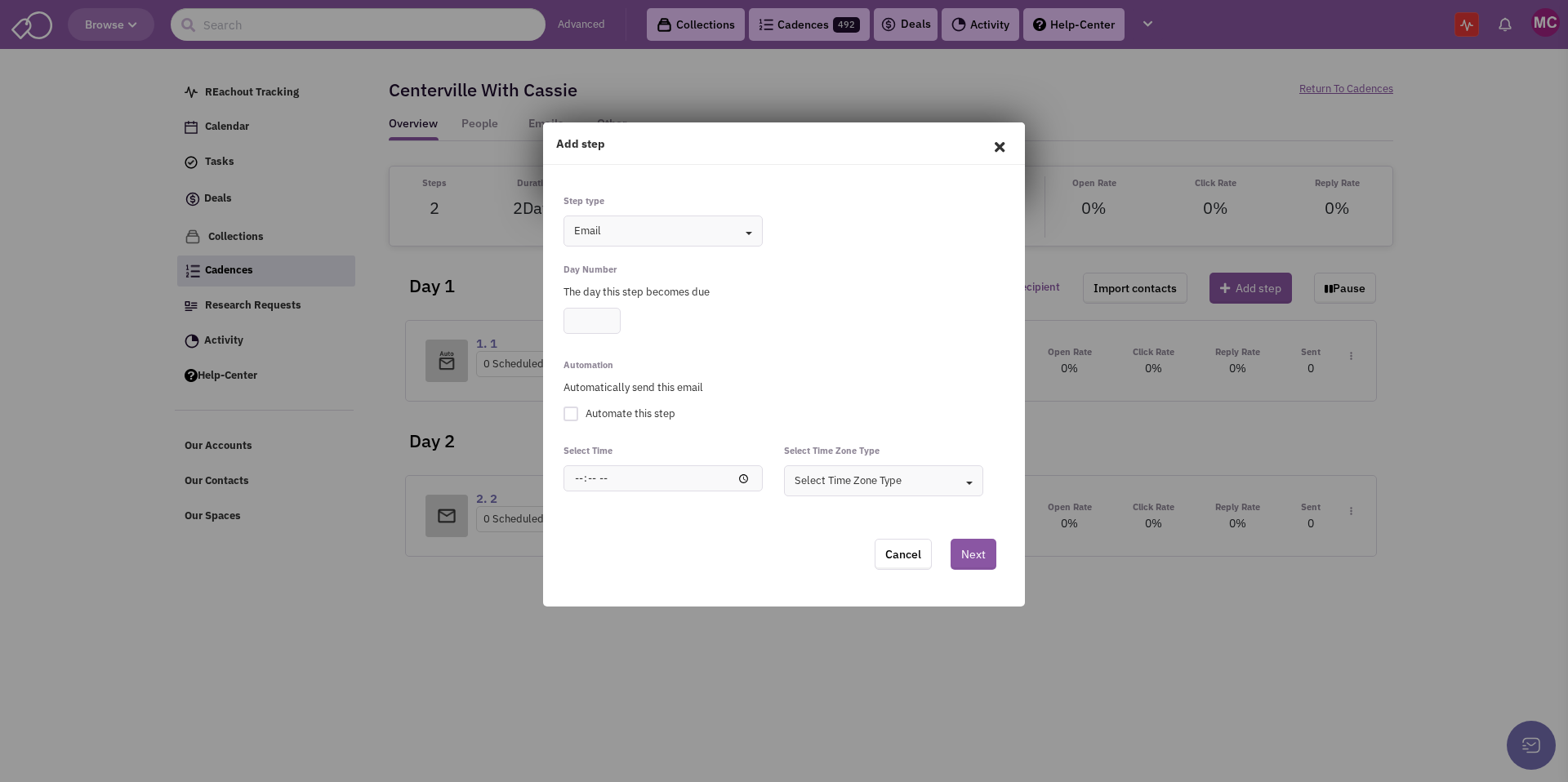
click at [582, 325] on input "number" at bounding box center [593, 320] width 57 height 26
type input "5"
click at [571, 416] on div at bounding box center [571, 413] width 14 height 14
click at [0, 0] on input "Automate this step" at bounding box center [0, 0] width 0 height 0
click at [583, 478] on input "time" at bounding box center [664, 478] width 199 height 26
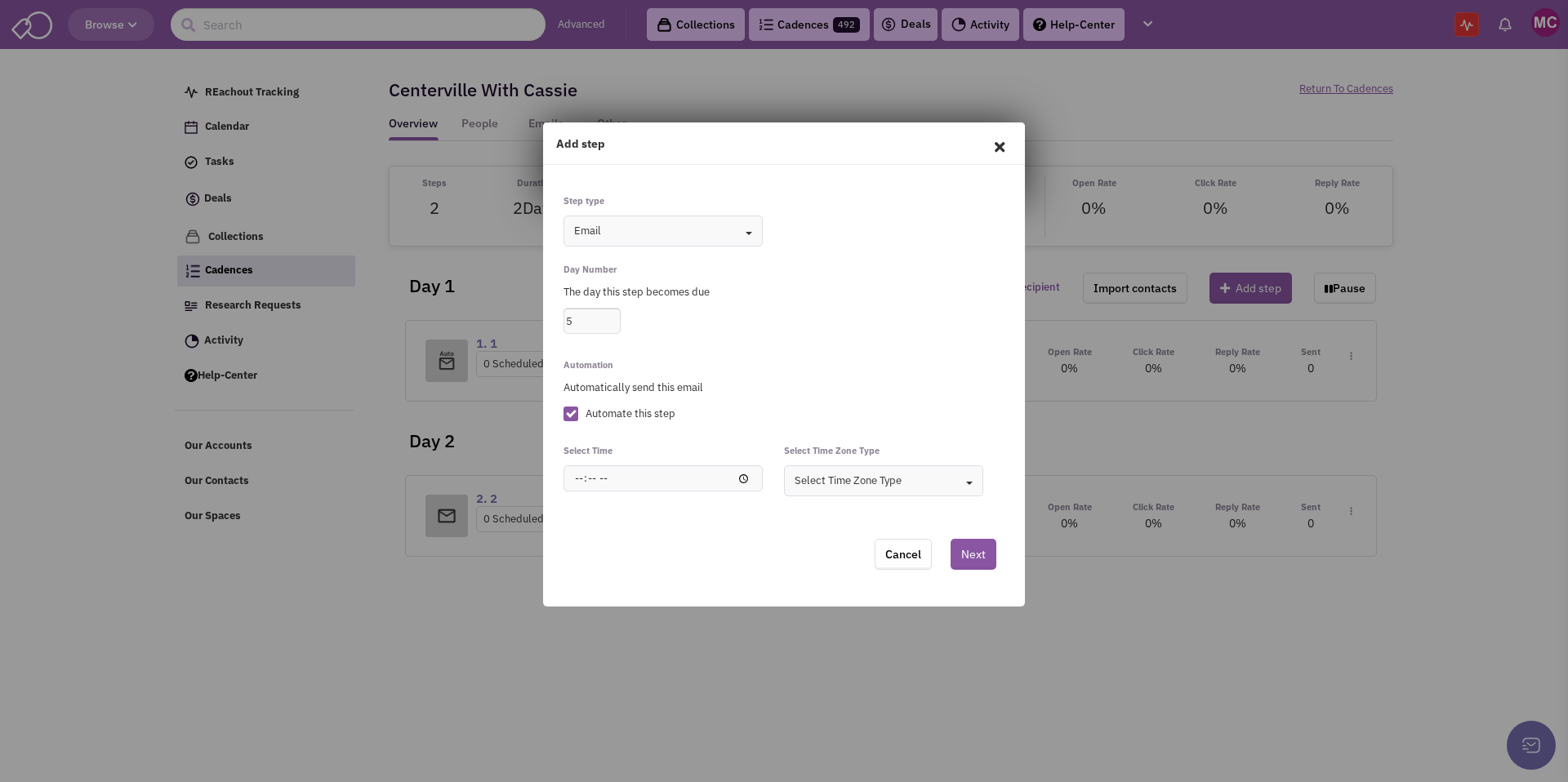
type input "12:03"
click at [850, 483] on div "Select Time Zone Type" at bounding box center [848, 481] width 107 height 15
click at [859, 525] on div "Your Time Zone" at bounding box center [870, 530] width 176 height 15
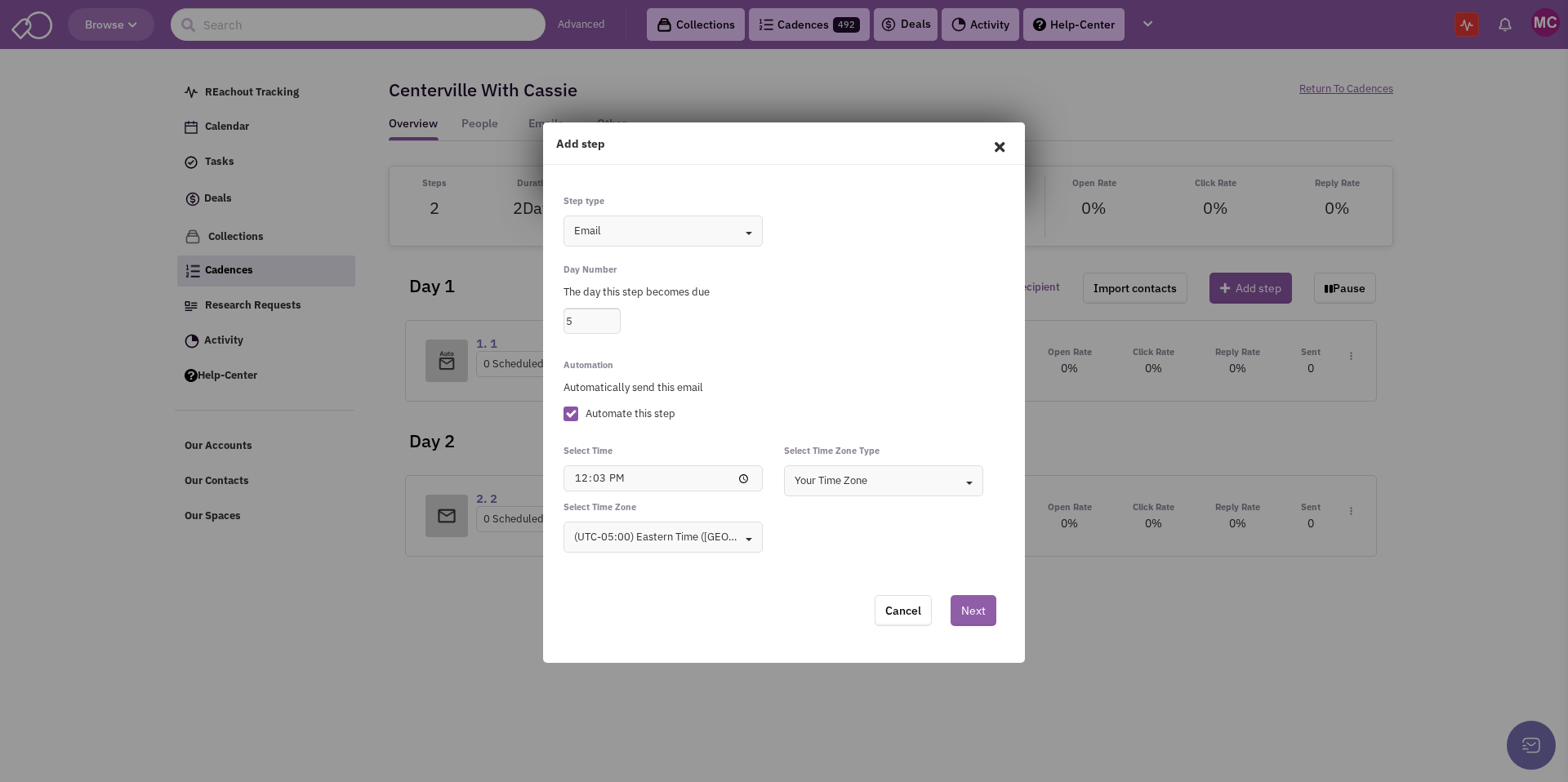
click at [964, 608] on button "Next" at bounding box center [973, 610] width 46 height 31
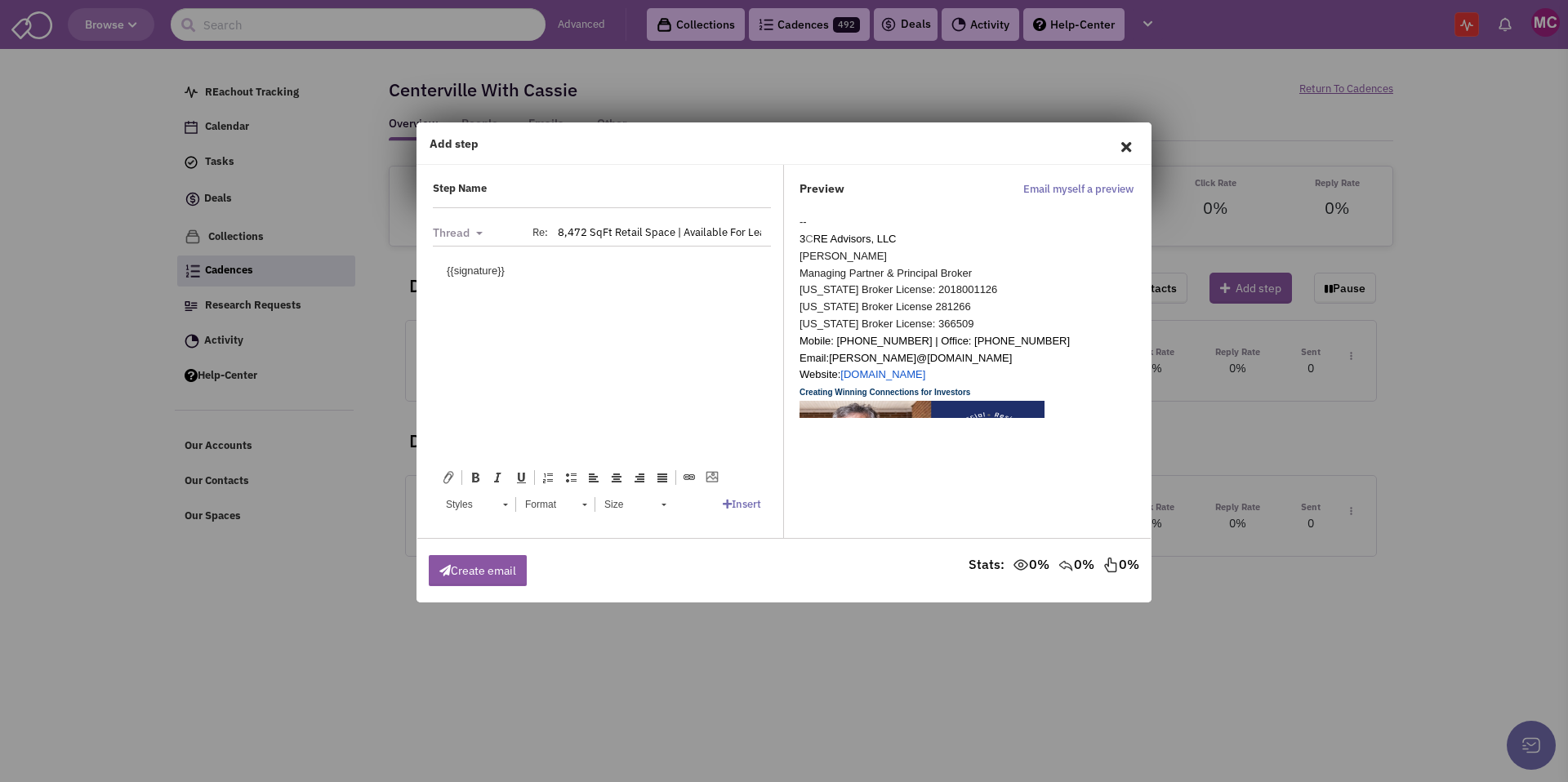
click at [553, 296] on html "{{signature}}" at bounding box center [602, 271] width 343 height 50
click at [443, 270] on html "{{signature}}" at bounding box center [602, 271] width 343 height 50
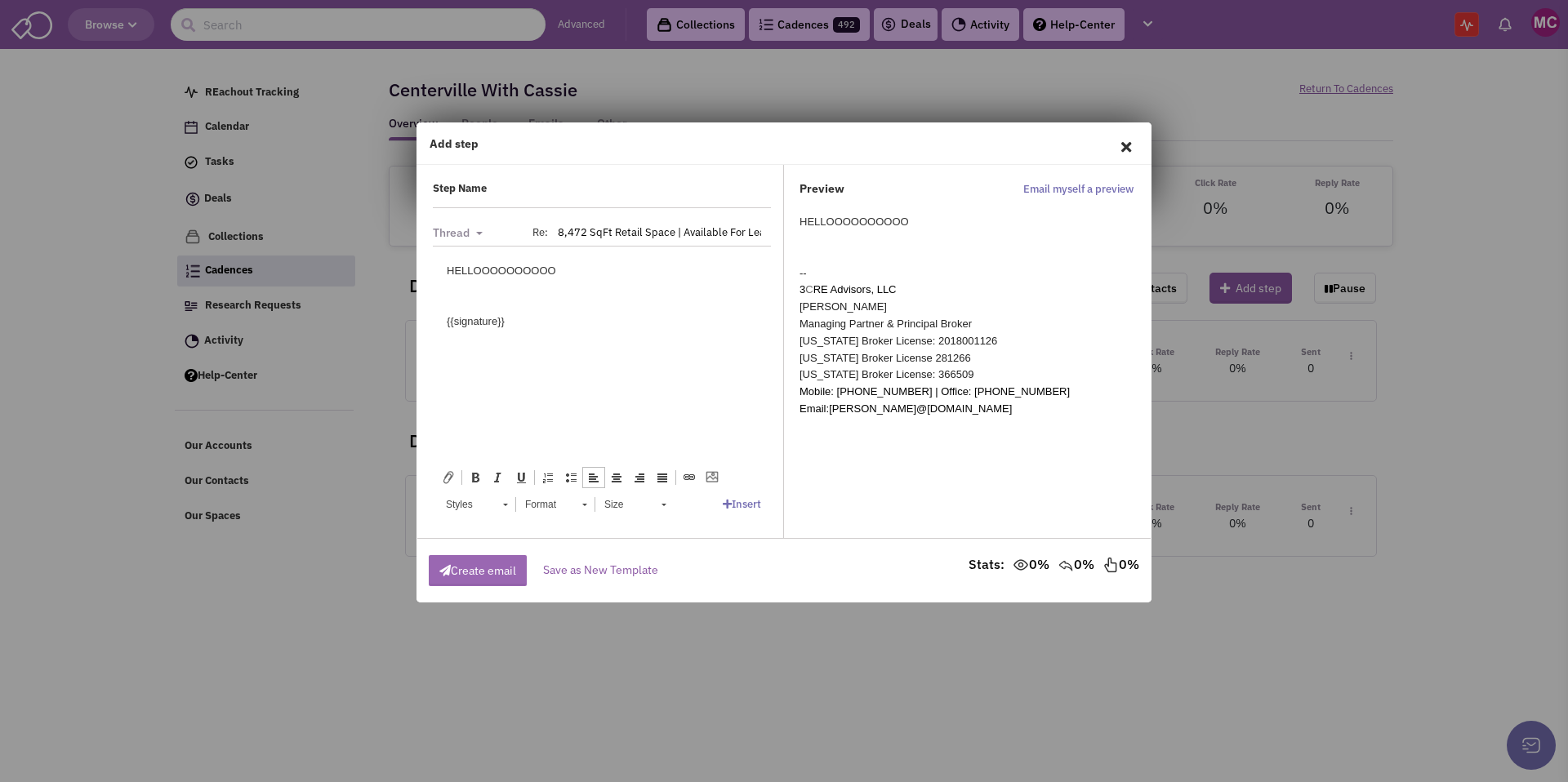
click at [476, 571] on button "Create email" at bounding box center [478, 571] width 98 height 31
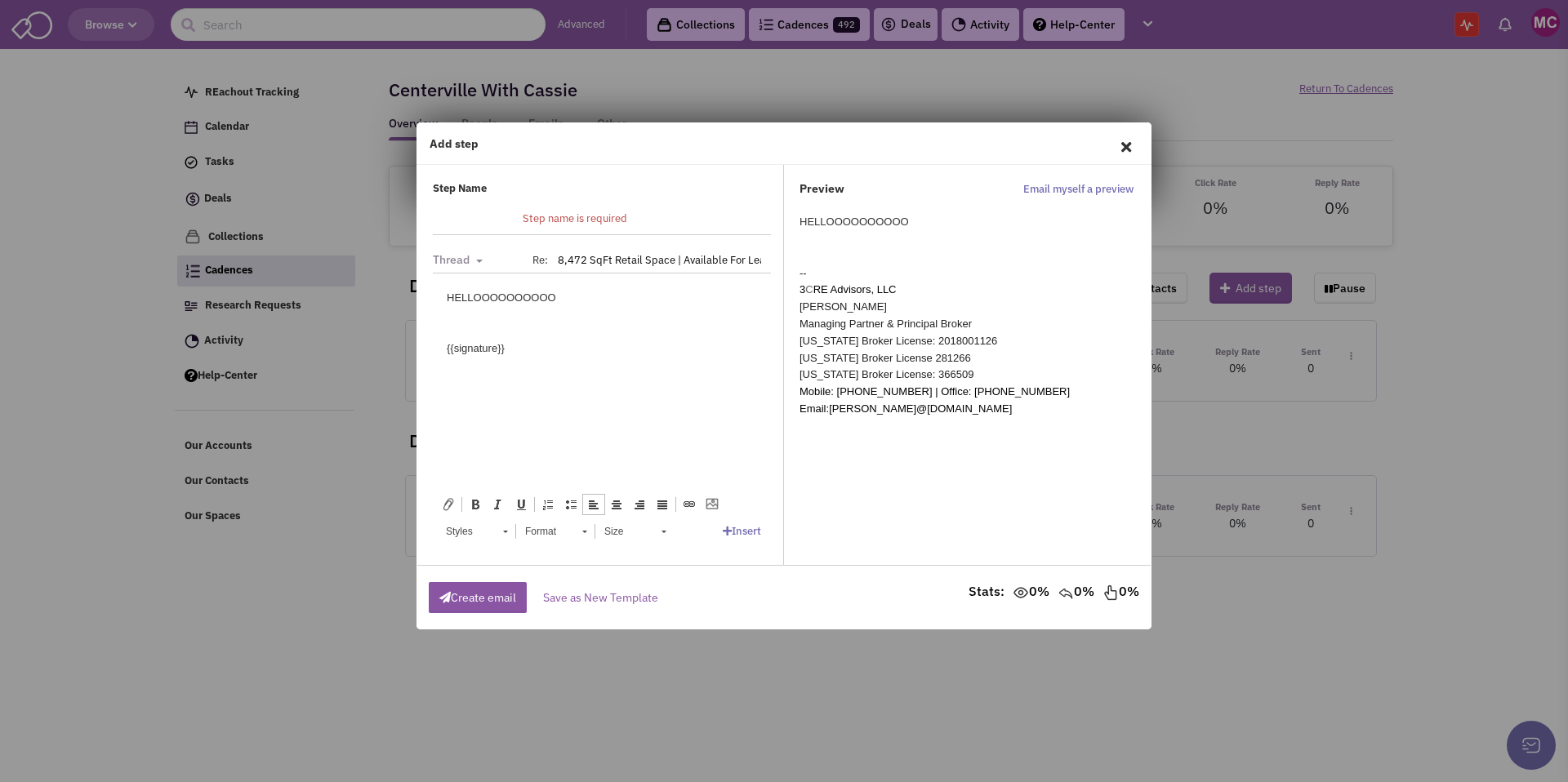
click at [581, 217] on span "Step name is required" at bounding box center [642, 219] width 240 height 15
click at [591, 200] on input "text" at bounding box center [642, 194] width 240 height 26
type input "3"
click at [480, 595] on button "Create email" at bounding box center [478, 598] width 98 height 31
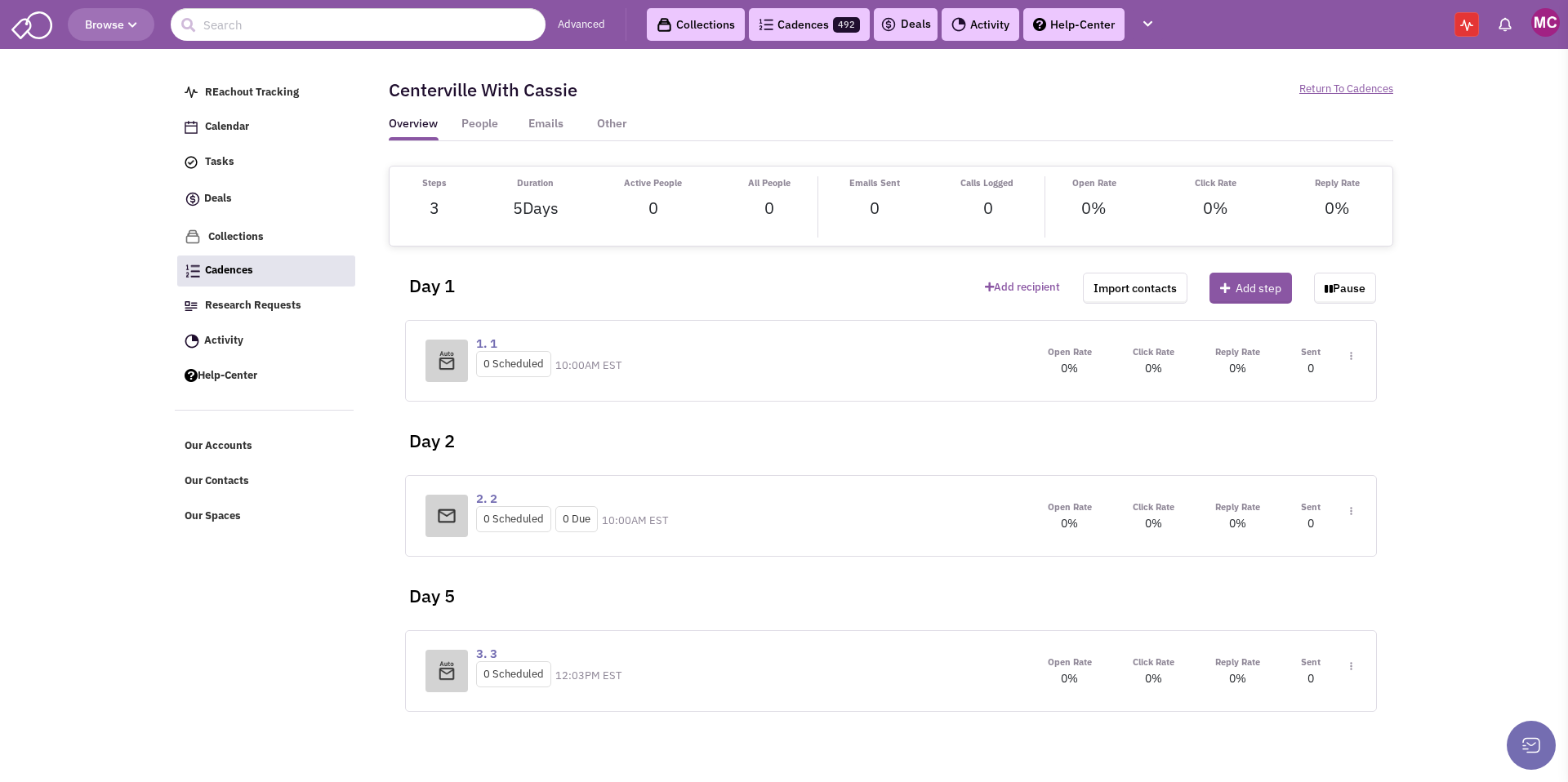
click at [1363, 78] on div "Centerville With Cassie Paused Return To Cadences" at bounding box center [890, 90] width 1025 height 52
click at [1355, 96] on link "Return To Cadences" at bounding box center [1346, 90] width 94 height 15
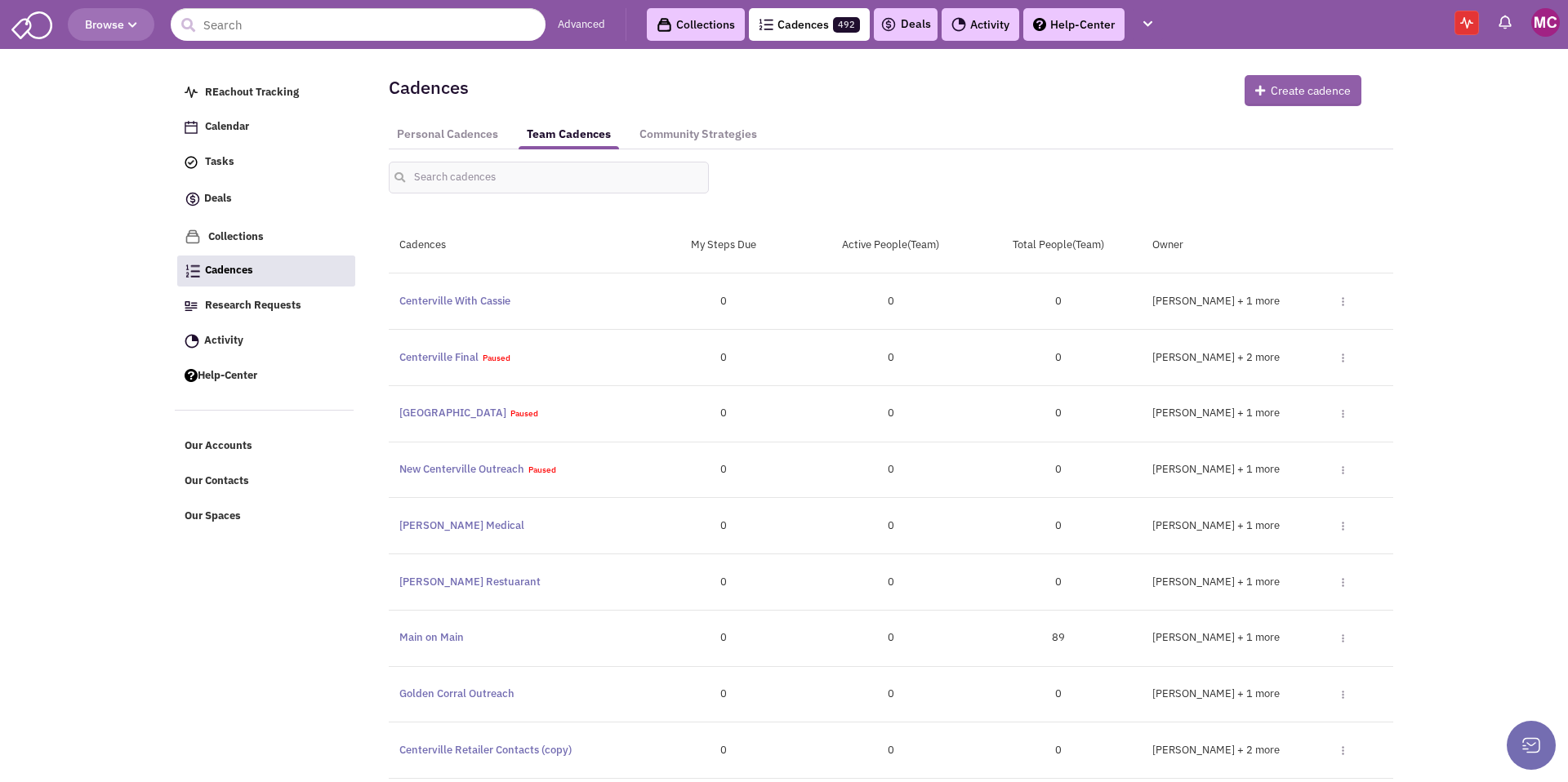
click at [1313, 86] on button "Create cadence" at bounding box center [1303, 90] width 117 height 31
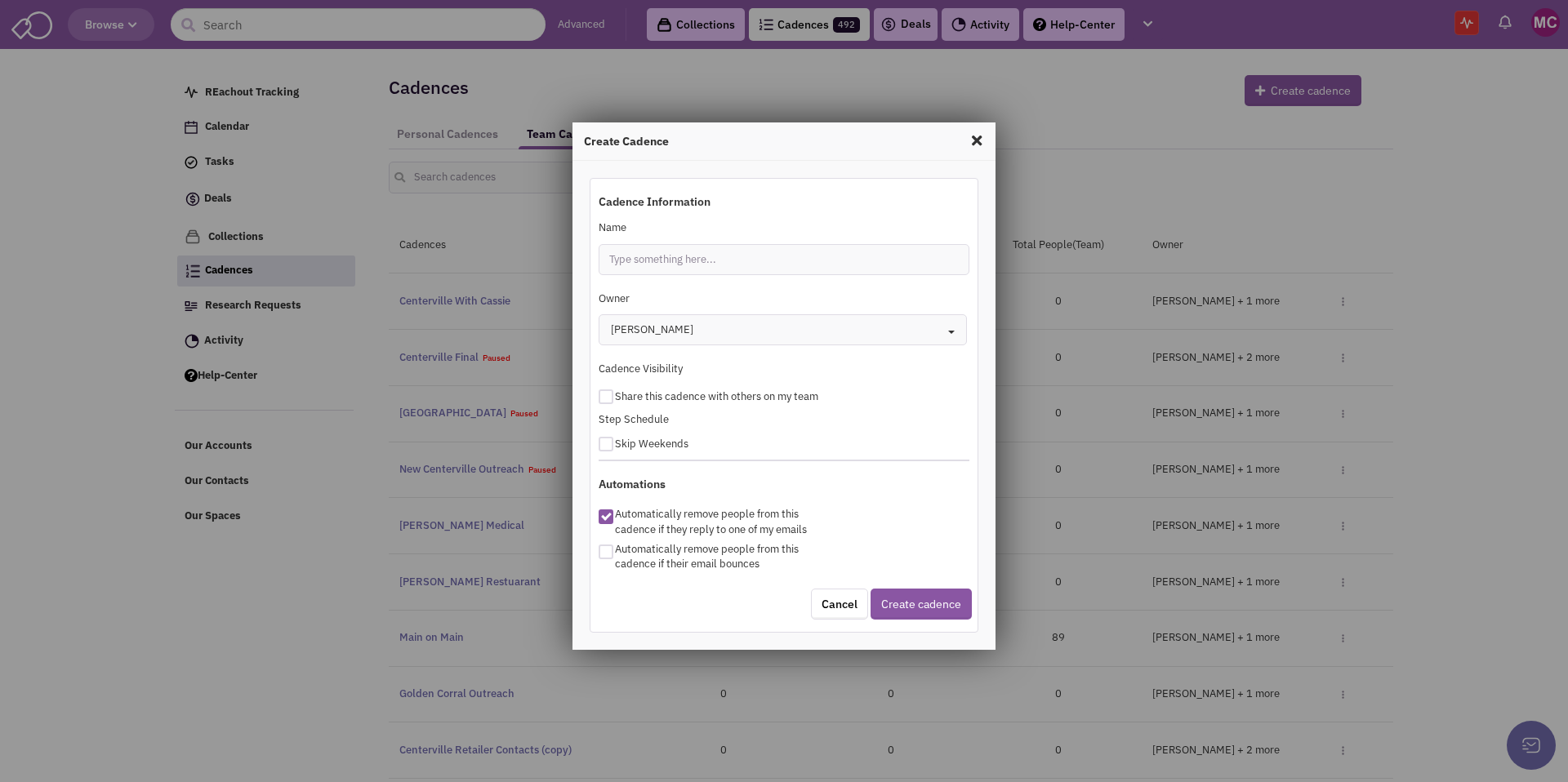
click at [603, 444] on div at bounding box center [605, 444] width 14 height 14
click at [615, 444] on input "checkbox" at bounding box center [620, 441] width 11 height 11
checkbox input "true"
click at [612, 557] on div at bounding box center [605, 551] width 14 height 14
click at [615, 552] on input "checkbox" at bounding box center [620, 547] width 11 height 11
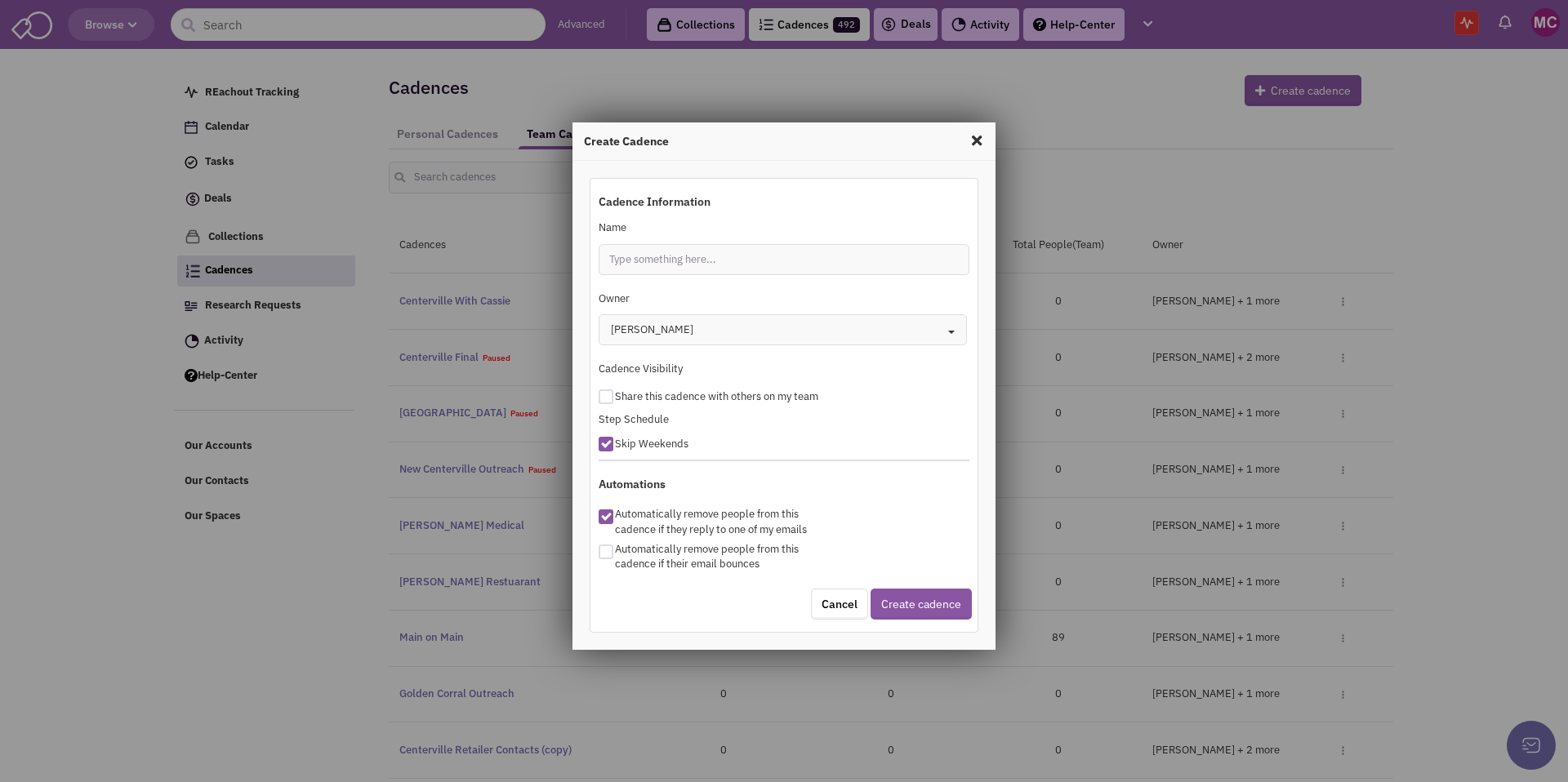
checkbox input "true"
click at [717, 265] on input "Name" at bounding box center [784, 260] width 371 height 31
click at [649, 297] on div "Owner" at bounding box center [784, 304] width 392 height 24
click at [981, 135] on span at bounding box center [976, 140] width 21 height 26
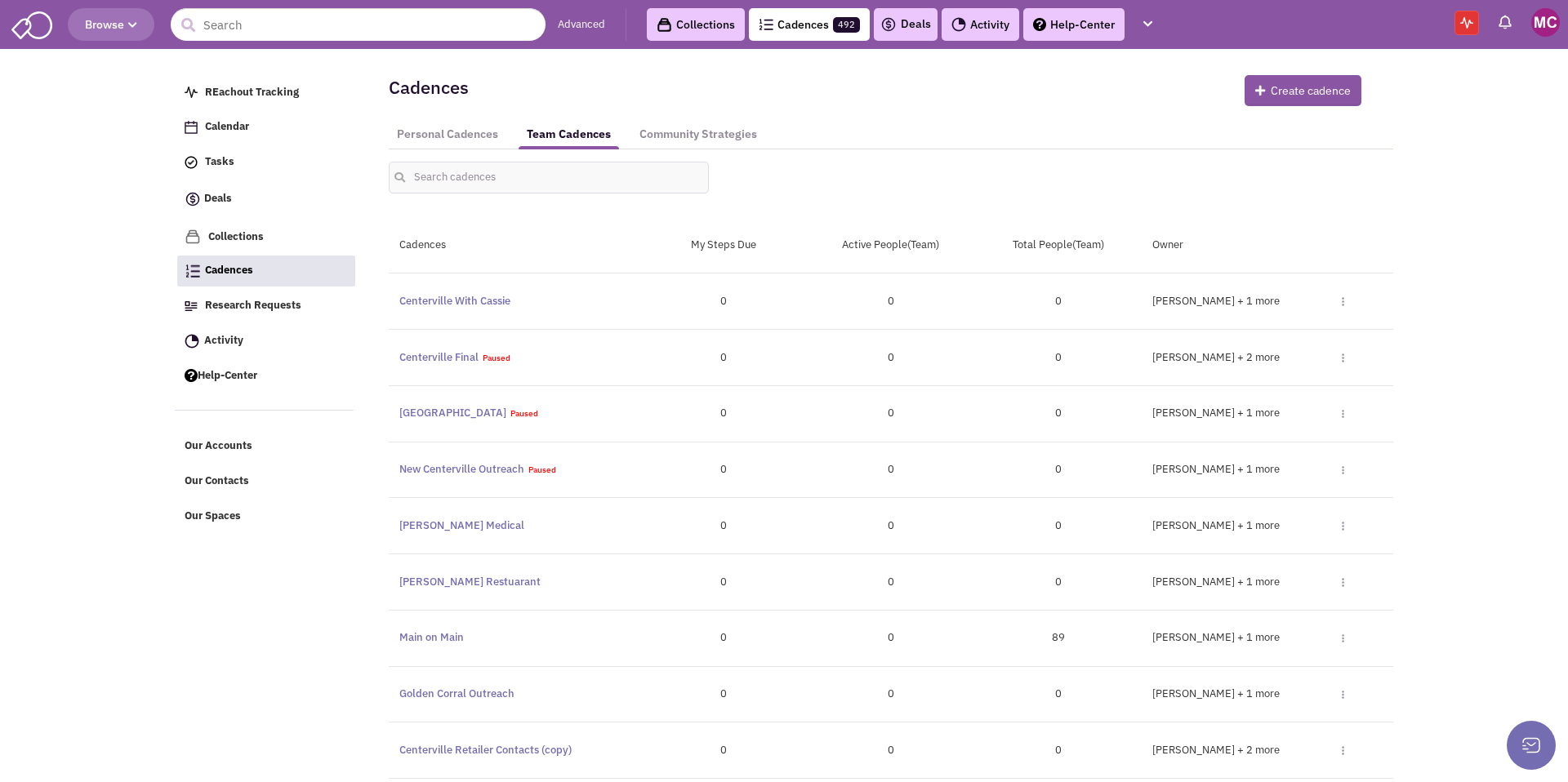
click at [1344, 299] on div "[PERSON_NAME] [PERSON_NAME] + 1 more Toggle Dropdown Edit Duplicate Community S…" at bounding box center [1268, 302] width 252 height 15
click at [1341, 304] on img at bounding box center [1342, 302] width 3 height 9
click at [1239, 331] on link "Edit" at bounding box center [1286, 331] width 151 height 29
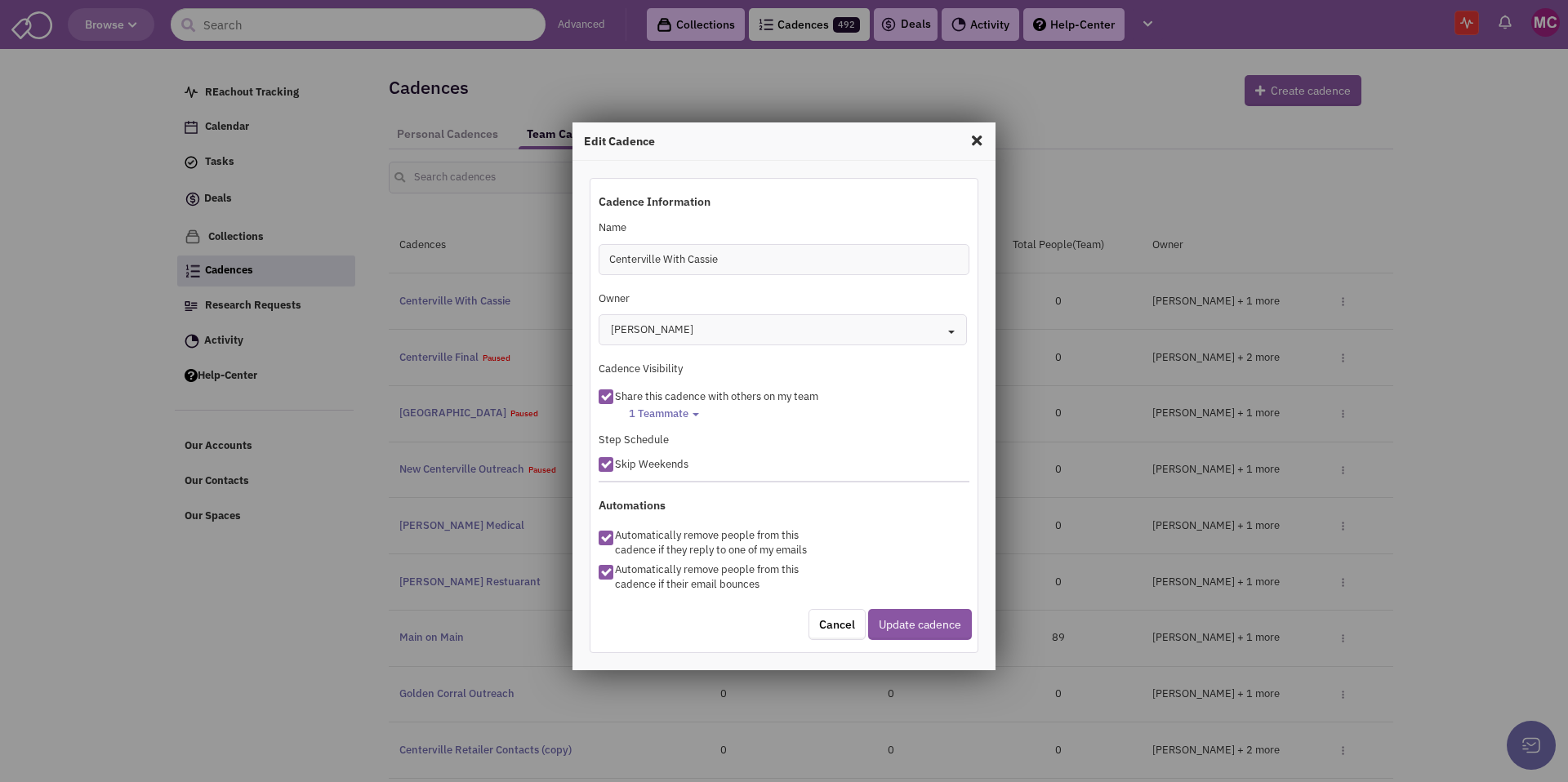
click at [979, 139] on span at bounding box center [976, 140] width 21 height 26
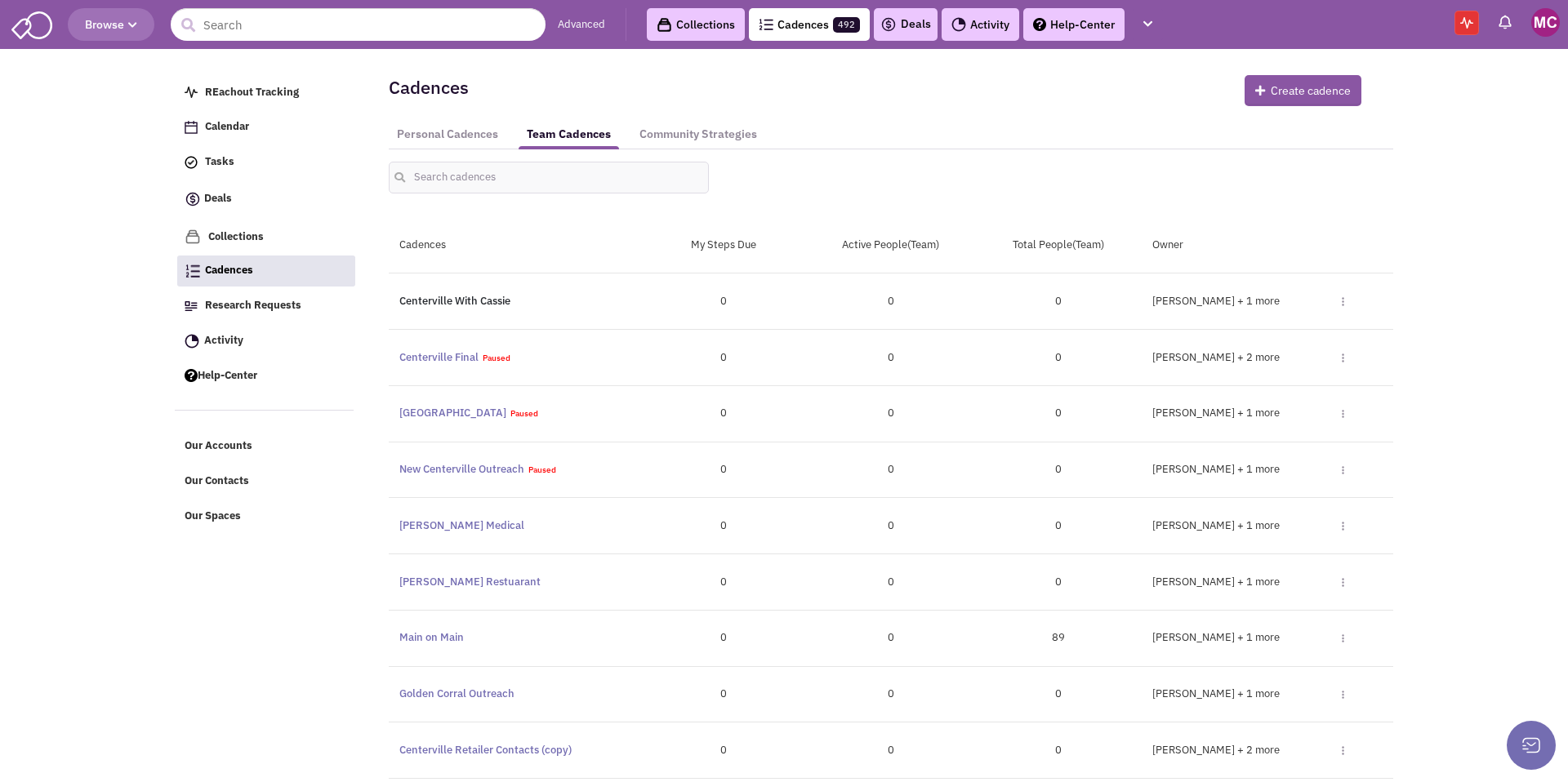
click at [462, 298] on link "Centerville With Cassie" at bounding box center [454, 301] width 111 height 14
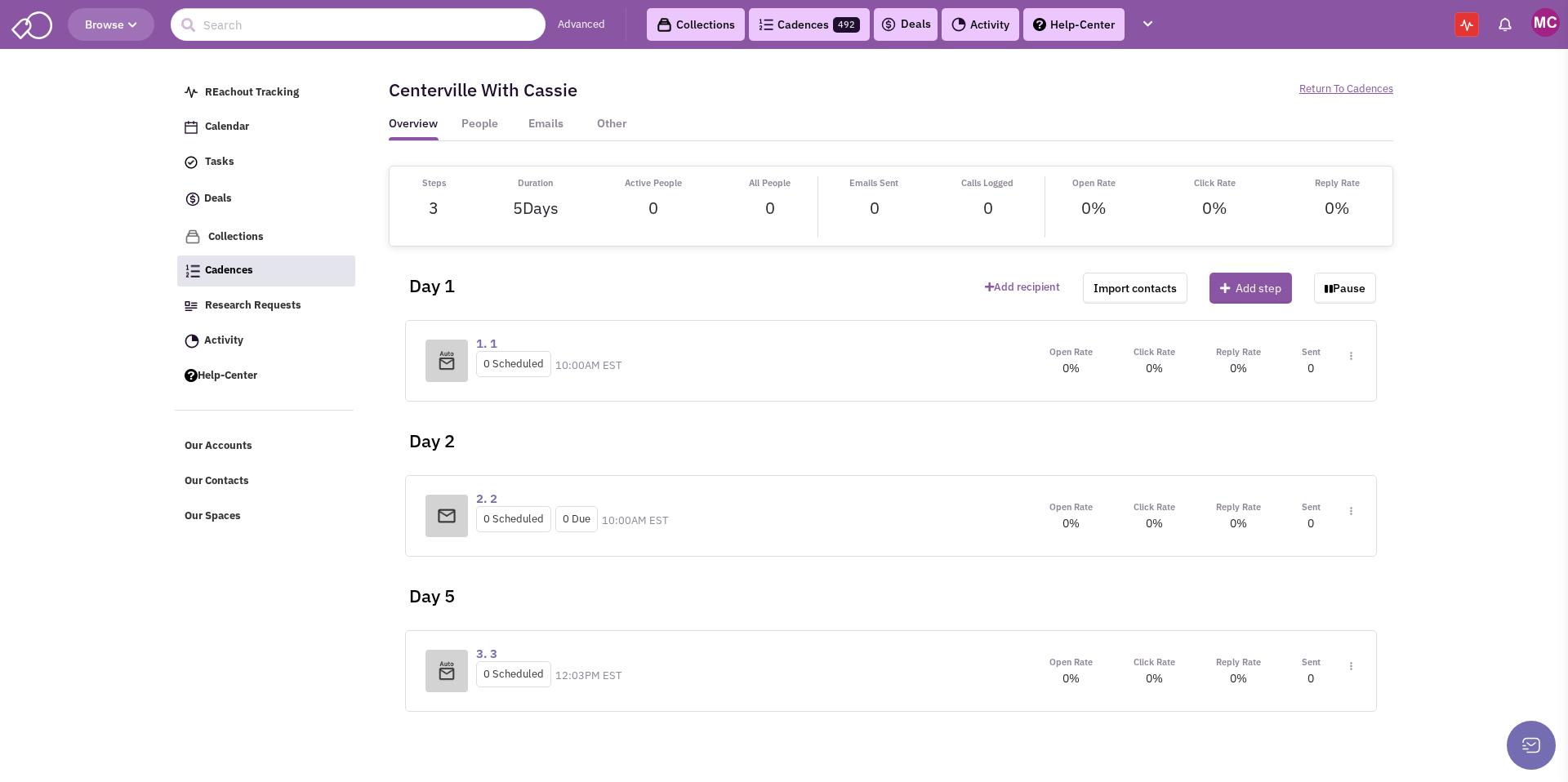
click at [1352, 356] on img at bounding box center [1351, 356] width 3 height 9
click at [1292, 434] on link "Edit content" at bounding box center [1303, 430] width 129 height 30
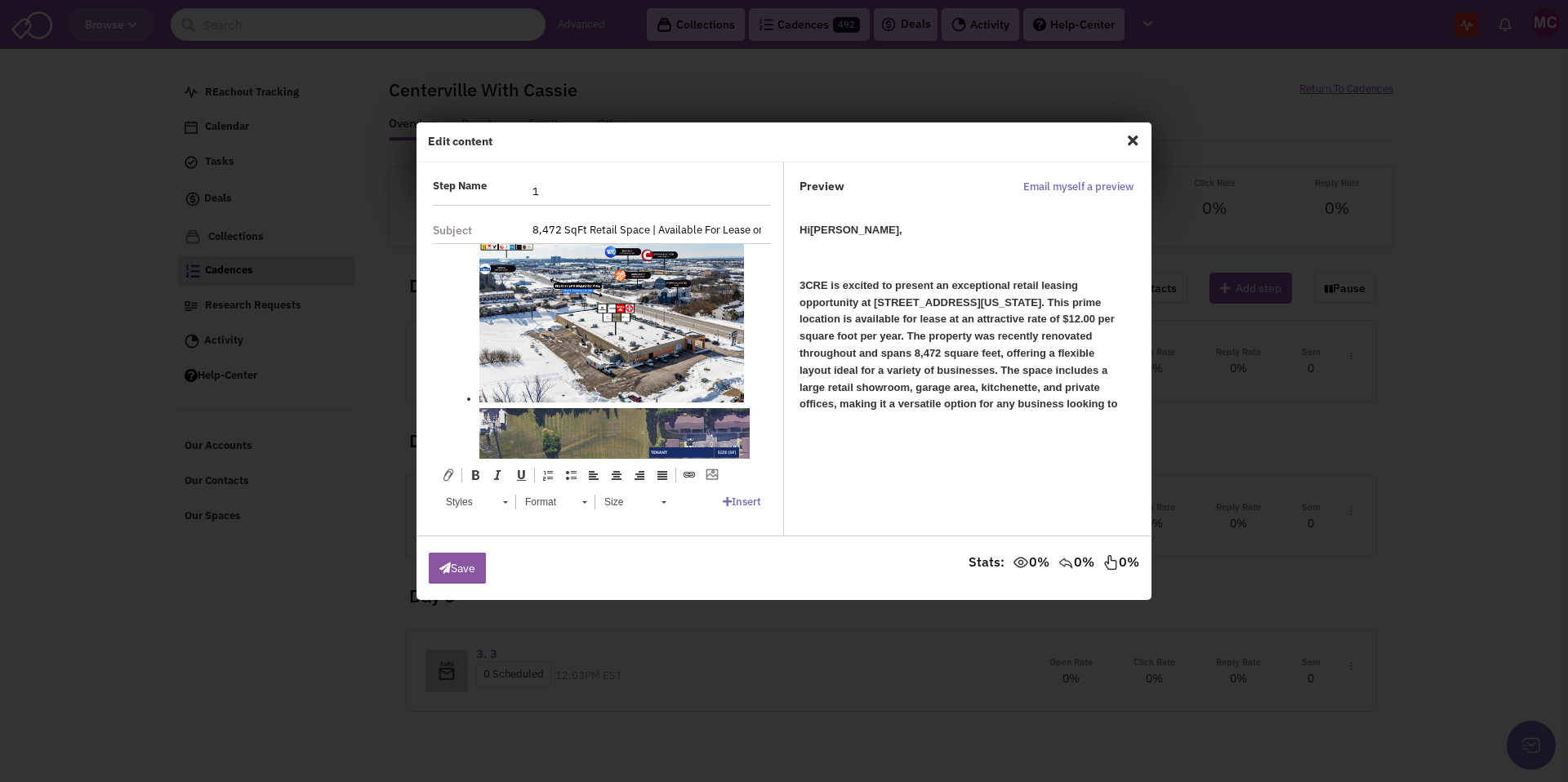
scroll to position [794, 0]
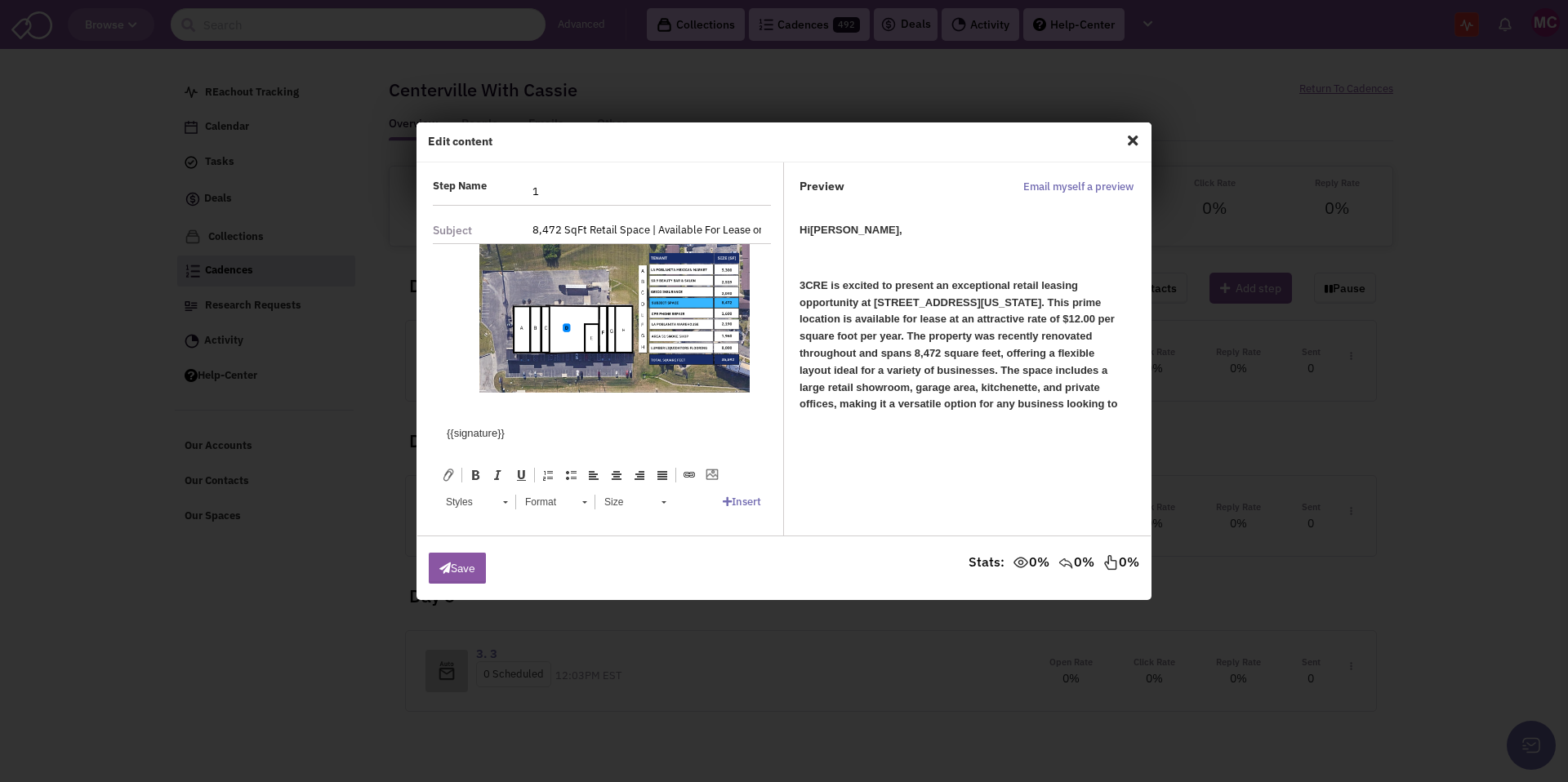
click at [492, 445] on b "Reply No to Opt out of receiving further communication." at bounding box center [587, 443] width 283 height 12
click at [479, 443] on b "Reply No" to Opt out of receiving further communication." at bounding box center [591, 443] width 289 height 12
click at [522, 444] on b "Reply "No" to Opt out of receiving further communication." at bounding box center [593, 443] width 294 height 12
click at [495, 445] on b "Reply "No" to o pt out of receiving further communication." at bounding box center [593, 443] width 292 height 12
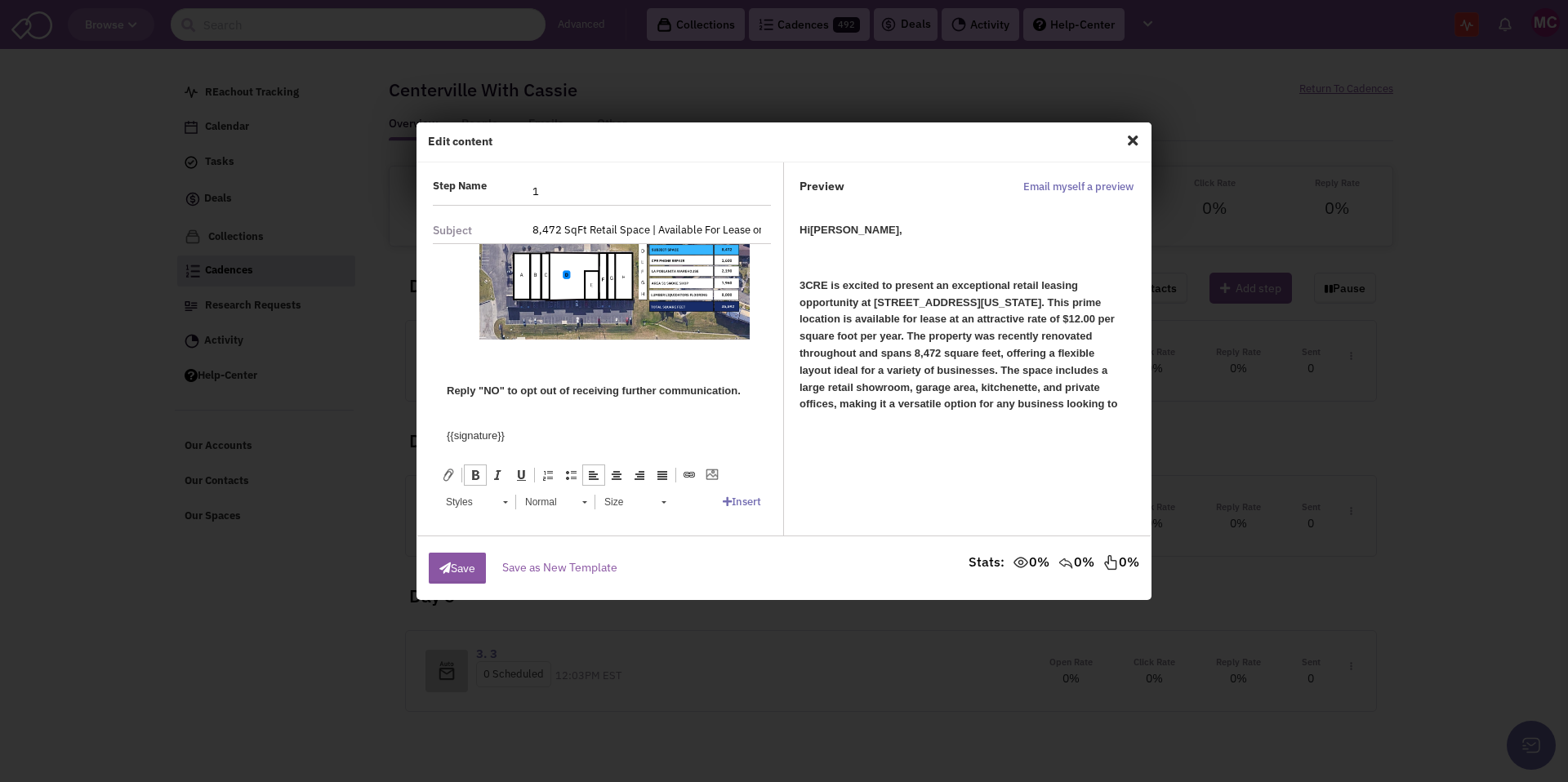
scroll to position [850, 0]
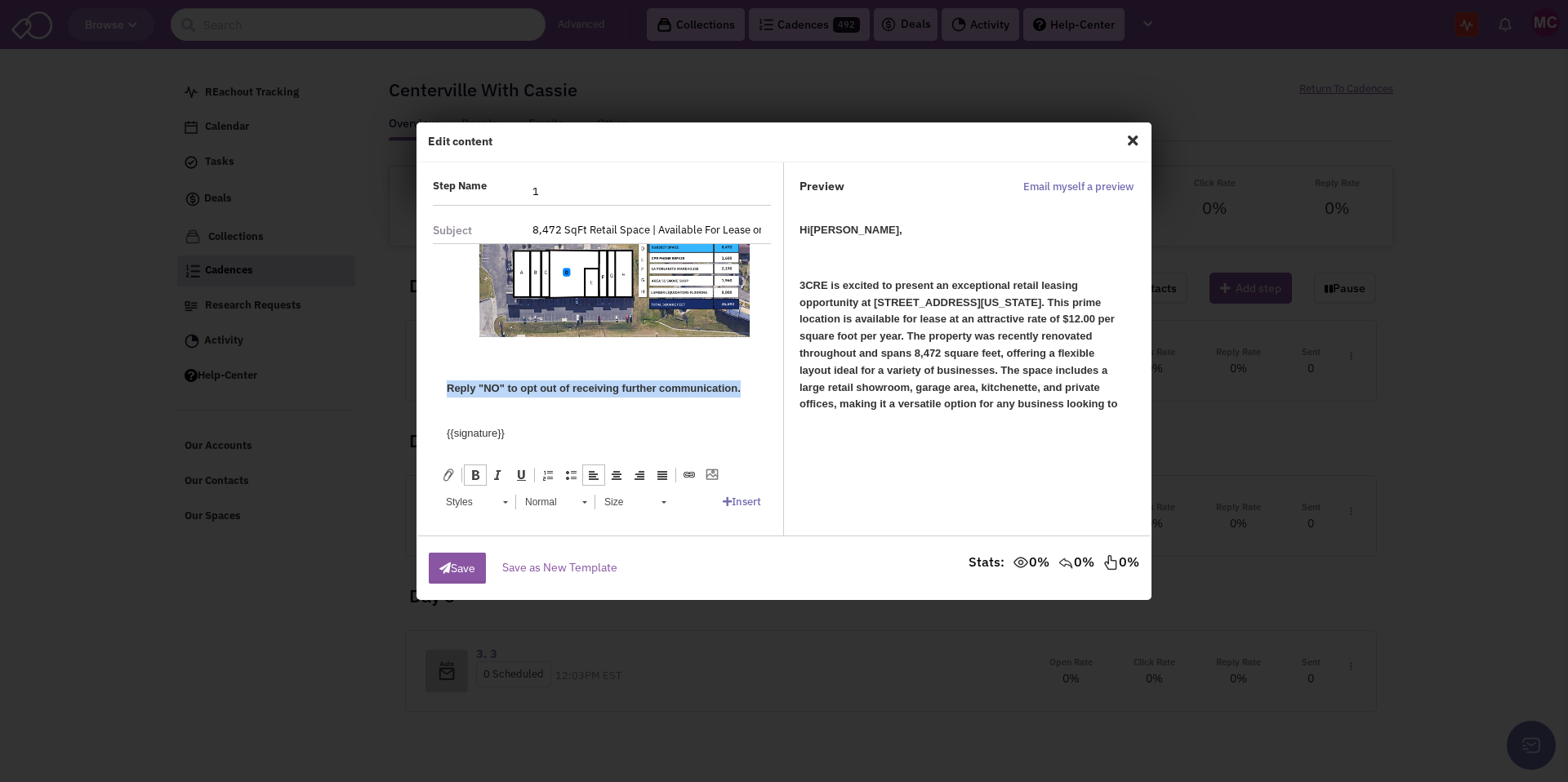
drag, startPoint x: 748, startPoint y: 390, endPoint x: 407, endPoint y: 383, distance: 341.1
copy b "Reply "NO " to o pt out of receiving further communication."
click at [446, 360] on p at bounding box center [601, 361] width 310 height 17
click at [456, 558] on button "Save" at bounding box center [457, 568] width 57 height 31
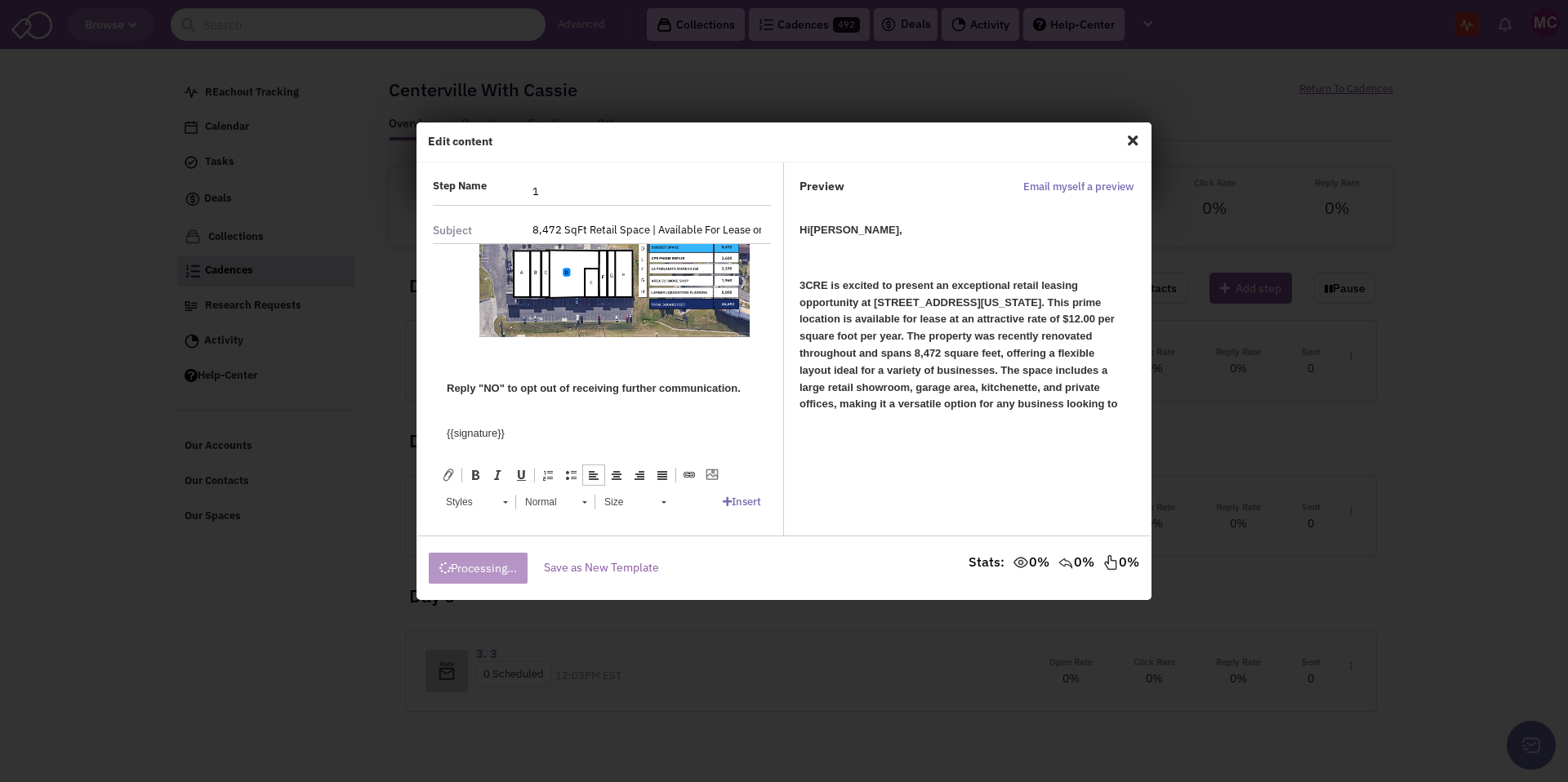
scroll to position [0, 0]
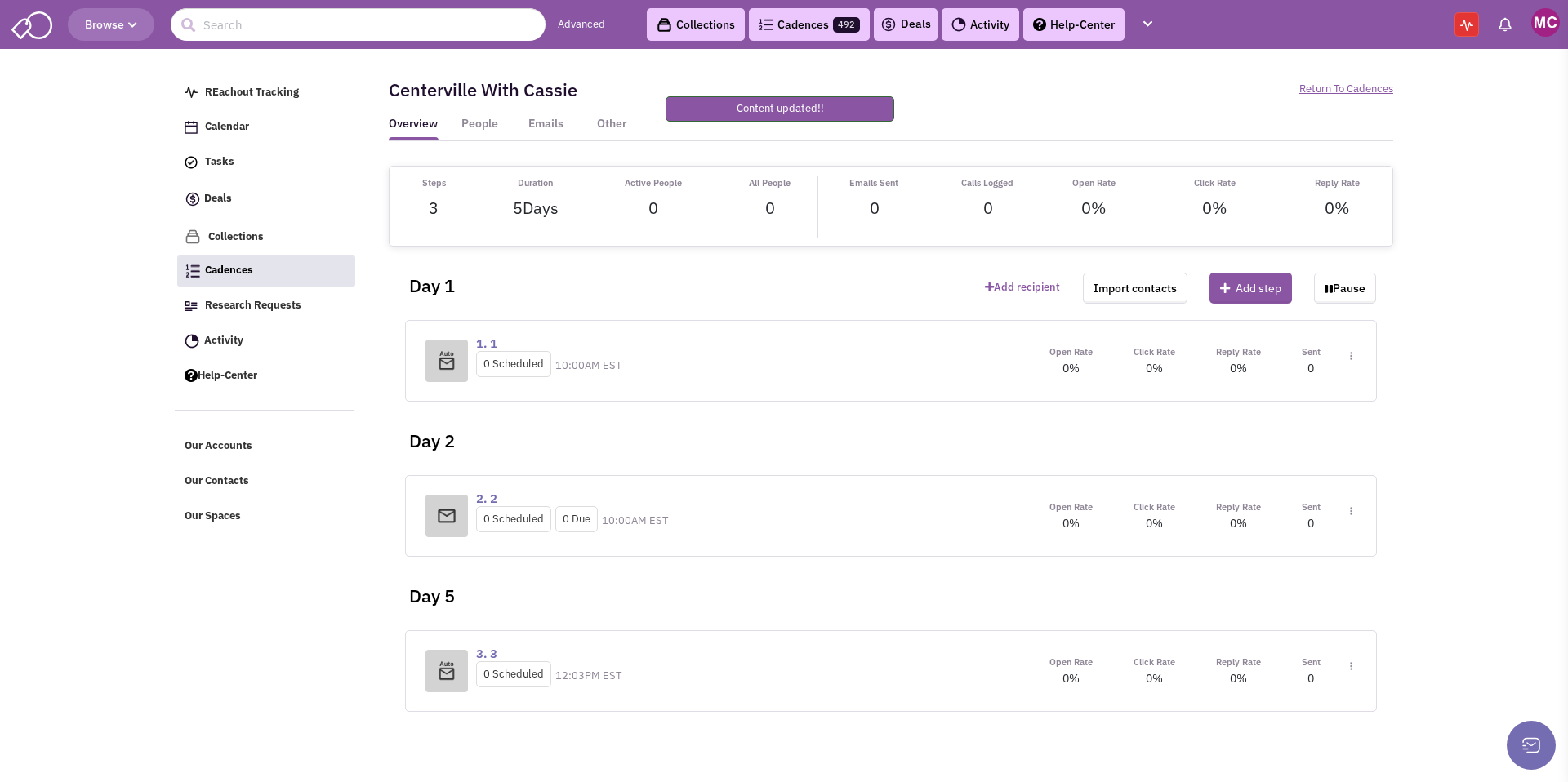
click at [1352, 512] on img at bounding box center [1351, 511] width 3 height 9
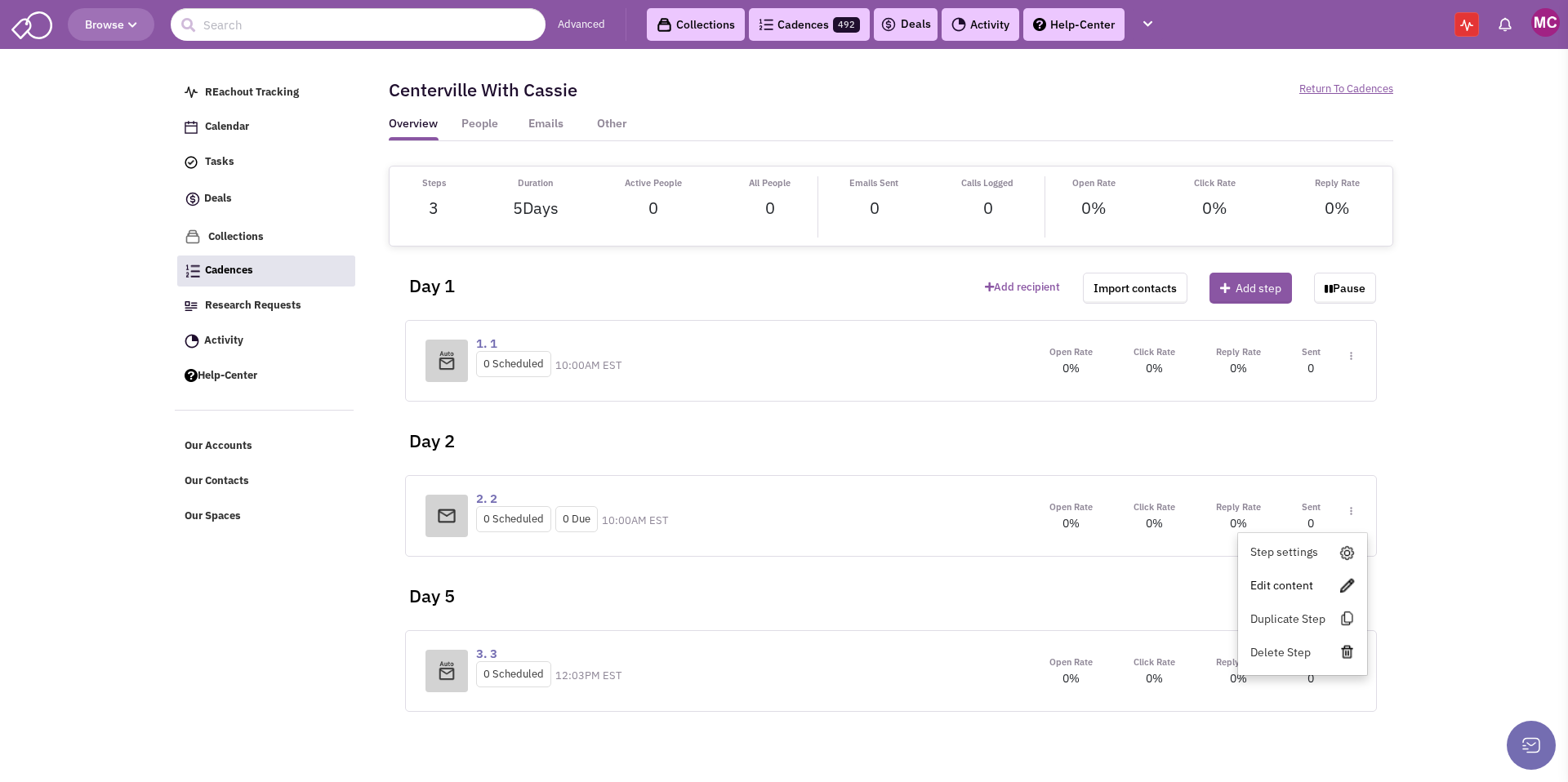
click at [1292, 584] on link "Edit content" at bounding box center [1303, 585] width 129 height 30
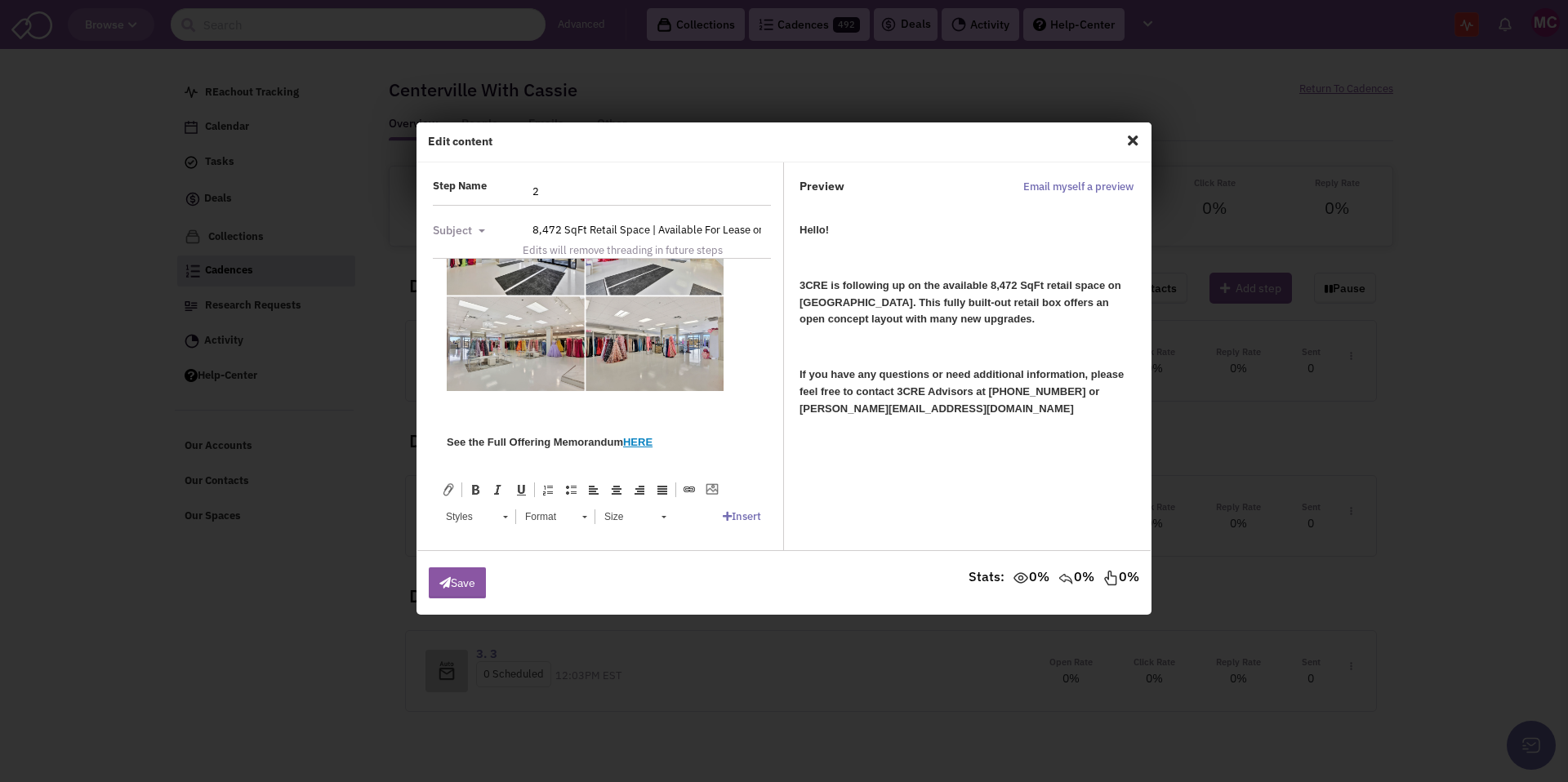
scroll to position [569, 0]
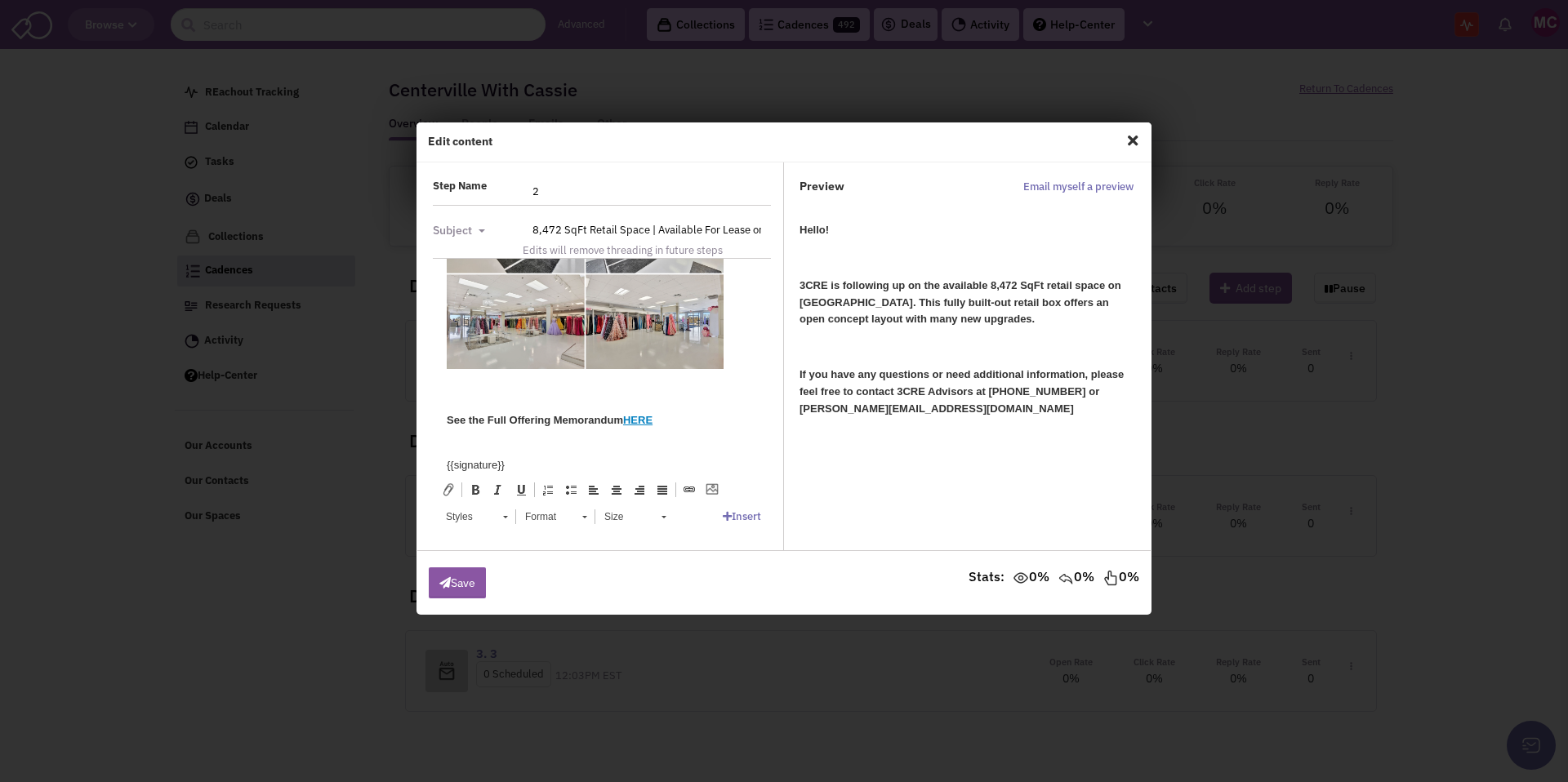
click at [680, 421] on body "Hello! 3CRE is following up on the available 8,472 SqFt retail space on [GEOGRA…" at bounding box center [601, 90] width 310 height 768
click at [456, 583] on button "Save" at bounding box center [457, 582] width 57 height 31
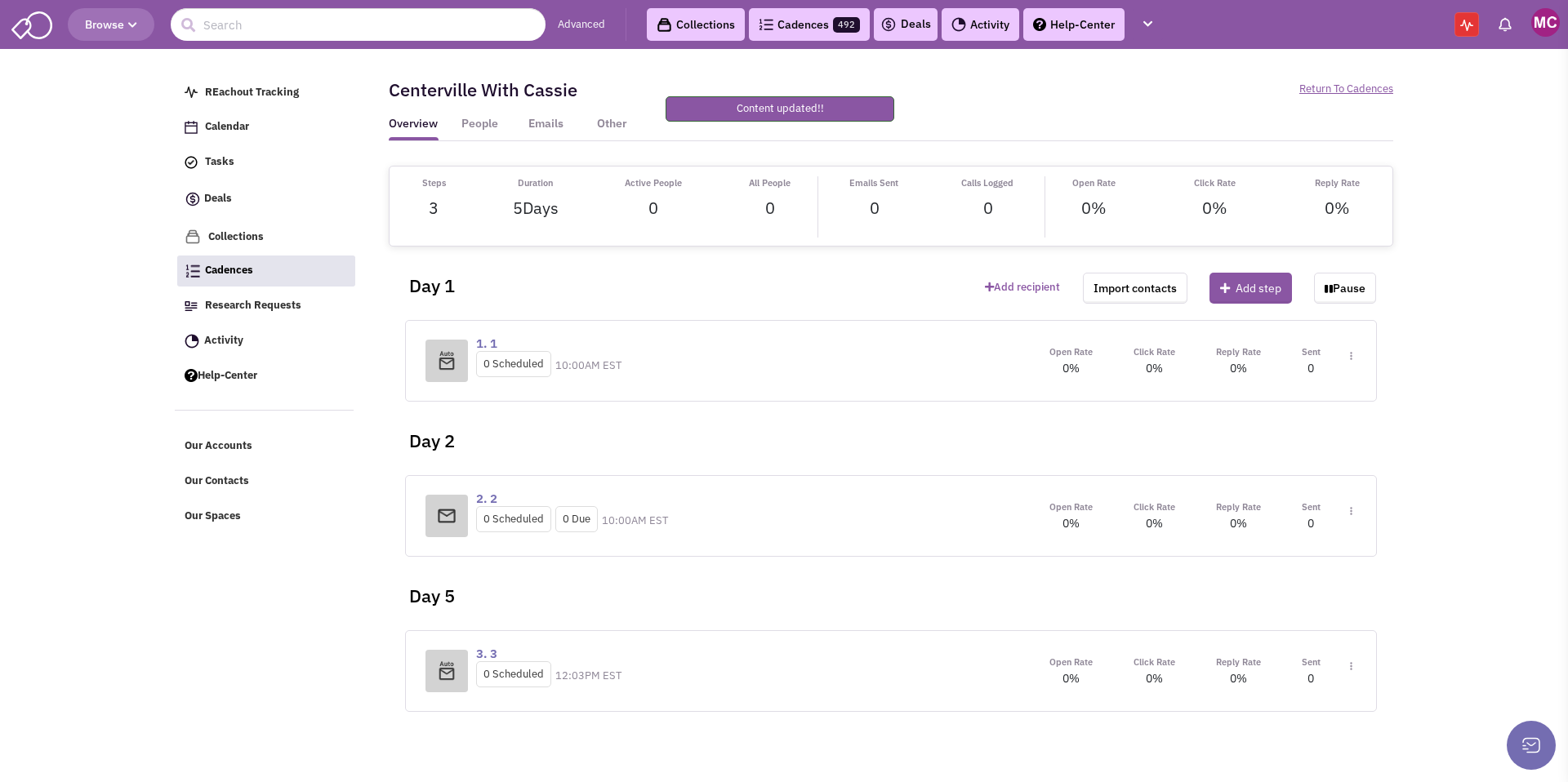
click at [1350, 664] on img at bounding box center [1351, 666] width 3 height 9
click at [1286, 744] on link "Edit content" at bounding box center [1303, 741] width 129 height 30
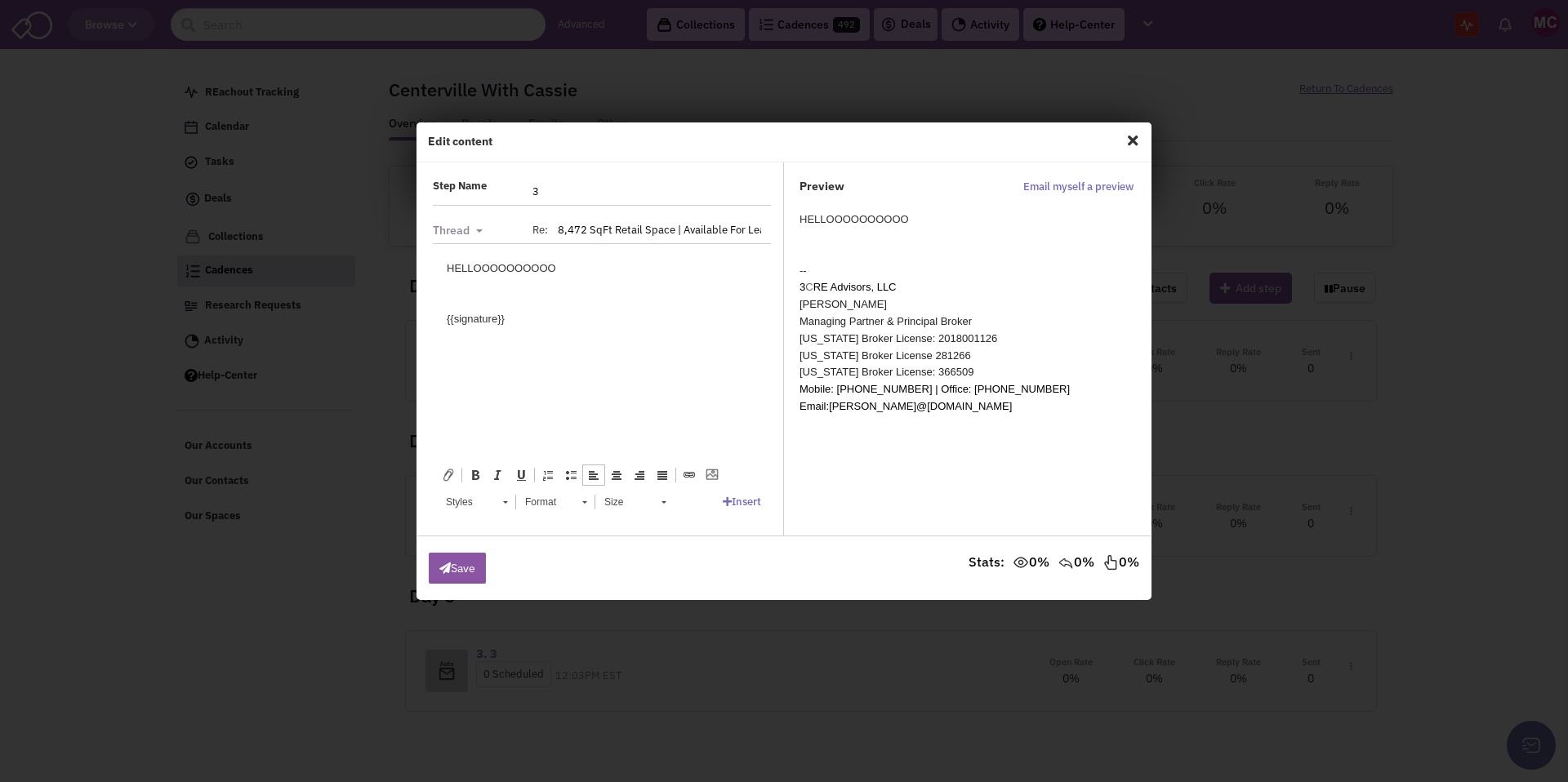
click at [566, 263] on div "HELLOOOOOOOOOO" at bounding box center [601, 268] width 310 height 17
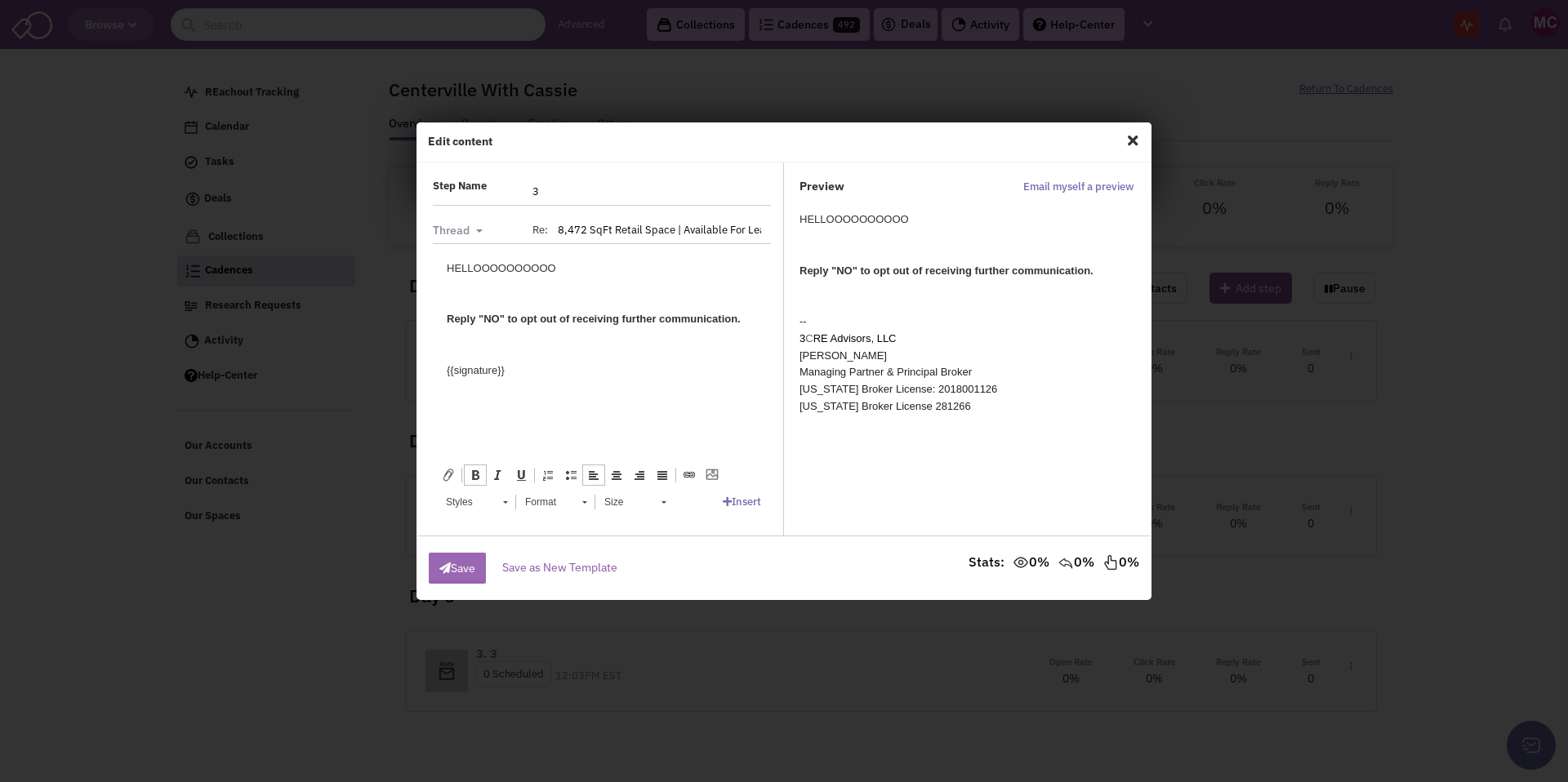
click at [473, 555] on button "Save" at bounding box center [457, 568] width 57 height 31
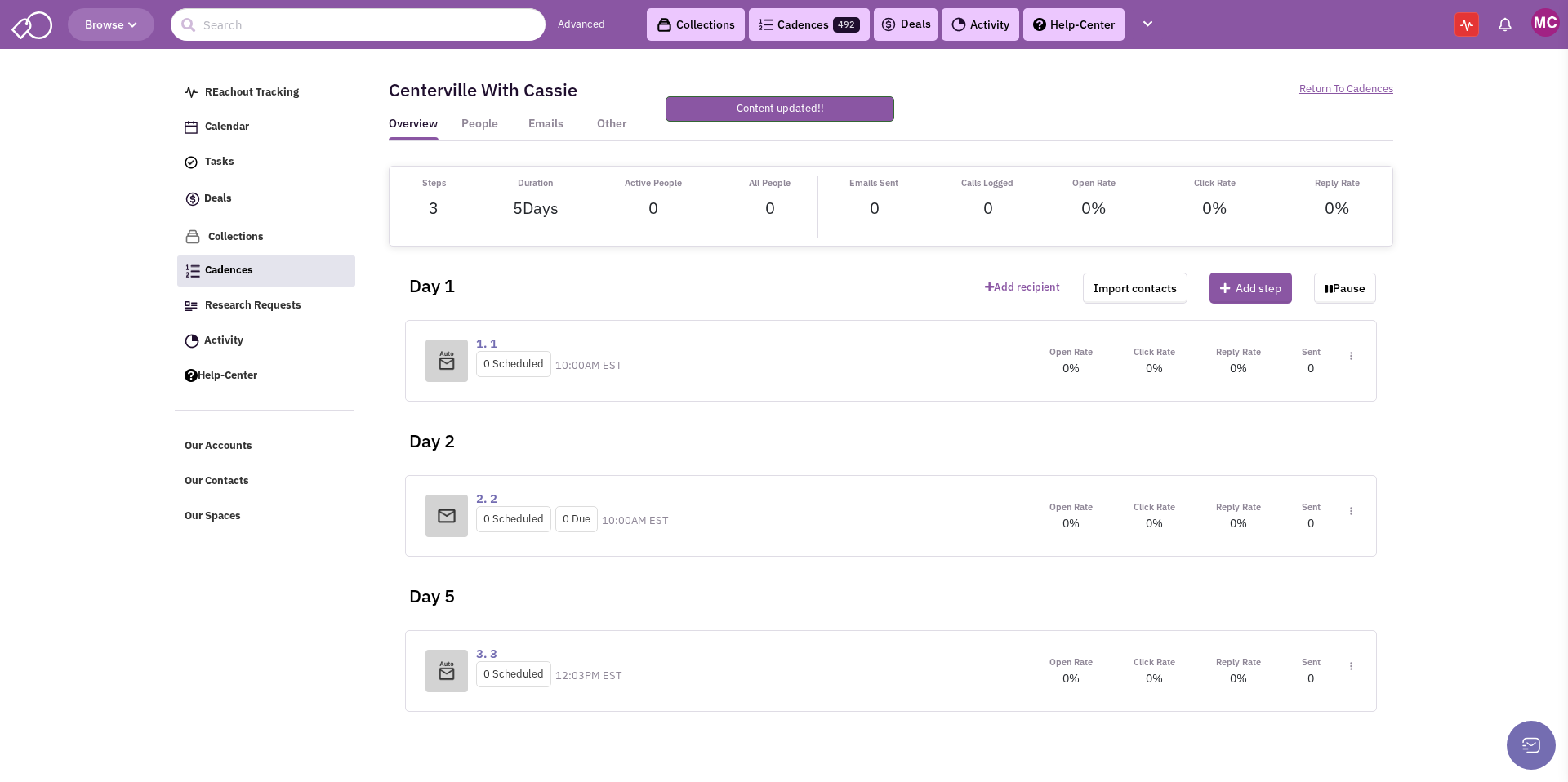
click at [1352, 356] on div "Open Rate 0% Click Rate 0% Reply Rate 0% Sent Toggle Dropdown Step settings" at bounding box center [1192, 361] width 327 height 34
click at [1352, 356] on img at bounding box center [1351, 356] width 3 height 9
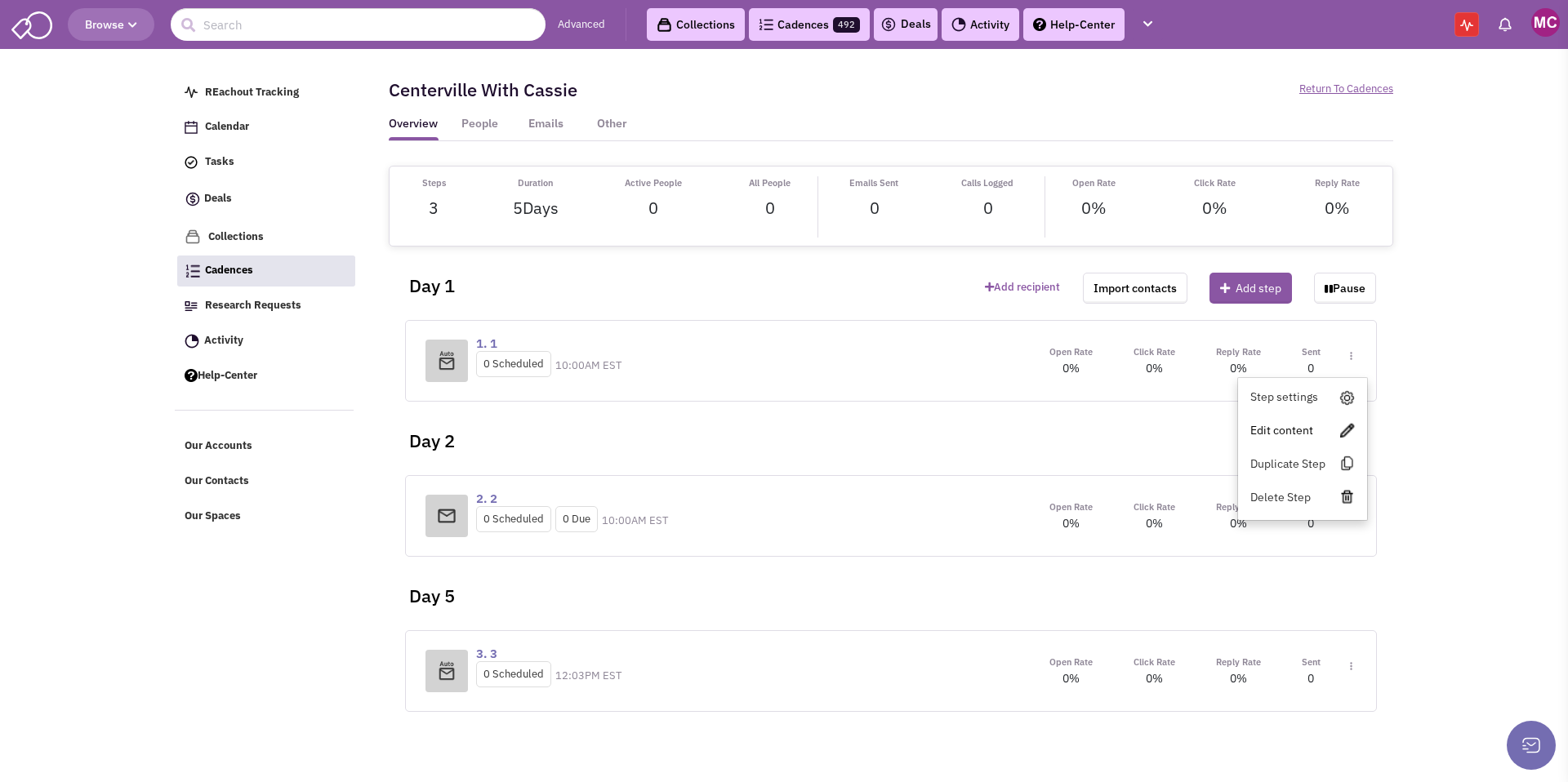
click at [1312, 427] on link "Edit content" at bounding box center [1303, 430] width 129 height 30
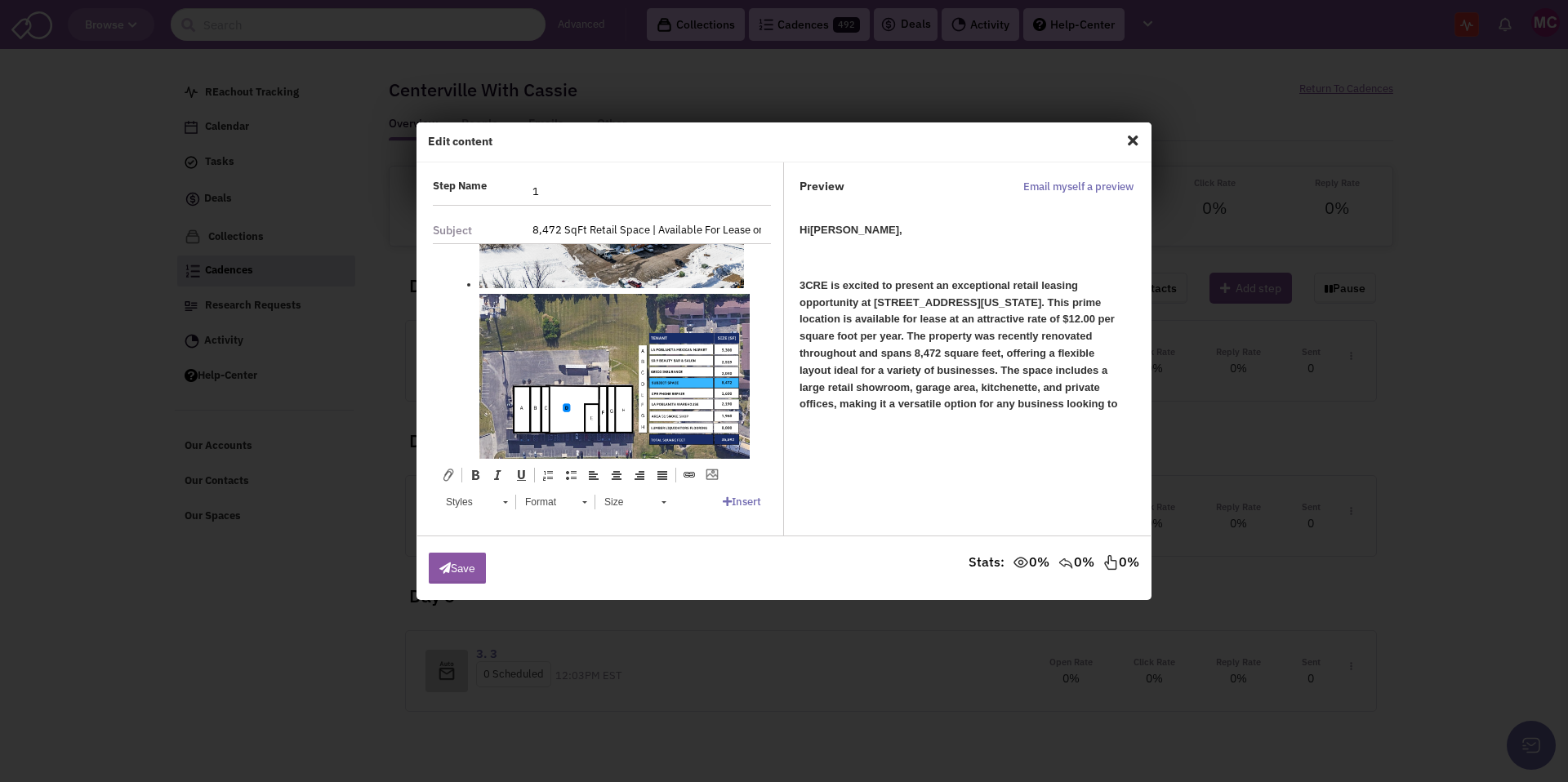
scroll to position [850, 0]
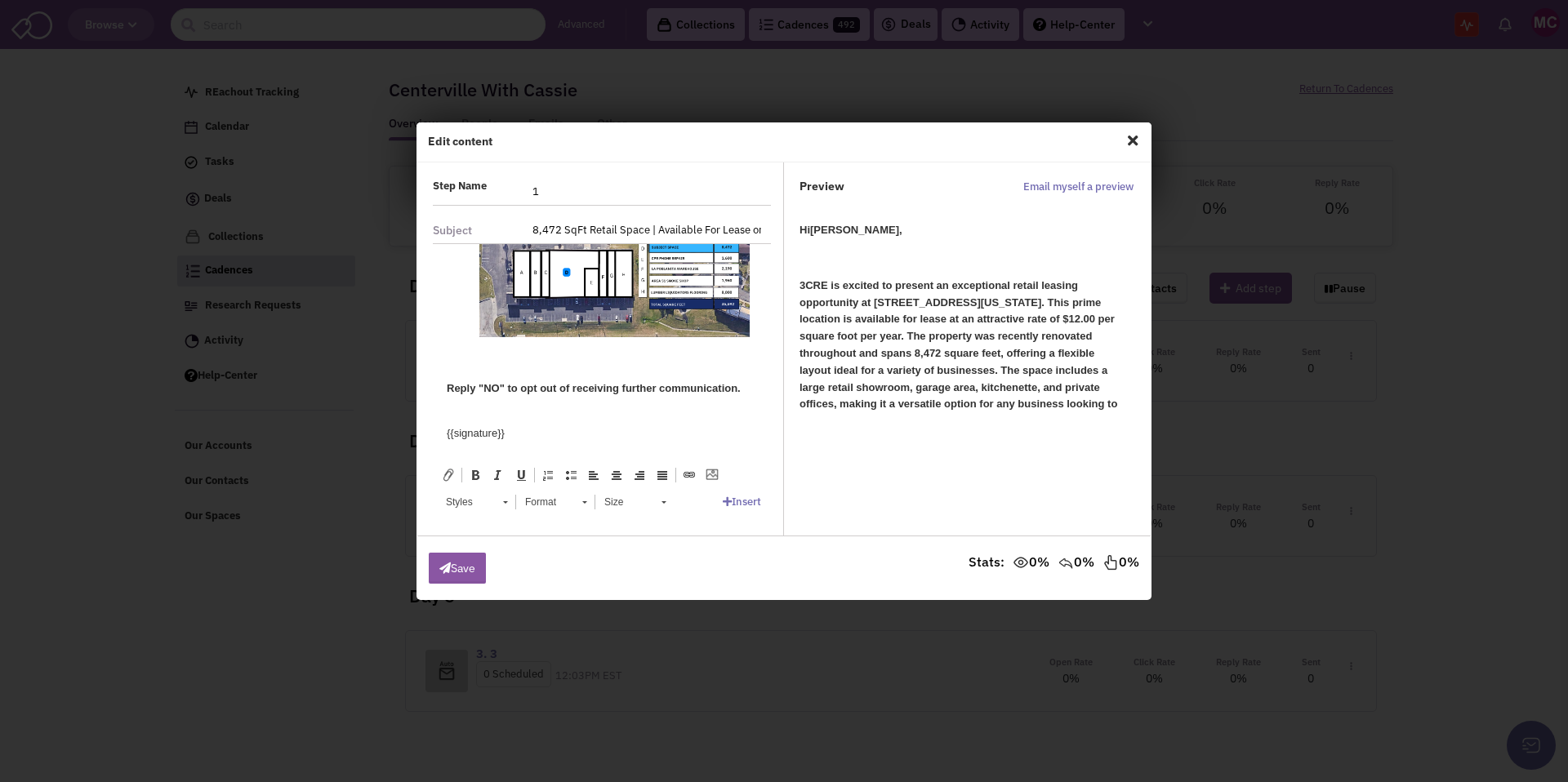
click at [1134, 141] on span "Close" at bounding box center [1132, 140] width 21 height 26
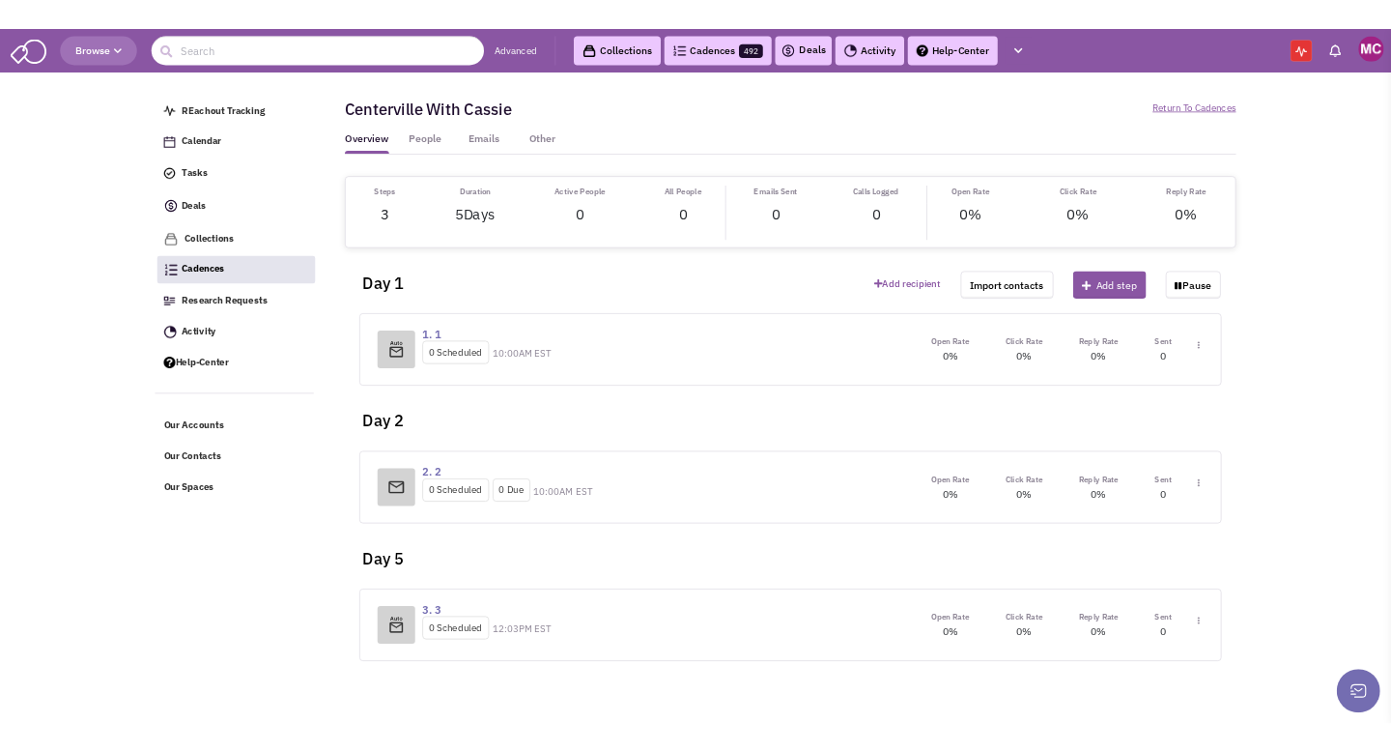
scroll to position [0, 0]
